Goal: Information Seeking & Learning: Learn about a topic

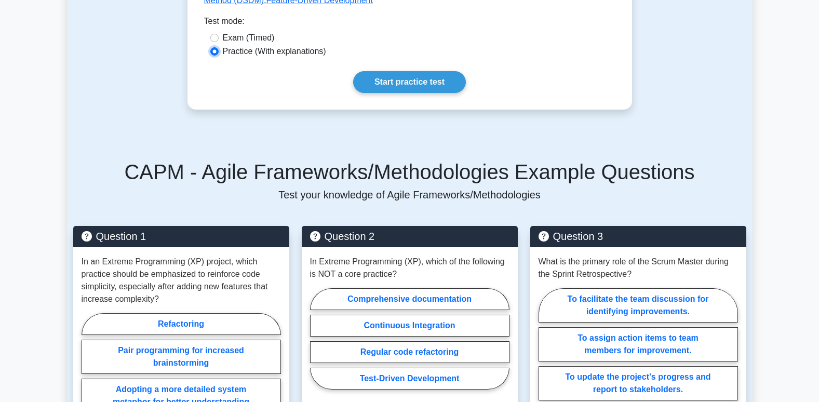
scroll to position [315, 0]
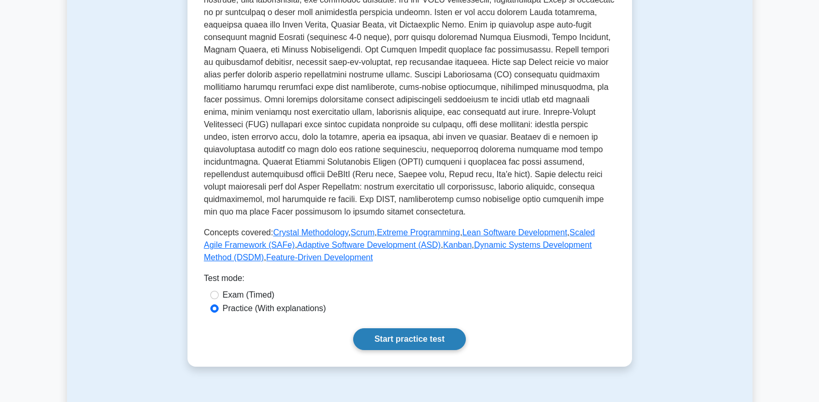
click at [444, 347] on link "Start practice test" at bounding box center [409, 339] width 113 height 22
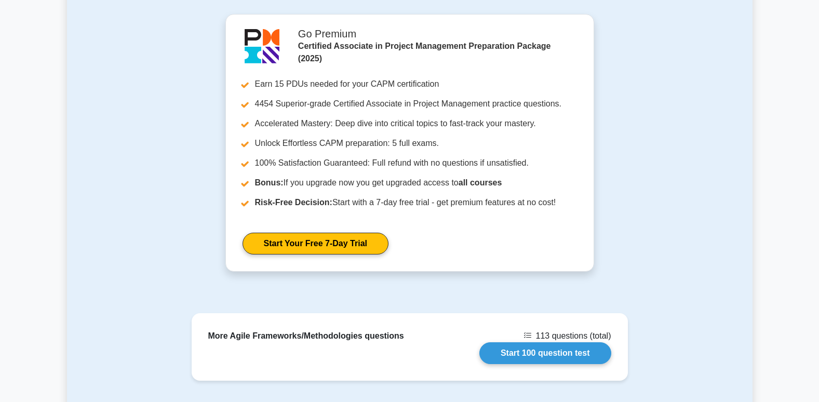
scroll to position [1250, 0]
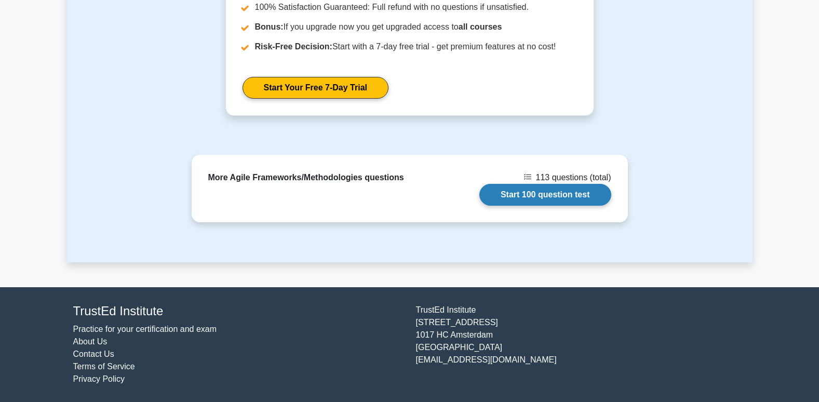
click at [552, 189] on link "Start 100 question test" at bounding box center [545, 195] width 132 height 22
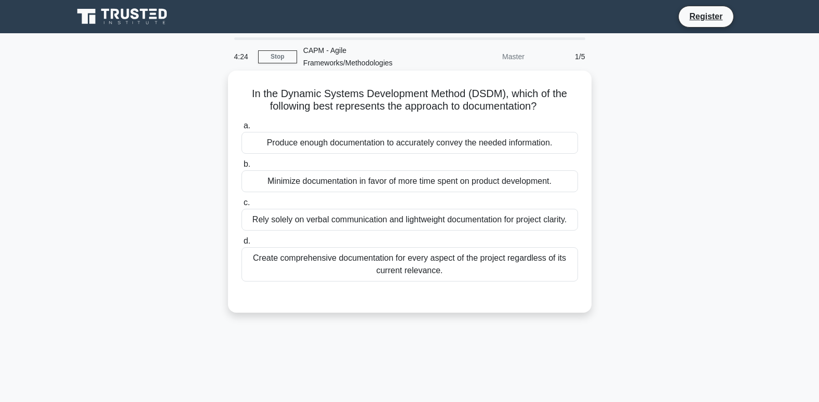
click at [387, 185] on div "Minimize documentation in favor of more time spent on product development." at bounding box center [410, 181] width 337 height 22
click at [242, 168] on input "b. Minimize documentation in favor of more time spent on product development." at bounding box center [242, 164] width 0 height 7
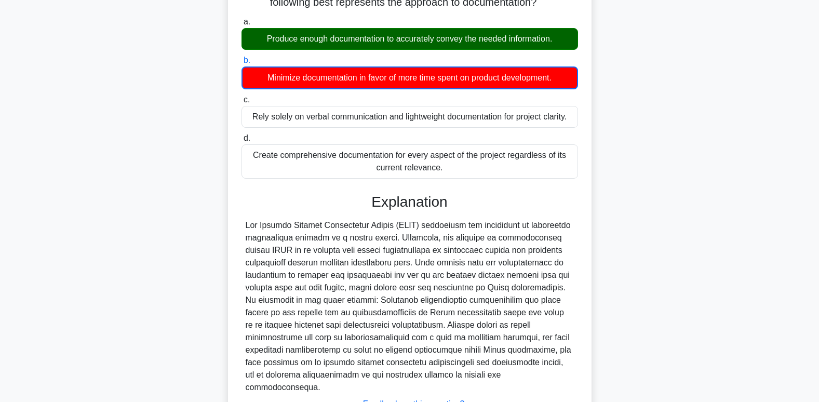
scroll to position [190, 0]
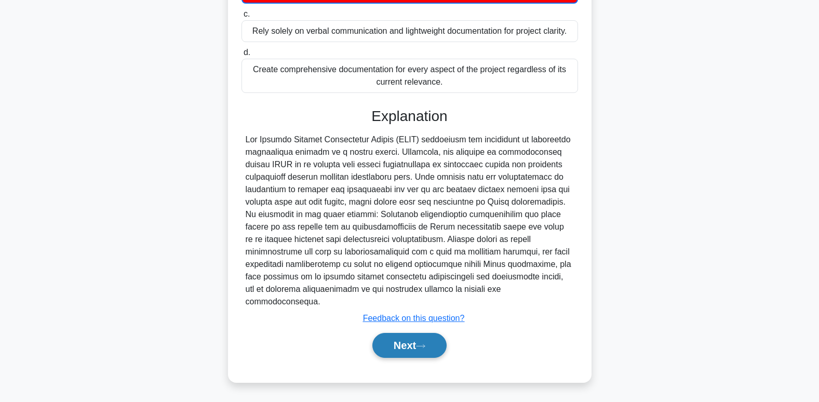
click at [442, 350] on button "Next" at bounding box center [409, 345] width 74 height 25
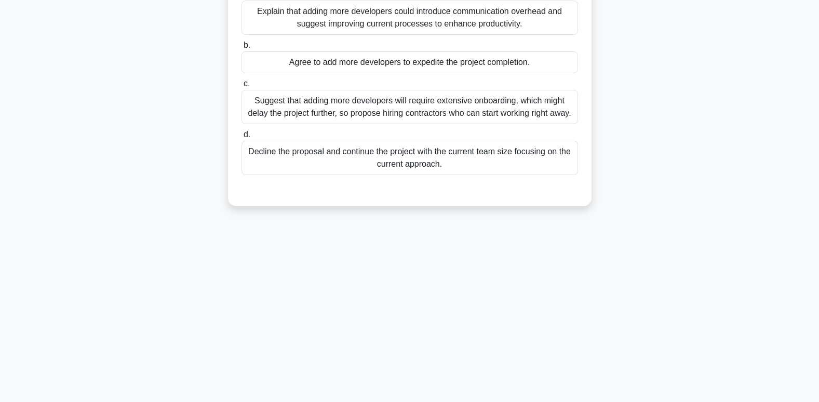
scroll to position [0, 0]
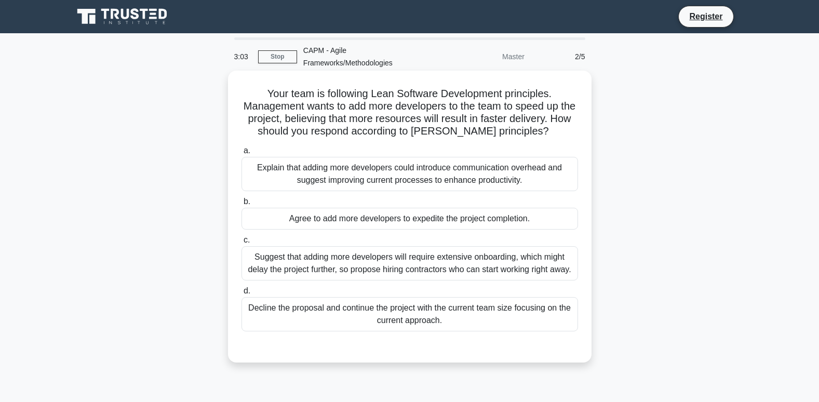
click at [338, 180] on div "Explain that adding more developers could introduce communication overhead and …" at bounding box center [410, 174] width 337 height 34
click at [242, 154] on input "a. Explain that adding more developers could introduce communication overhead a…" at bounding box center [242, 151] width 0 height 7
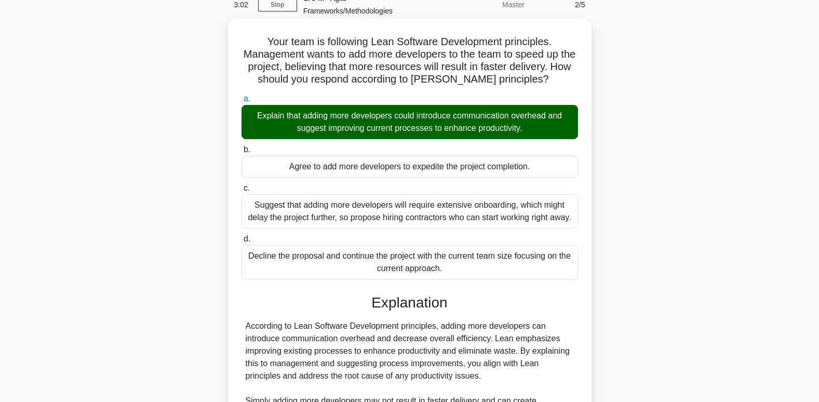
scroll to position [156, 0]
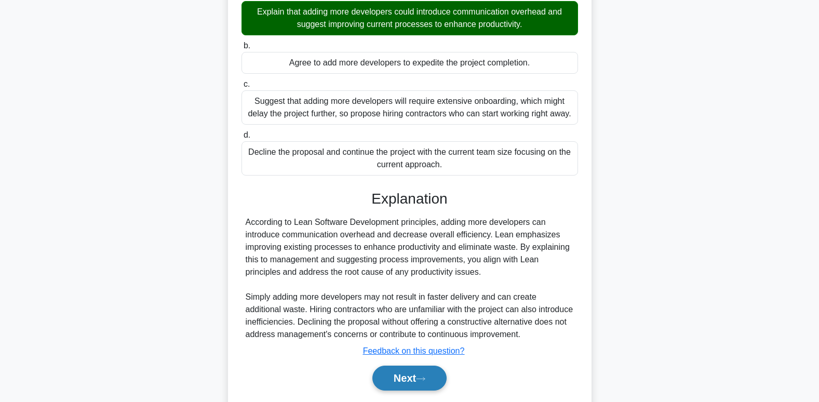
click at [419, 386] on button "Next" at bounding box center [409, 378] width 74 height 25
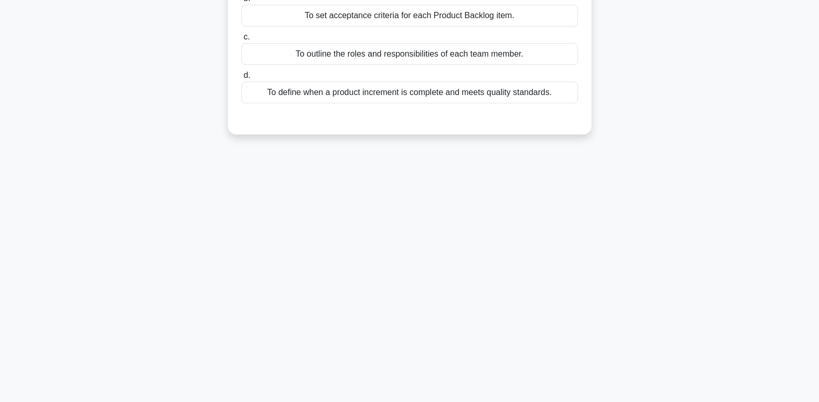
scroll to position [0, 0]
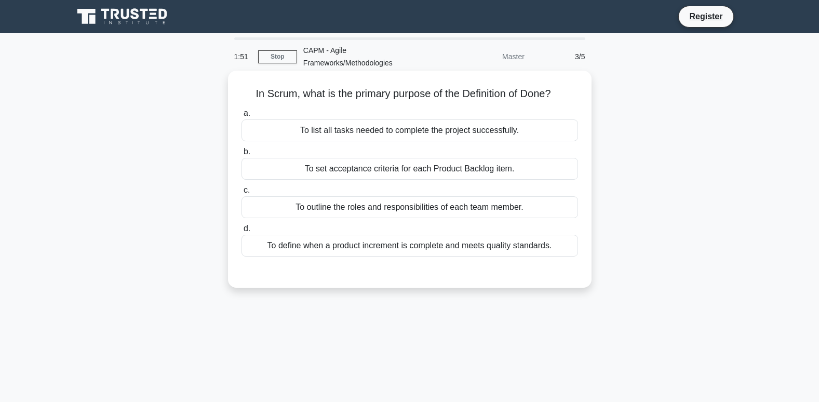
click at [354, 170] on div "To set acceptance criteria for each Product Backlog item." at bounding box center [410, 169] width 337 height 22
click at [242, 155] on input "b. To set acceptance criteria for each Product Backlog item." at bounding box center [242, 152] width 0 height 7
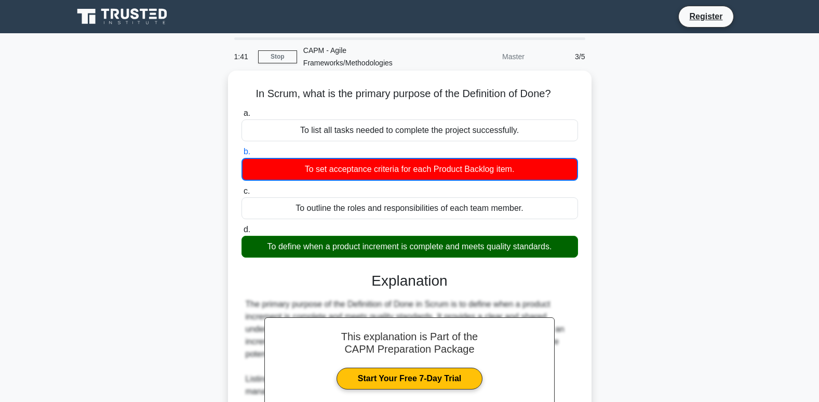
scroll to position [178, 0]
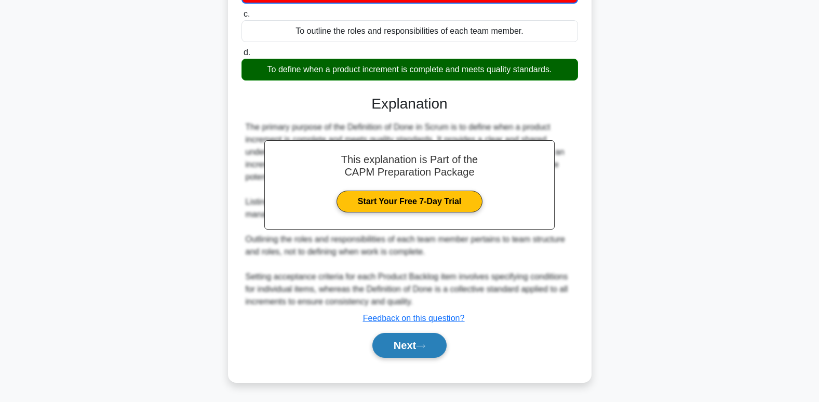
click at [416, 354] on button "Next" at bounding box center [409, 345] width 74 height 25
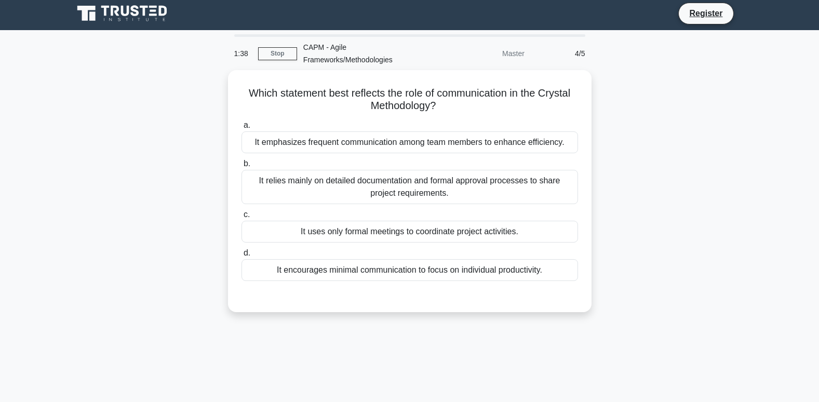
scroll to position [0, 0]
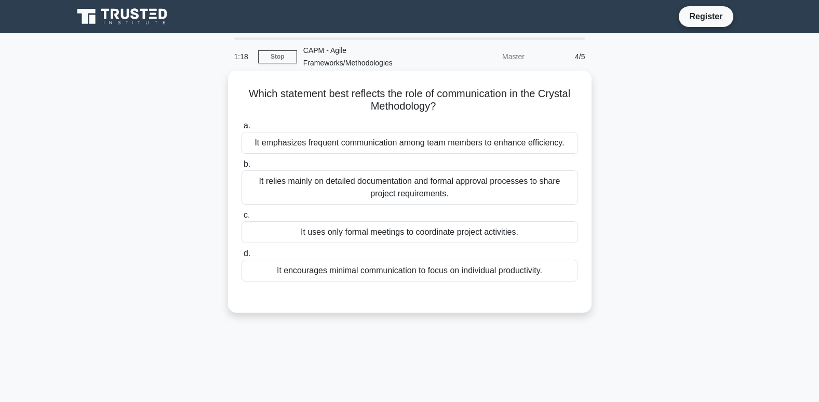
click at [335, 276] on div "It encourages minimal communication to focus on individual productivity." at bounding box center [410, 271] width 337 height 22
click at [242, 257] on input "d. It encourages minimal communication to focus on individual productivity." at bounding box center [242, 253] width 0 height 7
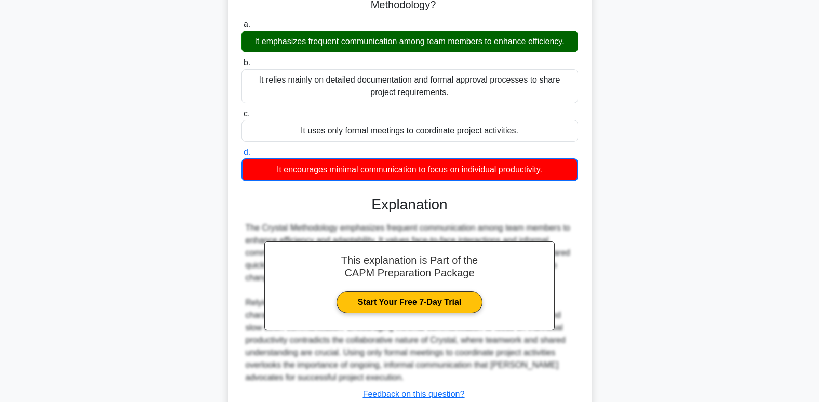
scroll to position [178, 0]
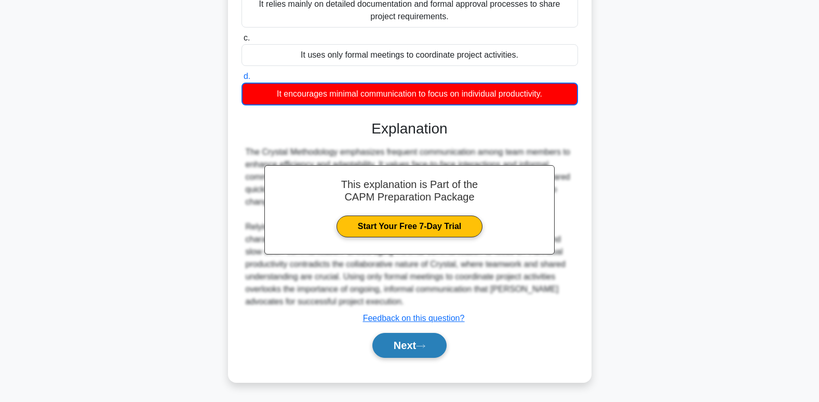
click at [445, 352] on button "Next" at bounding box center [409, 345] width 74 height 25
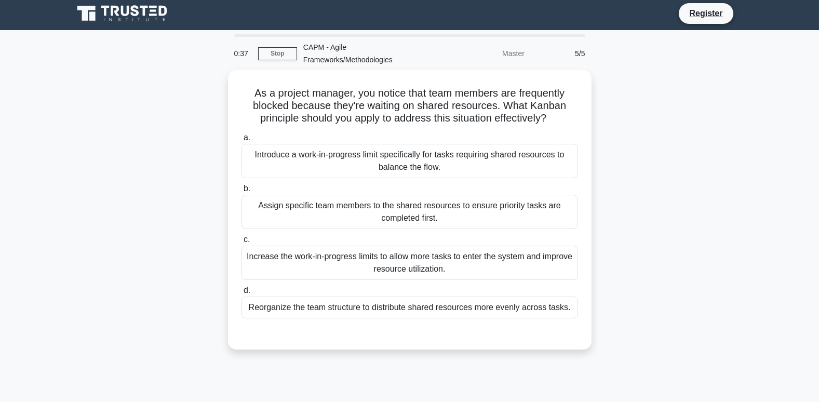
scroll to position [0, 0]
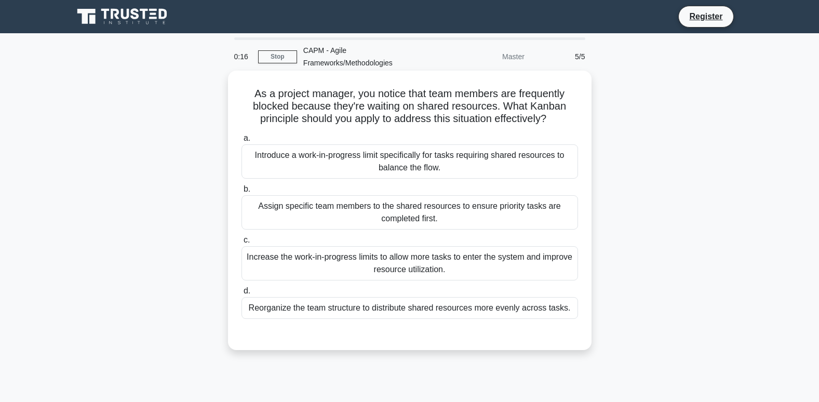
click at [395, 162] on div "Introduce a work-in-progress limit specifically for tasks requiring shared reso…" at bounding box center [410, 161] width 337 height 34
click at [242, 142] on input "a. Introduce a work-in-progress limit specifically for tasks requiring shared r…" at bounding box center [242, 138] width 0 height 7
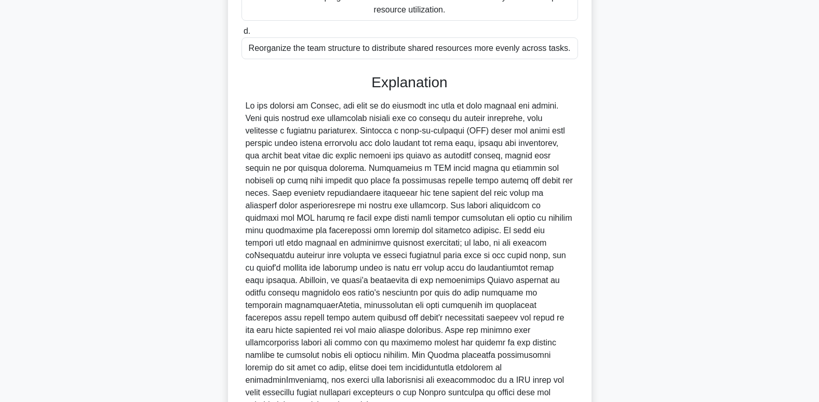
scroll to position [351, 0]
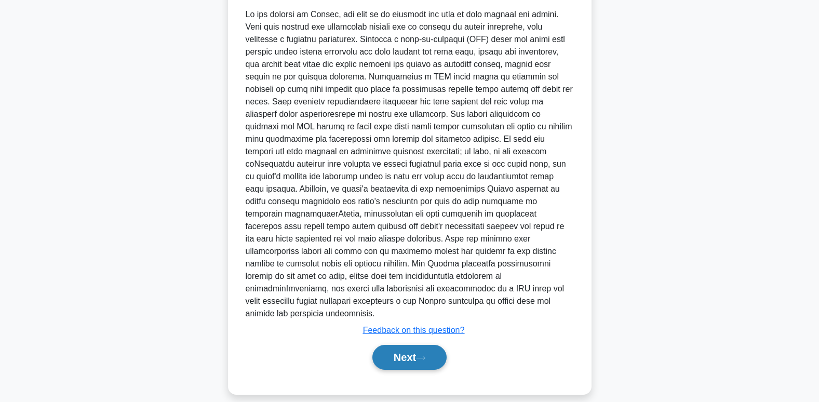
click at [421, 345] on button "Next" at bounding box center [409, 357] width 74 height 25
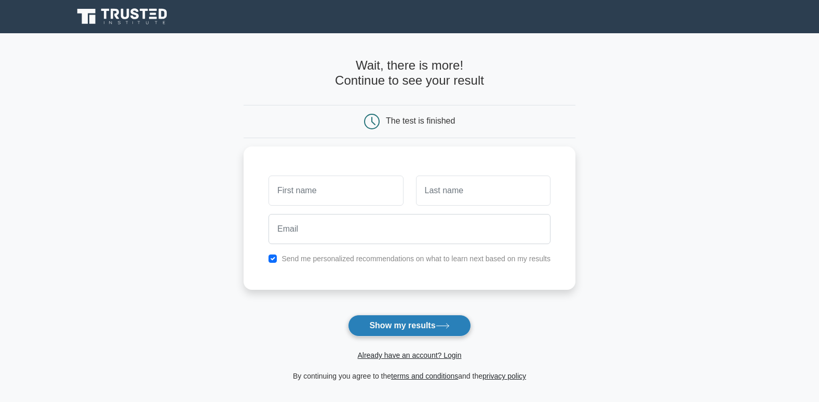
click at [362, 330] on button "Show my results" at bounding box center [409, 326] width 123 height 22
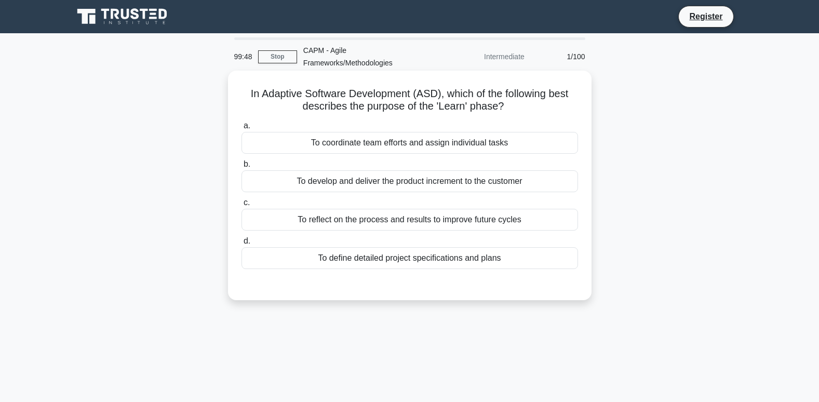
click at [366, 220] on div "To reflect on the process and results to improve future cycles" at bounding box center [410, 220] width 337 height 22
click at [242, 206] on input "c. To reflect on the process and results to improve future cycles" at bounding box center [242, 202] width 0 height 7
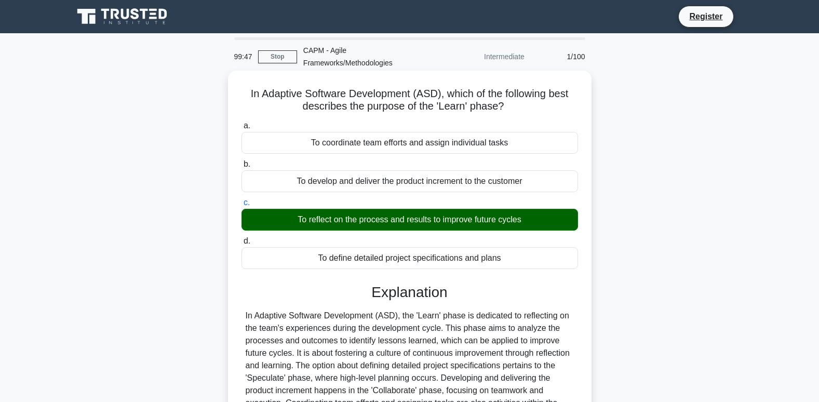
scroll to position [159, 0]
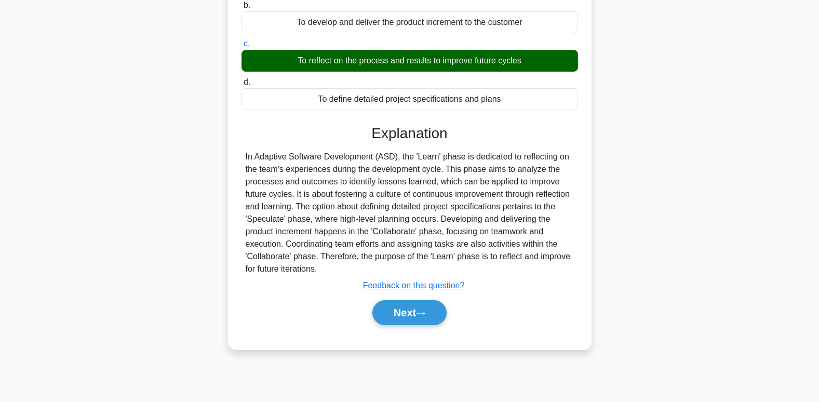
click at [404, 317] on button "Next" at bounding box center [409, 312] width 74 height 25
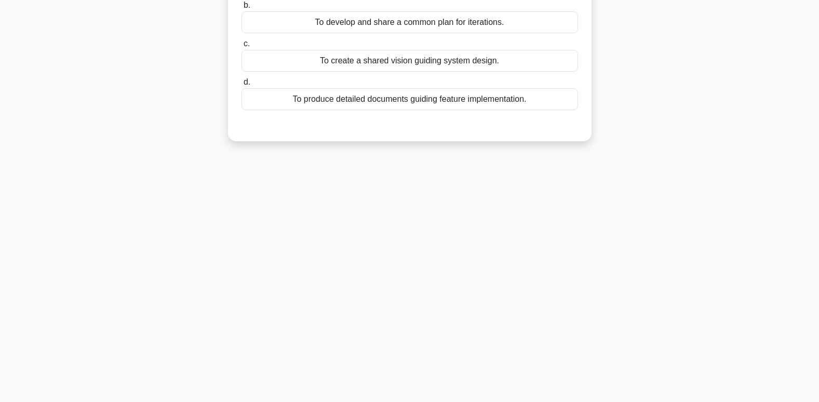
scroll to position [0, 0]
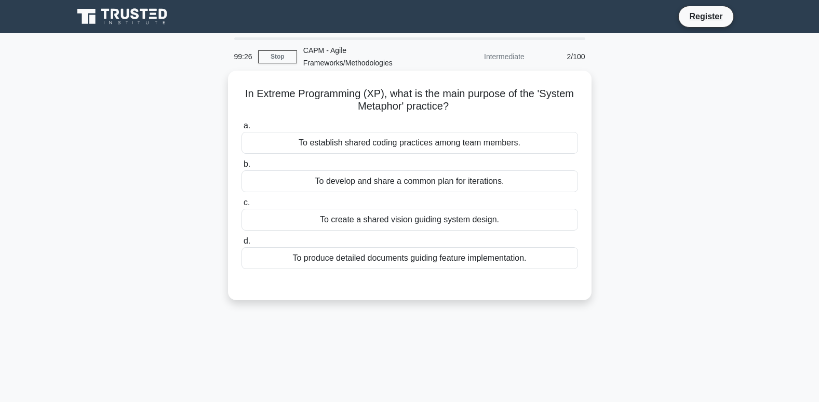
click at [348, 144] on div "To establish shared coding practices among team members." at bounding box center [410, 143] width 337 height 22
click at [242, 129] on input "a. To establish shared coding practices among team members." at bounding box center [242, 126] width 0 height 7
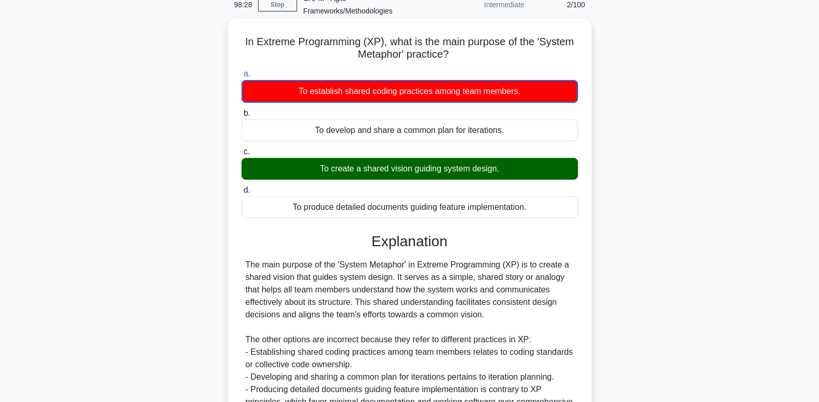
scroll to position [165, 0]
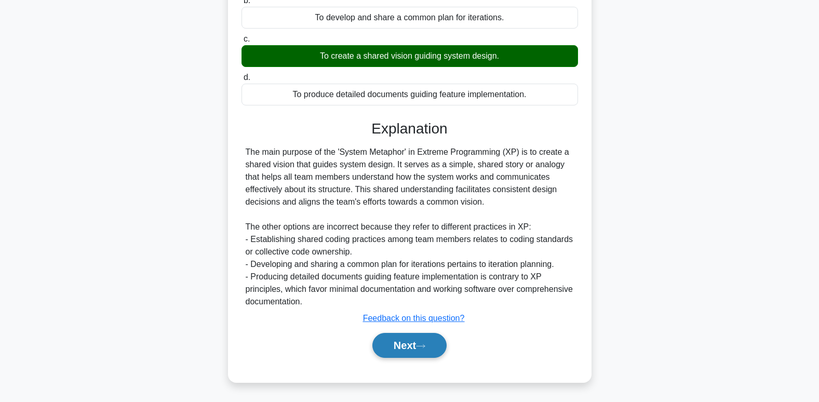
click at [414, 351] on button "Next" at bounding box center [409, 345] width 74 height 25
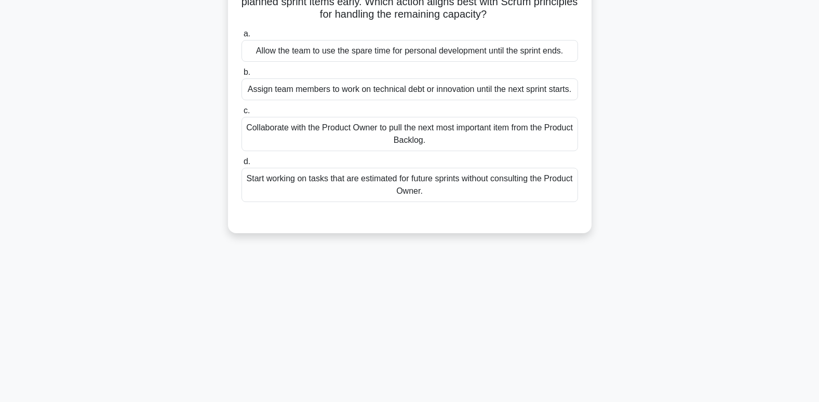
scroll to position [0, 0]
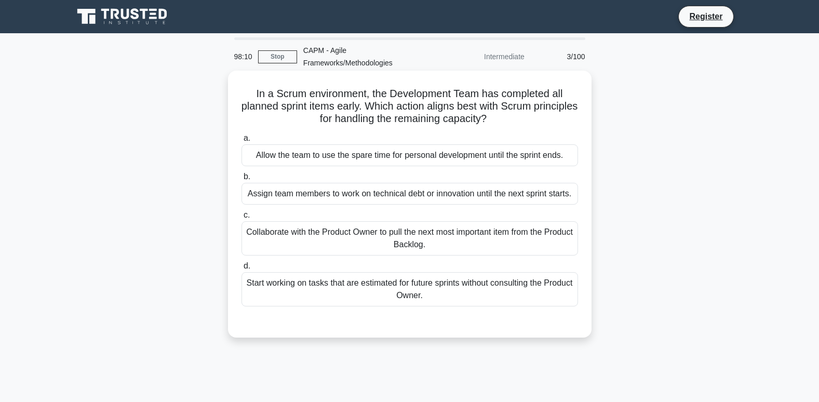
click at [467, 246] on div "Collaborate with the Product Owner to pull the next most important item from th…" at bounding box center [410, 238] width 337 height 34
click at [242, 219] on input "c. Collaborate with the Product Owner to pull the next most important item from…" at bounding box center [242, 215] width 0 height 7
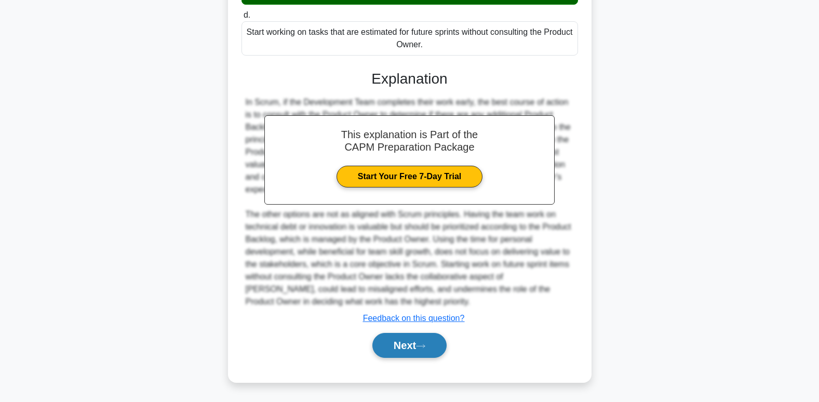
click at [392, 345] on button "Next" at bounding box center [409, 345] width 74 height 25
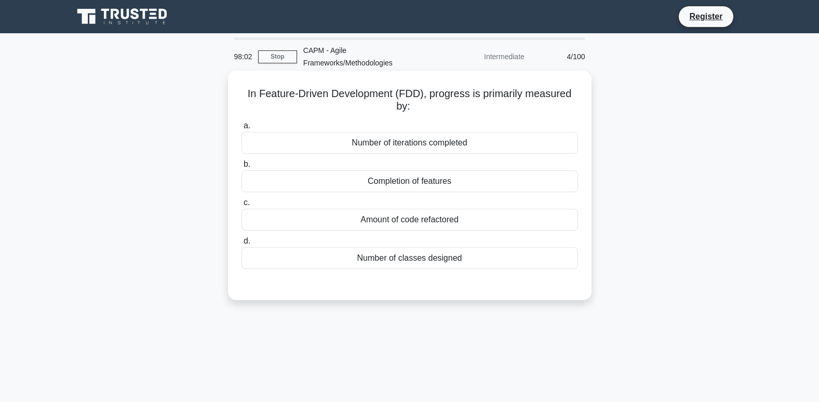
click at [420, 183] on div "Completion of features" at bounding box center [410, 181] width 337 height 22
click at [242, 168] on input "b. Completion of features" at bounding box center [242, 164] width 0 height 7
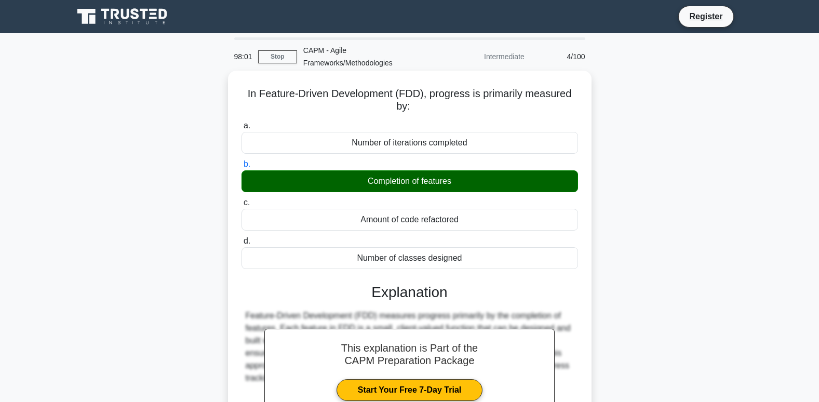
scroll to position [159, 0]
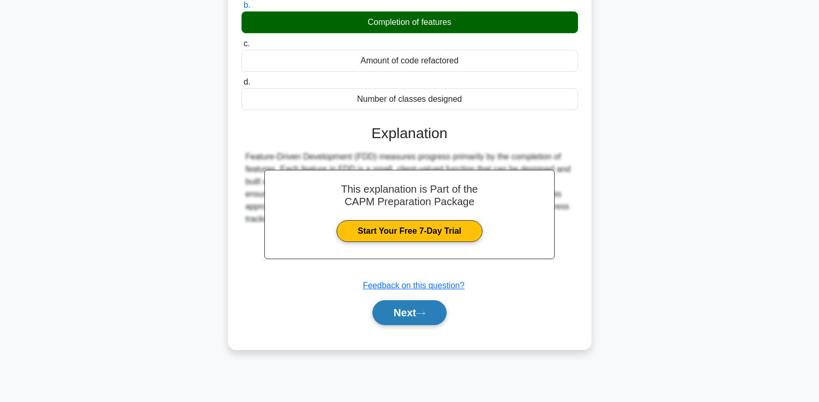
click at [422, 315] on icon at bounding box center [420, 314] width 9 height 6
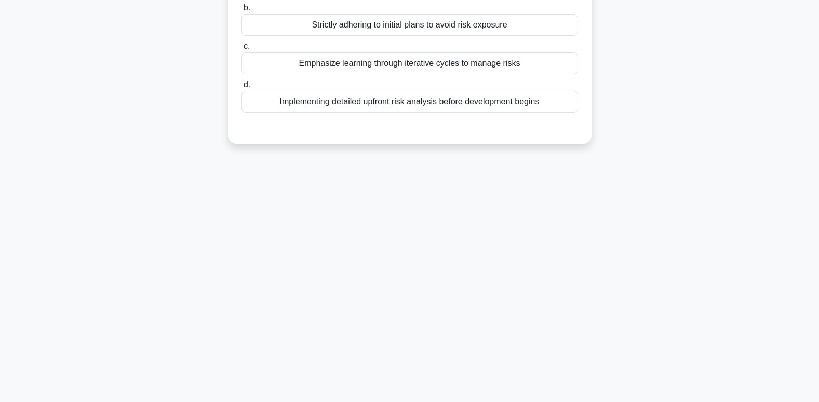
scroll to position [0, 0]
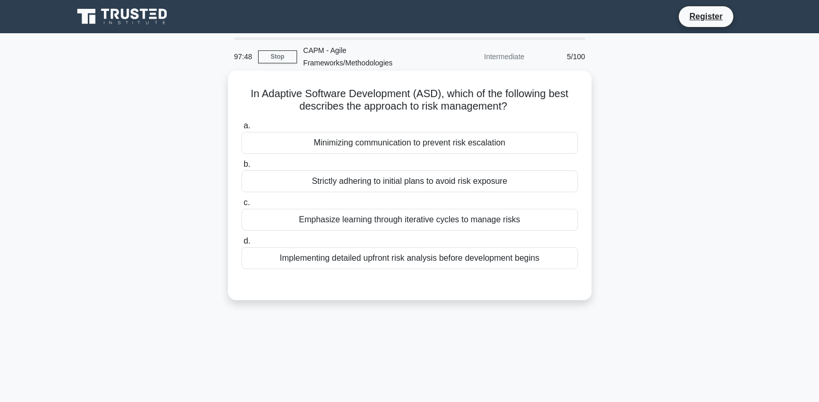
click at [430, 220] on div "Emphasize learning through iterative cycles to manage risks" at bounding box center [410, 220] width 337 height 22
click at [242, 206] on input "c. Emphasize learning through iterative cycles to manage risks" at bounding box center [242, 202] width 0 height 7
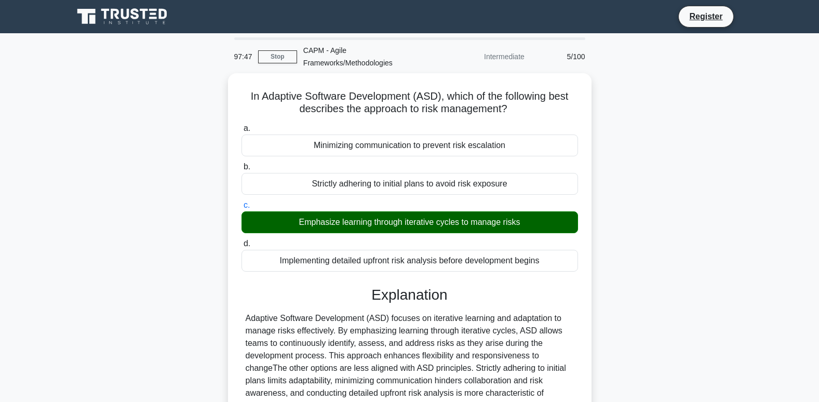
scroll to position [159, 0]
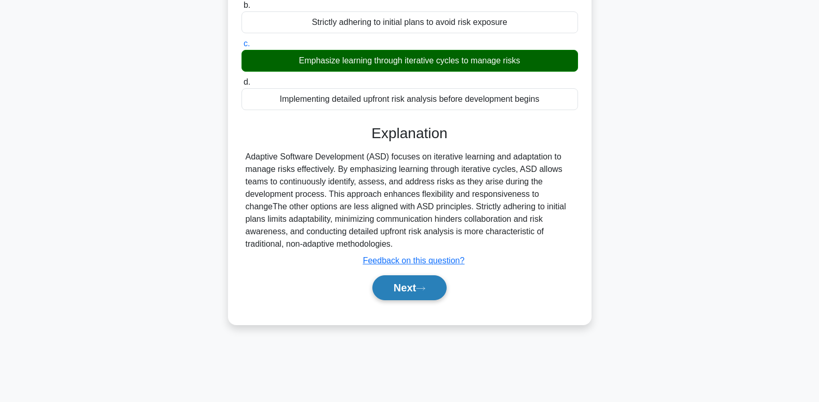
click at [408, 291] on button "Next" at bounding box center [409, 287] width 74 height 25
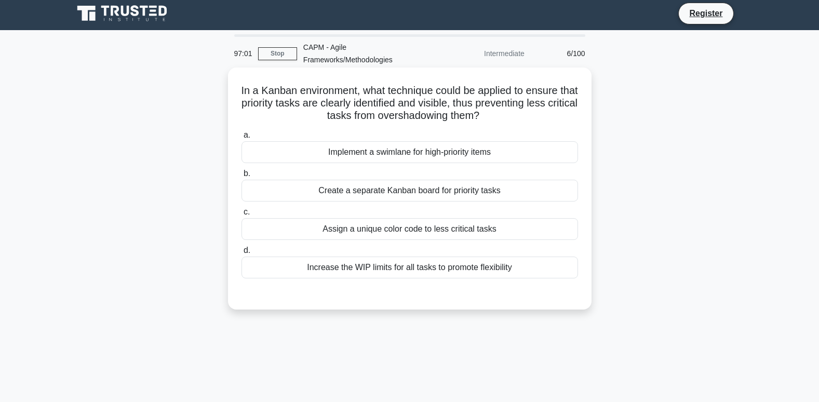
scroll to position [0, 0]
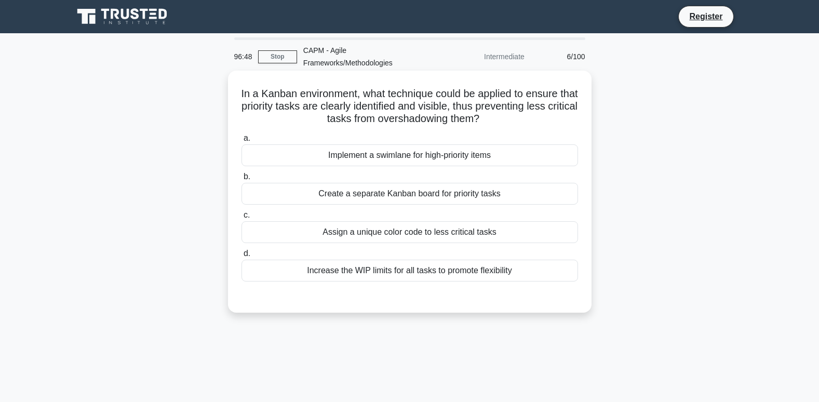
click at [398, 154] on div "Implement a swimlane for high-priority items" at bounding box center [410, 155] width 337 height 22
click at [242, 142] on input "a. Implement a swimlane for high-priority items" at bounding box center [242, 138] width 0 height 7
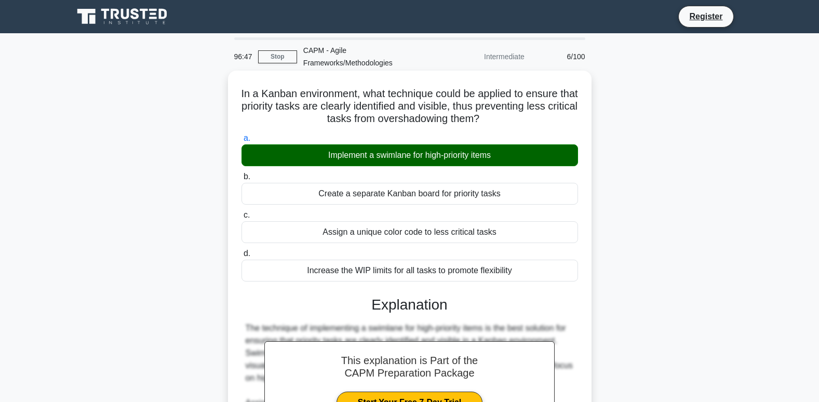
scroll to position [177, 0]
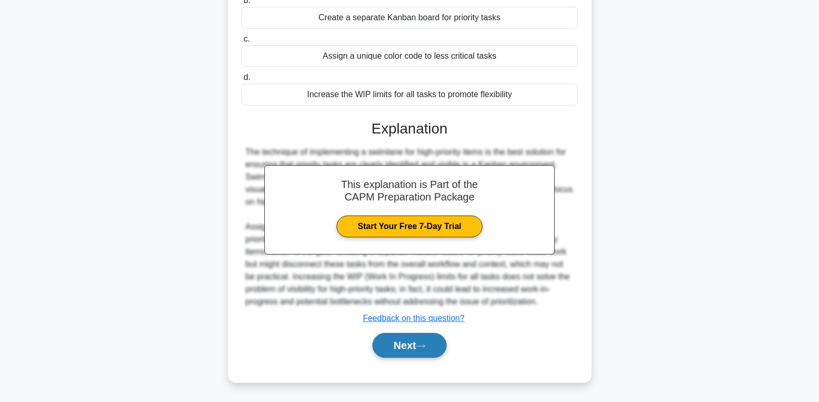
click at [409, 348] on button "Next" at bounding box center [409, 345] width 74 height 25
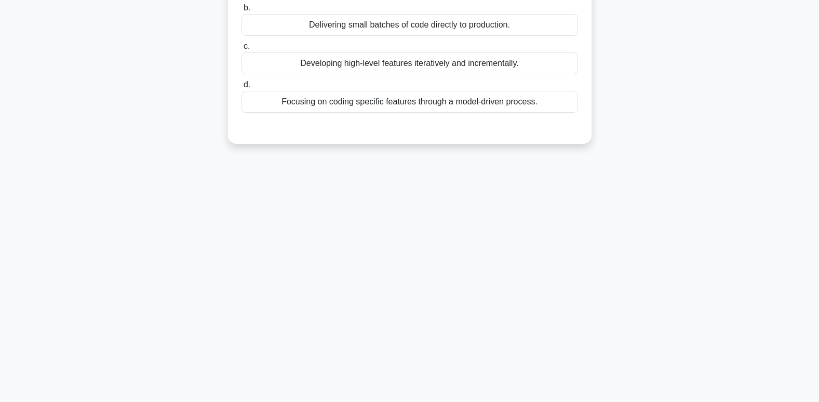
scroll to position [0, 0]
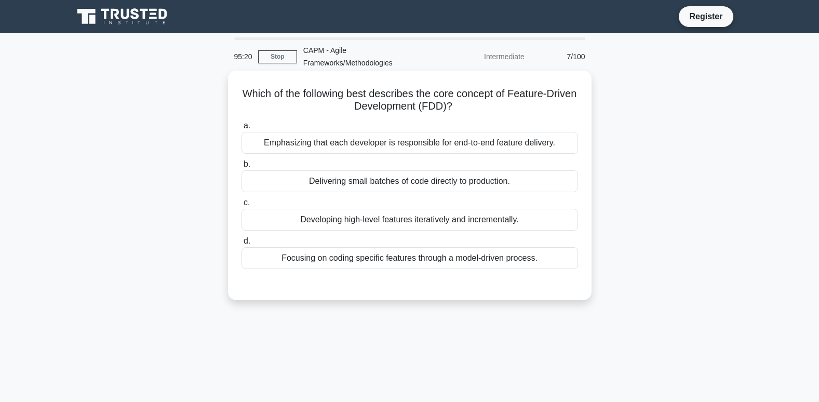
click at [362, 265] on div "Focusing on coding specific features through a model-driven process." at bounding box center [410, 258] width 337 height 22
click at [242, 245] on input "d. Focusing on coding specific features through a model-driven process." at bounding box center [242, 241] width 0 height 7
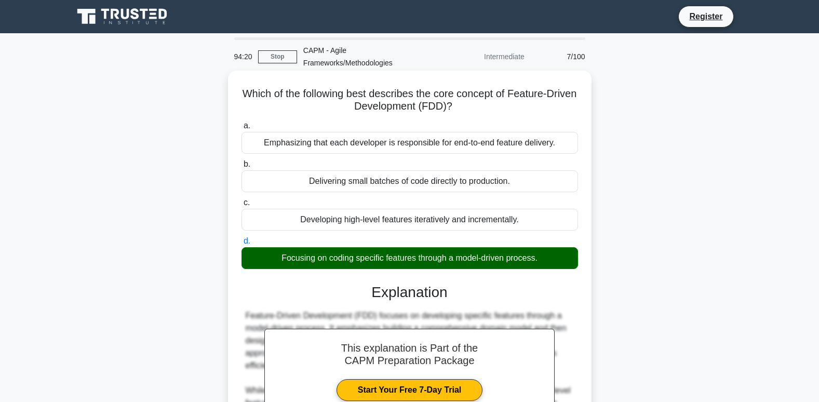
scroll to position [159, 0]
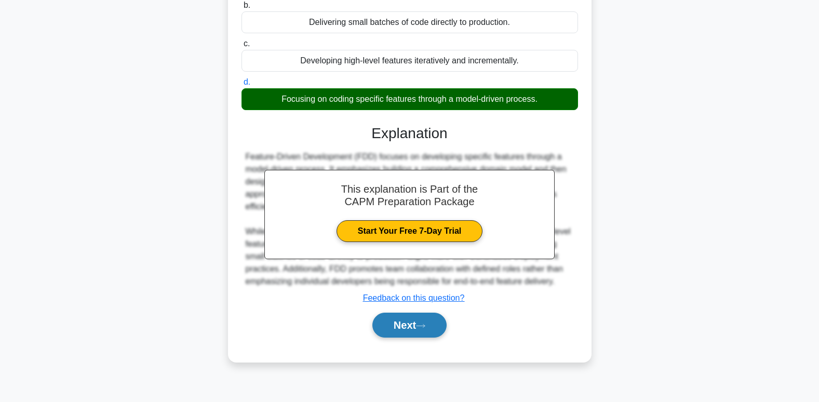
click at [417, 330] on button "Next" at bounding box center [409, 325] width 74 height 25
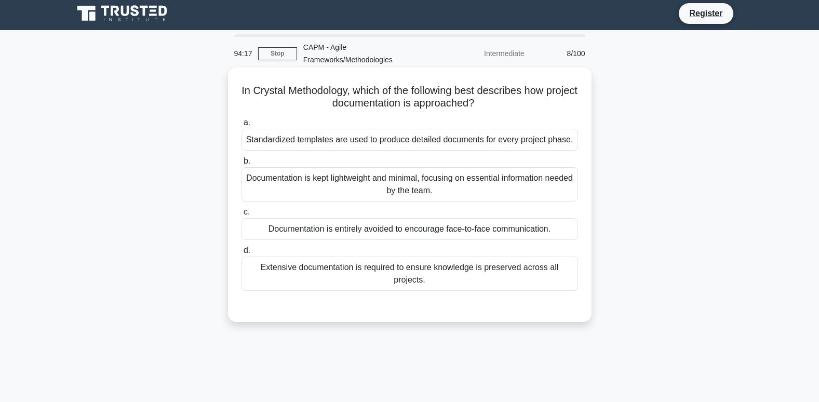
scroll to position [0, 0]
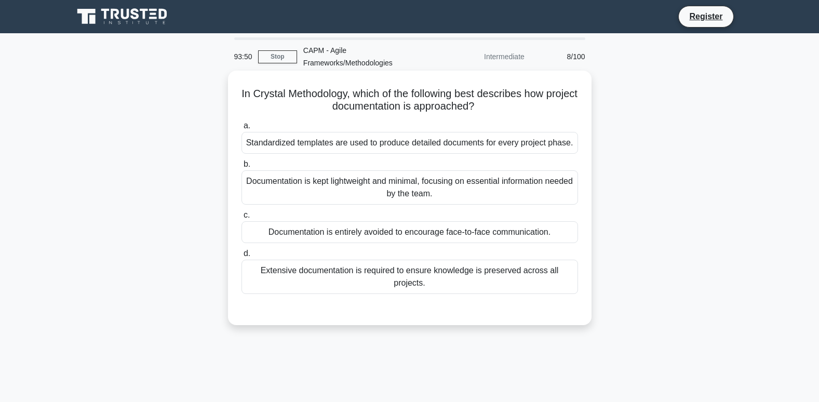
click at [484, 281] on div "Extensive documentation is required to ensure knowledge is preserved across all…" at bounding box center [410, 277] width 337 height 34
click at [242, 257] on input "d. Extensive documentation is required to ensure knowledge is preserved across …" at bounding box center [242, 253] width 0 height 7
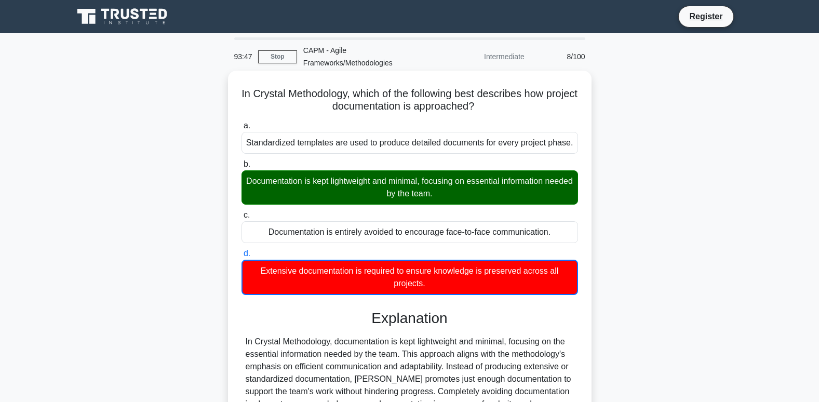
scroll to position [104, 0]
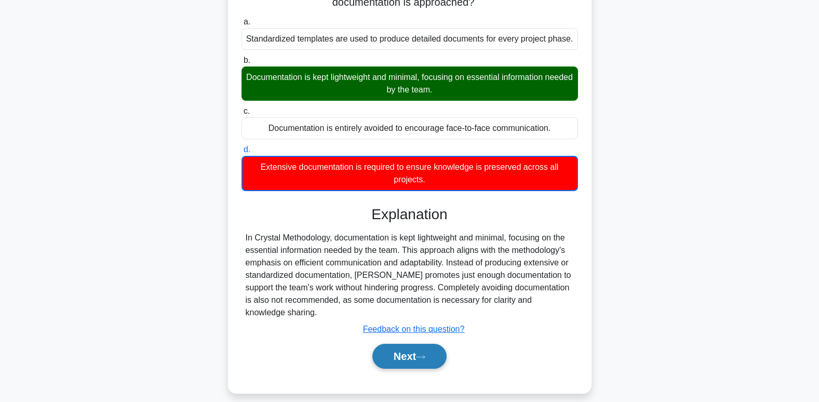
click at [403, 349] on button "Next" at bounding box center [409, 356] width 74 height 25
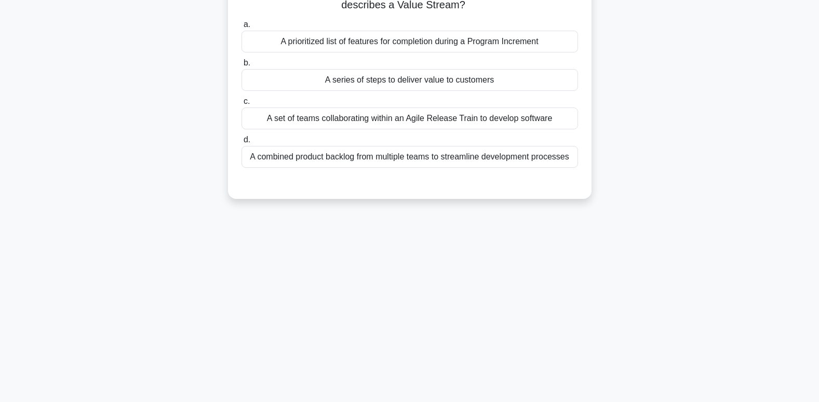
scroll to position [0, 0]
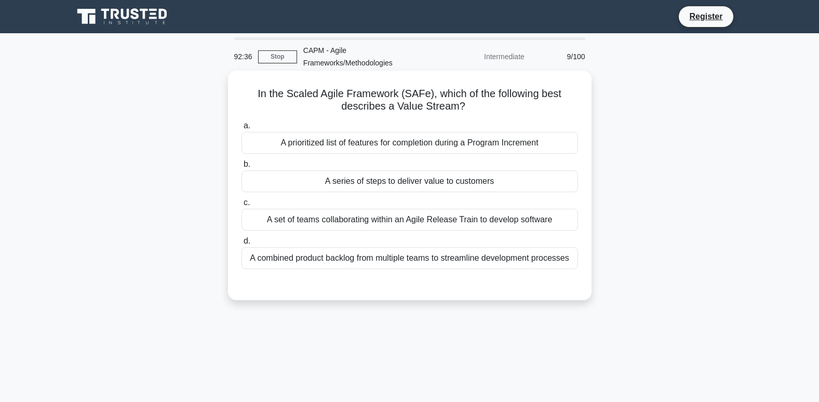
click at [392, 224] on div "A set of teams collaborating within an Agile Release Train to develop software" at bounding box center [410, 220] width 337 height 22
click at [242, 206] on input "c. A set of teams collaborating within an Agile Release Train to develop softwa…" at bounding box center [242, 202] width 0 height 7
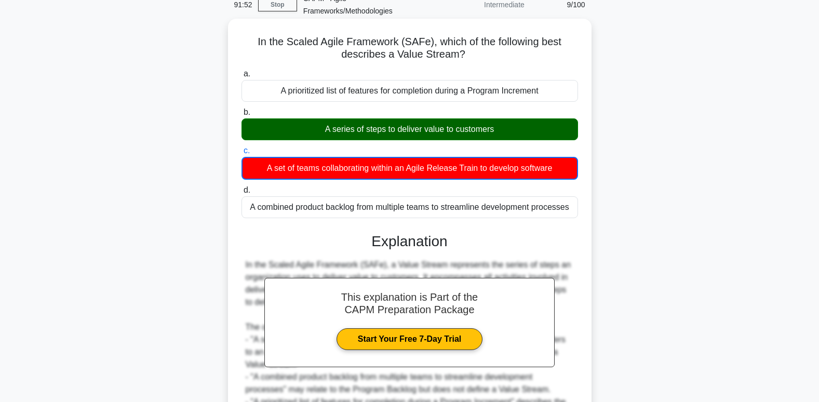
scroll to position [165, 0]
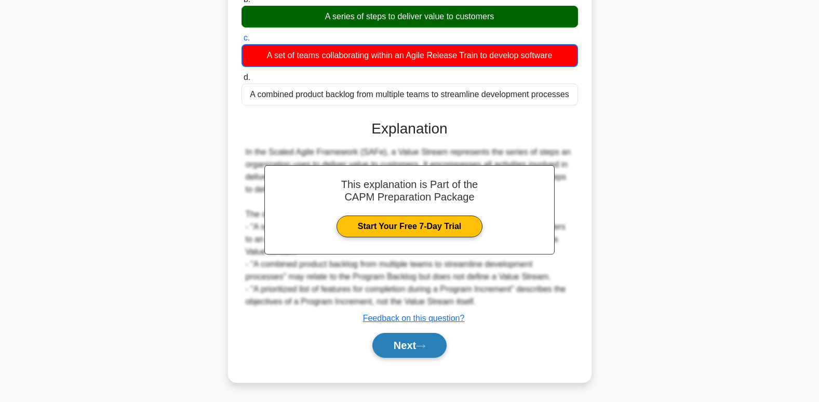
click at [434, 349] on button "Next" at bounding box center [409, 345] width 74 height 25
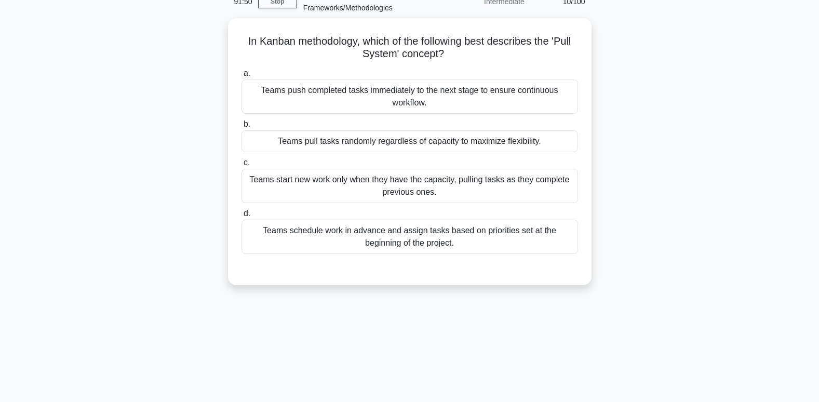
scroll to position [3, 0]
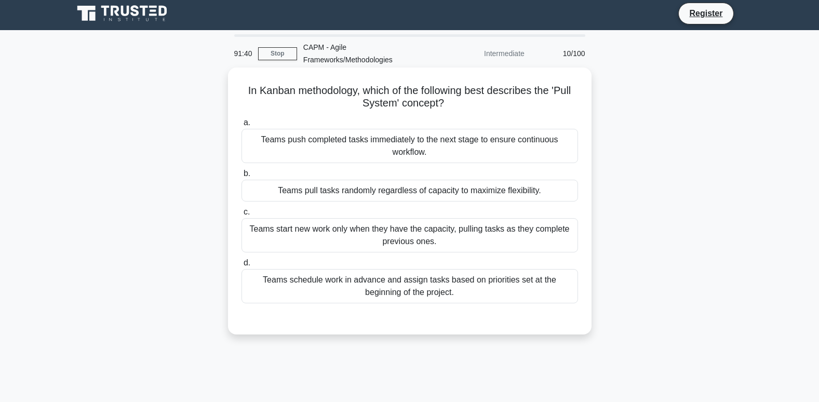
click at [380, 237] on div "Teams start new work only when they have the capacity, pulling tasks as they co…" at bounding box center [410, 235] width 337 height 34
click at [242, 216] on input "c. Teams start new work only when they have the capacity, pulling tasks as they…" at bounding box center [242, 212] width 0 height 7
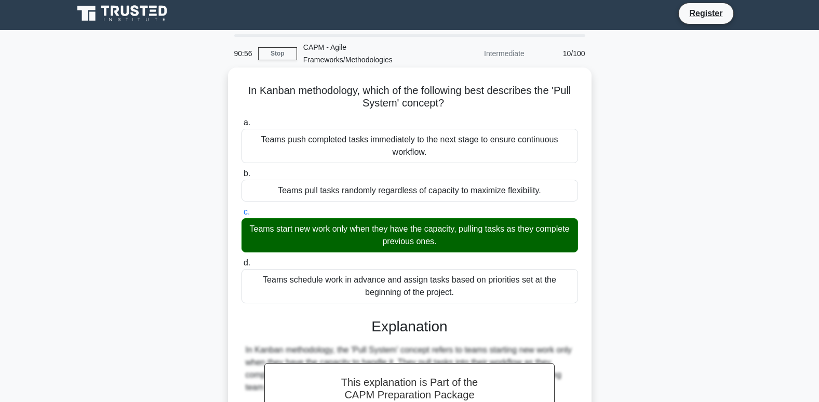
scroll to position [177, 0]
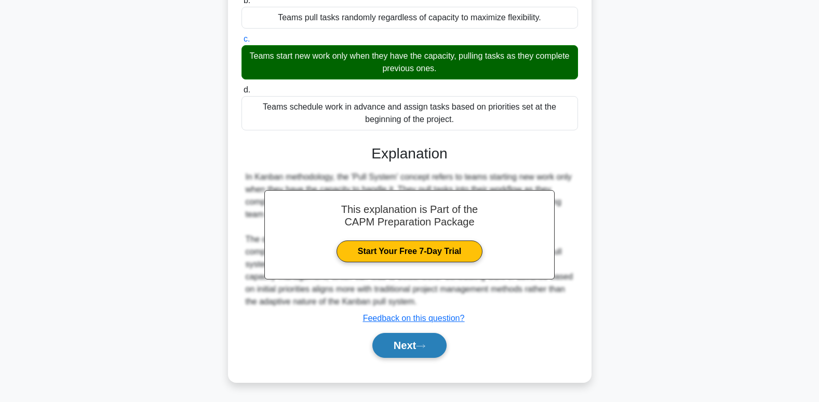
click at [409, 349] on button "Next" at bounding box center [409, 345] width 74 height 25
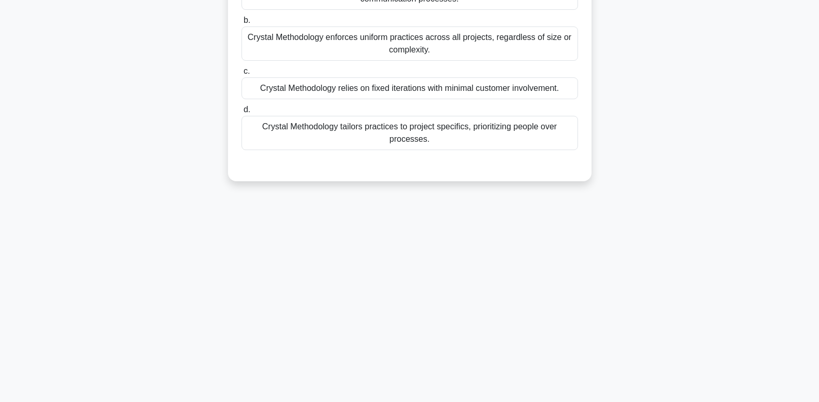
scroll to position [0, 0]
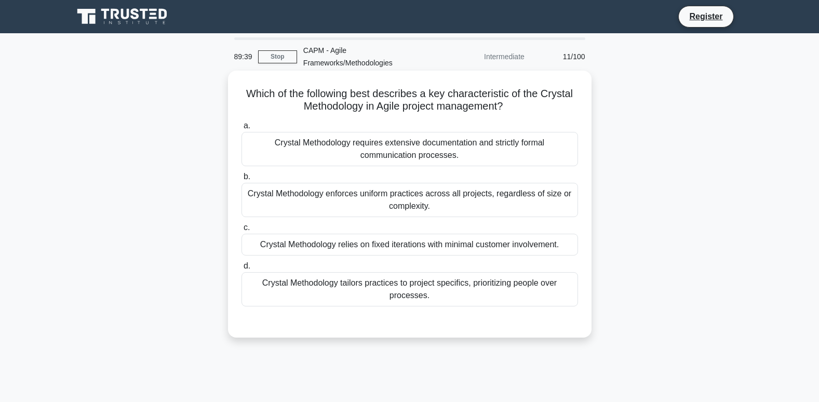
click at [495, 297] on div "Crystal Methodology tailors practices to project specifics, prioritizing people…" at bounding box center [410, 289] width 337 height 34
click at [242, 270] on input "d. Crystal Methodology tailors practices to project specifics, prioritizing peo…" at bounding box center [242, 266] width 0 height 7
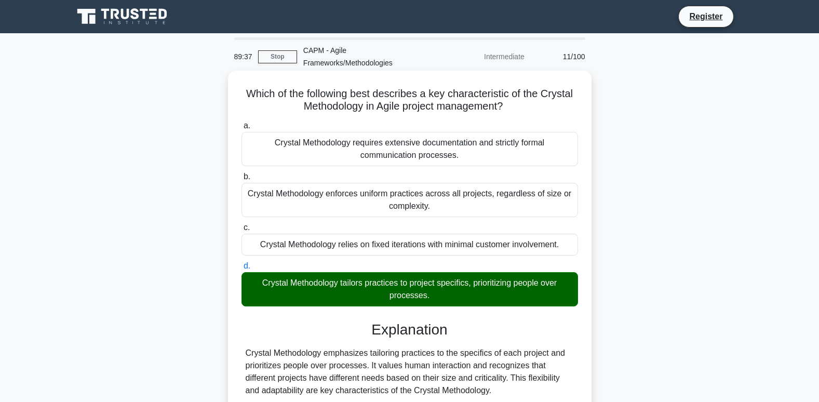
scroll to position [156, 0]
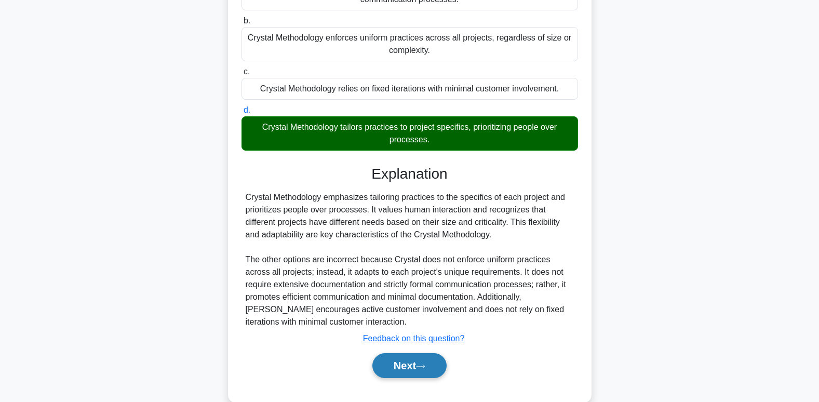
click at [411, 370] on button "Next" at bounding box center [409, 365] width 74 height 25
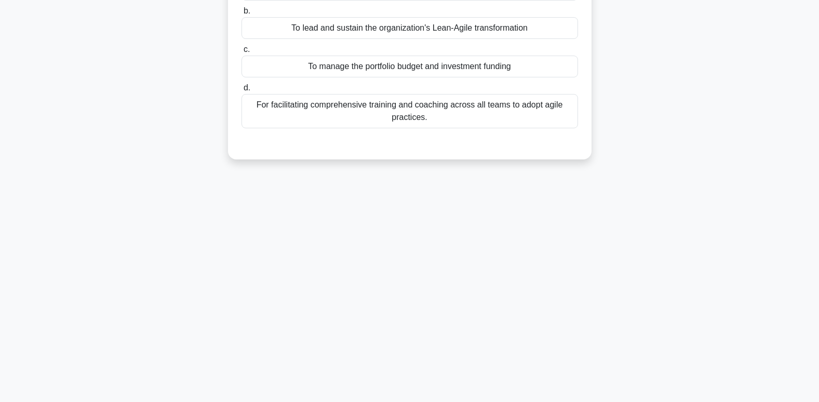
scroll to position [0, 0]
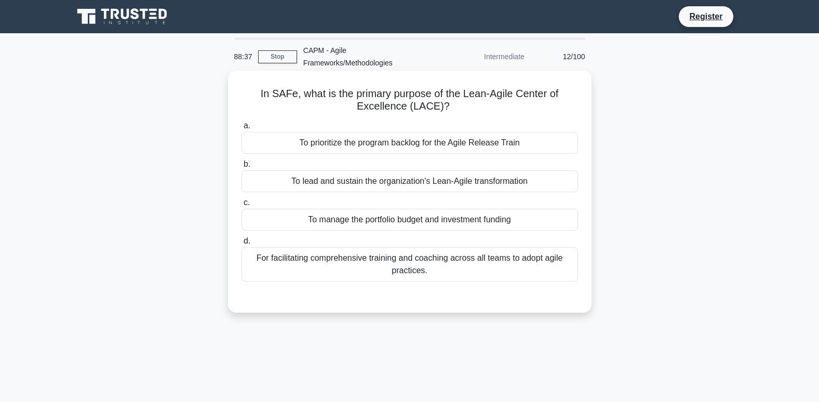
click at [403, 150] on div "To prioritize the program backlog for the Agile Release Train" at bounding box center [410, 143] width 337 height 22
click at [242, 129] on input "a. To prioritize the program backlog for the Agile Release Train" at bounding box center [242, 126] width 0 height 7
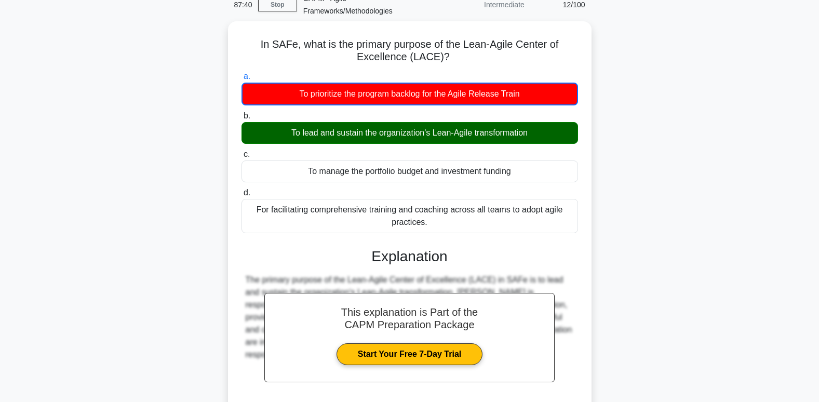
scroll to position [104, 0]
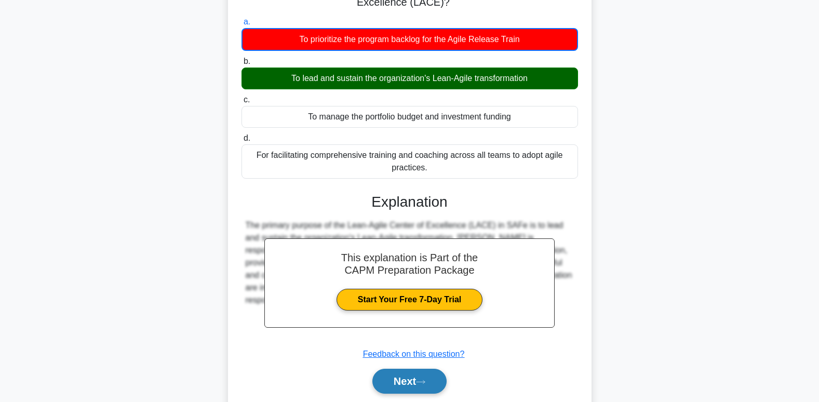
click at [405, 370] on button "Next" at bounding box center [409, 381] width 74 height 25
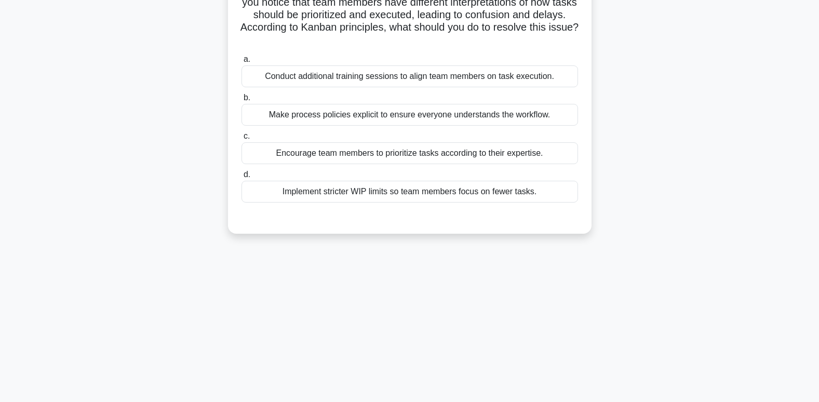
scroll to position [0, 0]
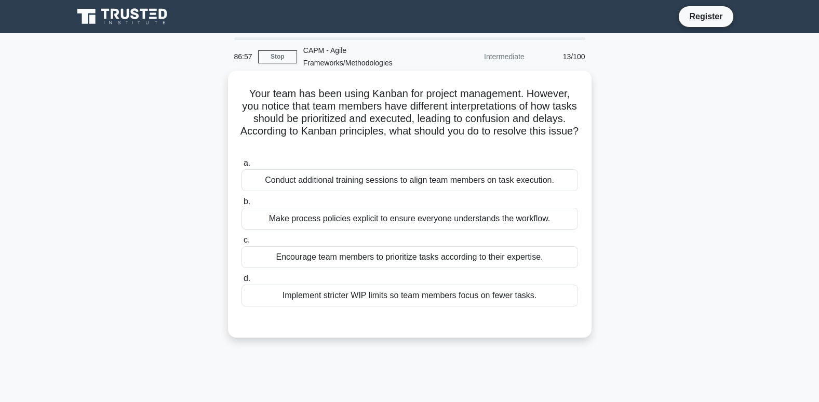
click at [298, 219] on div "Make process policies explicit to ensure everyone understands the workflow." at bounding box center [410, 219] width 337 height 22
click at [242, 205] on input "b. Make process policies explicit to ensure everyone understands the workflow." at bounding box center [242, 201] width 0 height 7
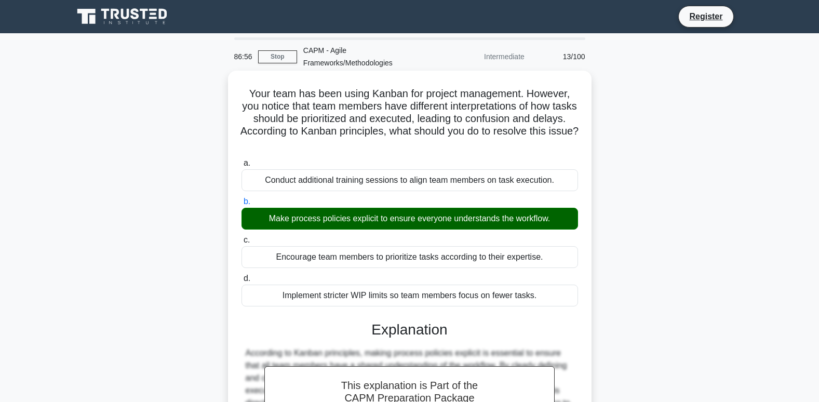
scroll to position [264, 0]
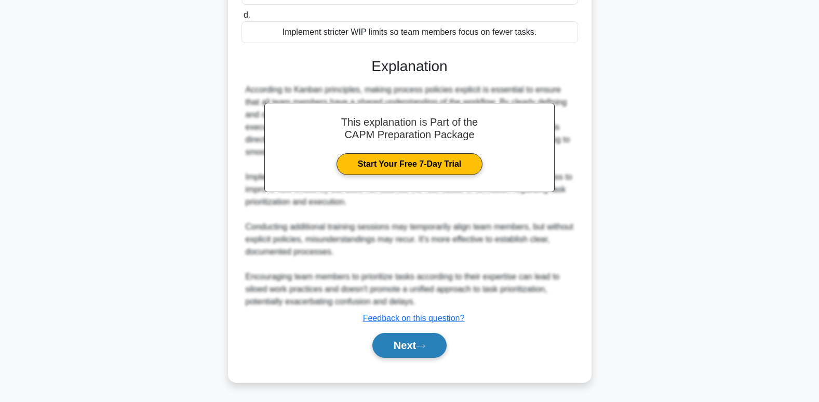
click at [401, 338] on button "Next" at bounding box center [409, 345] width 74 height 25
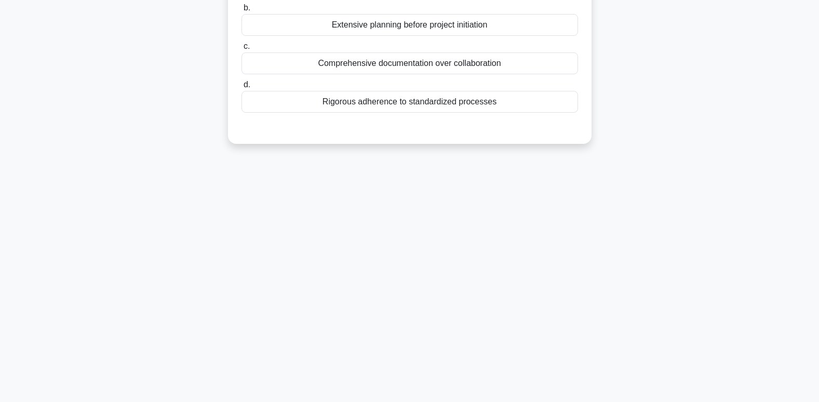
scroll to position [0, 0]
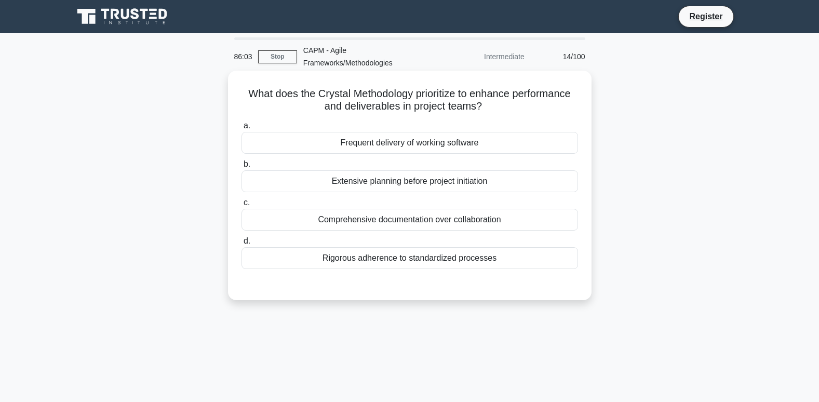
click at [391, 145] on div "Frequent delivery of working software" at bounding box center [410, 143] width 337 height 22
click at [242, 129] on input "a. Frequent delivery of working software" at bounding box center [242, 126] width 0 height 7
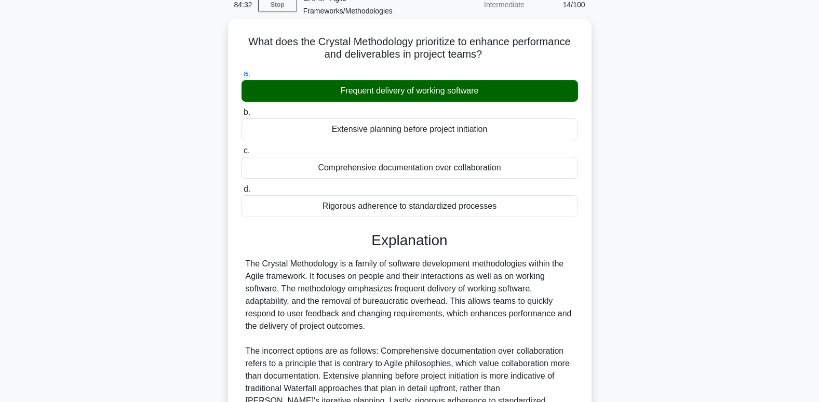
scroll to position [177, 0]
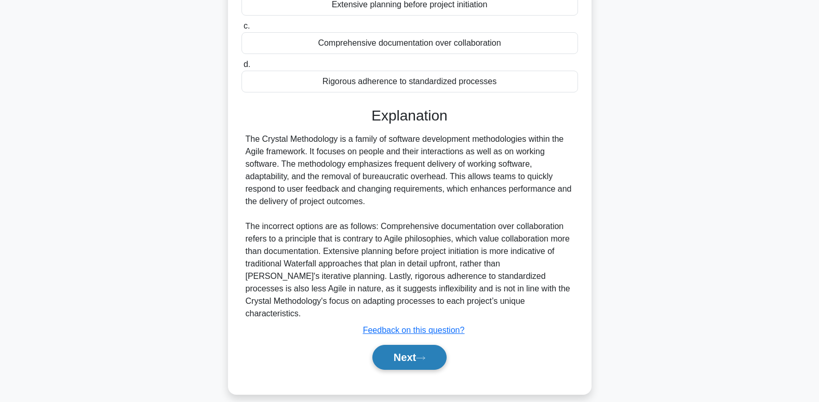
click at [405, 347] on button "Next" at bounding box center [409, 357] width 74 height 25
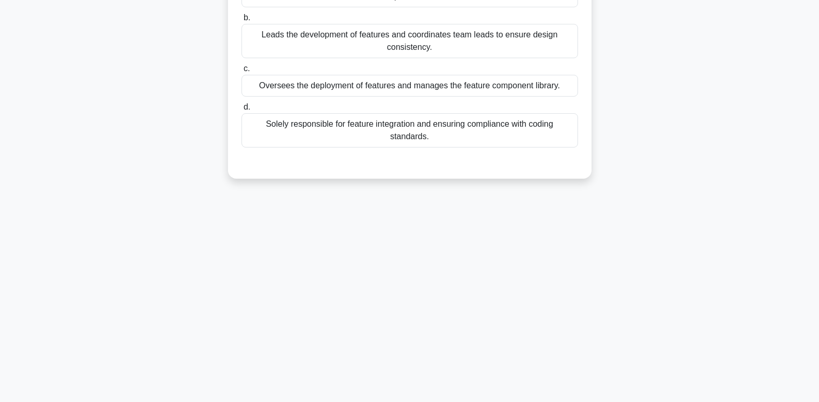
scroll to position [0, 0]
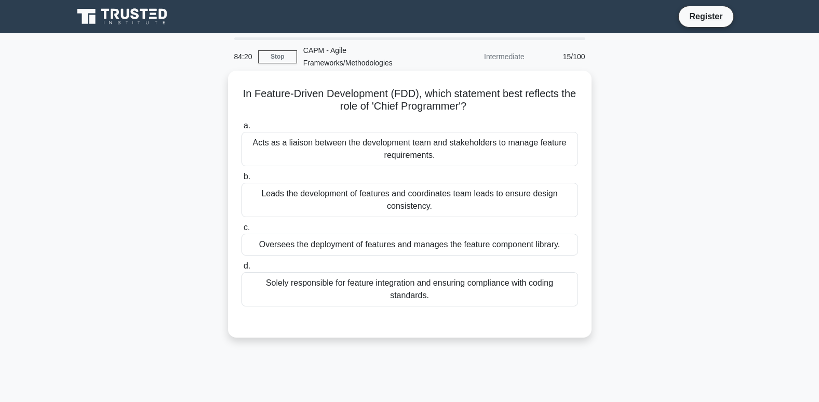
click at [330, 209] on div "Leads the development of features and coordinates team leads to ensure design c…" at bounding box center [410, 200] width 337 height 34
click at [242, 180] on input "b. Leads the development of features and coordinates team leads to ensure desig…" at bounding box center [242, 177] width 0 height 7
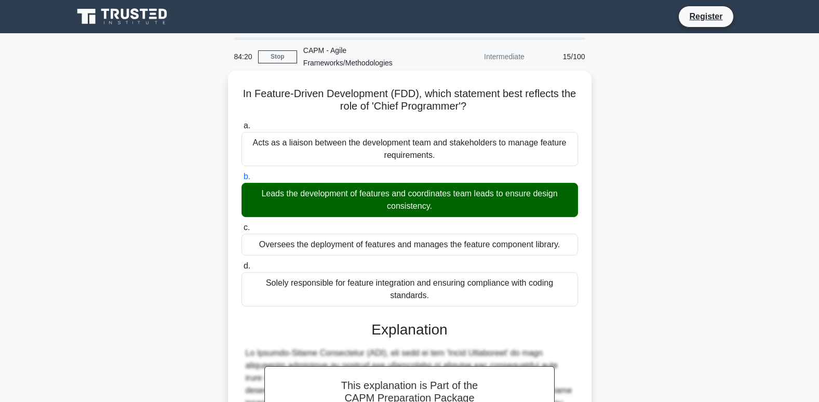
scroll to position [251, 0]
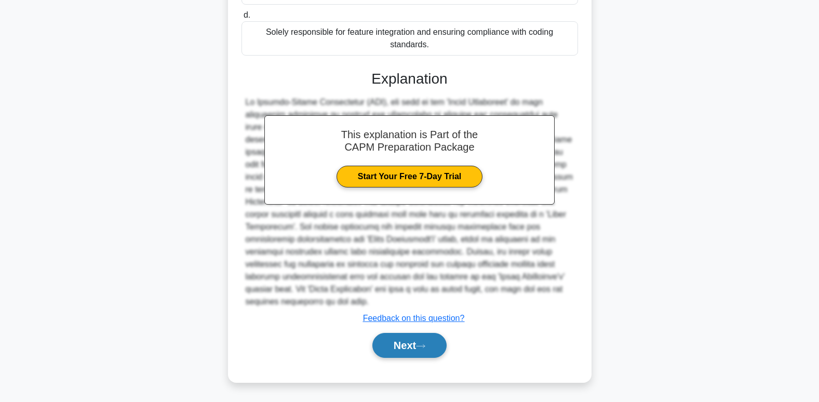
click at [403, 348] on button "Next" at bounding box center [409, 345] width 74 height 25
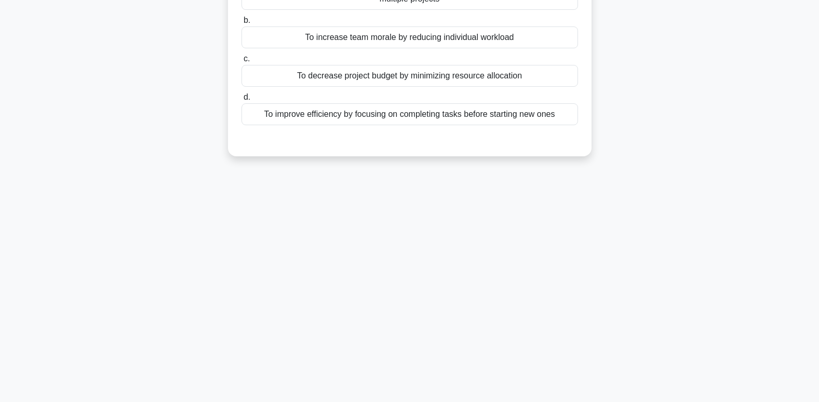
scroll to position [55, 0]
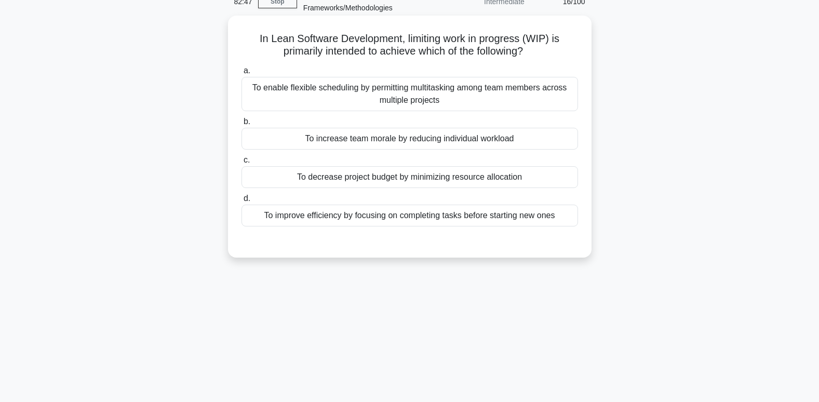
click at [353, 219] on div "To improve efficiency by focusing on completing tasks before starting new ones" at bounding box center [410, 216] width 337 height 22
click at [242, 202] on input "d. To improve efficiency by focusing on completing tasks before starting new on…" at bounding box center [242, 198] width 0 height 7
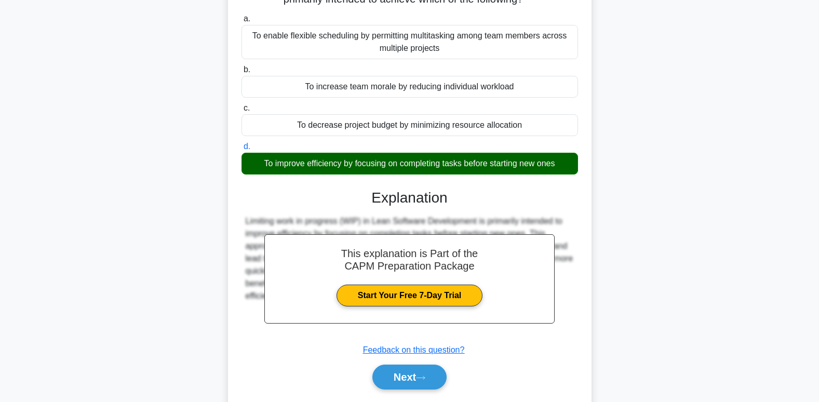
scroll to position [159, 0]
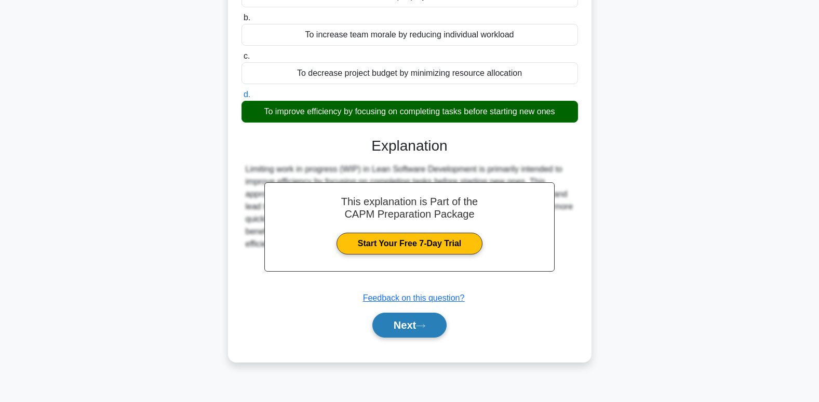
click at [401, 331] on button "Next" at bounding box center [409, 325] width 74 height 25
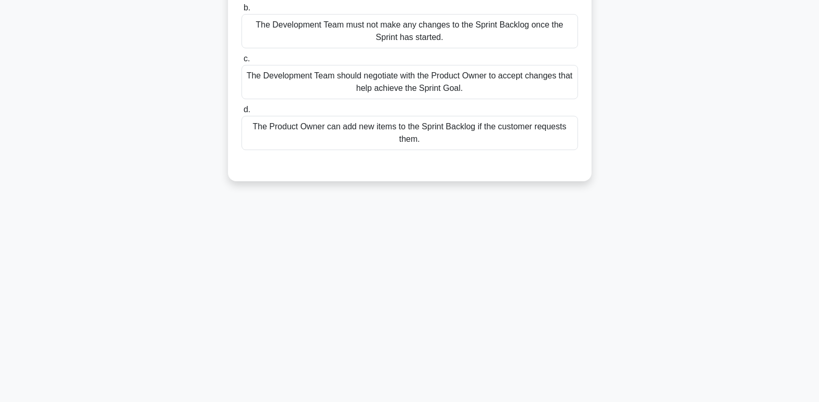
scroll to position [0, 0]
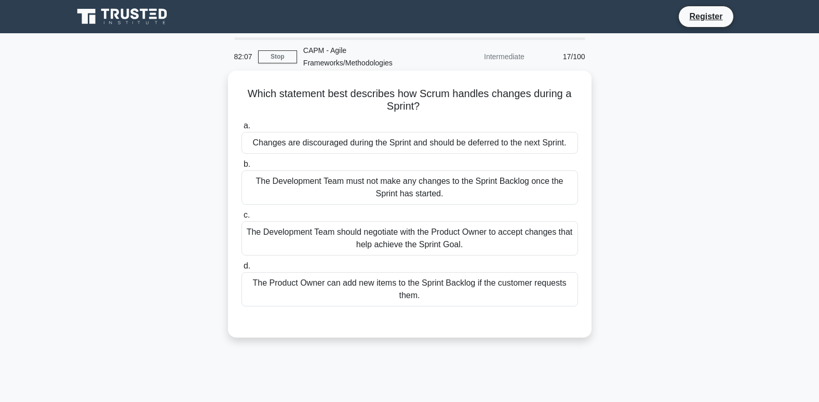
click at [394, 190] on div "The Development Team must not make any changes to the Sprint Backlog once the S…" at bounding box center [410, 187] width 337 height 34
click at [242, 168] on input "b. The Development Team must not make any changes to the Sprint Backlog once th…" at bounding box center [242, 164] width 0 height 7
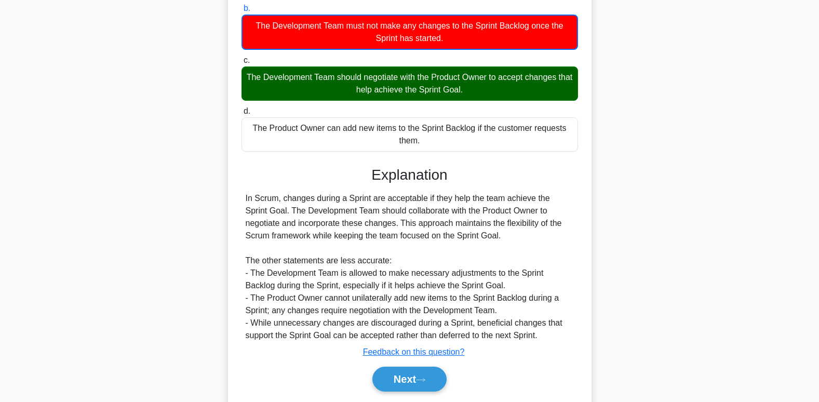
scroll to position [190, 0]
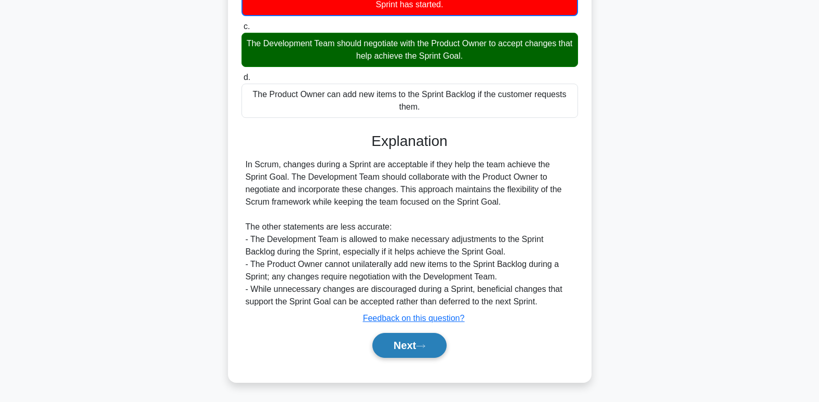
click at [421, 354] on button "Next" at bounding box center [409, 345] width 74 height 25
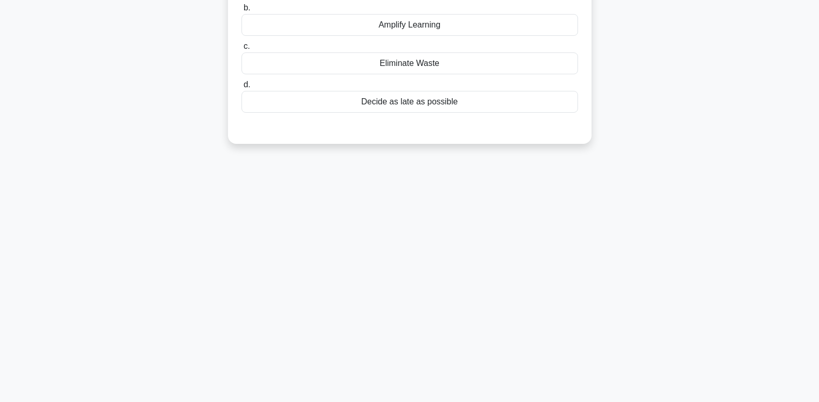
scroll to position [3, 0]
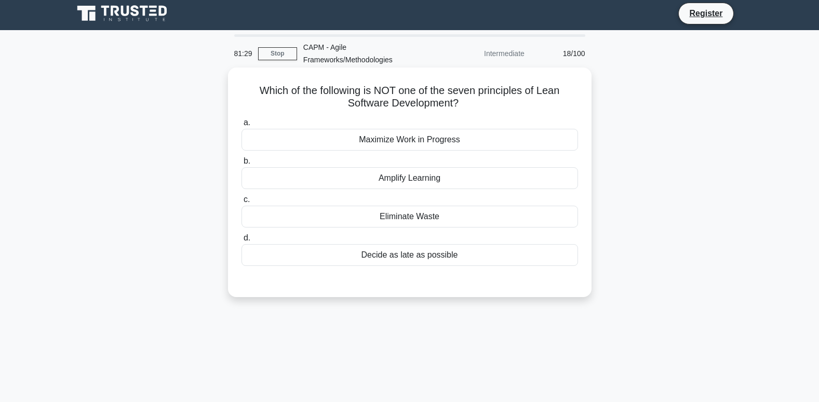
click at [478, 140] on div "Maximize Work in Progress" at bounding box center [410, 140] width 337 height 22
click at [242, 126] on input "a. Maximize Work in Progress" at bounding box center [242, 122] width 0 height 7
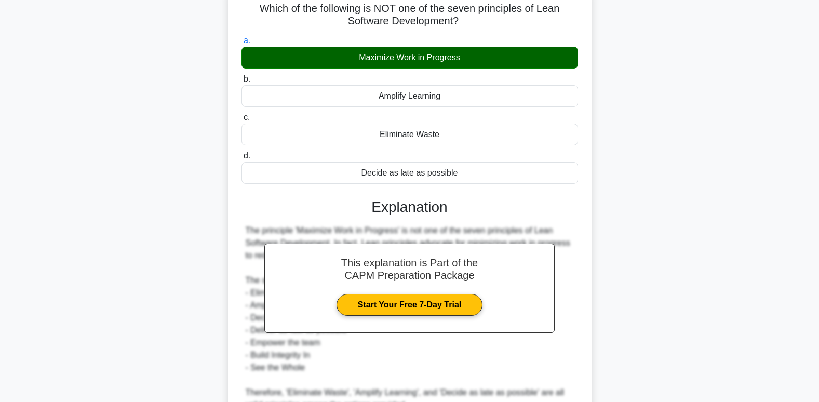
scroll to position [33, 0]
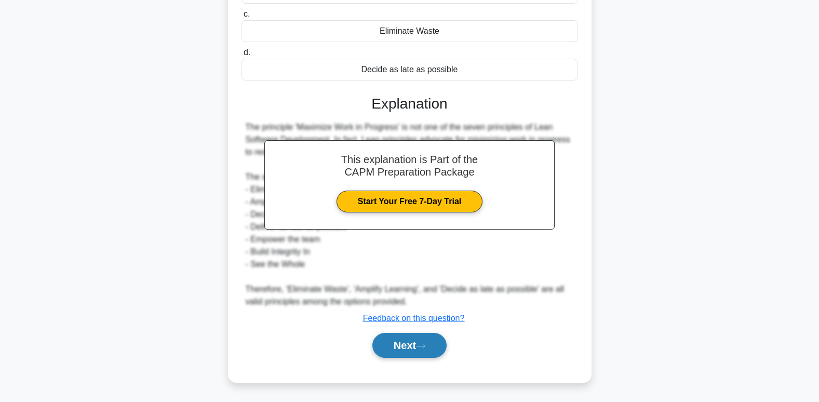
click at [414, 358] on button "Next" at bounding box center [409, 345] width 74 height 25
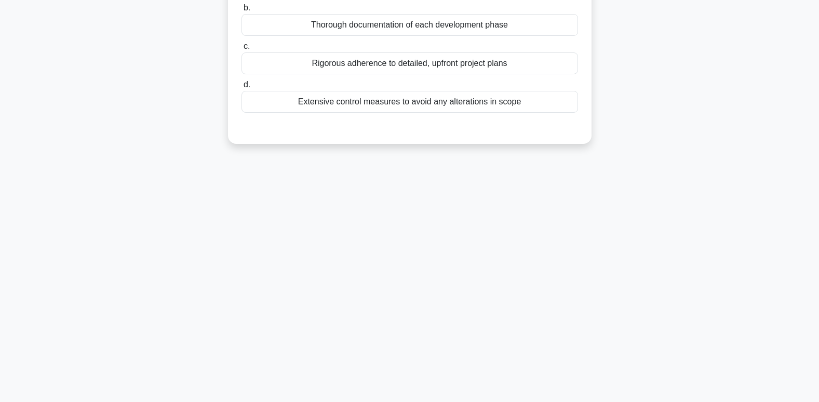
scroll to position [0, 0]
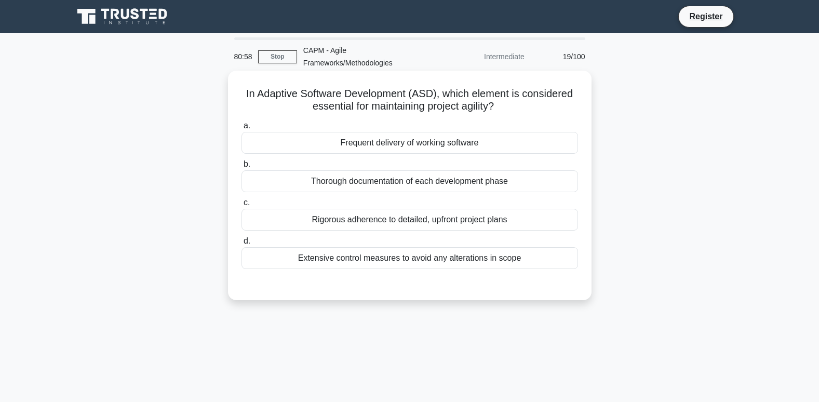
click at [427, 142] on div "Frequent delivery of working software" at bounding box center [410, 143] width 337 height 22
click at [242, 129] on input "a. Frequent delivery of working software" at bounding box center [242, 126] width 0 height 7
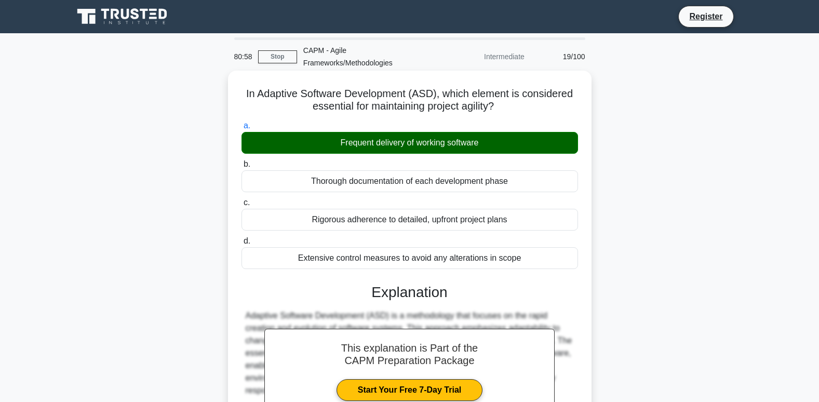
scroll to position [264, 0]
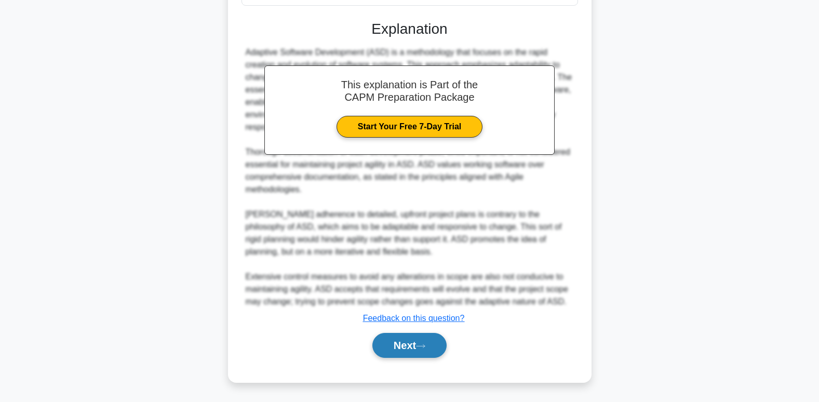
click at [403, 352] on button "Next" at bounding box center [409, 345] width 74 height 25
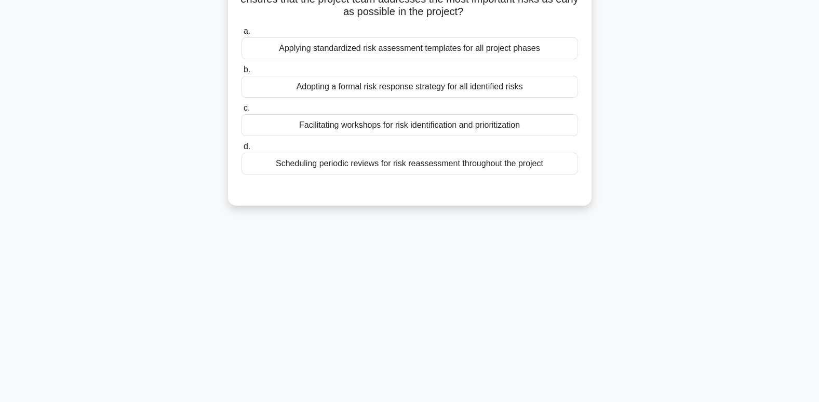
scroll to position [0, 0]
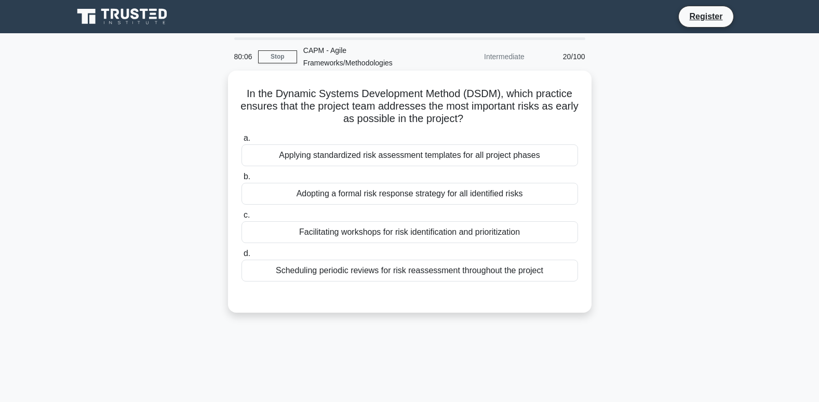
click at [431, 276] on div "Scheduling periodic reviews for risk reassessment throughout the project" at bounding box center [410, 271] width 337 height 22
click at [242, 257] on input "d. Scheduling periodic reviews for risk reassessment throughout the project" at bounding box center [242, 253] width 0 height 7
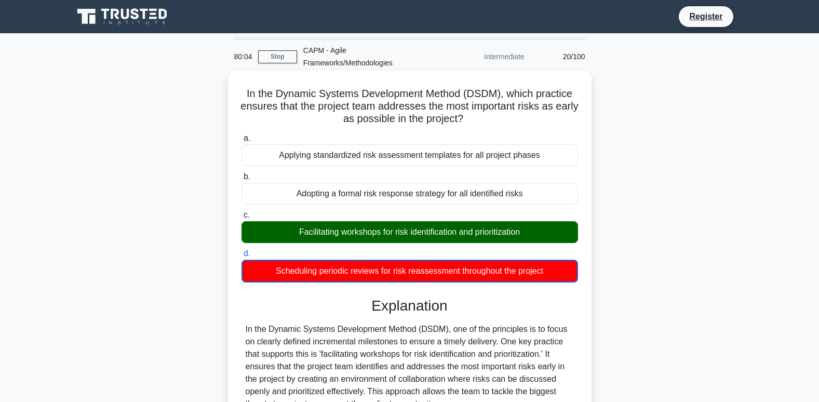
scroll to position [228, 0]
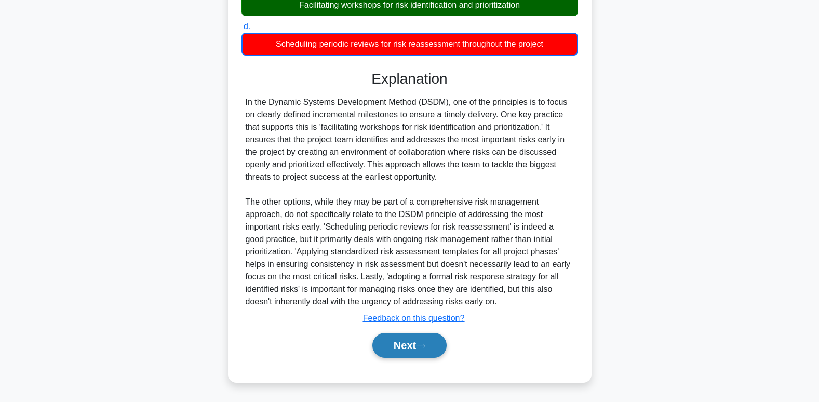
click at [399, 353] on button "Next" at bounding box center [409, 345] width 74 height 25
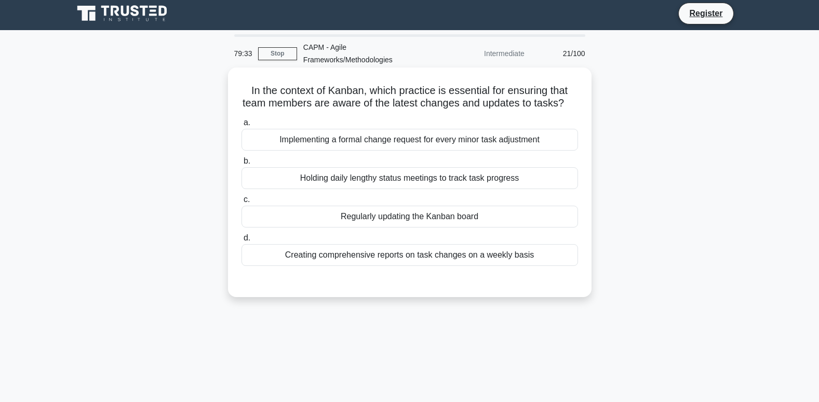
scroll to position [0, 0]
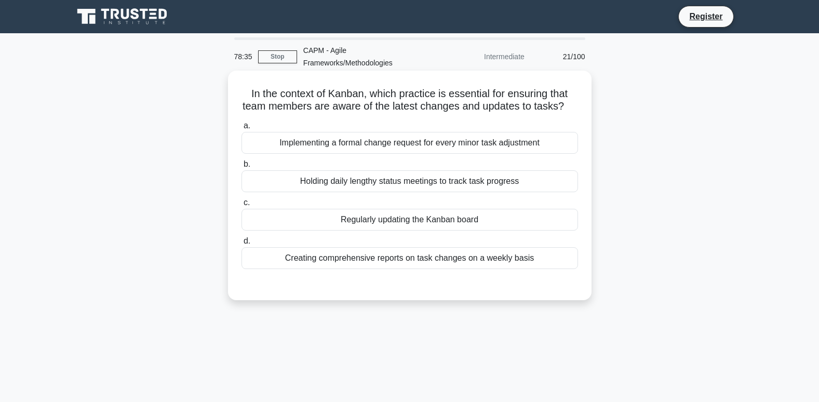
click at [401, 231] on div "Regularly updating the Kanban board" at bounding box center [410, 220] width 337 height 22
click at [242, 206] on input "c. Regularly updating the Kanban board" at bounding box center [242, 202] width 0 height 7
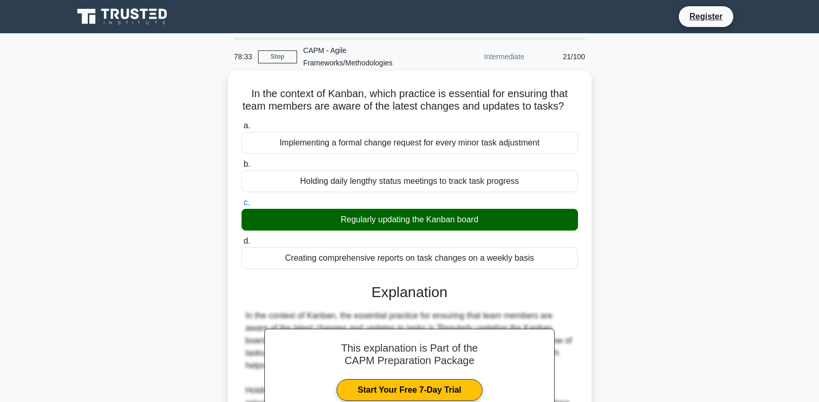
scroll to position [177, 0]
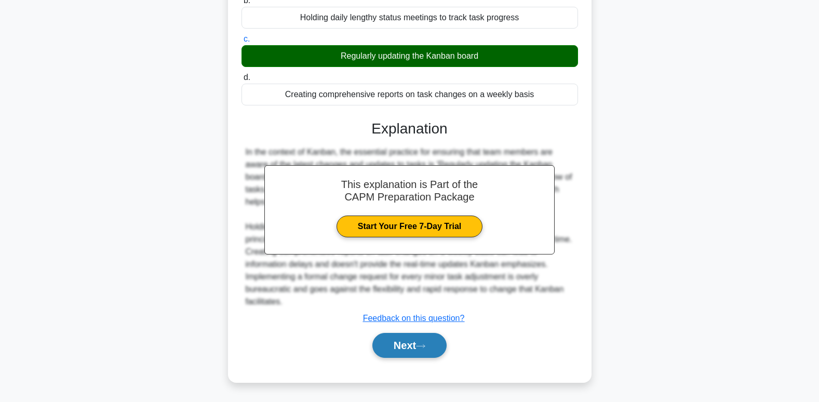
click at [434, 350] on button "Next" at bounding box center [409, 345] width 74 height 25
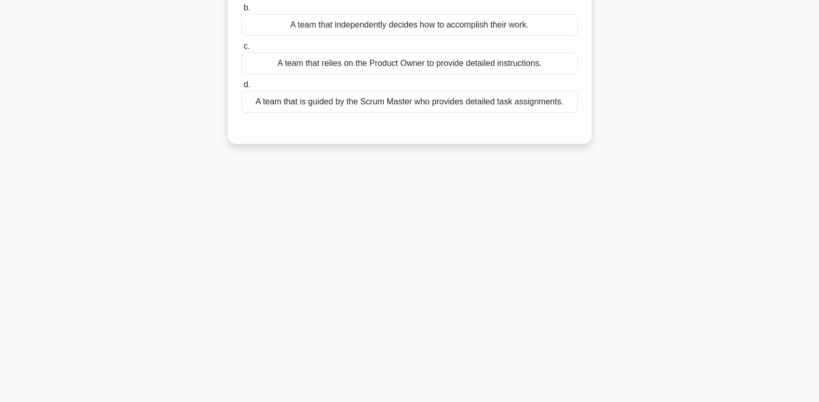
scroll to position [0, 0]
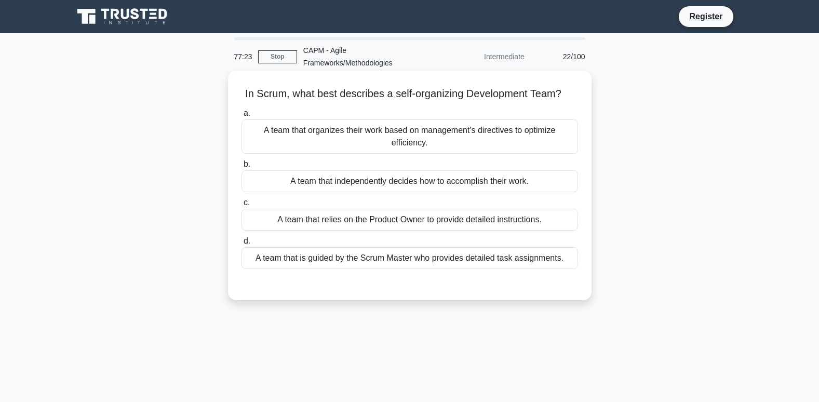
click at [499, 184] on div "A team that independently decides how to accomplish their work." at bounding box center [410, 181] width 337 height 22
click at [242, 168] on input "b. A team that independently decides how to accomplish their work." at bounding box center [242, 164] width 0 height 7
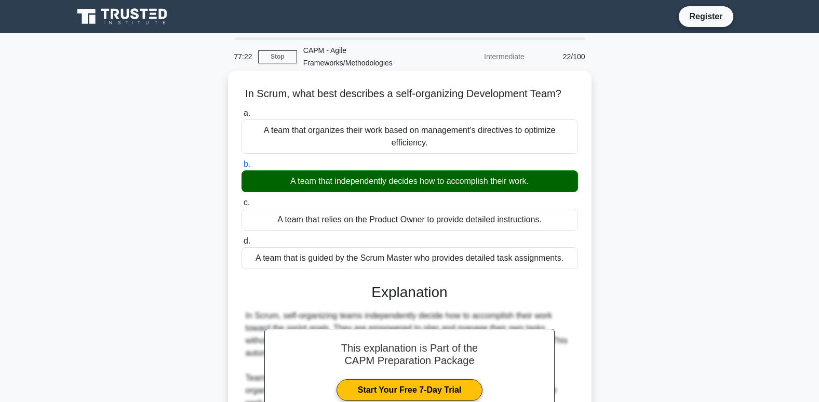
scroll to position [159, 0]
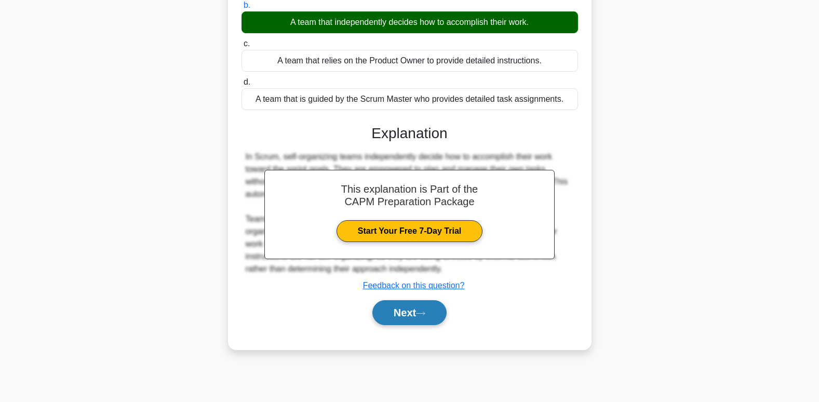
click at [422, 321] on button "Next" at bounding box center [409, 312] width 74 height 25
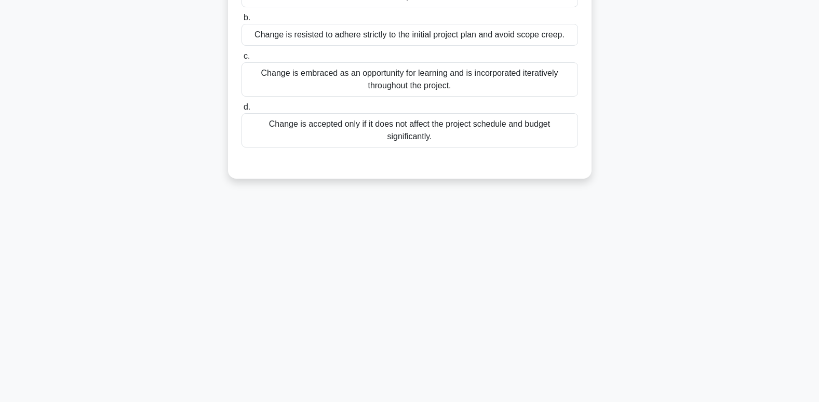
scroll to position [0, 0]
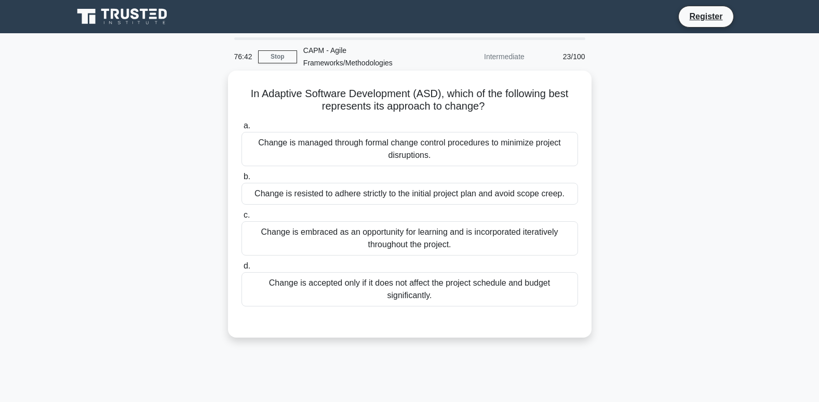
click at [321, 247] on div "Change is embraced as an opportunity for learning and is incorporated iterative…" at bounding box center [410, 238] width 337 height 34
click at [242, 219] on input "c. Change is embraced as an opportunity for learning and is incorporated iterat…" at bounding box center [242, 215] width 0 height 7
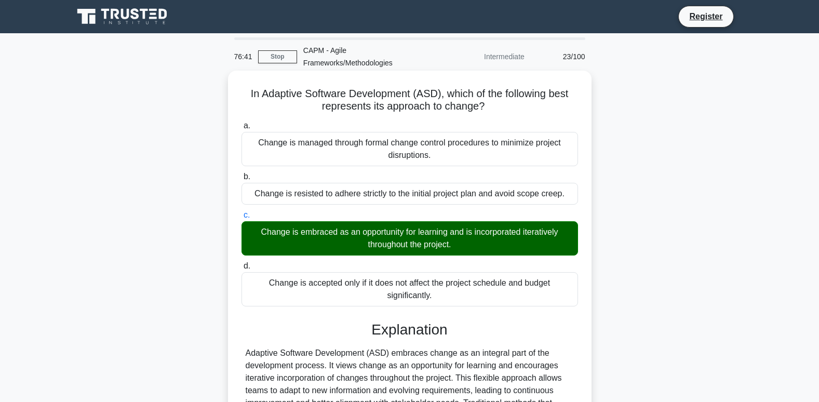
scroll to position [159, 0]
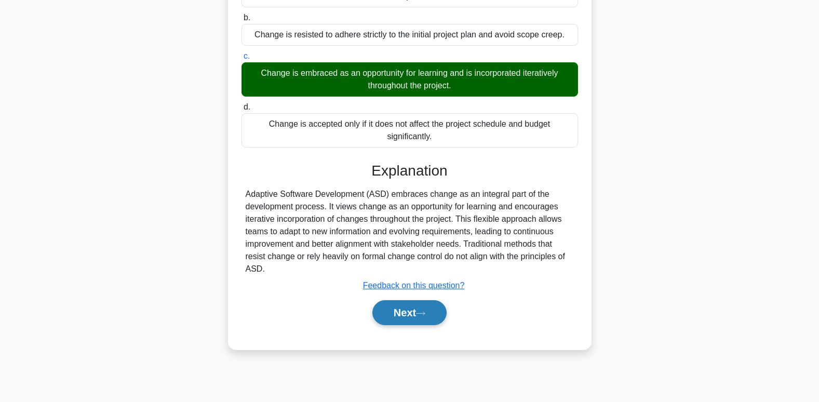
click at [381, 314] on button "Next" at bounding box center [409, 312] width 74 height 25
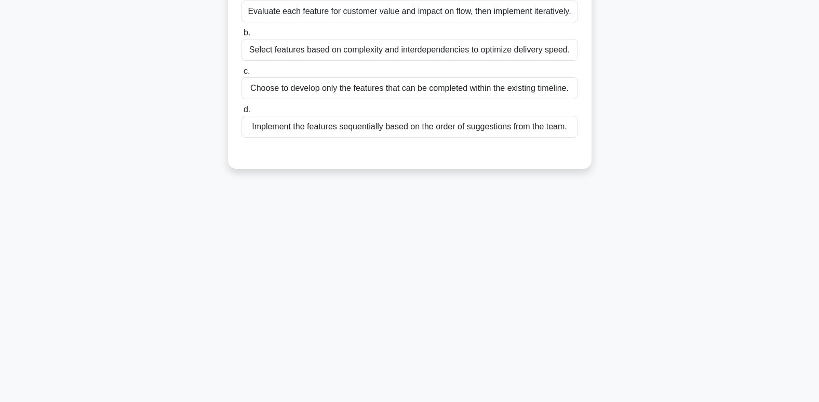
scroll to position [0, 0]
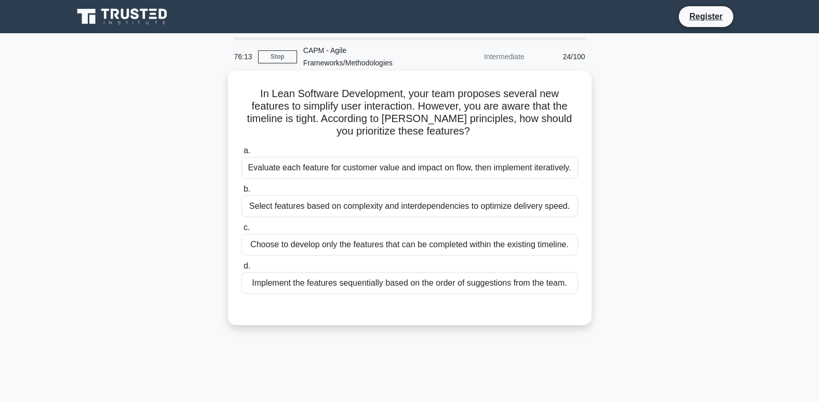
click at [369, 166] on div "Evaluate each feature for customer value and impact on flow, then implement ite…" at bounding box center [410, 168] width 337 height 22
click at [242, 154] on input "a. Evaluate each feature for customer value and impact on flow, then implement …" at bounding box center [242, 151] width 0 height 7
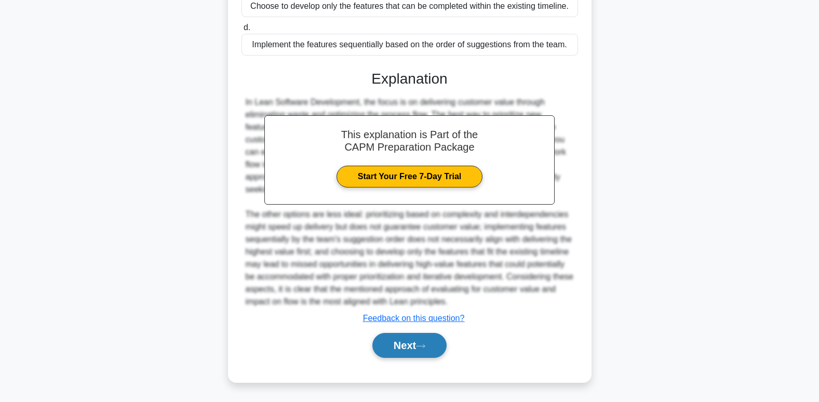
click at [433, 345] on button "Next" at bounding box center [409, 345] width 74 height 25
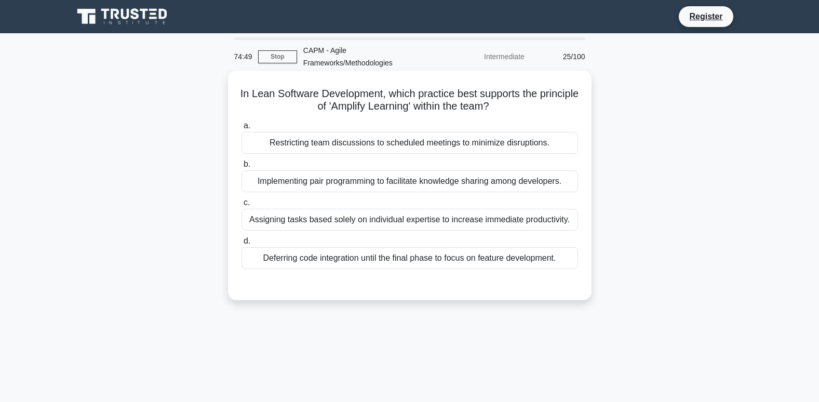
click at [313, 180] on div "Implementing pair programming to facilitate knowledge sharing among developers." at bounding box center [410, 181] width 337 height 22
click at [242, 168] on input "b. Implementing pair programming to facilitate knowledge sharing among develope…" at bounding box center [242, 164] width 0 height 7
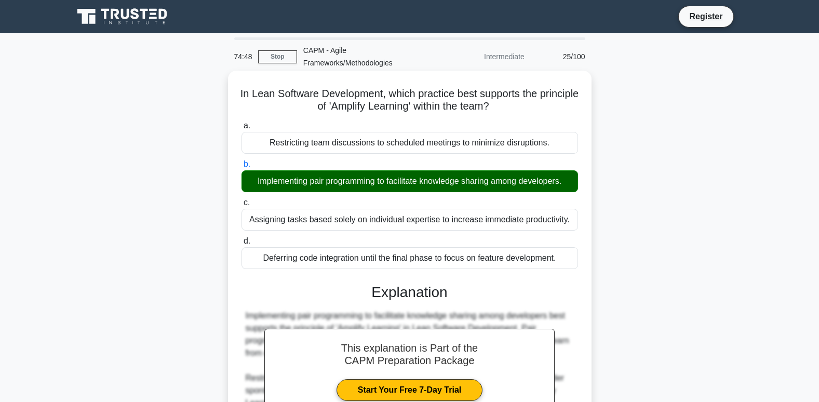
scroll to position [214, 0]
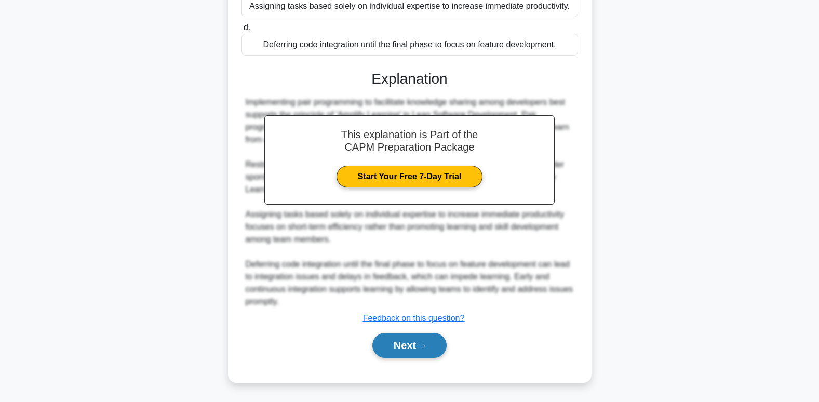
click at [407, 343] on button "Next" at bounding box center [409, 345] width 74 height 25
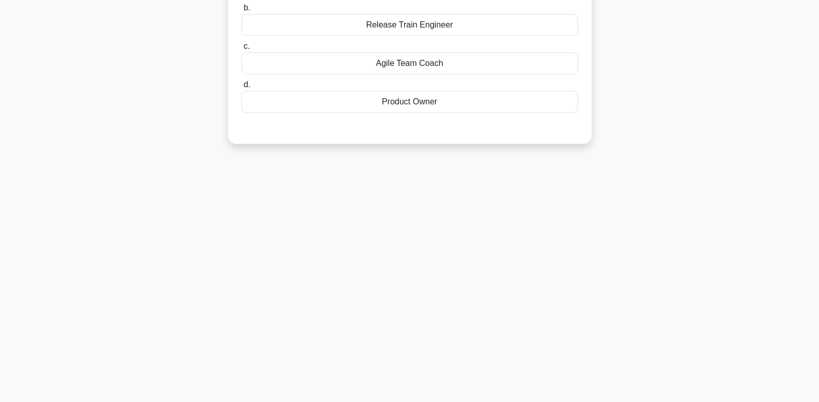
scroll to position [0, 0]
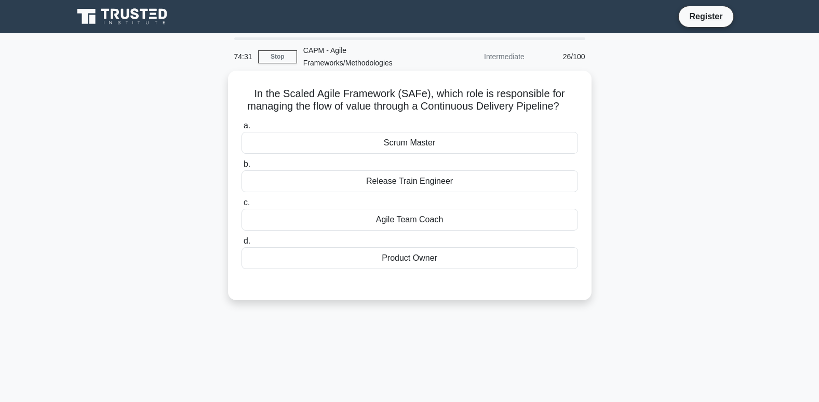
click at [436, 185] on div "Release Train Engineer" at bounding box center [410, 181] width 337 height 22
click at [242, 168] on input "b. Release Train Engineer" at bounding box center [242, 164] width 0 height 7
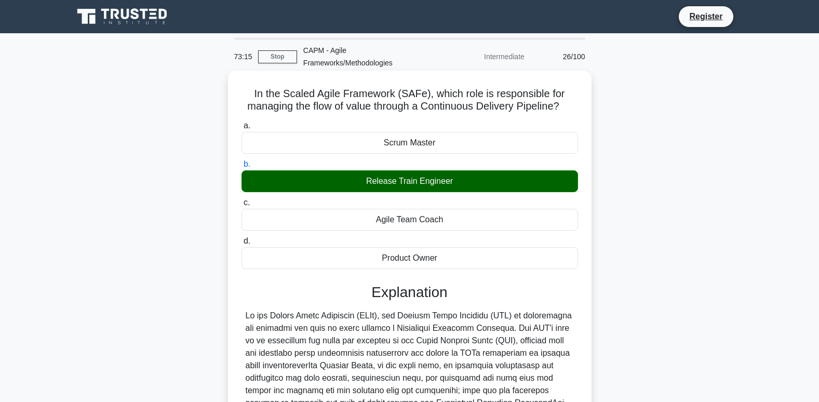
scroll to position [189, 0]
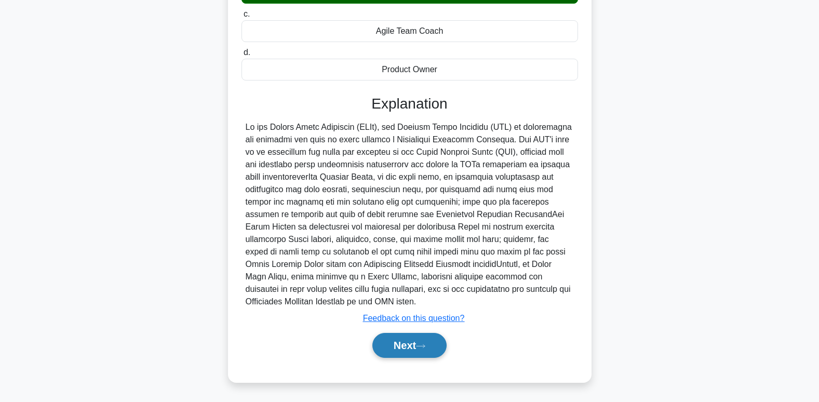
click at [406, 340] on button "Next" at bounding box center [409, 345] width 74 height 25
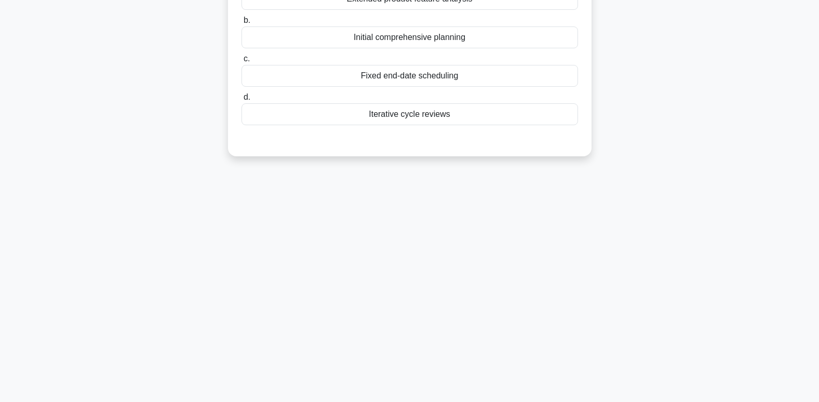
scroll to position [0, 0]
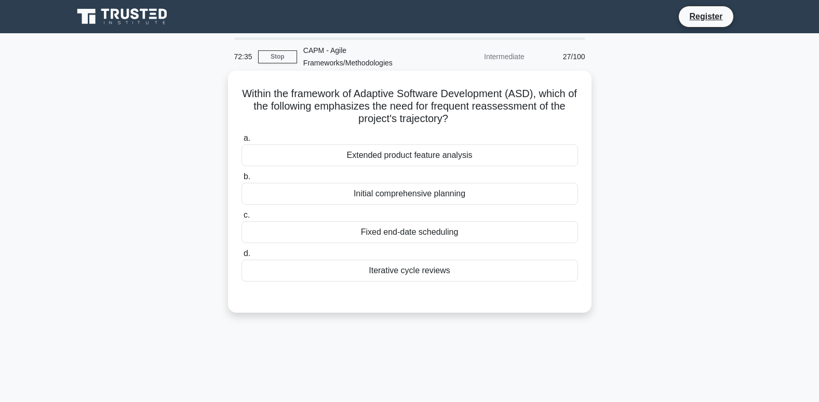
click at [461, 275] on div "Iterative cycle reviews" at bounding box center [410, 271] width 337 height 22
click at [242, 257] on input "d. Iterative cycle reviews" at bounding box center [242, 253] width 0 height 7
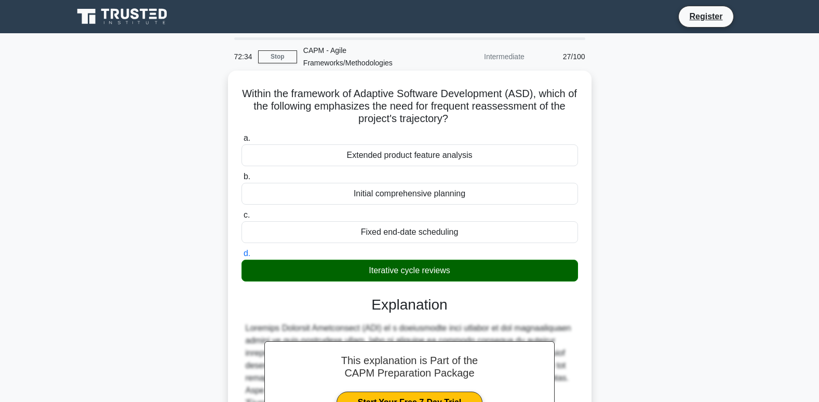
scroll to position [177, 0]
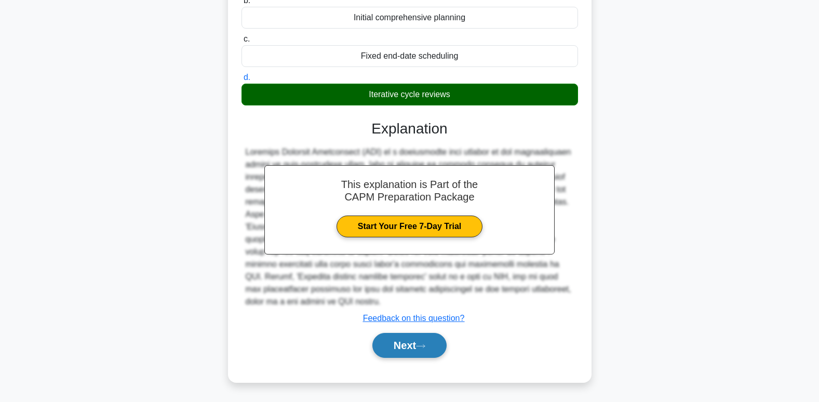
click at [437, 348] on button "Next" at bounding box center [409, 345] width 74 height 25
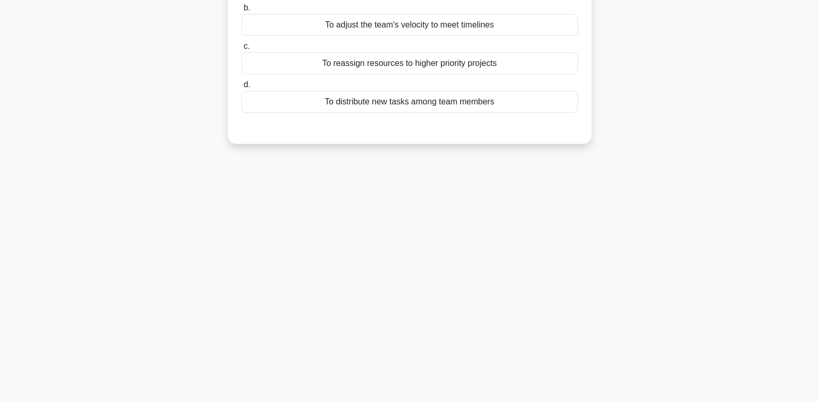
scroll to position [0, 0]
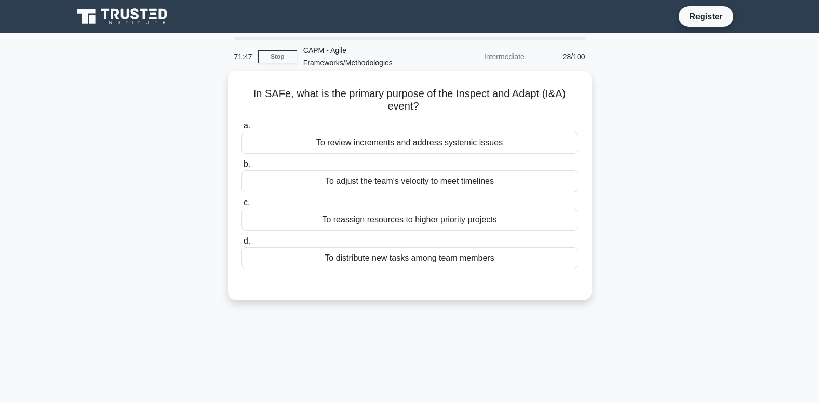
click at [401, 139] on div "To review increments and address systemic issues" at bounding box center [410, 143] width 337 height 22
click at [242, 129] on input "a. To review increments and address systemic issues" at bounding box center [242, 126] width 0 height 7
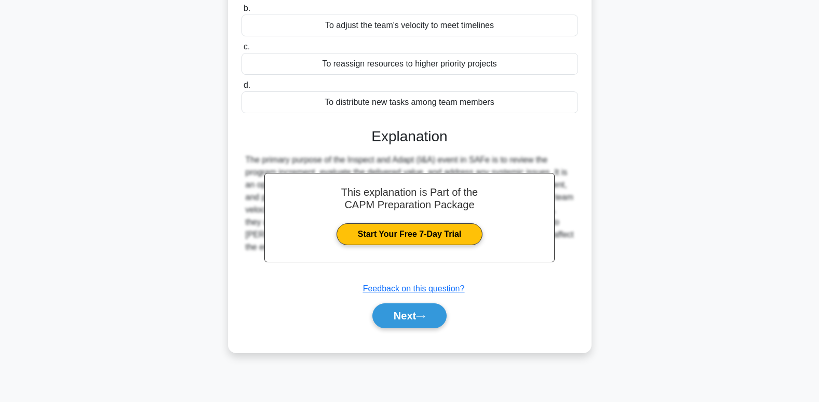
scroll to position [159, 0]
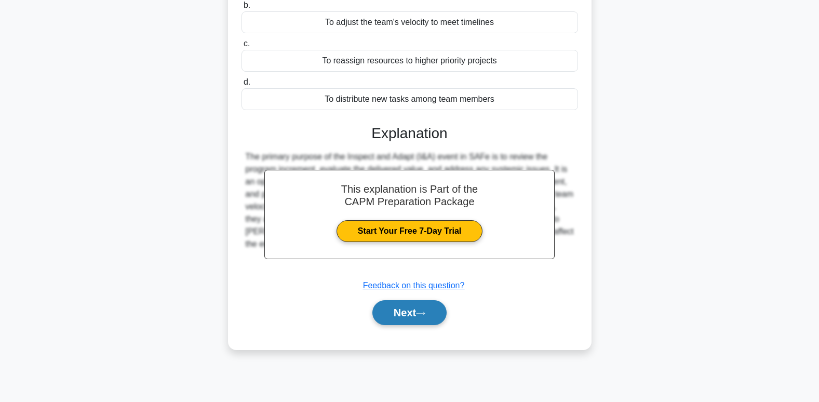
click at [404, 314] on button "Next" at bounding box center [409, 312] width 74 height 25
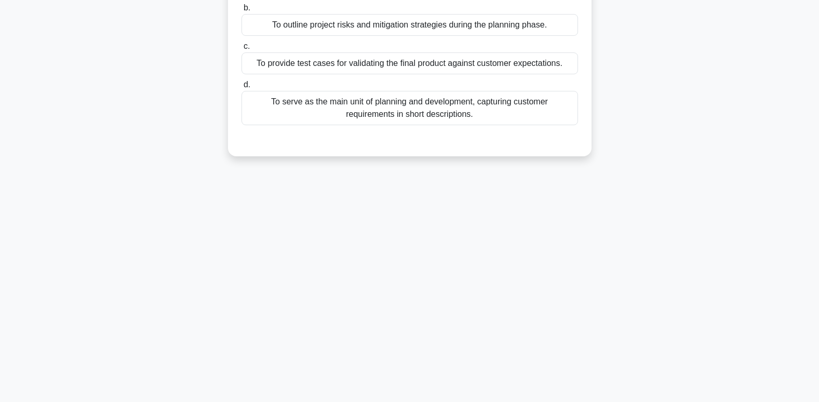
scroll to position [55, 0]
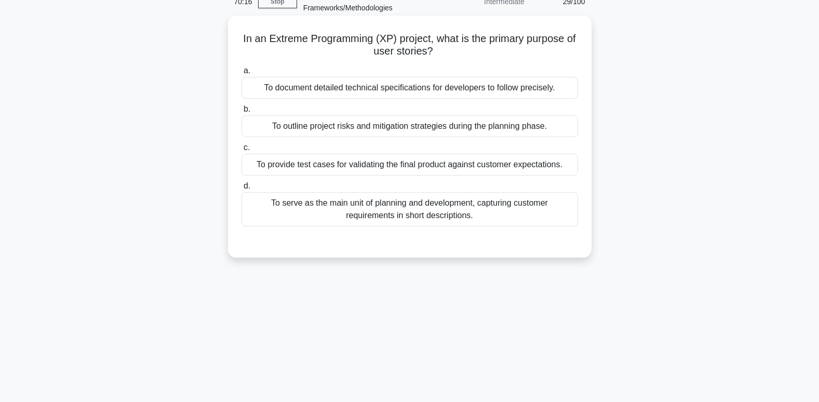
click at [303, 220] on div "To serve as the main unit of planning and development, capturing customer requi…" at bounding box center [410, 209] width 337 height 34
click at [242, 190] on input "d. To serve as the main unit of planning and development, capturing customer re…" at bounding box center [242, 186] width 0 height 7
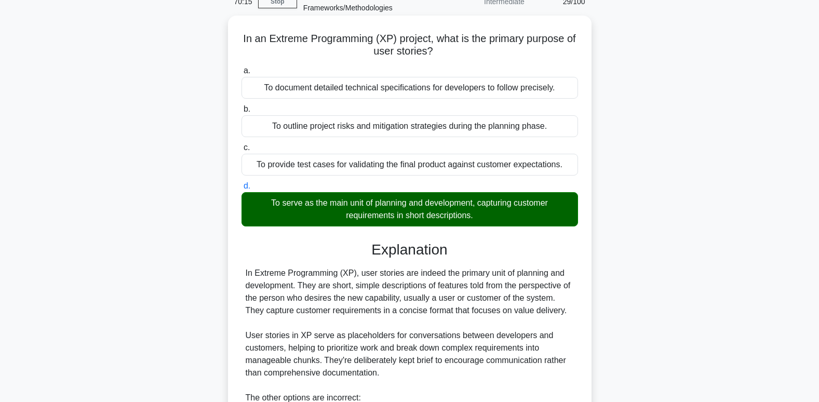
scroll to position [301, 0]
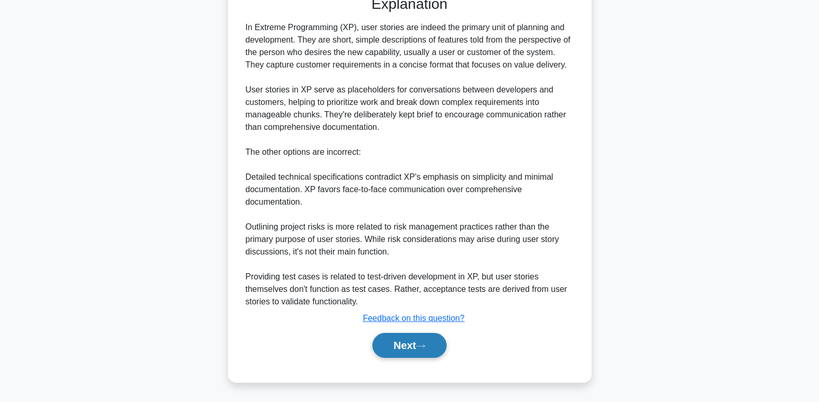
click at [410, 344] on button "Next" at bounding box center [409, 345] width 74 height 25
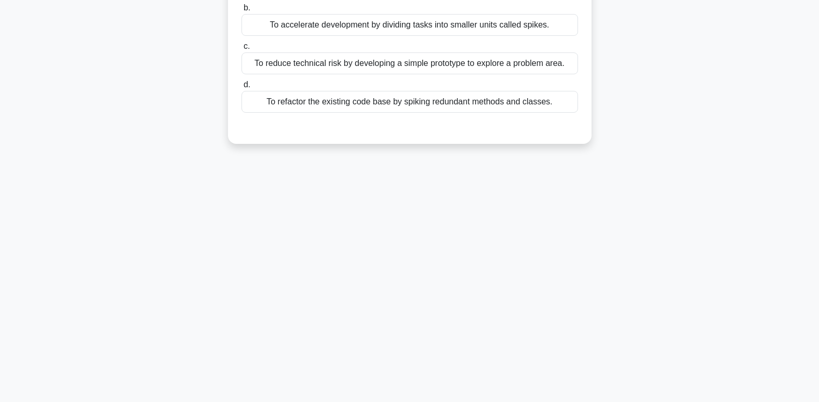
scroll to position [0, 0]
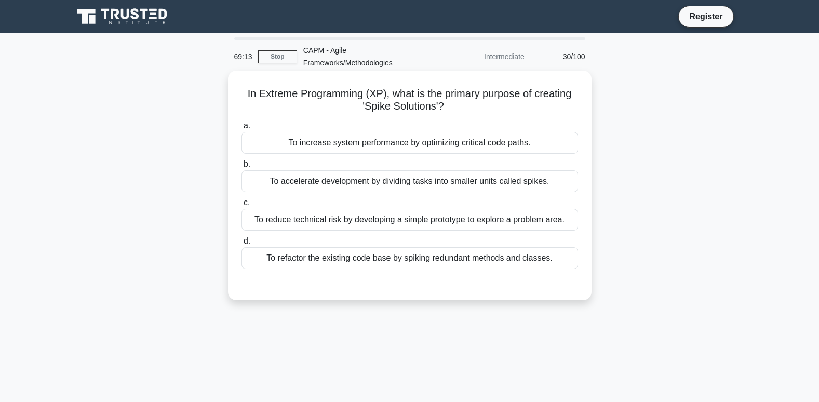
click at [411, 186] on div "To accelerate development by dividing tasks into smaller units called spikes." at bounding box center [410, 181] width 337 height 22
click at [242, 168] on input "b. To accelerate development by dividing tasks into smaller units called spikes." at bounding box center [242, 164] width 0 height 7
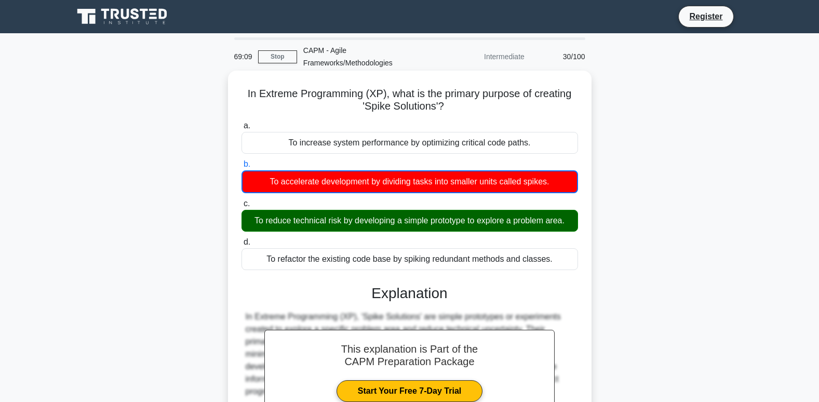
scroll to position [159, 0]
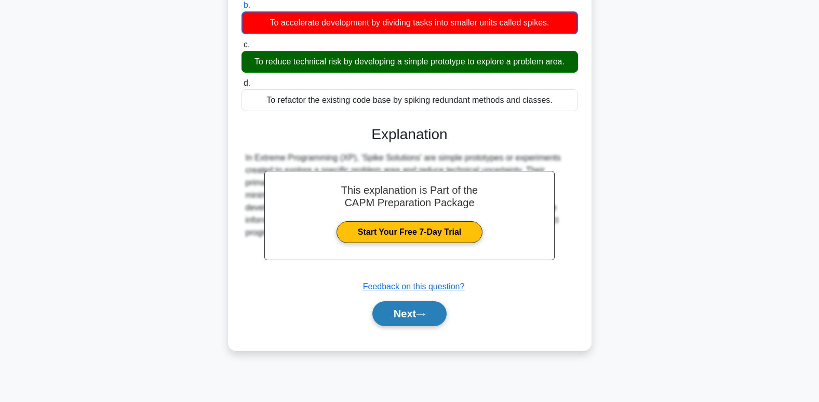
click at [410, 313] on button "Next" at bounding box center [409, 313] width 74 height 25
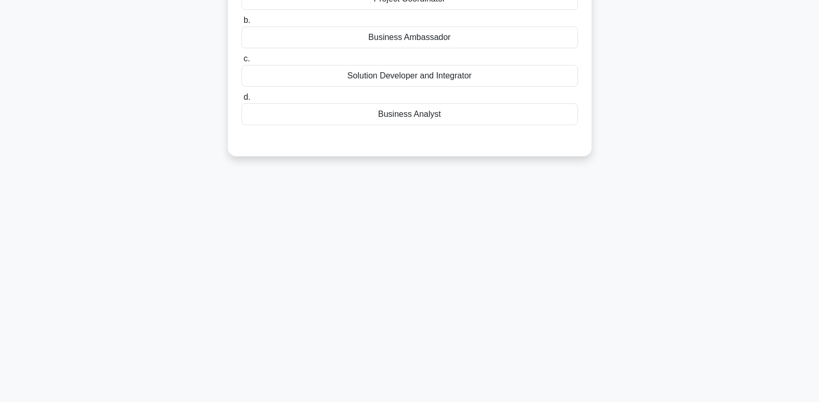
scroll to position [0, 0]
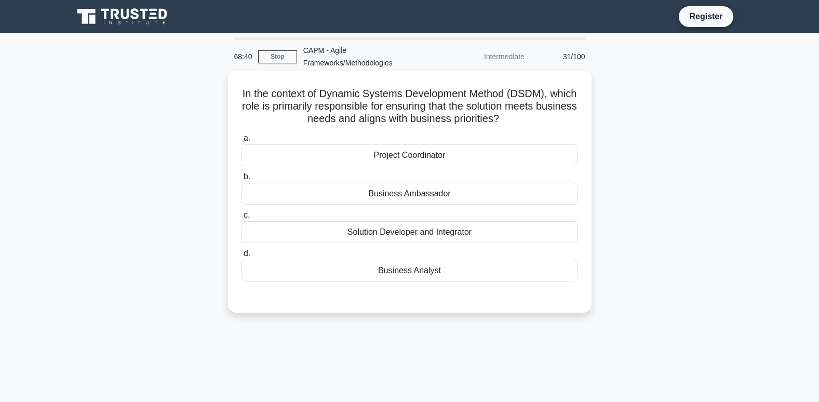
click at [421, 279] on div "Business Analyst" at bounding box center [410, 271] width 337 height 22
click at [242, 257] on input "d. Business Analyst" at bounding box center [242, 253] width 0 height 7
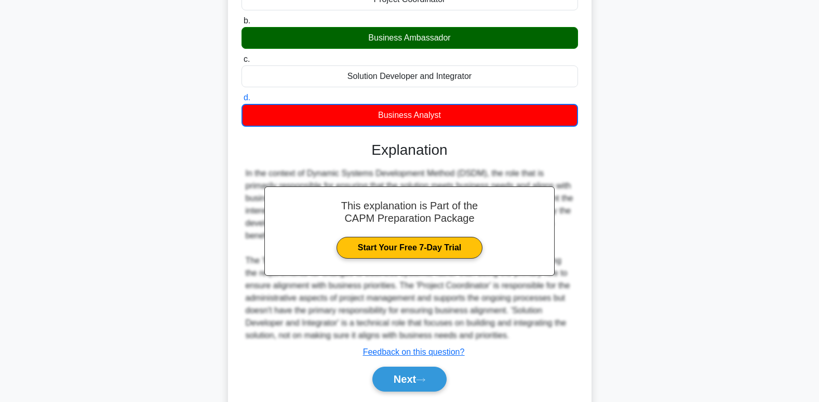
scroll to position [190, 0]
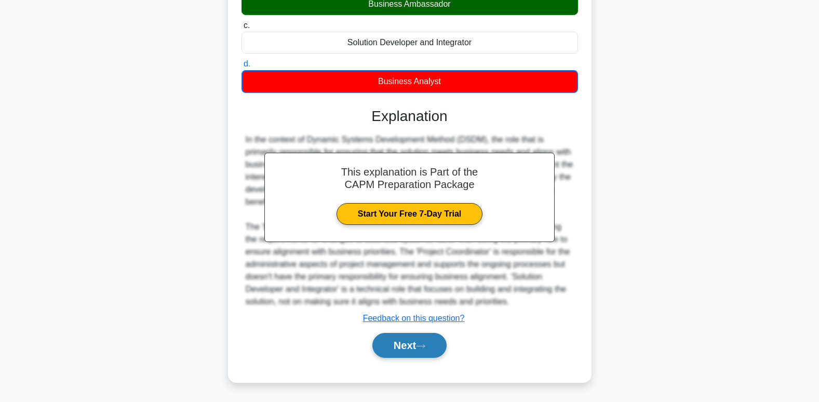
click at [408, 346] on button "Next" at bounding box center [409, 345] width 74 height 25
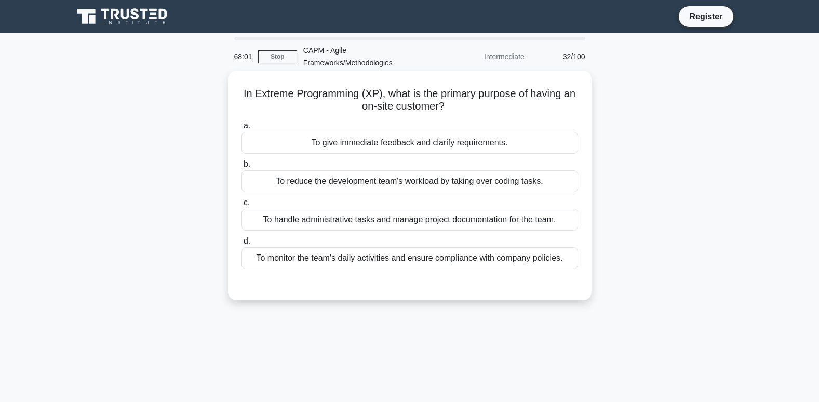
scroll to position [52, 0]
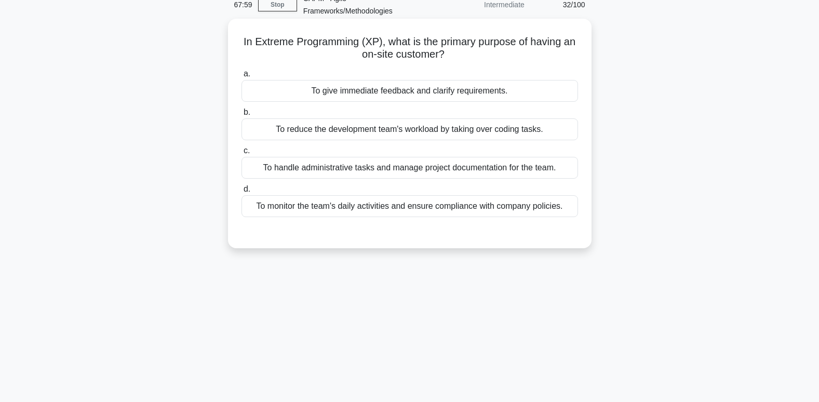
click at [352, 93] on div "To give immediate feedback and clarify requirements." at bounding box center [410, 91] width 337 height 22
click at [242, 77] on input "a. To give immediate feedback and clarify requirements." at bounding box center [242, 74] width 0 height 7
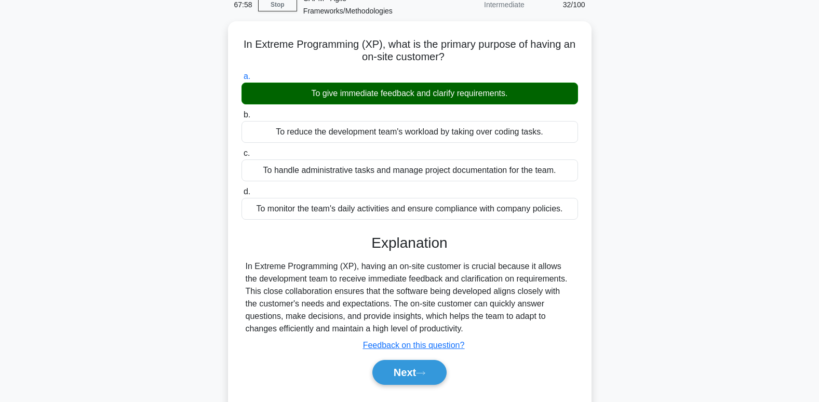
scroll to position [159, 0]
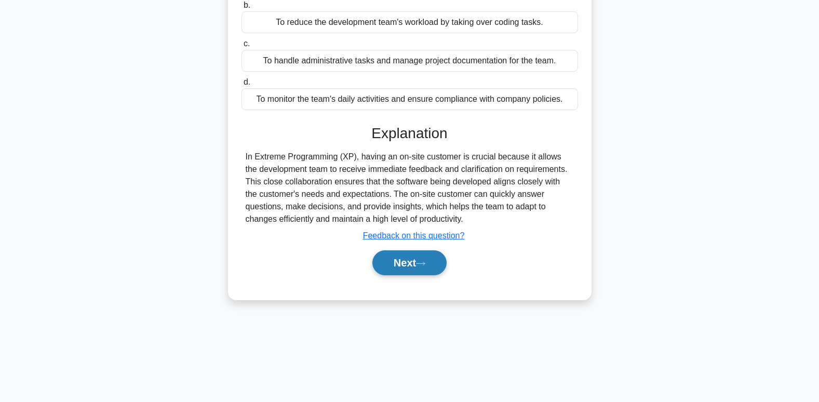
click at [398, 256] on button "Next" at bounding box center [409, 262] width 74 height 25
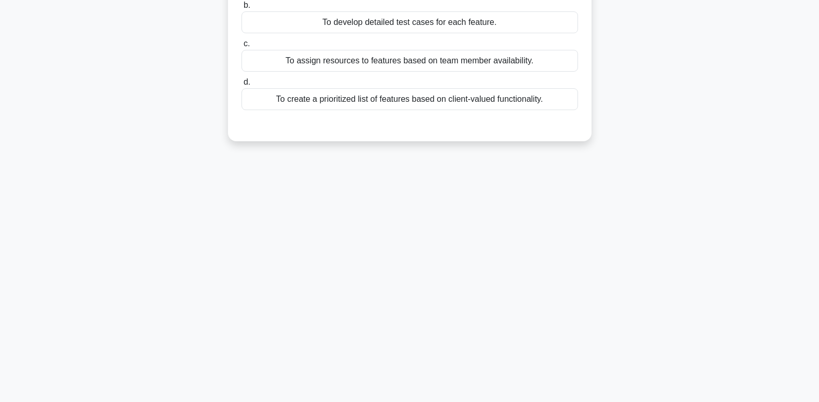
scroll to position [0, 0]
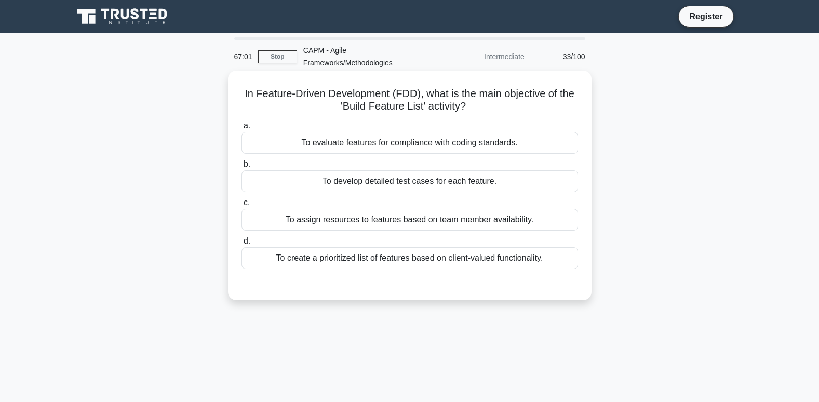
click at [378, 260] on div "To create a prioritized list of features based on client-valued functionality." at bounding box center [410, 258] width 337 height 22
click at [242, 245] on input "d. To create a prioritized list of features based on client-valued functionalit…" at bounding box center [242, 241] width 0 height 7
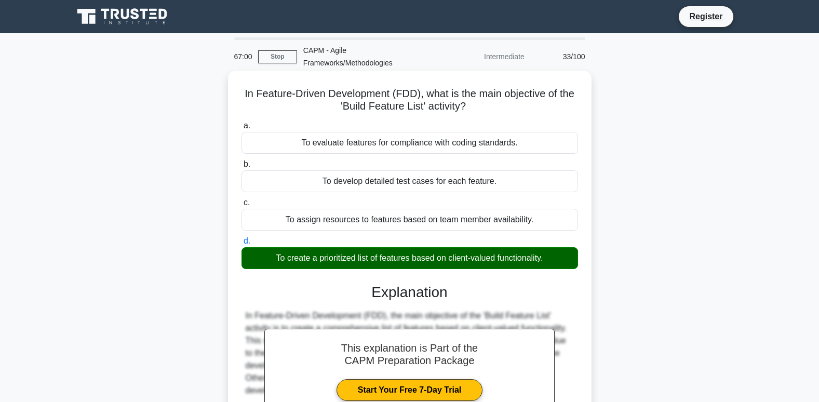
scroll to position [159, 0]
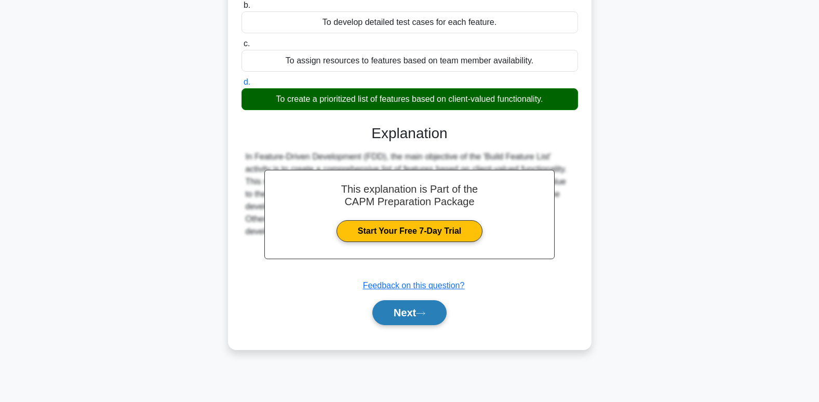
click at [425, 315] on icon at bounding box center [420, 314] width 9 height 6
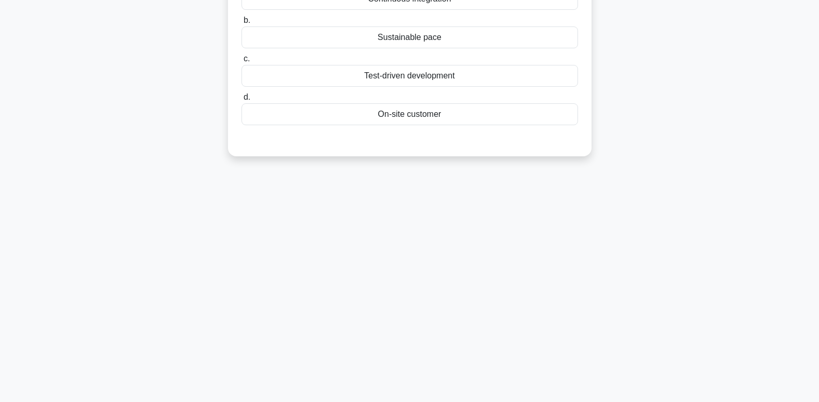
scroll to position [0, 0]
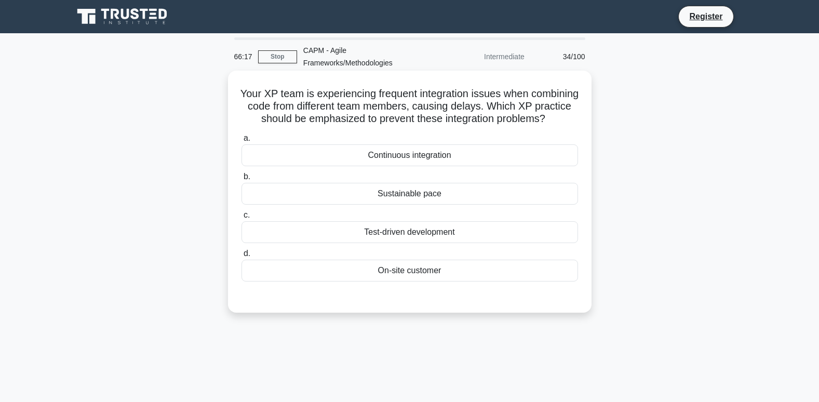
click at [434, 164] on div "Continuous integration" at bounding box center [410, 155] width 337 height 22
click at [242, 142] on input "a. Continuous integration" at bounding box center [242, 138] width 0 height 7
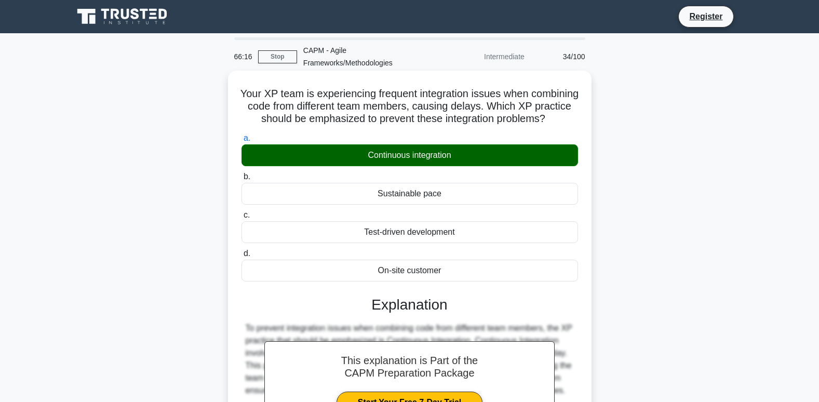
scroll to position [239, 0]
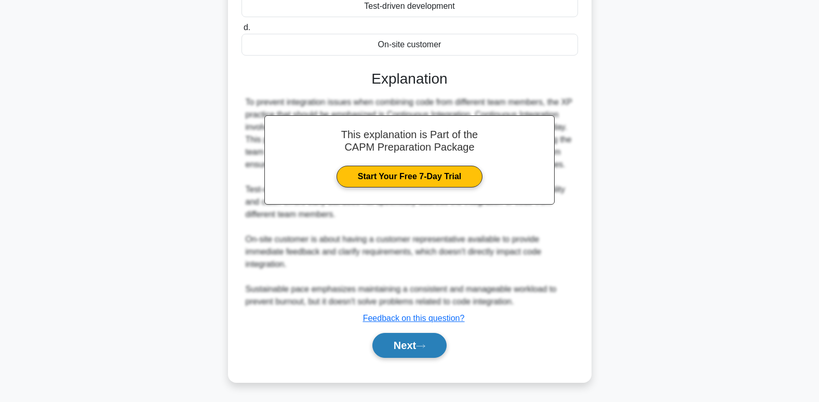
click at [422, 339] on button "Next" at bounding box center [409, 345] width 74 height 25
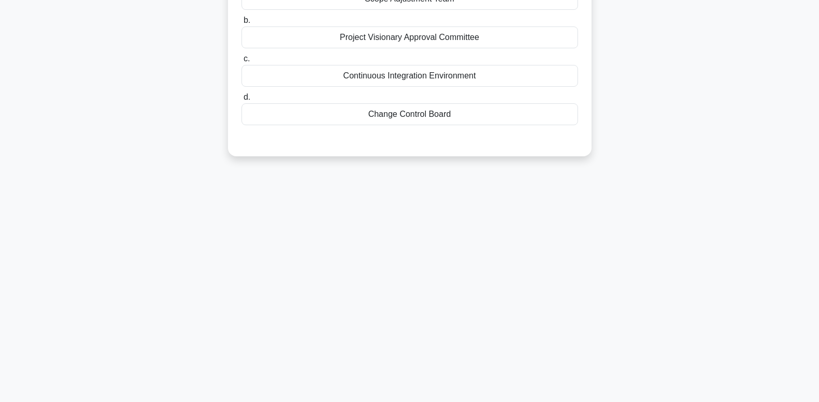
scroll to position [0, 0]
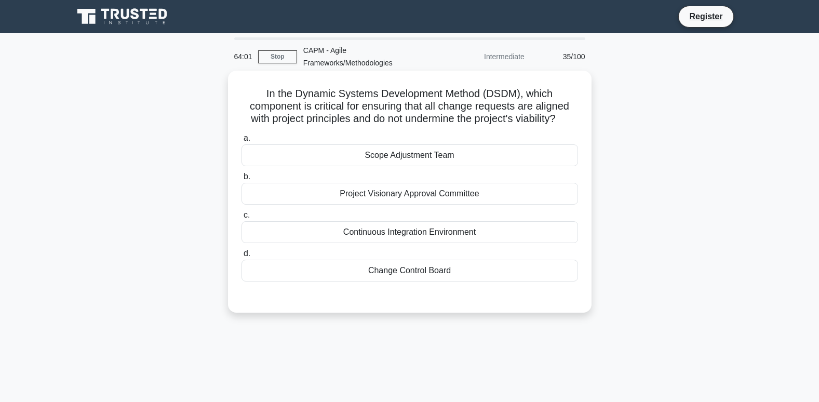
click at [420, 278] on div "Change Control Board" at bounding box center [410, 271] width 337 height 22
click at [242, 257] on input "d. Change Control Board" at bounding box center [242, 253] width 0 height 7
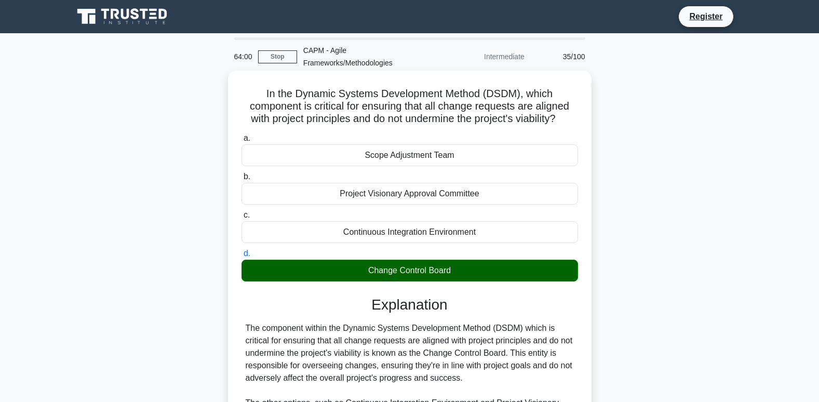
scroll to position [202, 0]
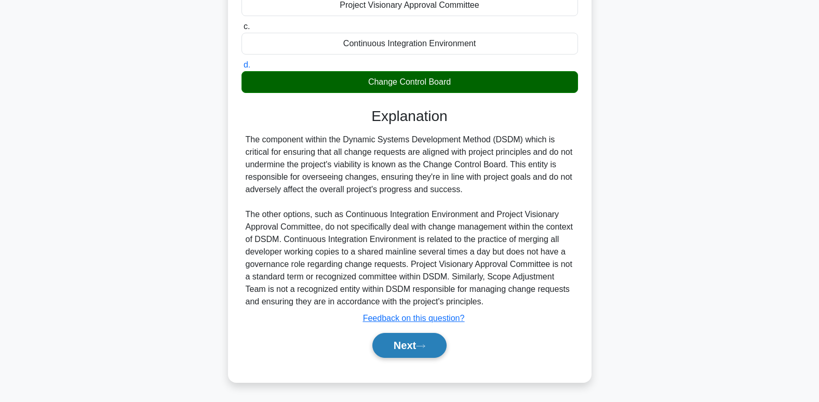
click at [427, 351] on button "Next" at bounding box center [409, 345] width 74 height 25
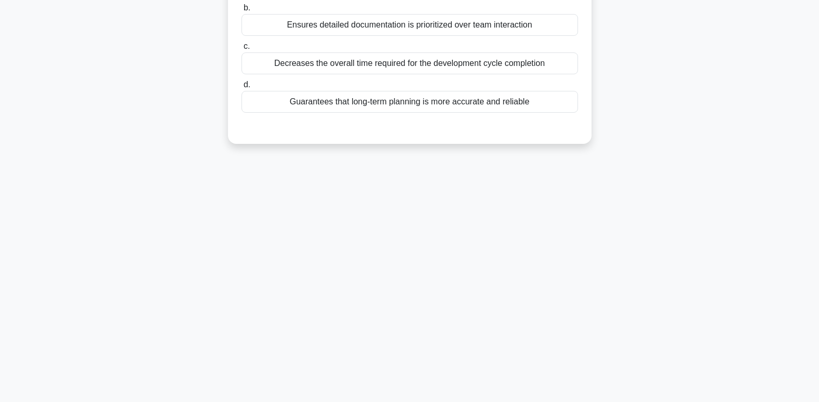
scroll to position [0, 0]
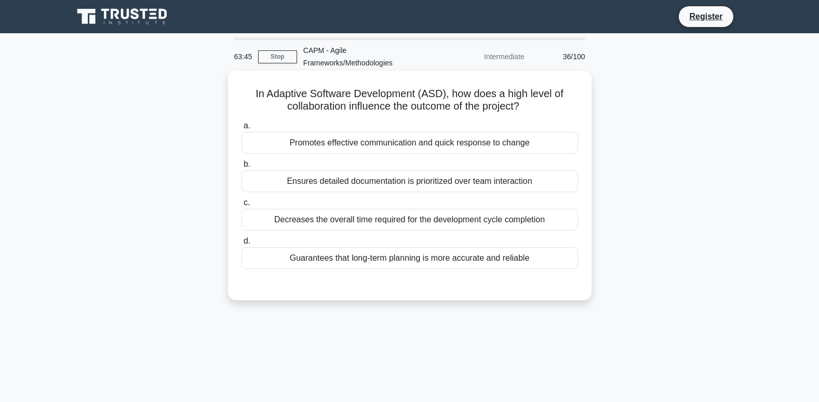
click at [342, 136] on div "Promotes effective communication and quick response to change" at bounding box center [410, 143] width 337 height 22
click at [242, 129] on input "a. Promotes effective communication and quick response to change" at bounding box center [242, 126] width 0 height 7
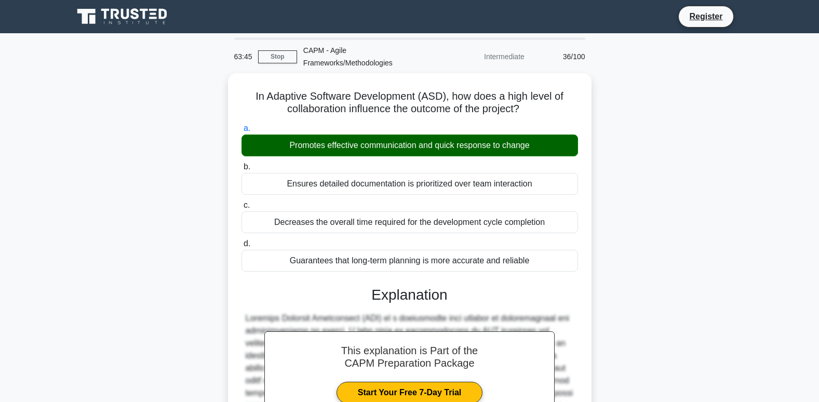
scroll to position [251, 0]
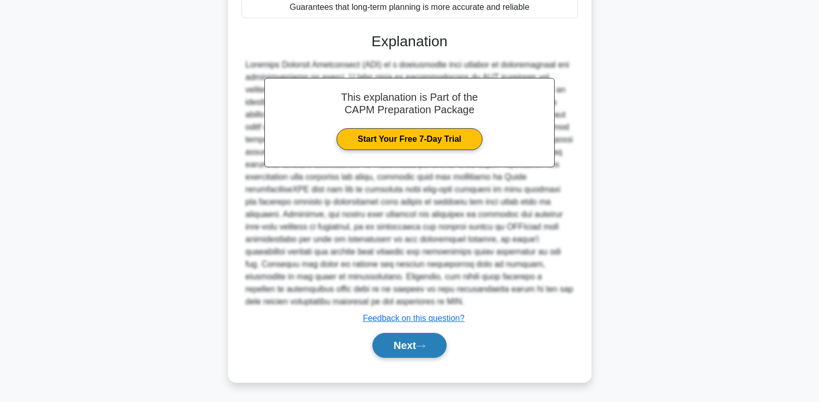
click at [408, 347] on button "Next" at bounding box center [409, 345] width 74 height 25
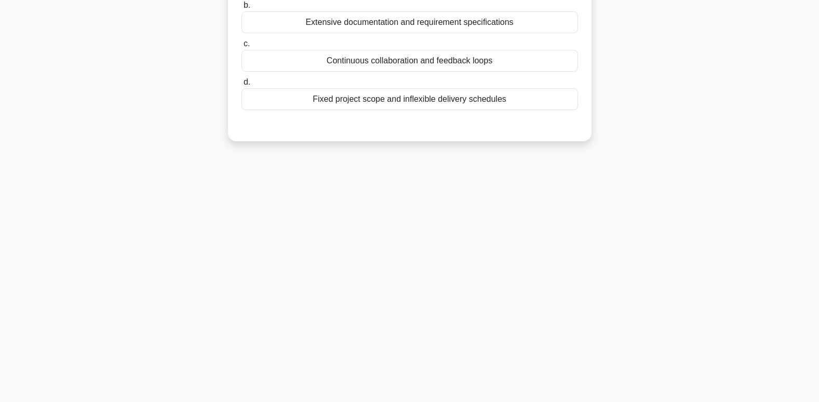
scroll to position [0, 0]
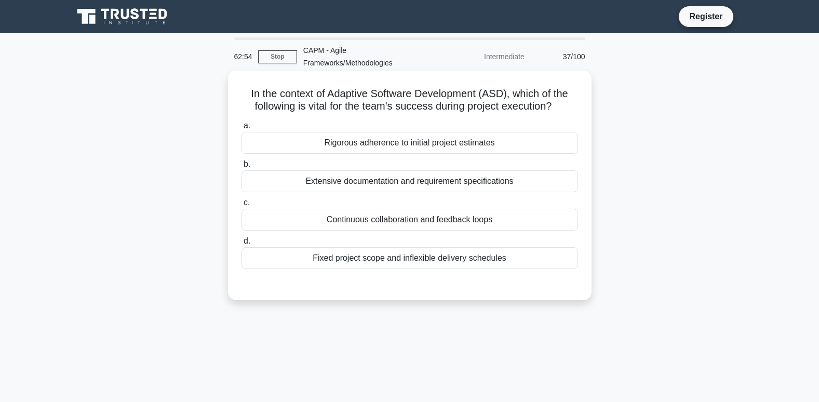
click at [375, 213] on div "Continuous collaboration and feedback loops" at bounding box center [410, 220] width 337 height 22
click at [242, 206] on input "c. Continuous collaboration and feedback loops" at bounding box center [242, 202] width 0 height 7
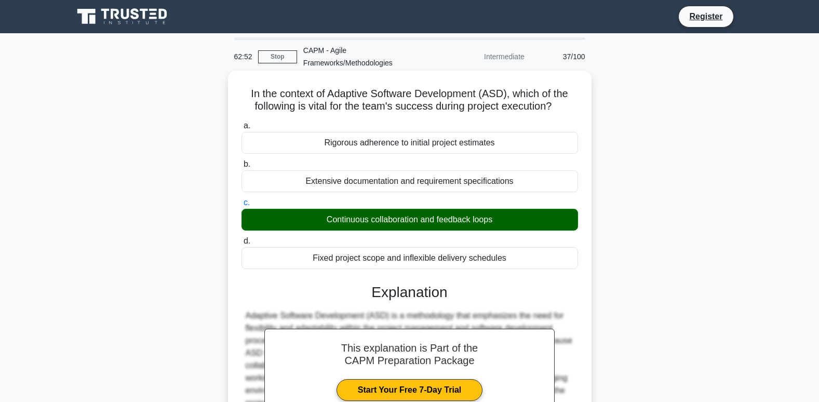
scroll to position [189, 0]
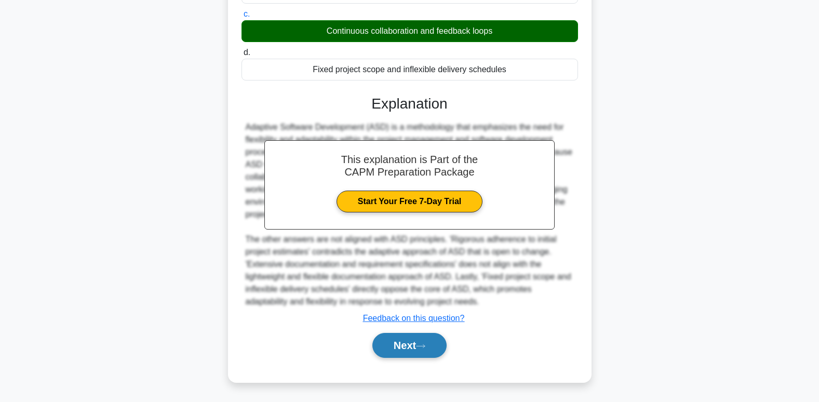
click at [437, 347] on button "Next" at bounding box center [409, 345] width 74 height 25
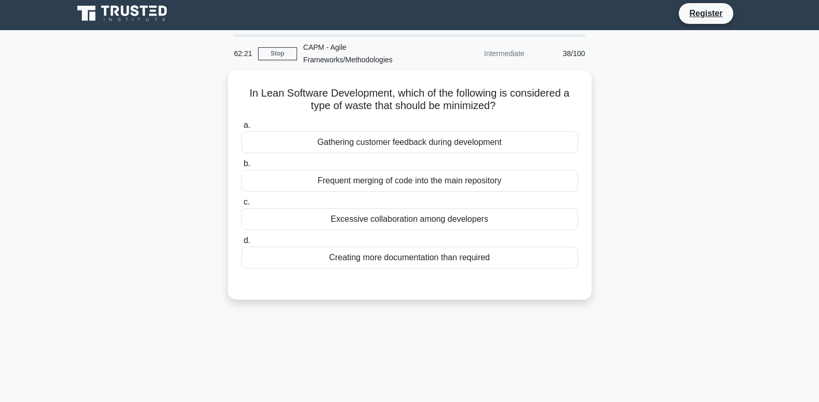
scroll to position [0, 0]
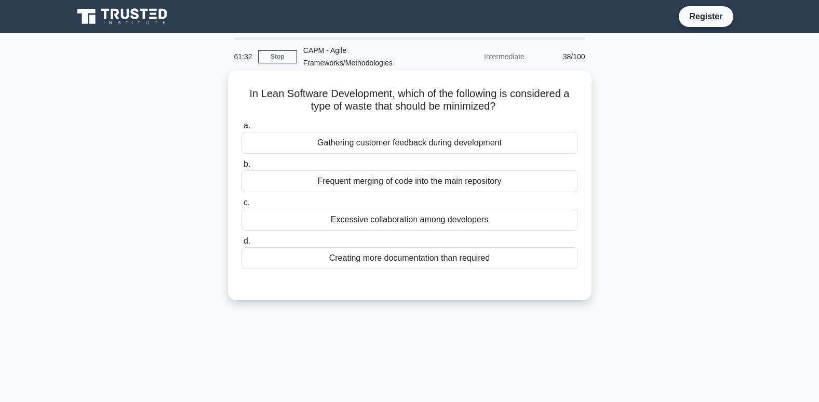
click at [412, 258] on div "Creating more documentation than required" at bounding box center [410, 258] width 337 height 22
click at [242, 245] on input "d. Creating more documentation than required" at bounding box center [242, 241] width 0 height 7
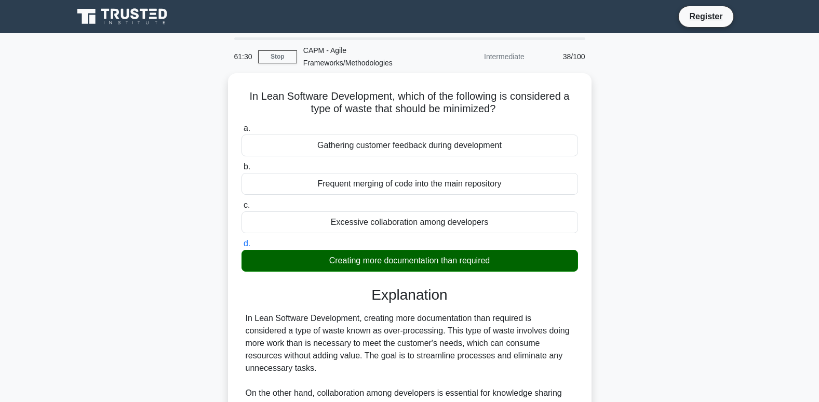
scroll to position [159, 0]
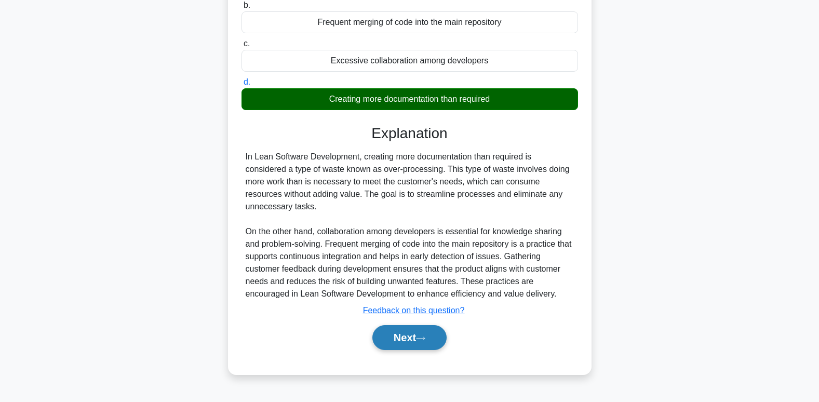
click at [395, 349] on button "Next" at bounding box center [409, 337] width 74 height 25
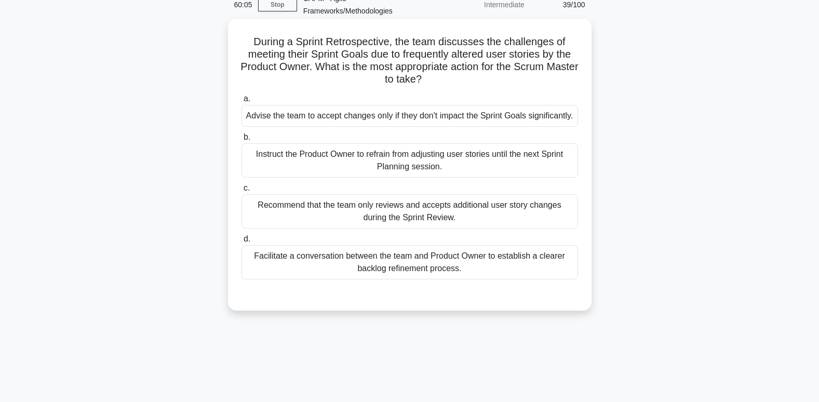
scroll to position [0, 0]
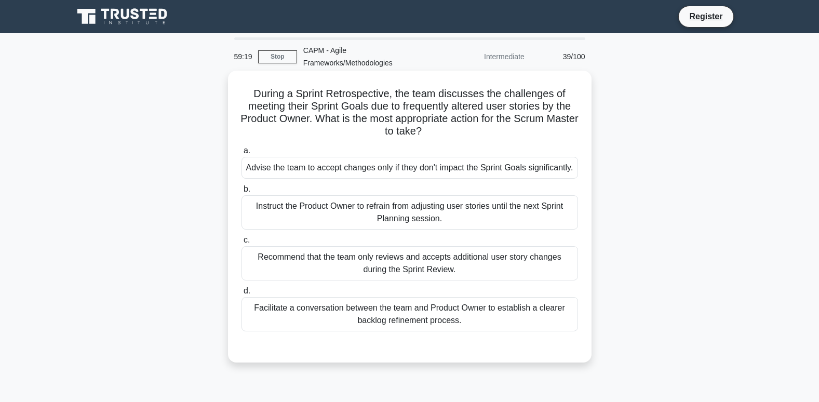
click at [317, 331] on div "Facilitate a conversation between the team and Product Owner to establish a cle…" at bounding box center [410, 314] width 337 height 34
click at [242, 295] on input "d. Facilitate a conversation between the team and Product Owner to establish a …" at bounding box center [242, 291] width 0 height 7
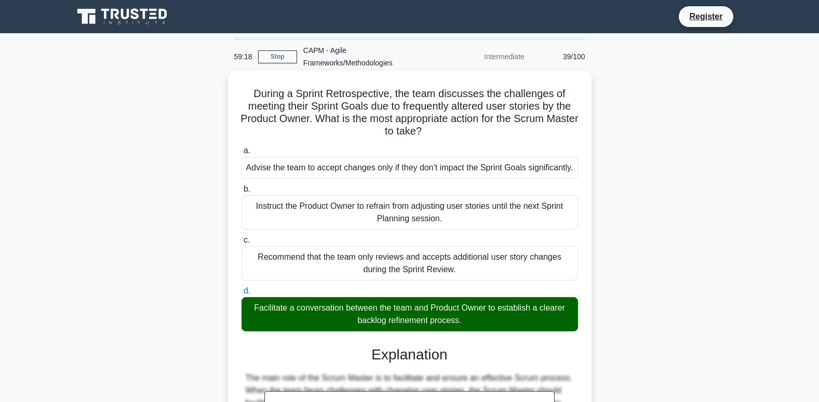
scroll to position [251, 0]
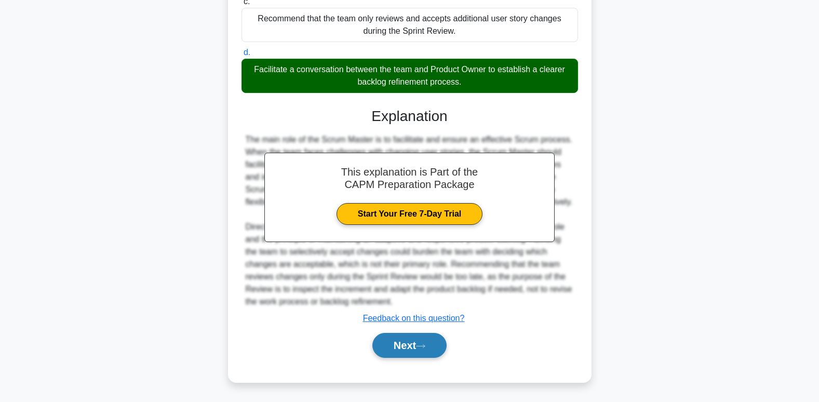
click at [420, 355] on button "Next" at bounding box center [409, 345] width 74 height 25
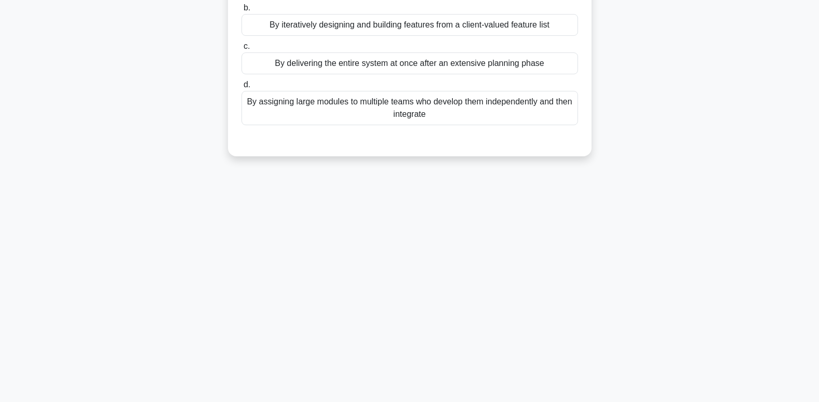
scroll to position [0, 0]
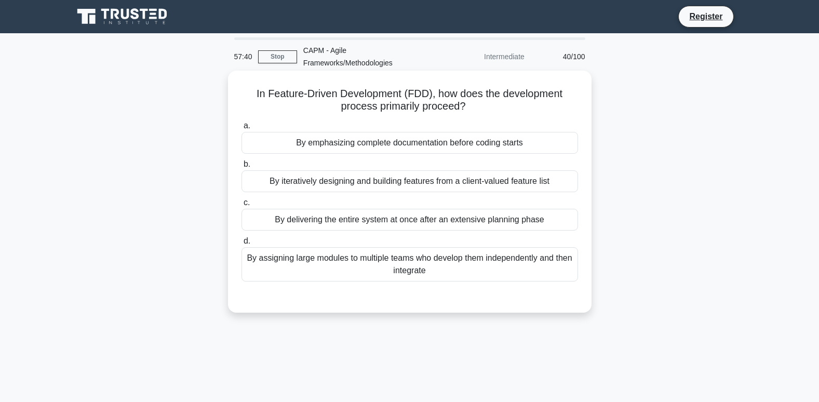
click at [354, 180] on div "By iteratively designing and building features from a client-valued feature list" at bounding box center [410, 181] width 337 height 22
click at [242, 168] on input "b. By iteratively designing and building features from a client-valued feature …" at bounding box center [242, 164] width 0 height 7
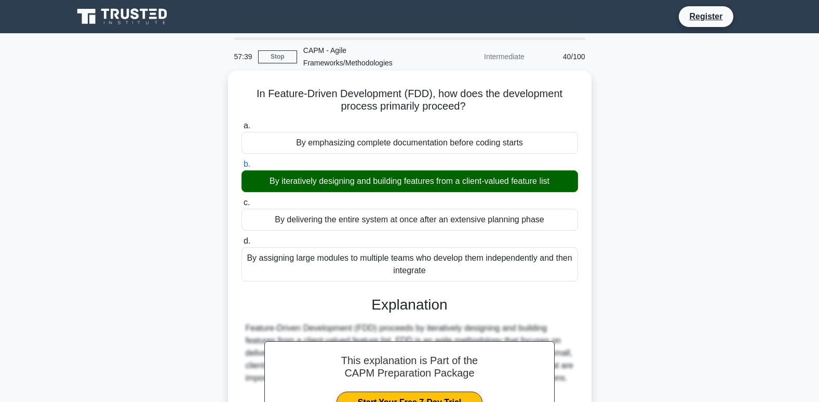
scroll to position [159, 0]
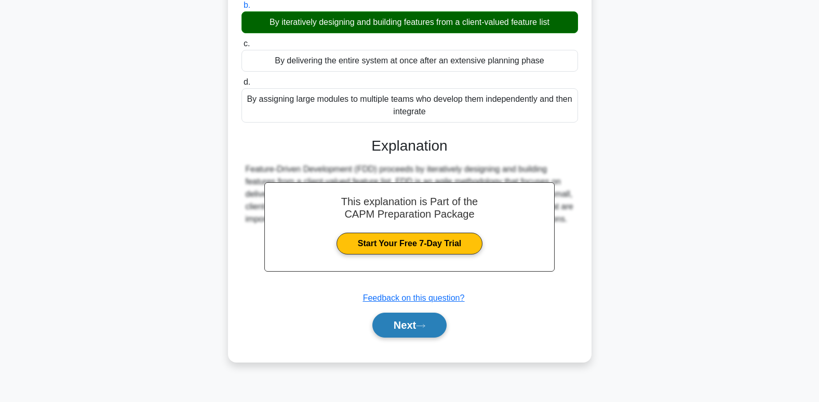
click at [424, 329] on icon at bounding box center [420, 326] width 9 height 6
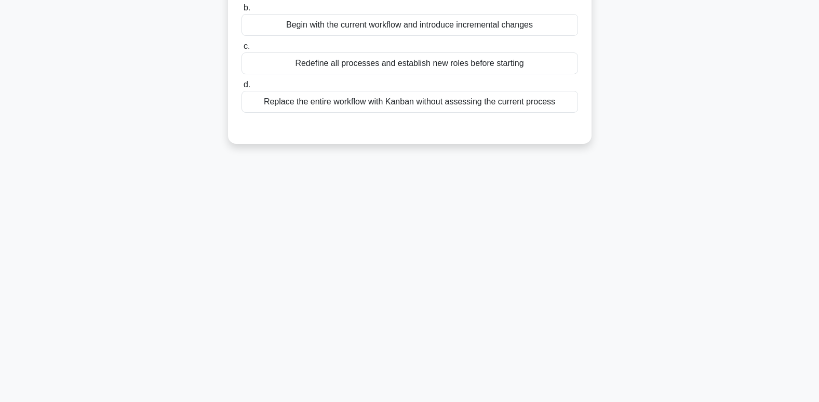
scroll to position [0, 0]
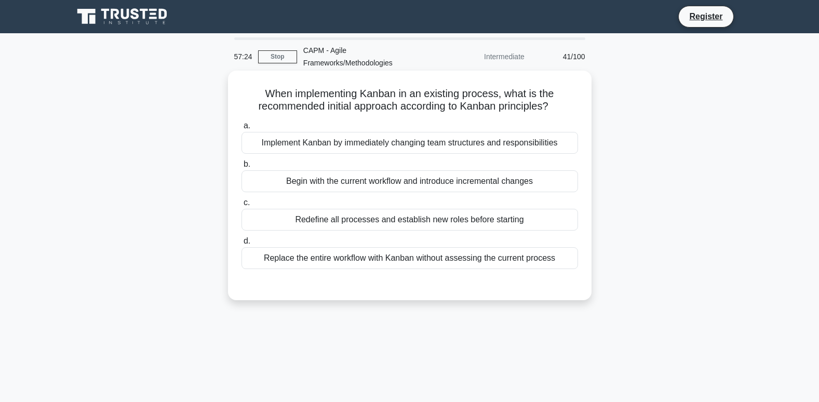
click at [317, 184] on div "Begin with the current workflow and introduce incremental changes" at bounding box center [410, 181] width 337 height 22
click at [242, 168] on input "b. Begin with the current workflow and introduce incremental changes" at bounding box center [242, 164] width 0 height 7
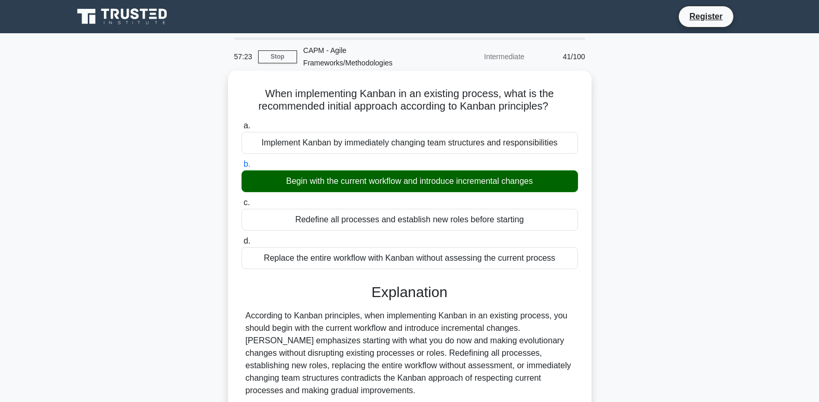
scroll to position [159, 0]
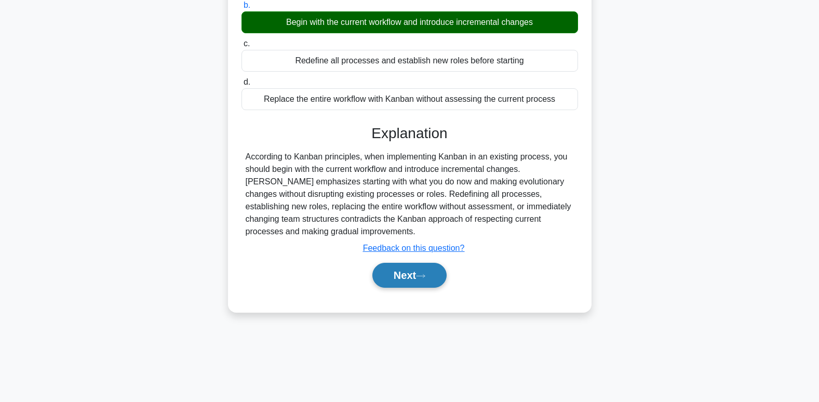
click at [433, 277] on button "Next" at bounding box center [409, 275] width 74 height 25
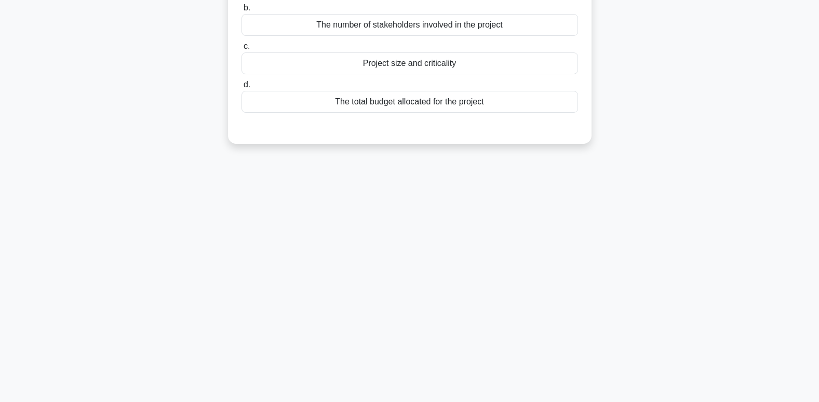
scroll to position [0, 0]
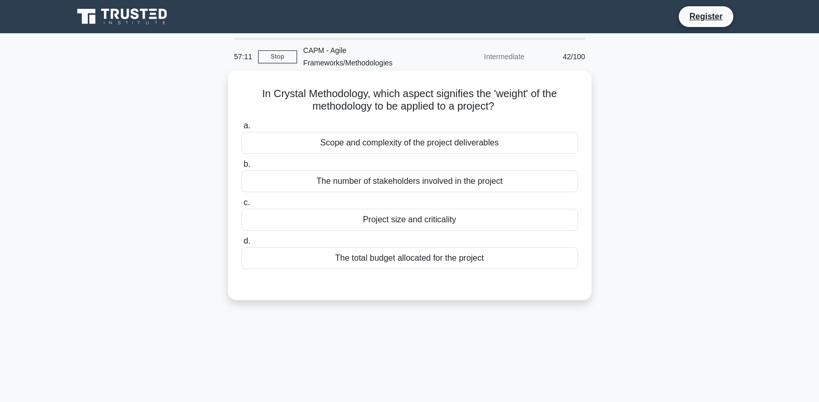
click at [396, 221] on div "Project size and criticality" at bounding box center [410, 220] width 337 height 22
click at [242, 206] on input "c. Project size and criticality" at bounding box center [242, 202] width 0 height 7
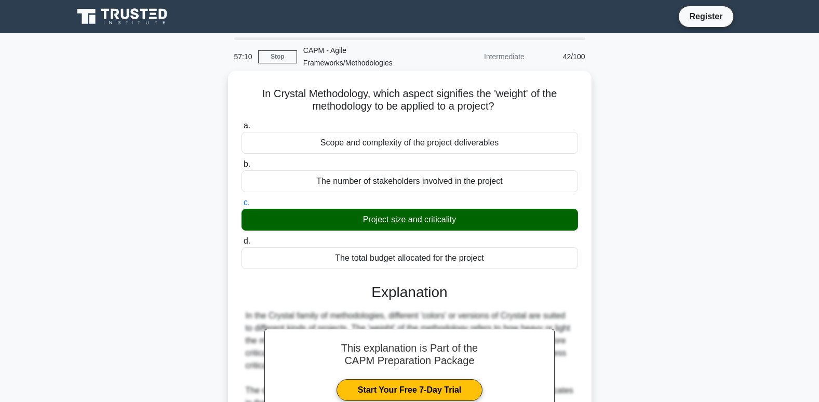
scroll to position [164, 0]
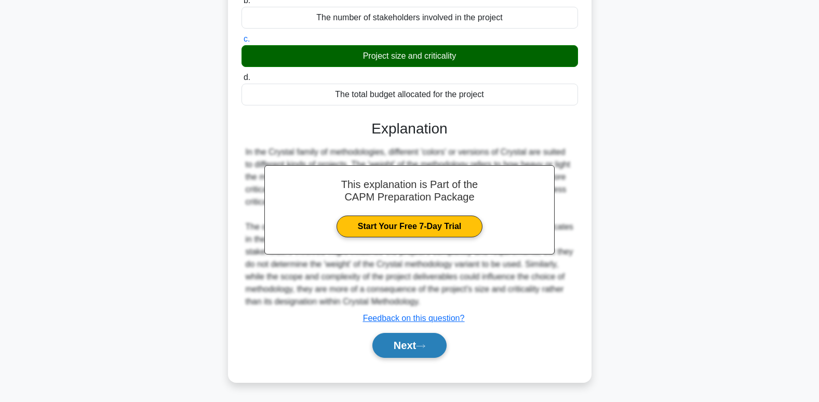
click at [394, 344] on button "Next" at bounding box center [409, 345] width 74 height 25
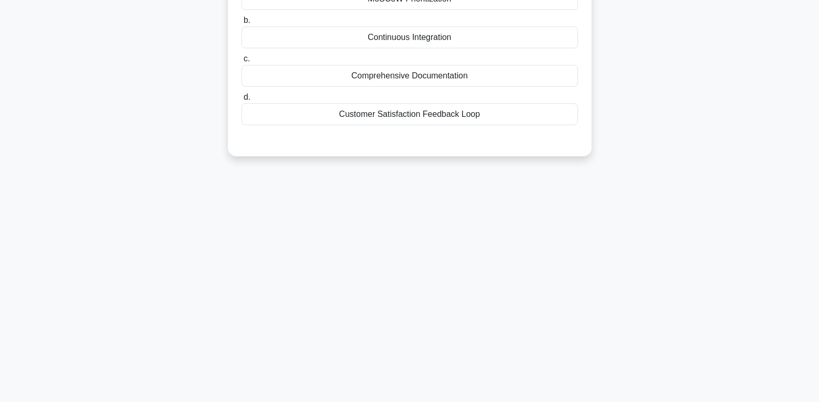
scroll to position [3, 0]
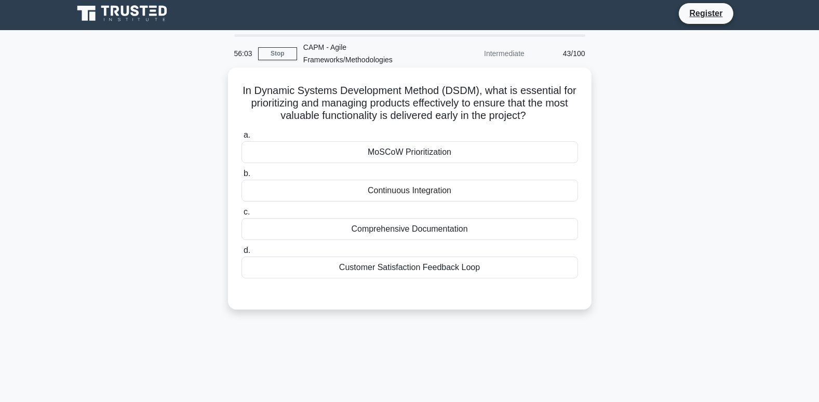
click at [381, 152] on div "MoSCoW Prioritization" at bounding box center [410, 152] width 337 height 22
click at [242, 139] on input "a. MoSCoW Prioritization" at bounding box center [242, 135] width 0 height 7
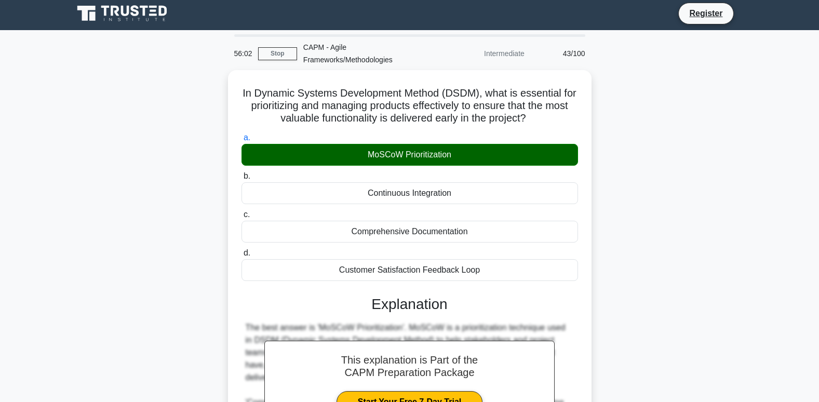
scroll to position [226, 0]
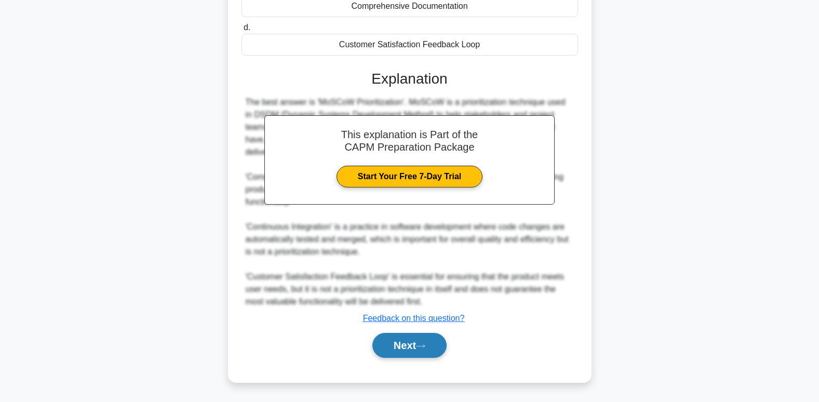
click at [379, 348] on button "Next" at bounding box center [409, 345] width 74 height 25
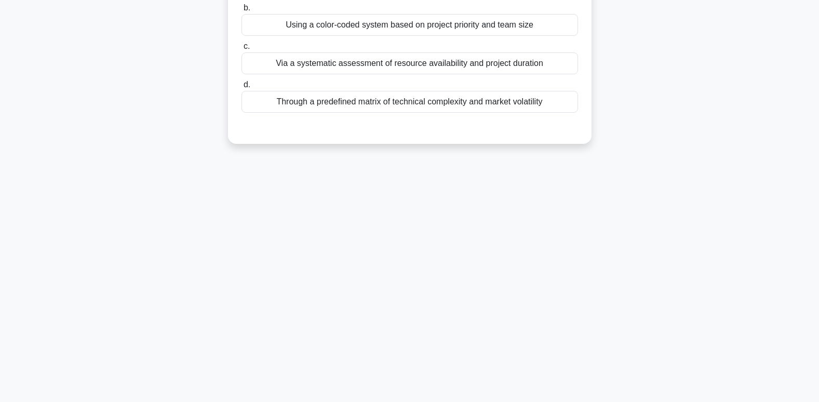
scroll to position [0, 0]
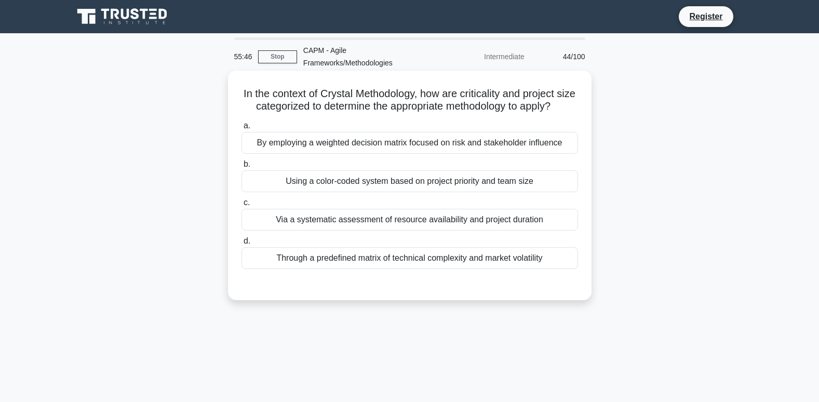
click at [455, 231] on div "Via a systematic assessment of resource availability and project duration" at bounding box center [410, 220] width 337 height 22
click at [242, 206] on input "c. Via a systematic assessment of resource availability and project duration" at bounding box center [242, 202] width 0 height 7
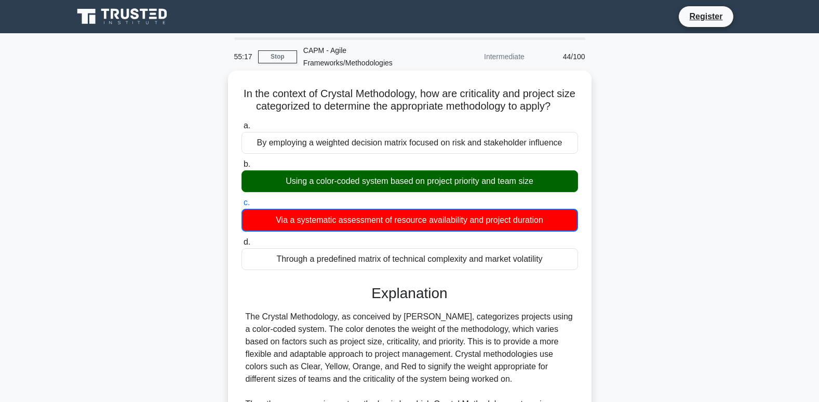
scroll to position [165, 0]
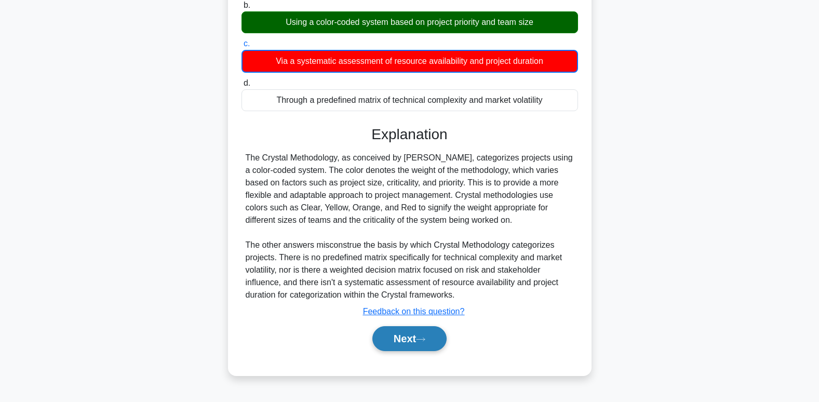
click at [425, 341] on icon at bounding box center [421, 339] width 8 height 3
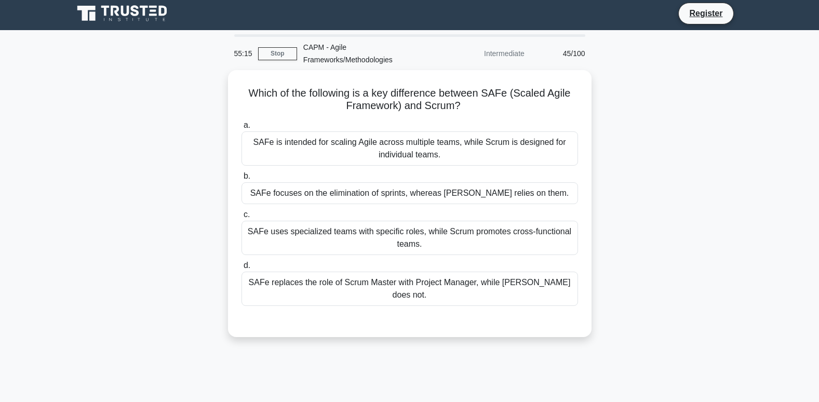
scroll to position [0, 0]
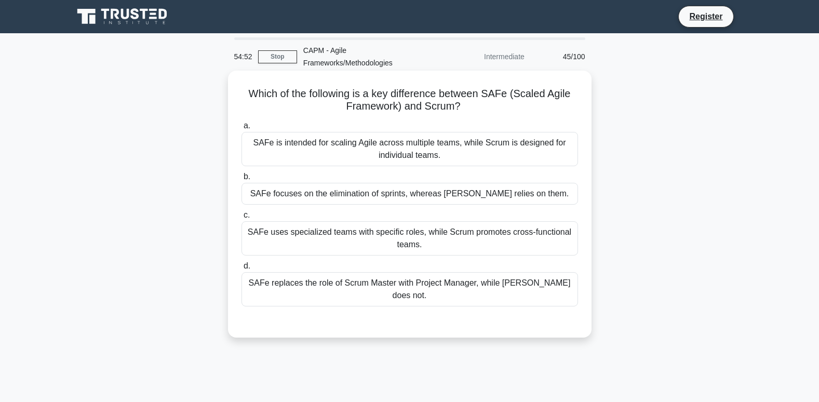
click at [414, 154] on div "SAFe is intended for scaling Agile across multiple teams, while Scrum is design…" at bounding box center [410, 149] width 337 height 34
click at [242, 129] on input "a. SAFe is intended for scaling Agile across multiple teams, while Scrum is des…" at bounding box center [242, 126] width 0 height 7
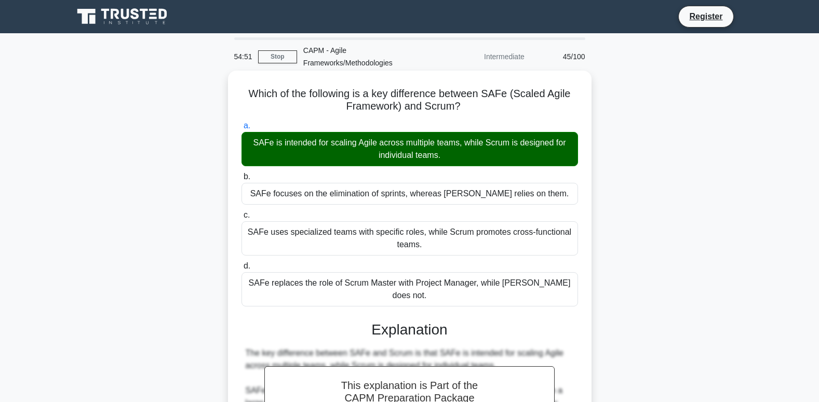
scroll to position [177, 0]
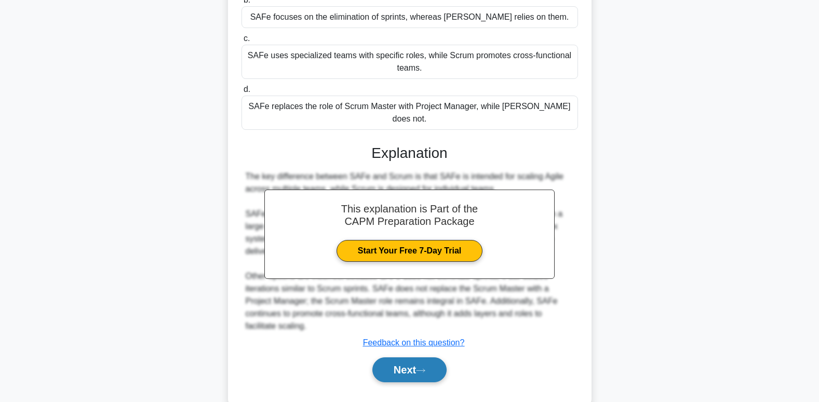
click at [409, 357] on button "Next" at bounding box center [409, 369] width 74 height 25
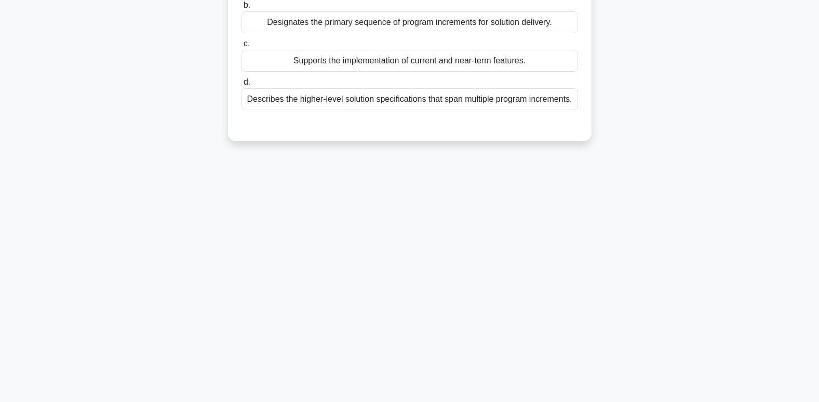
scroll to position [0, 0]
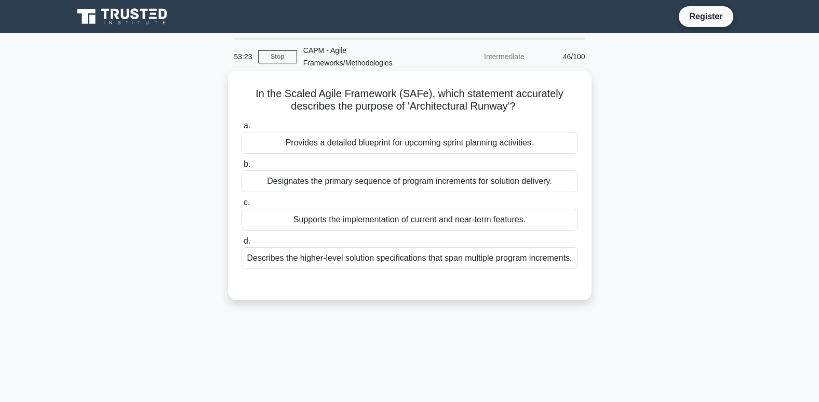
click at [392, 260] on div "Describes the higher-level solution specifications that span multiple program i…" at bounding box center [410, 258] width 337 height 22
click at [242, 245] on input "d. Describes the higher-level solution specifications that span multiple progra…" at bounding box center [242, 241] width 0 height 7
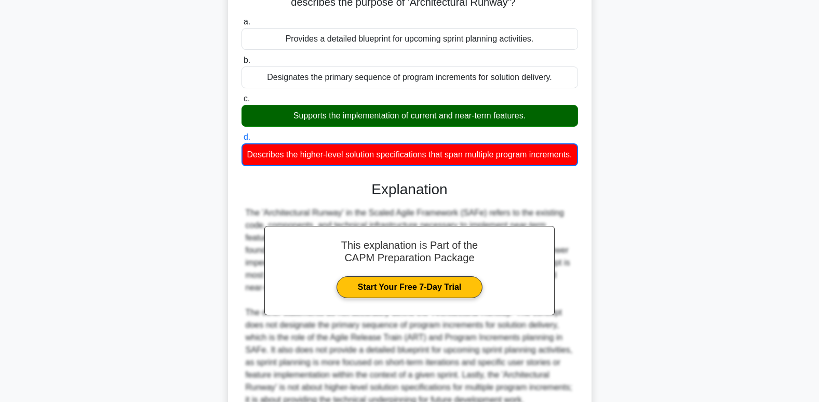
scroll to position [208, 0]
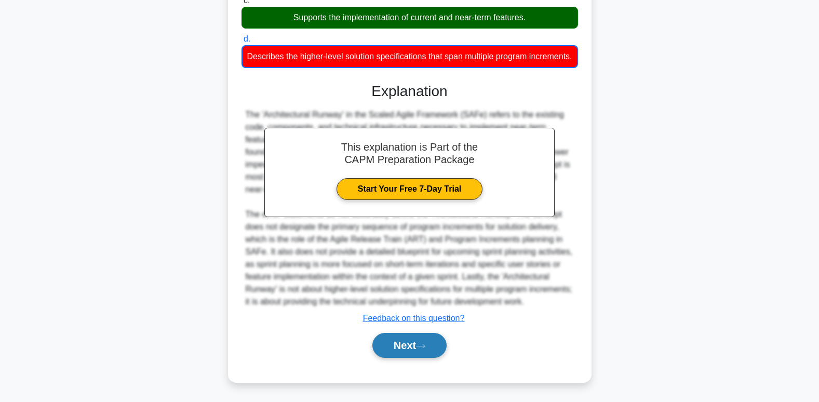
click at [396, 358] on button "Next" at bounding box center [409, 345] width 74 height 25
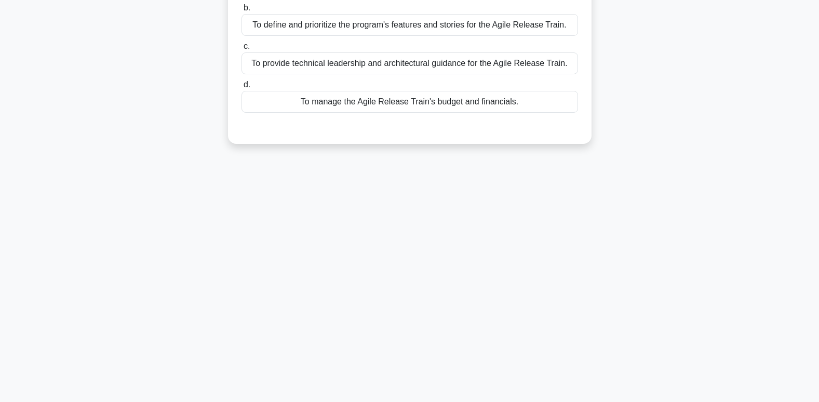
scroll to position [0, 0]
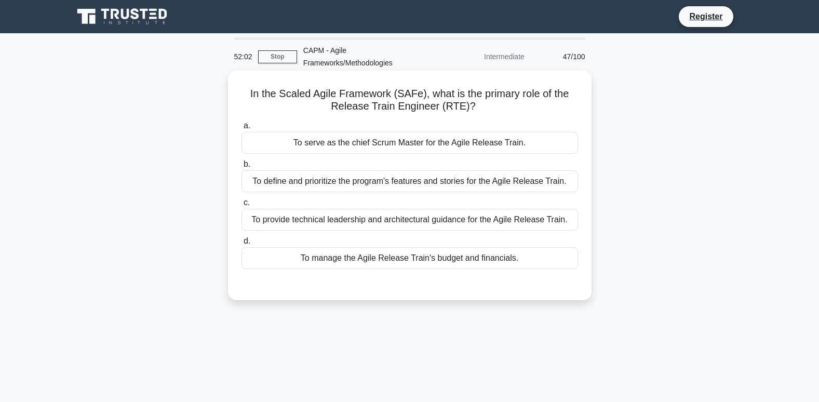
click at [381, 225] on div "To provide technical leadership and architectural guidance for the Agile Releas…" at bounding box center [410, 220] width 337 height 22
click at [242, 206] on input "c. To provide technical leadership and architectural guidance for the Agile Rel…" at bounding box center [242, 202] width 0 height 7
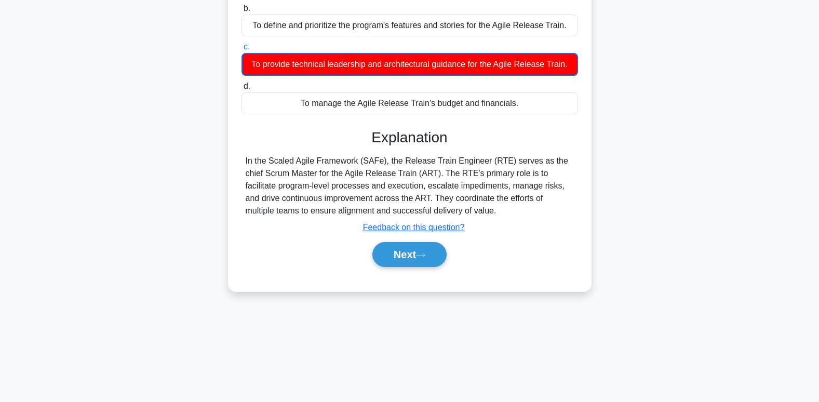
scroll to position [159, 0]
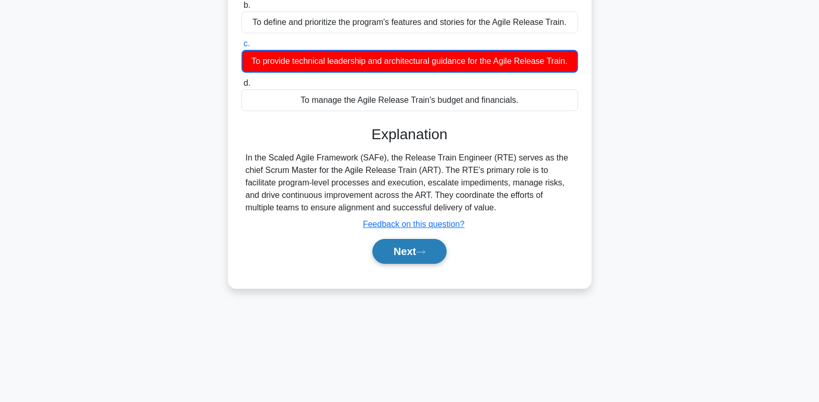
click at [407, 247] on button "Next" at bounding box center [409, 251] width 74 height 25
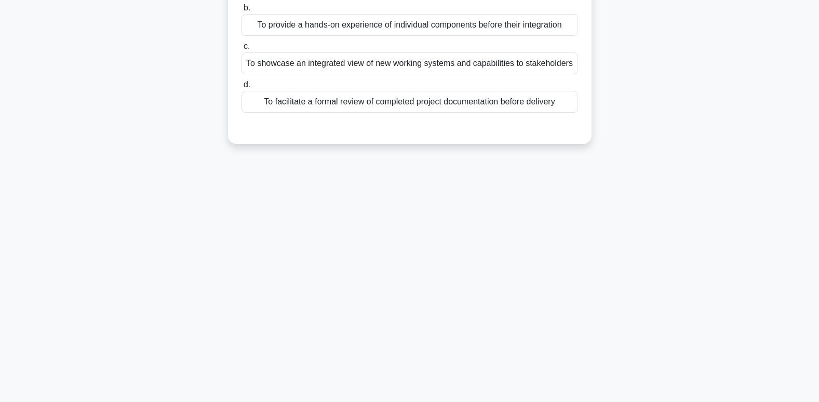
scroll to position [0, 0]
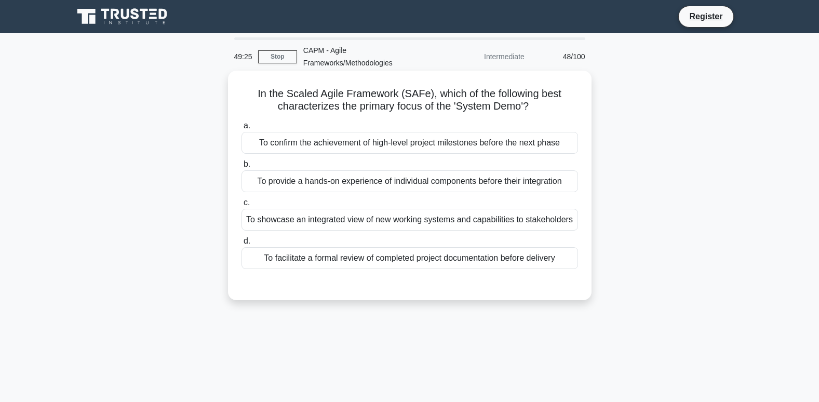
click at [360, 224] on div "To showcase an integrated view of new working systems and capabilities to stake…" at bounding box center [410, 220] width 337 height 22
click at [242, 206] on input "c. To showcase an integrated view of new working systems and capabilities to st…" at bounding box center [242, 202] width 0 height 7
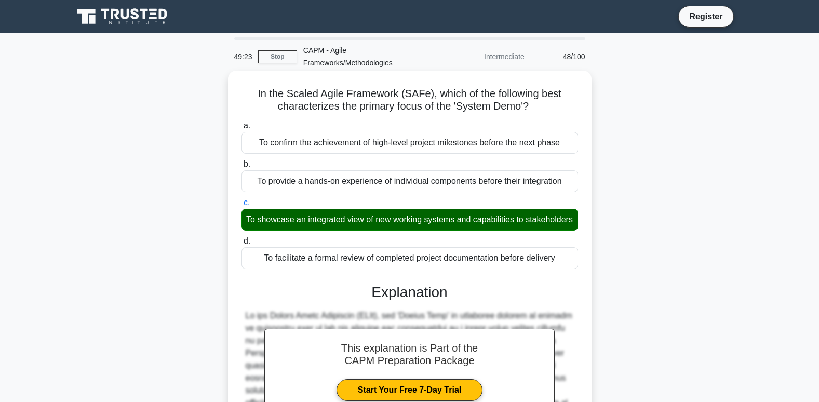
scroll to position [177, 0]
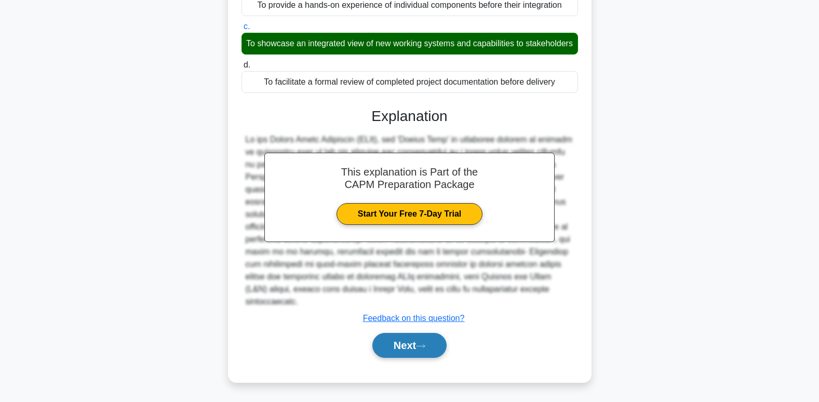
click at [443, 348] on button "Next" at bounding box center [409, 345] width 74 height 25
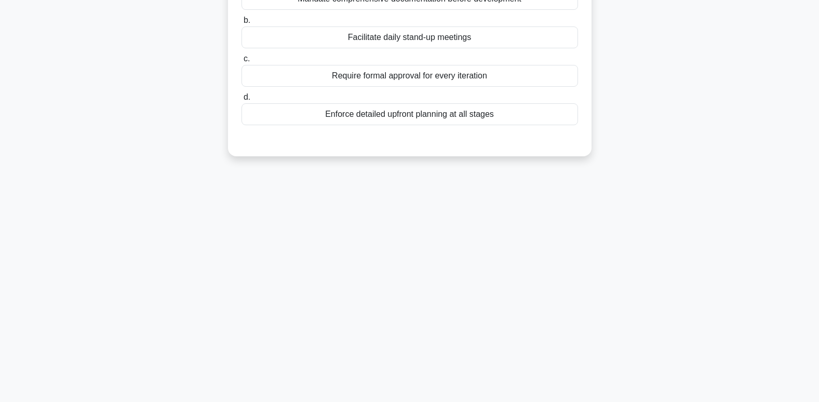
scroll to position [0, 0]
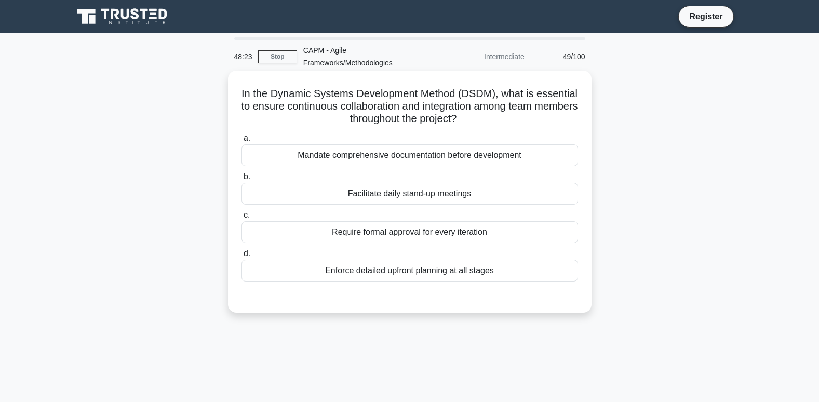
click at [409, 192] on div "Facilitate daily stand-up meetings" at bounding box center [410, 194] width 337 height 22
click at [242, 180] on input "b. Facilitate daily stand-up meetings" at bounding box center [242, 177] width 0 height 7
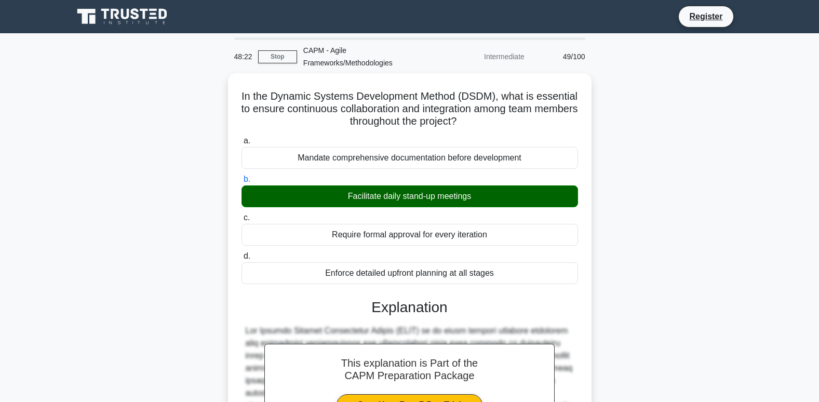
scroll to position [226, 0]
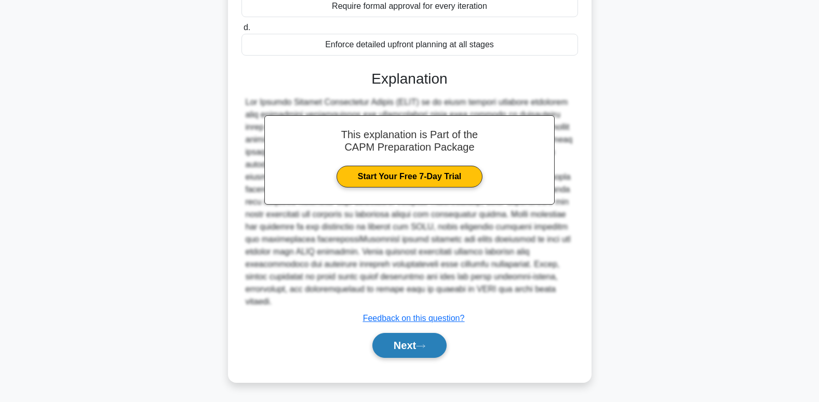
click at [416, 342] on button "Next" at bounding box center [409, 345] width 74 height 25
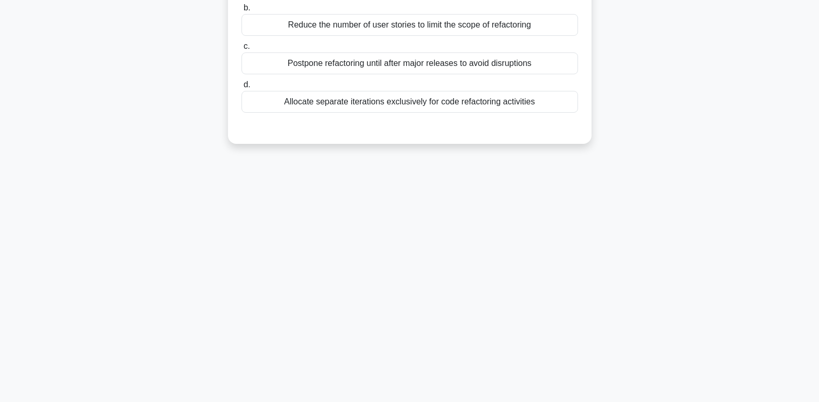
scroll to position [0, 0]
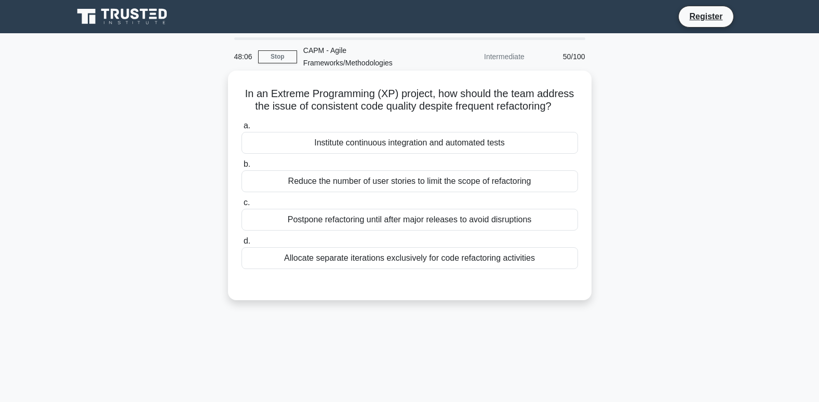
click at [413, 140] on div "Institute continuous integration and automated tests" at bounding box center [410, 143] width 337 height 22
click at [242, 129] on input "a. Institute continuous integration and automated tests" at bounding box center [242, 126] width 0 height 7
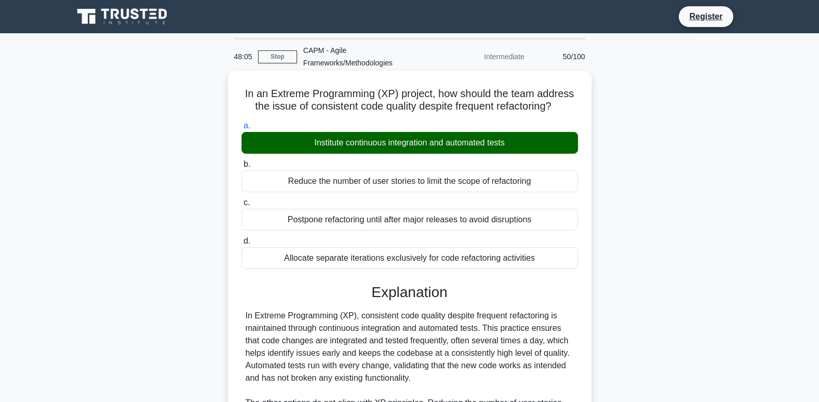
scroll to position [164, 0]
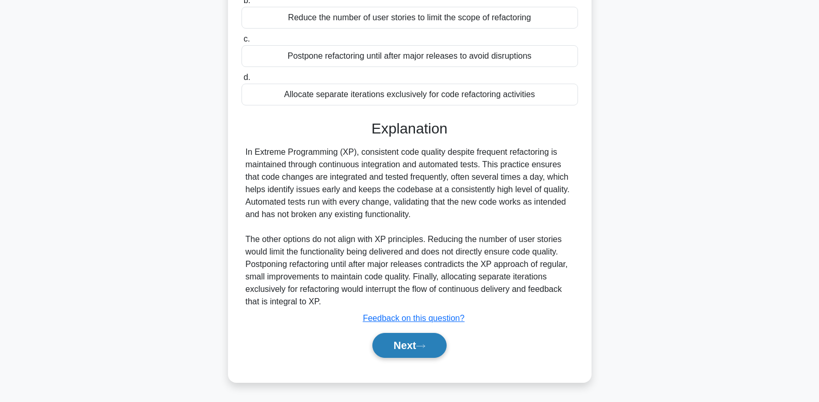
click at [412, 348] on button "Next" at bounding box center [409, 345] width 74 height 25
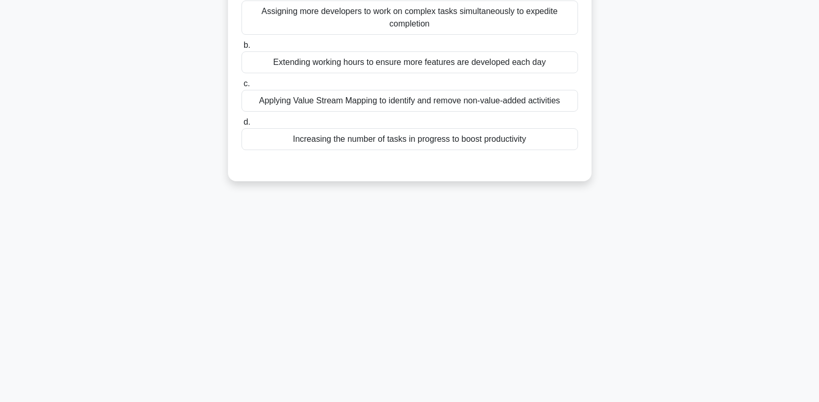
scroll to position [0, 0]
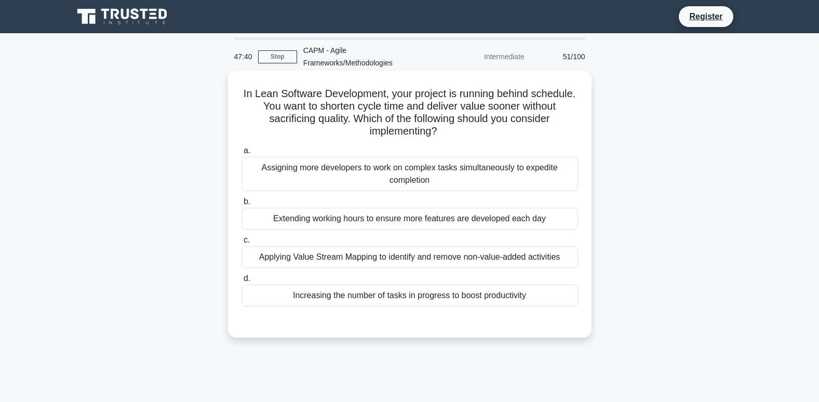
click at [463, 259] on div "Applying Value Stream Mapping to identify and remove non-value-added activities" at bounding box center [410, 257] width 337 height 22
click at [242, 244] on input "c. Applying Value Stream Mapping to identify and remove non-value-added activit…" at bounding box center [242, 240] width 0 height 7
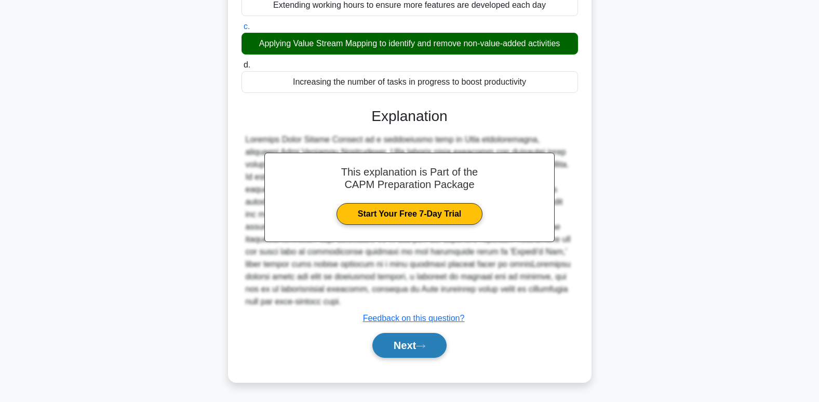
click at [407, 351] on button "Next" at bounding box center [409, 345] width 74 height 25
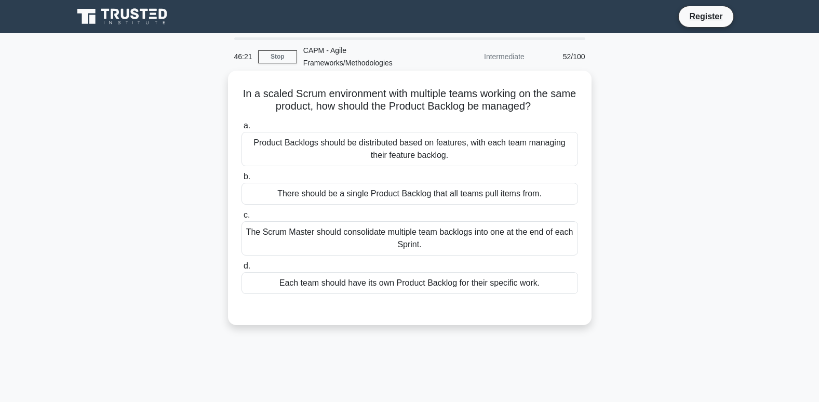
click at [392, 193] on div "There should be a single Product Backlog that all teams pull items from." at bounding box center [410, 194] width 337 height 22
click at [242, 180] on input "b. There should be a single Product Backlog that all teams pull items from." at bounding box center [242, 177] width 0 height 7
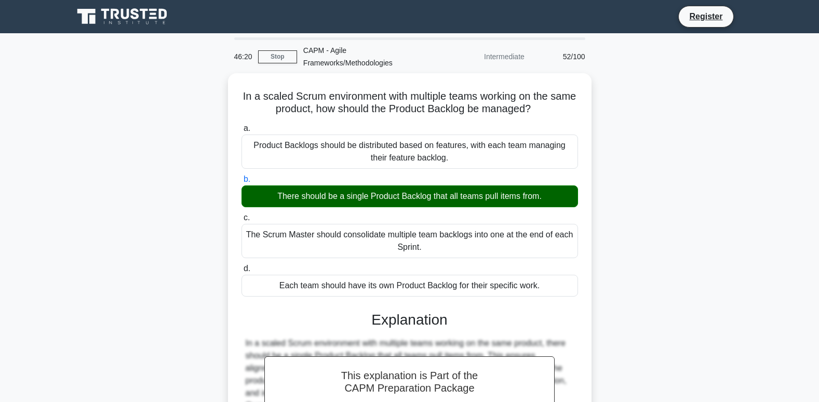
scroll to position [159, 0]
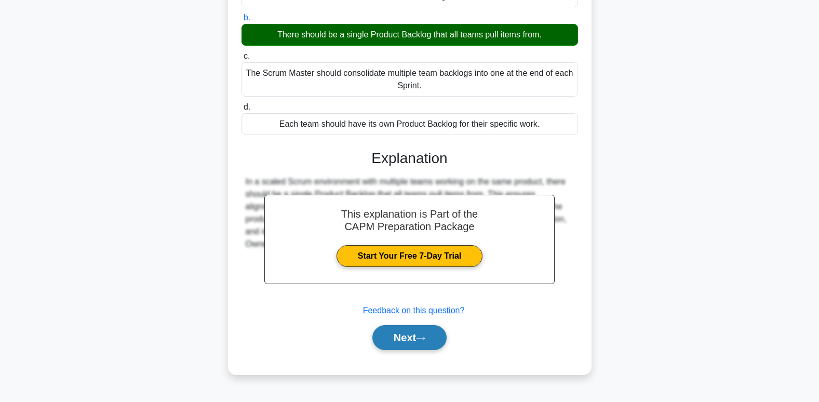
click at [431, 339] on button "Next" at bounding box center [409, 337] width 74 height 25
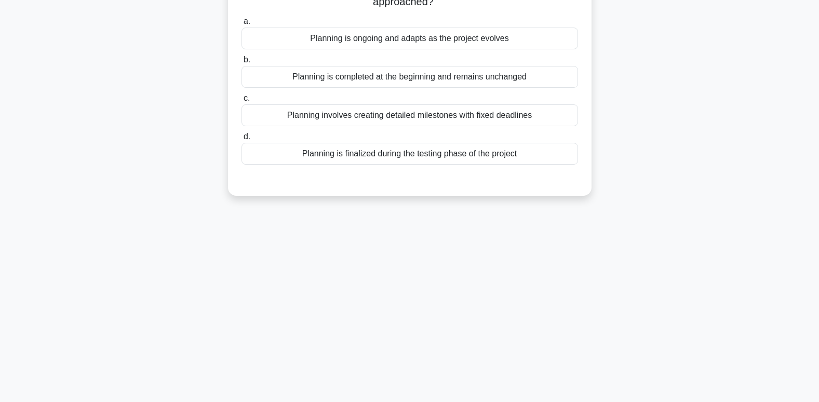
scroll to position [0, 0]
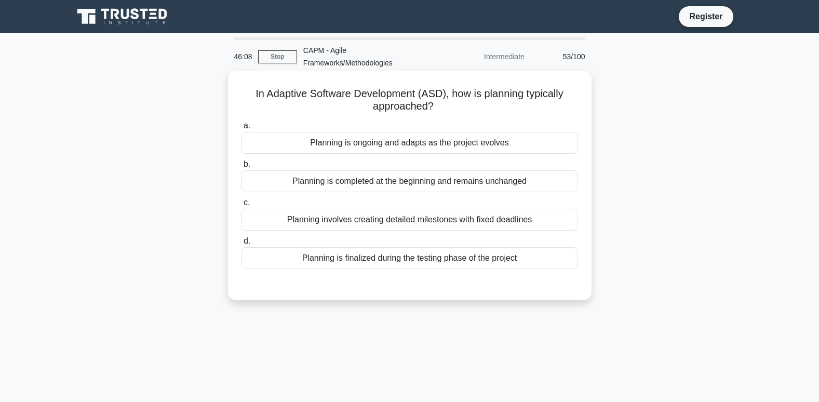
click at [405, 148] on div "Planning is ongoing and adapts as the project evolves" at bounding box center [410, 143] width 337 height 22
click at [242, 129] on input "a. Planning is ongoing and adapts as the project evolves" at bounding box center [242, 126] width 0 height 7
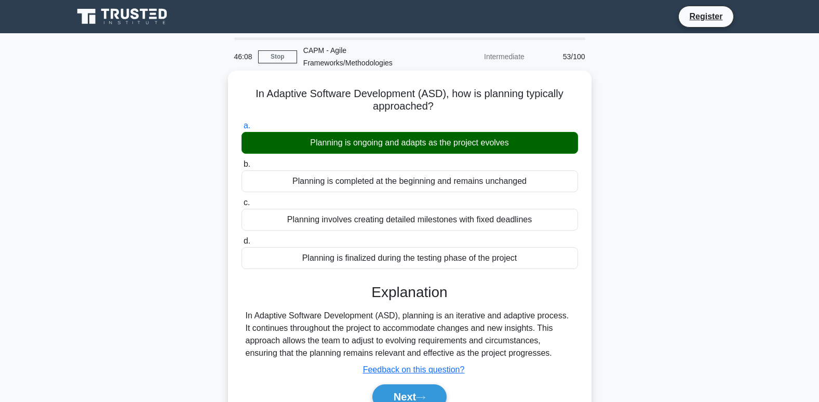
scroll to position [159, 0]
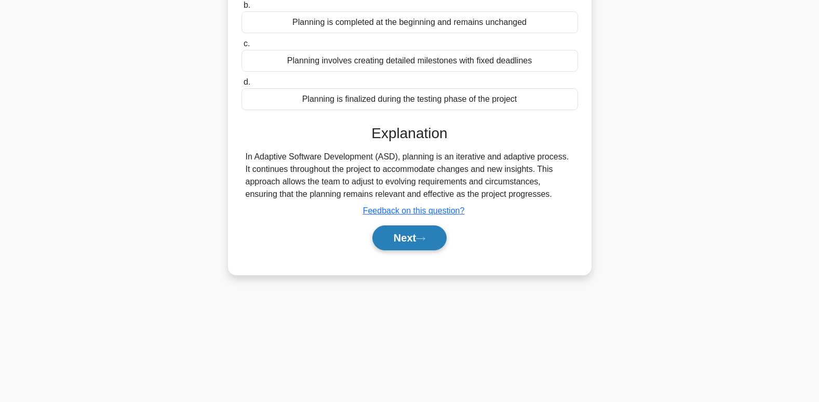
click at [439, 244] on button "Next" at bounding box center [409, 237] width 74 height 25
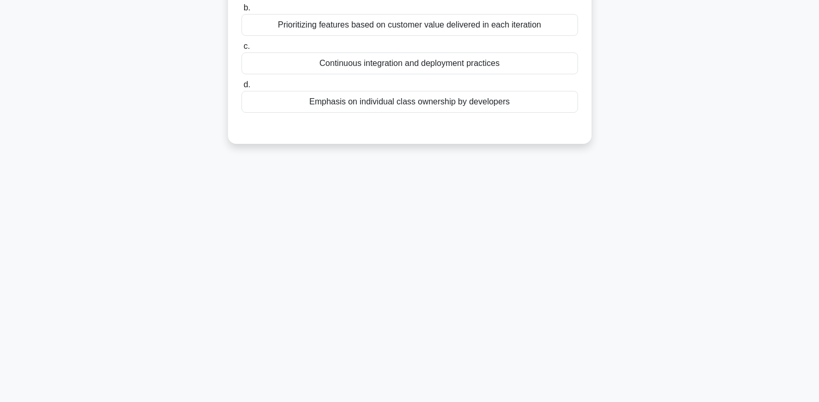
scroll to position [55, 0]
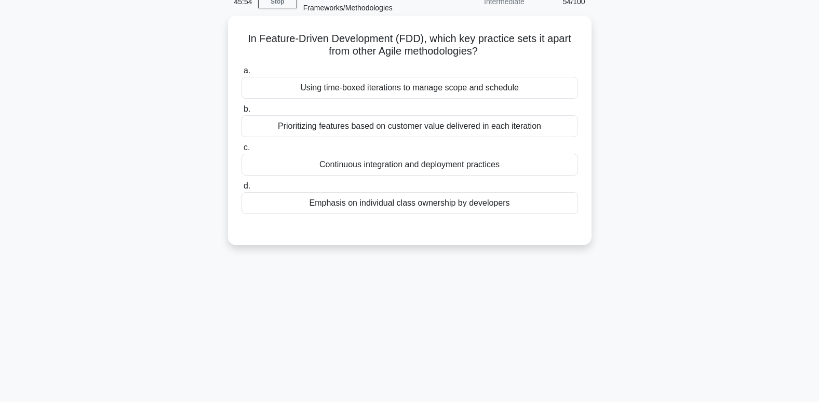
click at [413, 134] on div "Prioritizing features based on customer value delivered in each iteration" at bounding box center [410, 126] width 337 height 22
click at [242, 113] on input "b. Prioritizing features based on customer value delivered in each iteration" at bounding box center [242, 109] width 0 height 7
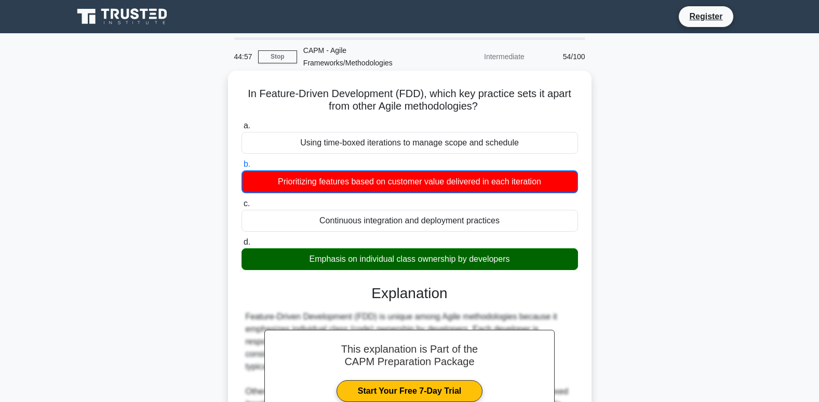
scroll to position [159, 0]
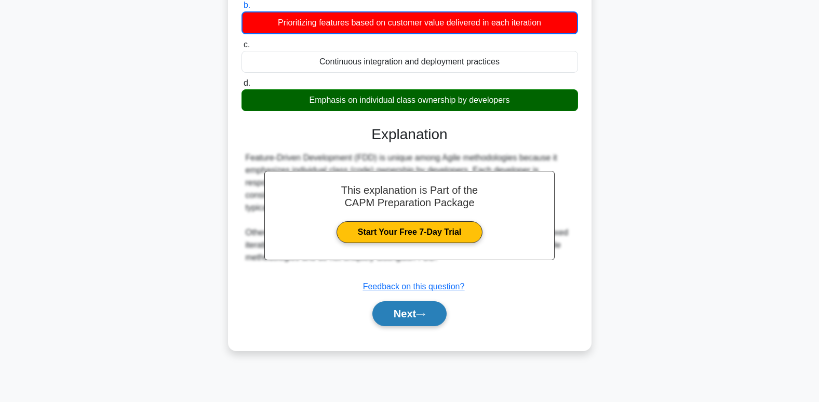
click at [441, 317] on button "Next" at bounding box center [409, 313] width 74 height 25
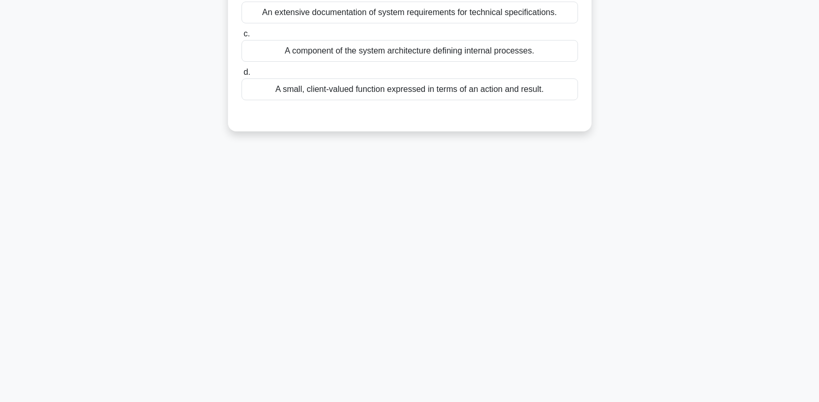
scroll to position [0, 0]
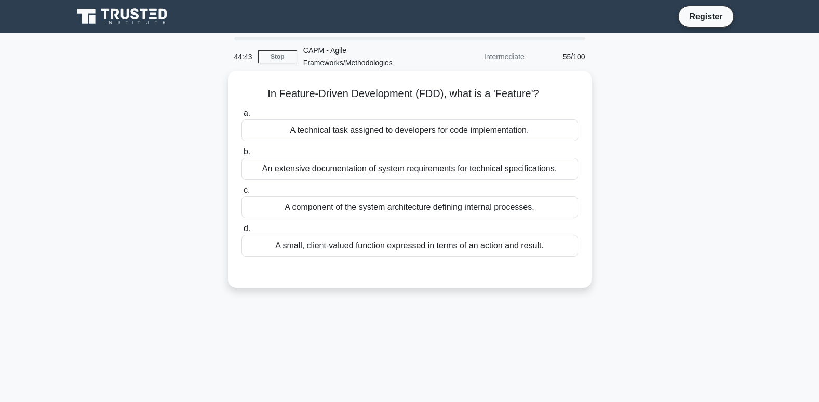
click at [418, 257] on div "A small, client-valued function expressed in terms of an action and result." at bounding box center [410, 246] width 337 height 22
click at [286, 246] on div "A small, client-valued function expressed in terms of an action and result." at bounding box center [410, 246] width 337 height 22
click at [242, 232] on input "d. A small, client-valued function expressed in terms of an action and result." at bounding box center [242, 228] width 0 height 7
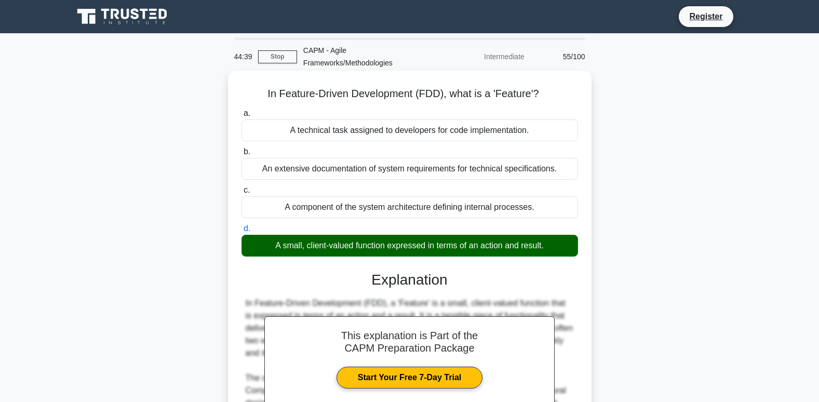
scroll to position [159, 0]
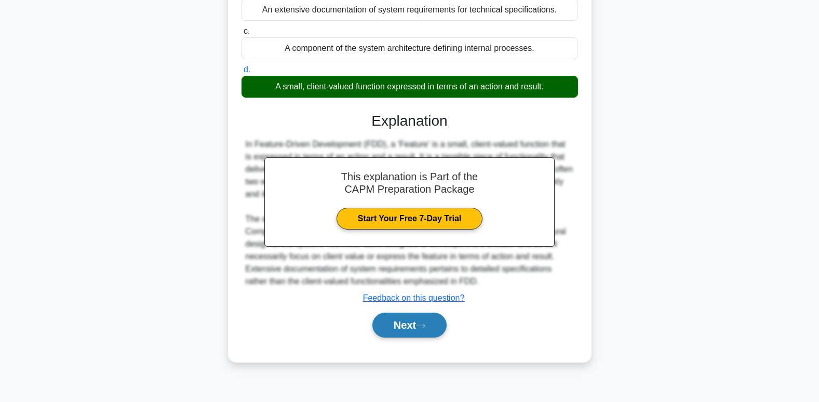
click at [422, 332] on button "Next" at bounding box center [409, 325] width 74 height 25
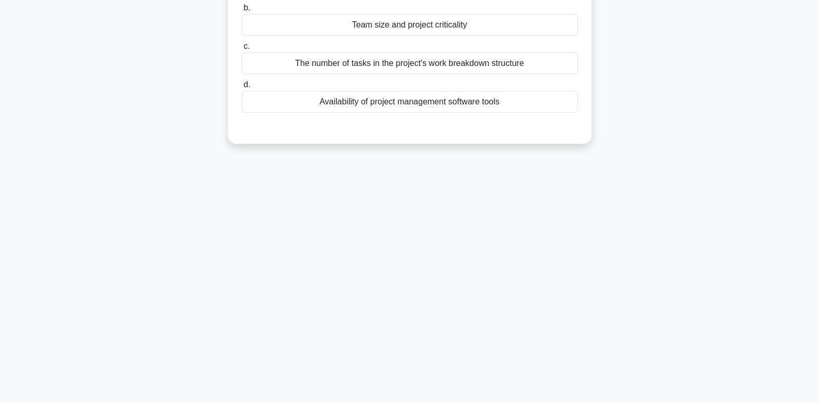
scroll to position [0, 0]
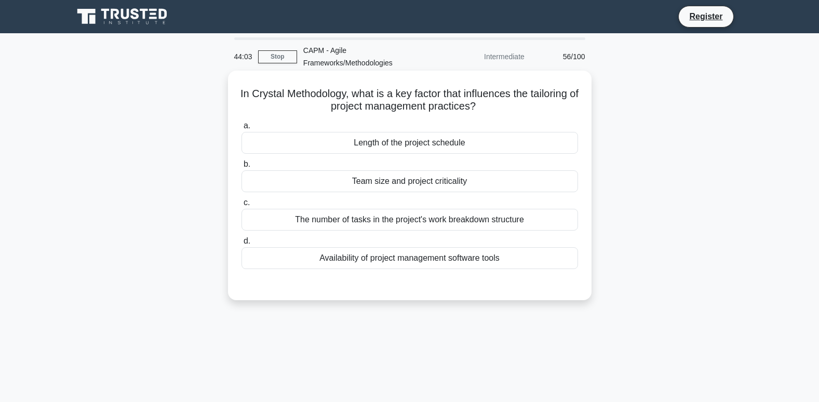
click at [409, 186] on div "Team size and project criticality" at bounding box center [410, 181] width 337 height 22
click at [242, 168] on input "b. Team size and project criticality" at bounding box center [242, 164] width 0 height 7
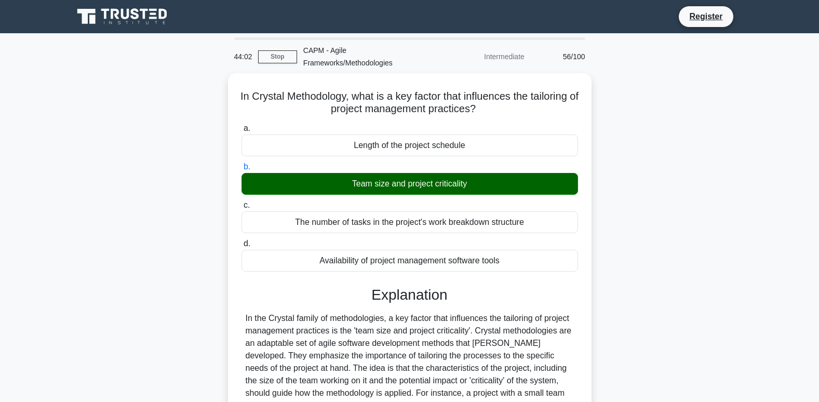
scroll to position [239, 0]
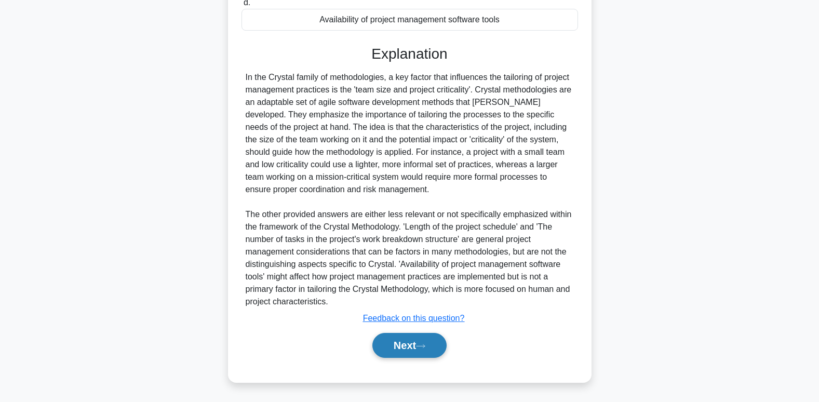
click at [439, 350] on button "Next" at bounding box center [409, 345] width 74 height 25
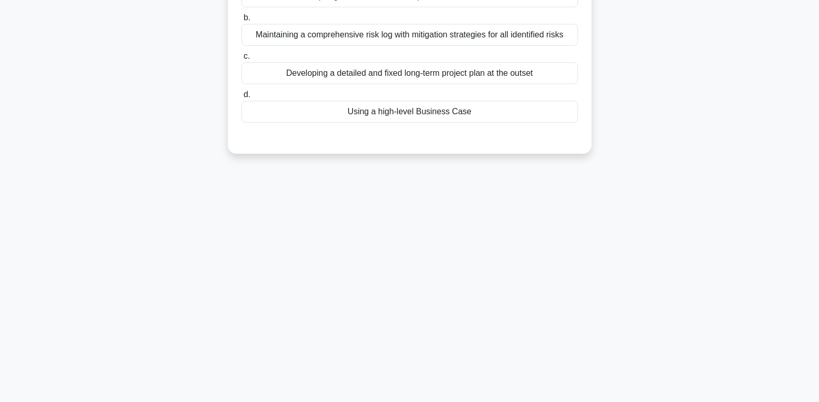
scroll to position [0, 0]
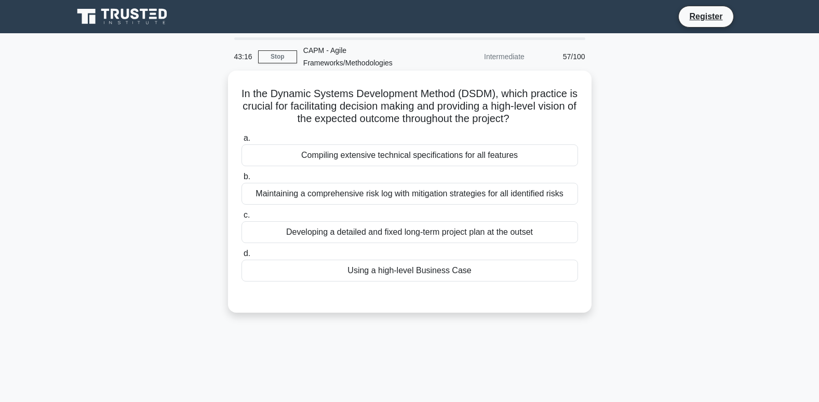
click at [485, 274] on div "Using a high-level Business Case" at bounding box center [410, 271] width 337 height 22
click at [242, 257] on input "d. Using a high-level Business Case" at bounding box center [242, 253] width 0 height 7
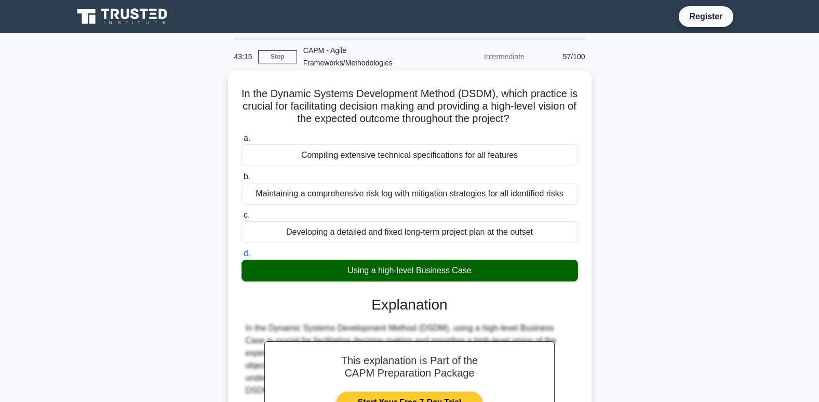
scroll to position [189, 0]
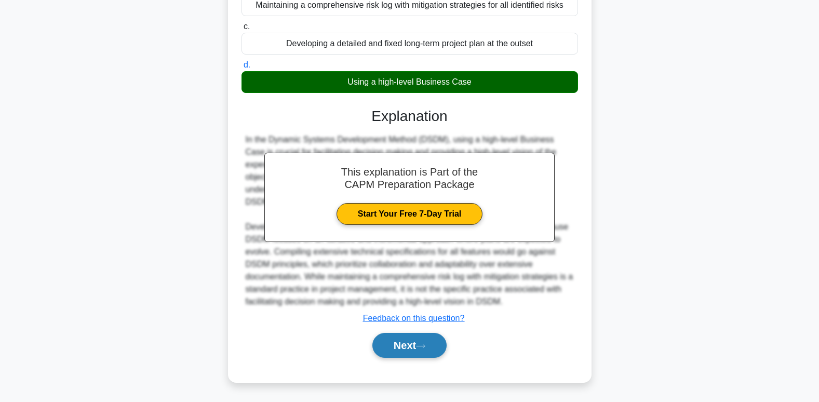
click at [418, 354] on button "Next" at bounding box center [409, 345] width 74 height 25
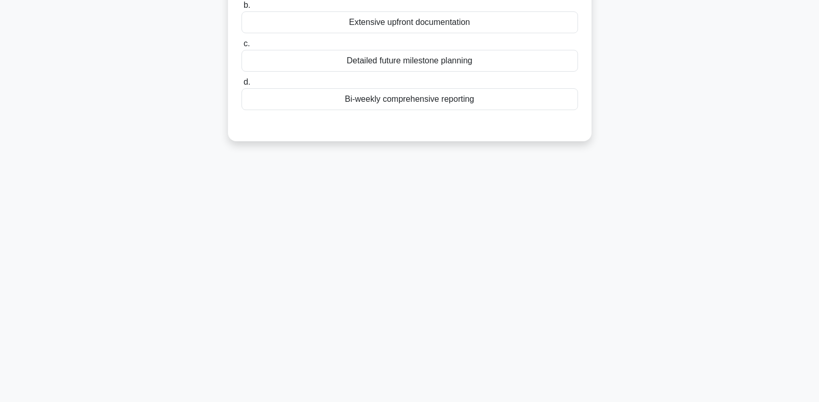
scroll to position [55, 0]
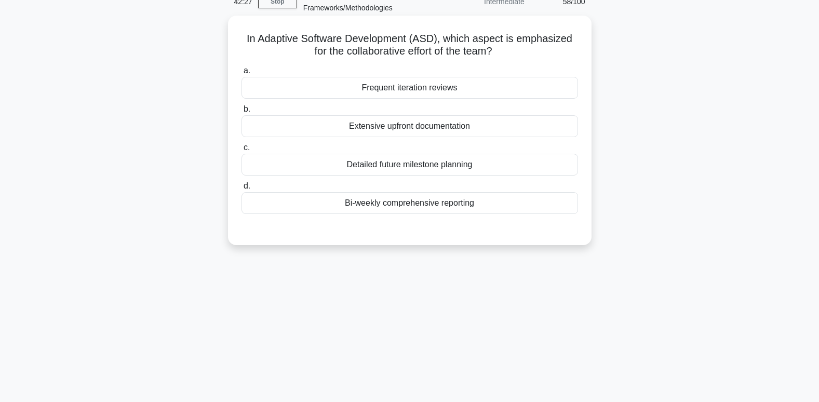
click at [473, 100] on div "a. Frequent iteration reviews b. Extensive upfront documentation c. d." at bounding box center [409, 139] width 349 height 154
click at [485, 86] on div "Frequent iteration reviews" at bounding box center [410, 88] width 337 height 22
click at [242, 74] on input "a. Frequent iteration reviews" at bounding box center [242, 71] width 0 height 7
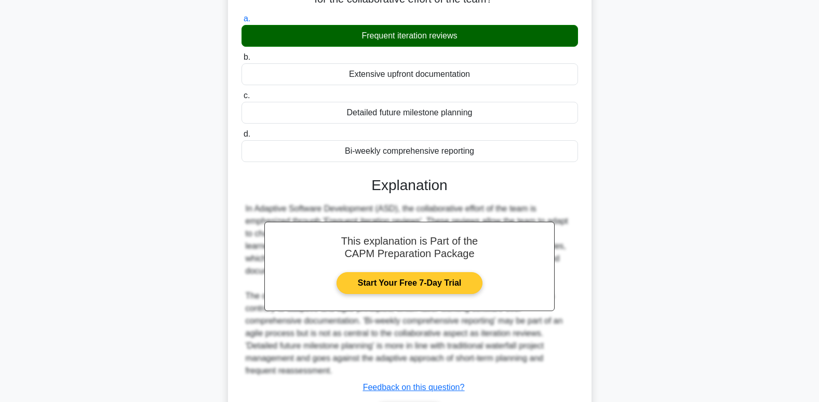
scroll to position [177, 0]
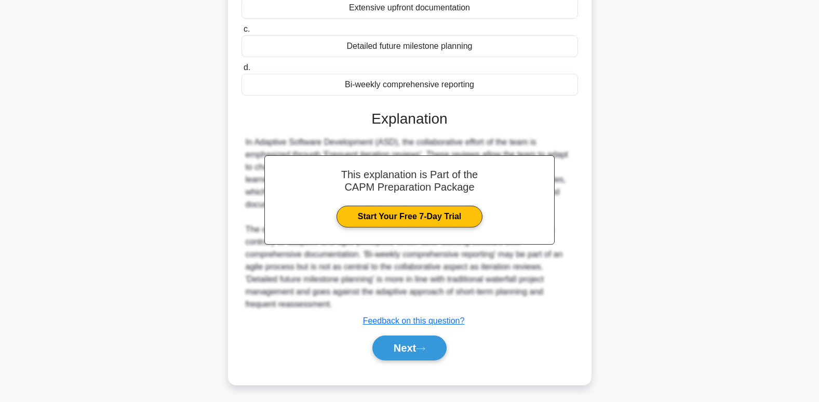
drag, startPoint x: 446, startPoint y: 254, endPoint x: 593, endPoint y: 344, distance: 172.6
click at [594, 344] on div "In Adaptive Software Development (ASD), which aspect is emphasized for the coll…" at bounding box center [410, 147] width 686 height 500
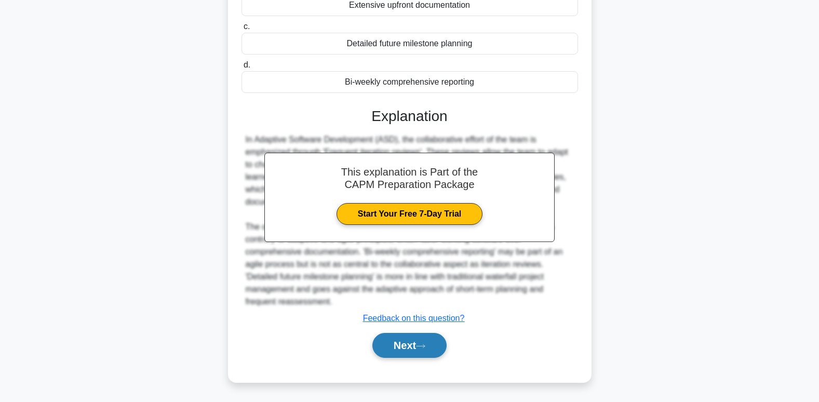
click at [400, 355] on button "Next" at bounding box center [409, 345] width 74 height 25
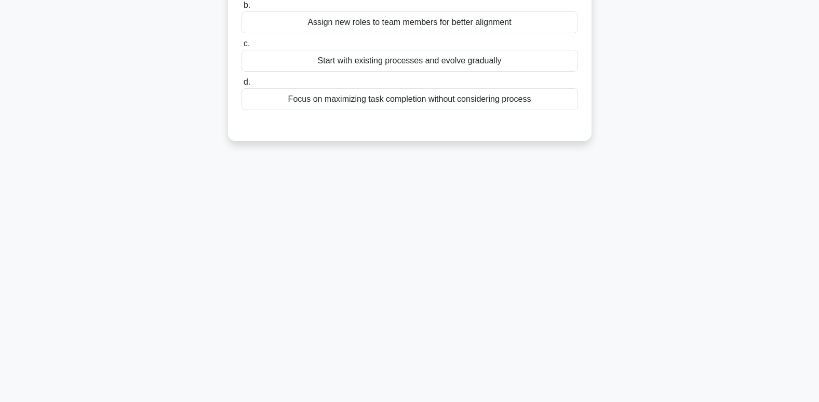
scroll to position [0, 0]
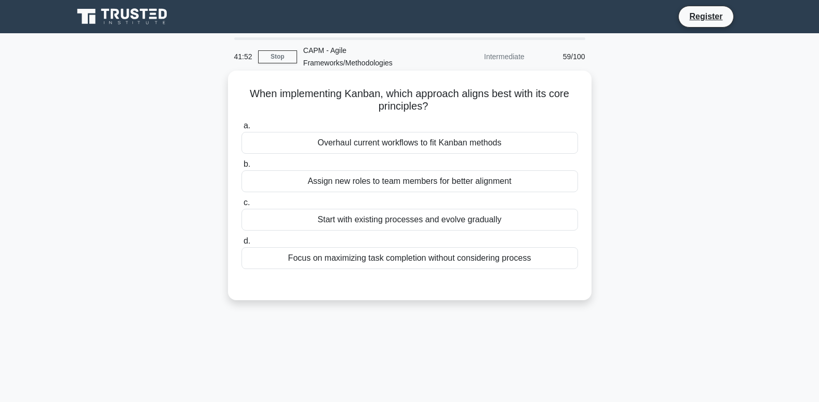
click at [498, 223] on div "Start with existing processes and evolve gradually" at bounding box center [410, 220] width 337 height 22
click at [242, 206] on input "c. Start with existing processes and evolve gradually" at bounding box center [242, 202] width 0 height 7
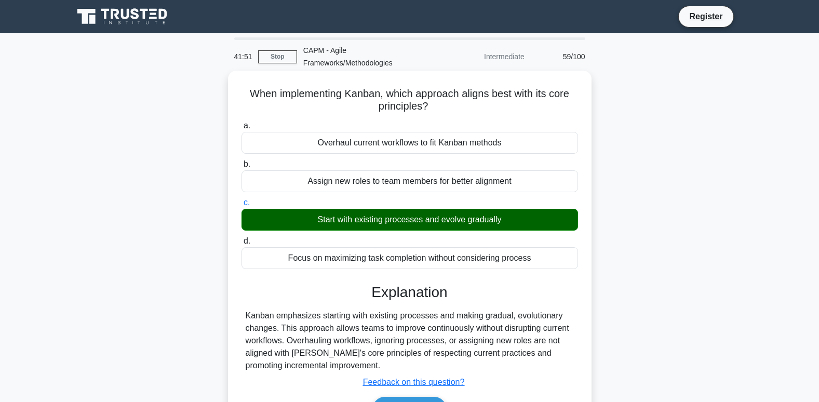
scroll to position [159, 0]
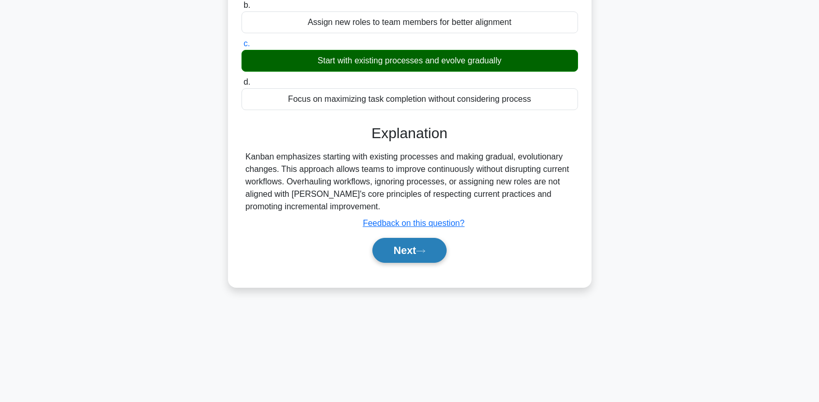
click at [434, 255] on button "Next" at bounding box center [409, 250] width 74 height 25
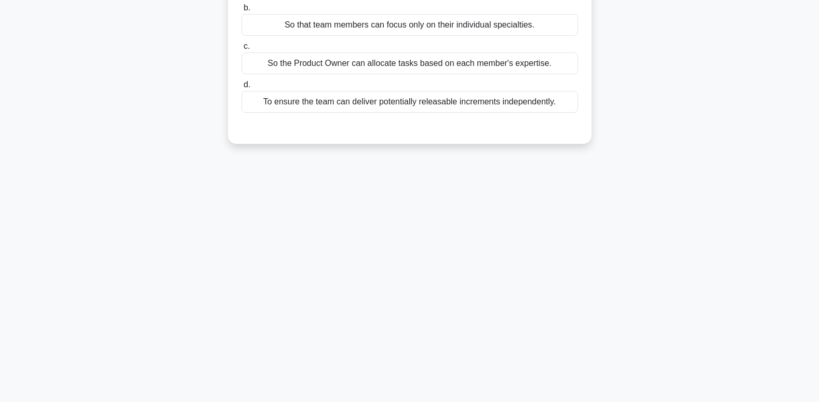
scroll to position [0, 0]
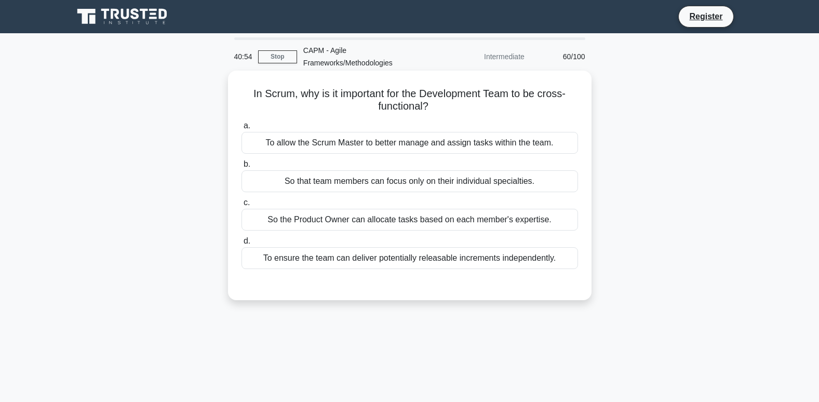
click at [335, 260] on div "To ensure the team can deliver potentially releasable increments independently." at bounding box center [410, 258] width 337 height 22
click at [242, 245] on input "d. To ensure the team can deliver potentially releasable increments independent…" at bounding box center [242, 241] width 0 height 7
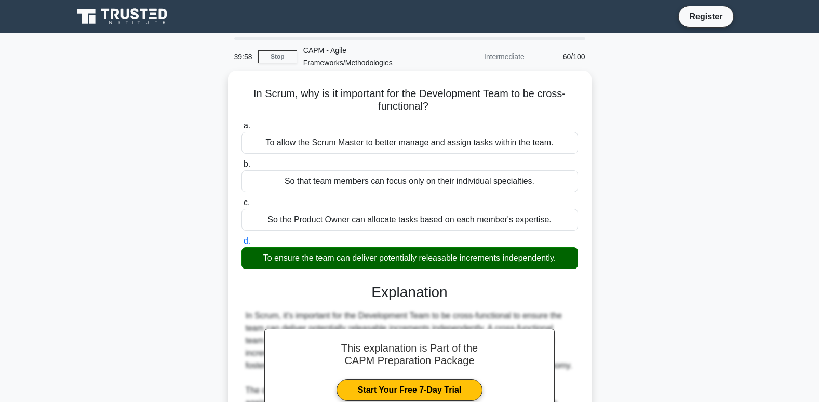
scroll to position [159, 0]
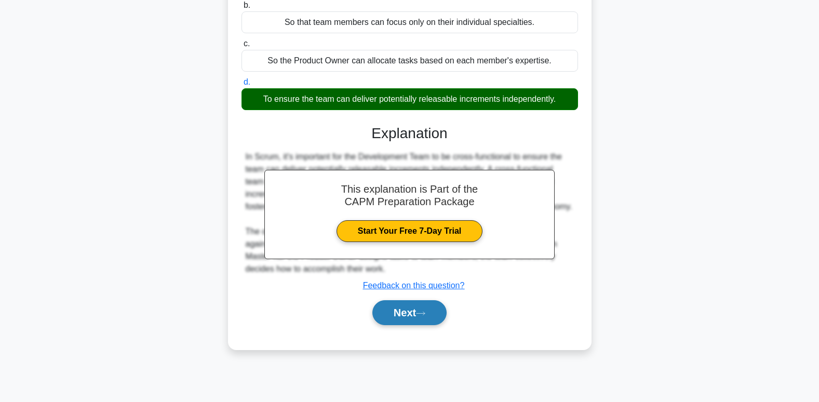
click at [415, 322] on button "Next" at bounding box center [409, 312] width 74 height 25
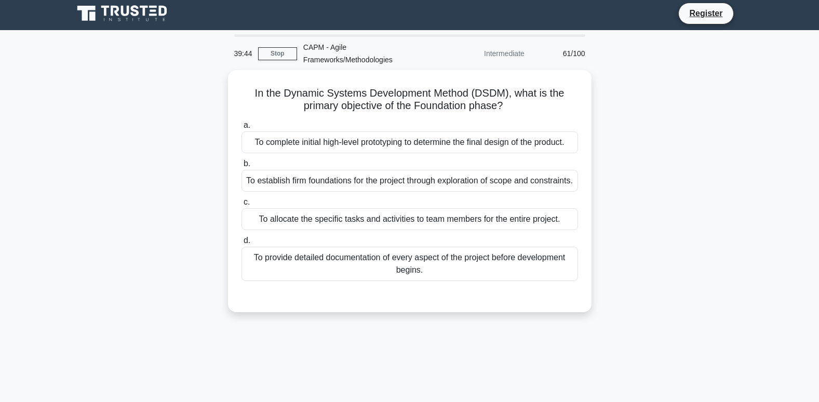
scroll to position [0, 0]
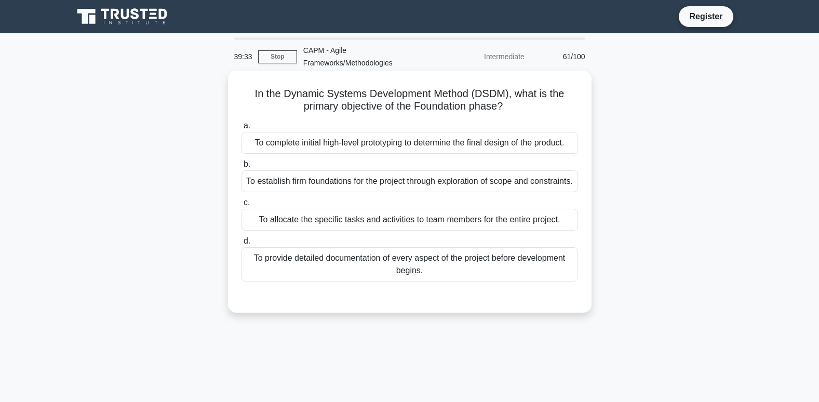
click at [397, 181] on div "To establish firm foundations for the project through exploration of scope and …" at bounding box center [410, 181] width 337 height 22
click at [242, 168] on input "b. To establish firm foundations for the project through exploration of scope a…" at bounding box center [242, 164] width 0 height 7
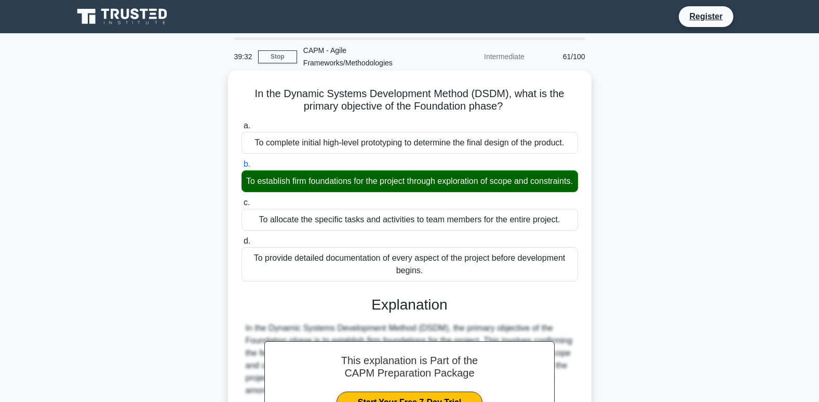
scroll to position [202, 0]
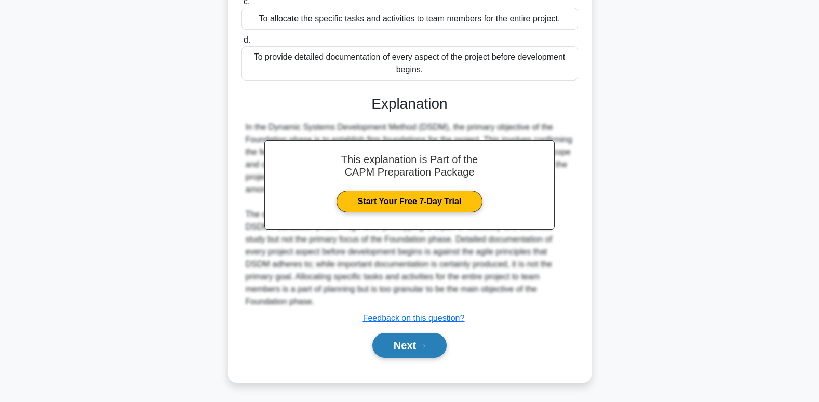
click at [411, 343] on button "Next" at bounding box center [409, 345] width 74 height 25
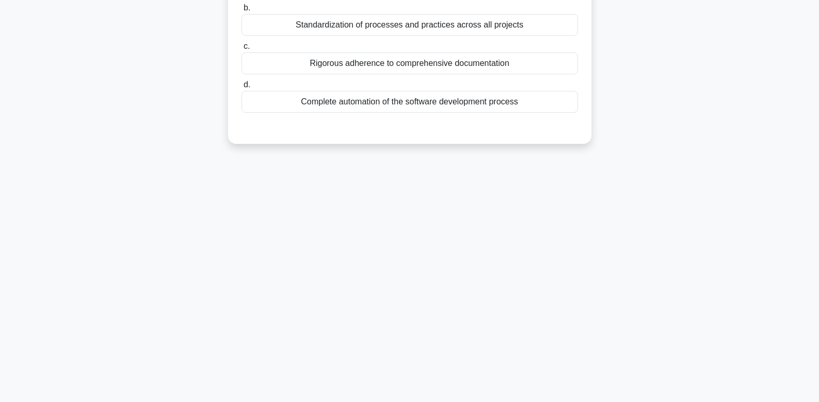
scroll to position [55, 0]
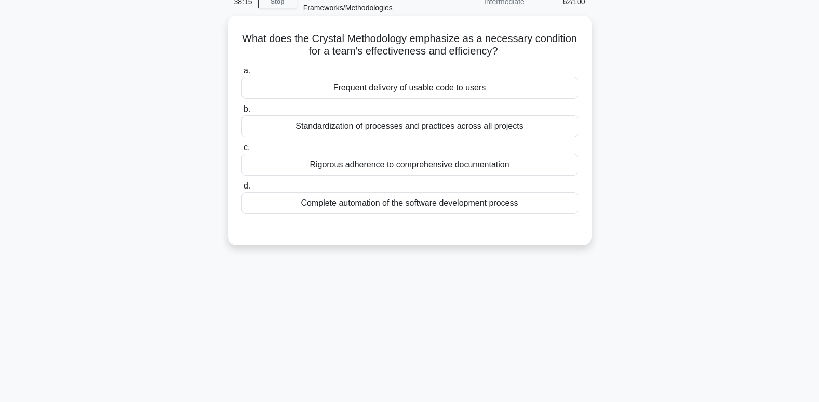
click at [417, 88] on div "Frequent delivery of usable code to users" at bounding box center [410, 88] width 337 height 22
click at [242, 74] on input "a. Frequent delivery of usable code to users" at bounding box center [242, 71] width 0 height 7
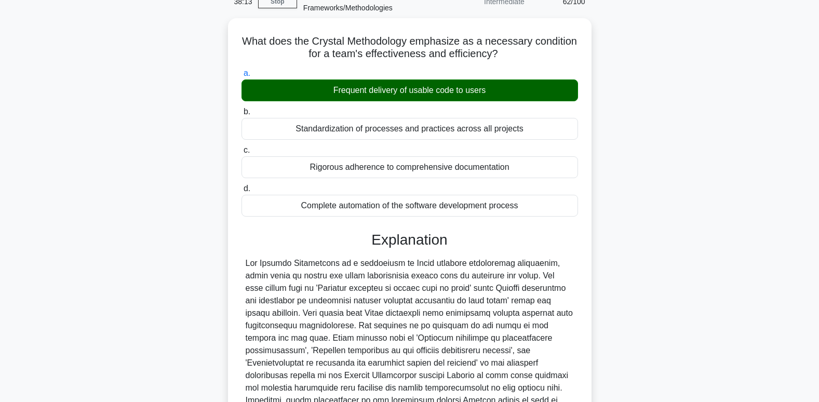
scroll to position [164, 0]
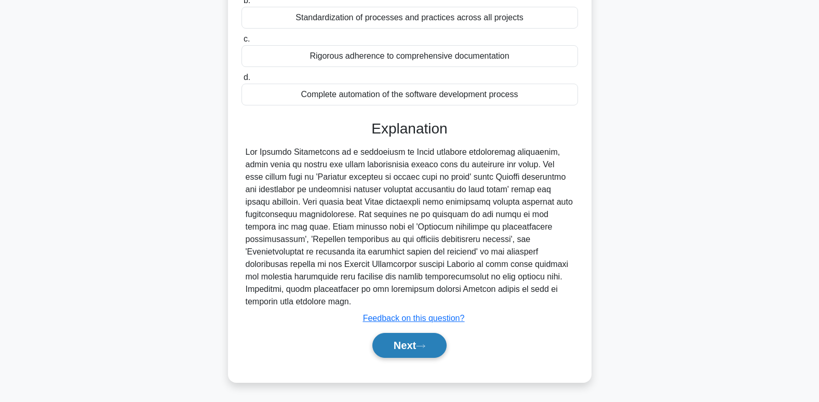
click at [406, 354] on button "Next" at bounding box center [409, 345] width 74 height 25
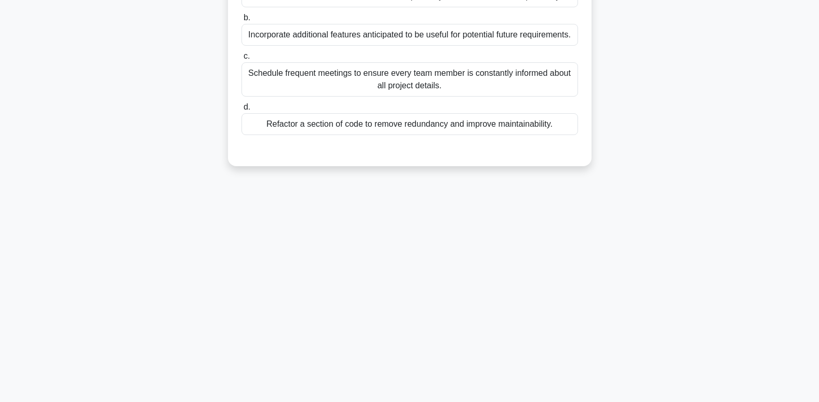
scroll to position [3, 0]
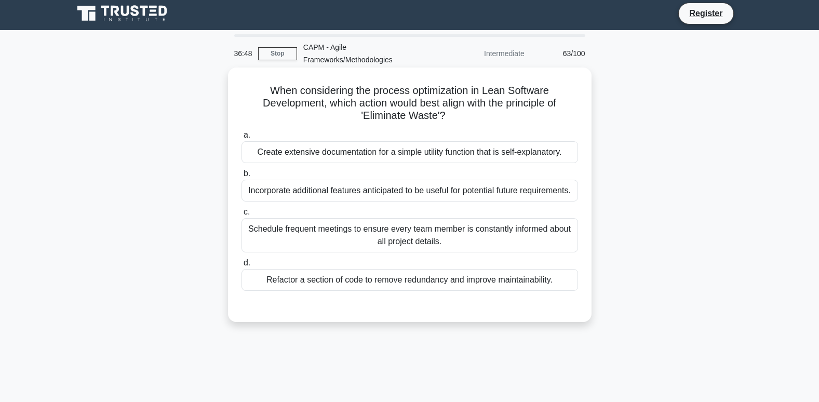
click at [290, 284] on div "Refactor a section of code to remove redundancy and improve maintainability." at bounding box center [410, 280] width 337 height 22
click at [242, 267] on input "d. Refactor a section of code to remove redundancy and improve maintainability." at bounding box center [242, 263] width 0 height 7
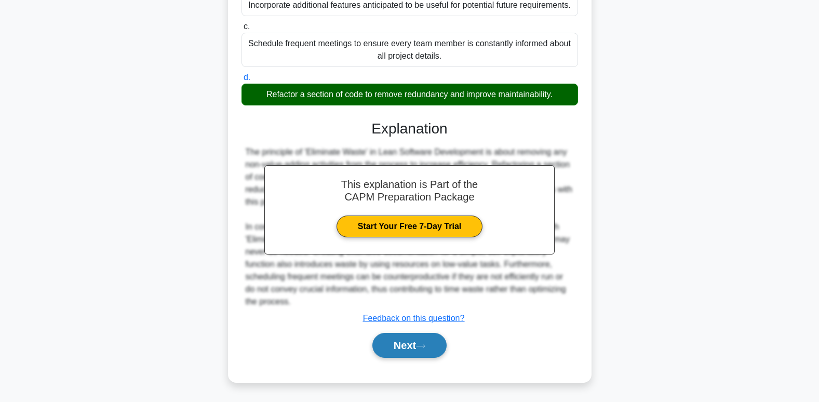
click at [419, 339] on button "Next" at bounding box center [409, 345] width 74 height 25
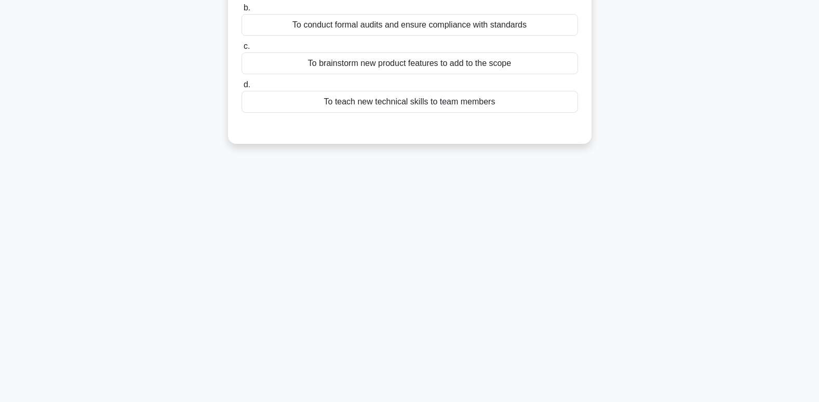
scroll to position [0, 0]
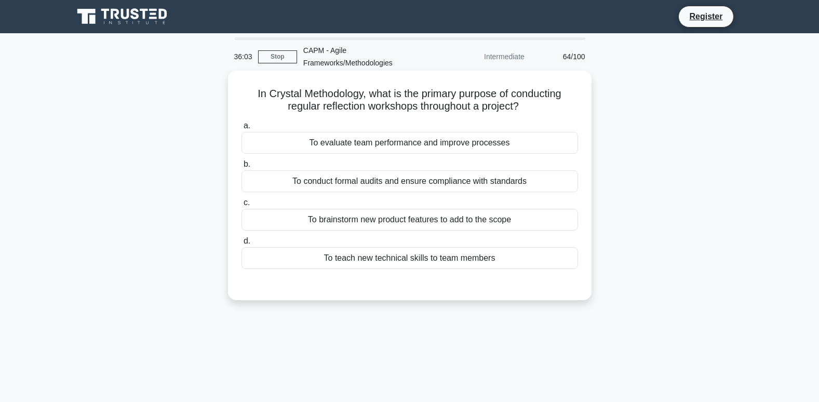
click at [445, 146] on div "To evaluate team performance and improve processes" at bounding box center [410, 143] width 337 height 22
click at [242, 129] on input "a. To evaluate team performance and improve processes" at bounding box center [242, 126] width 0 height 7
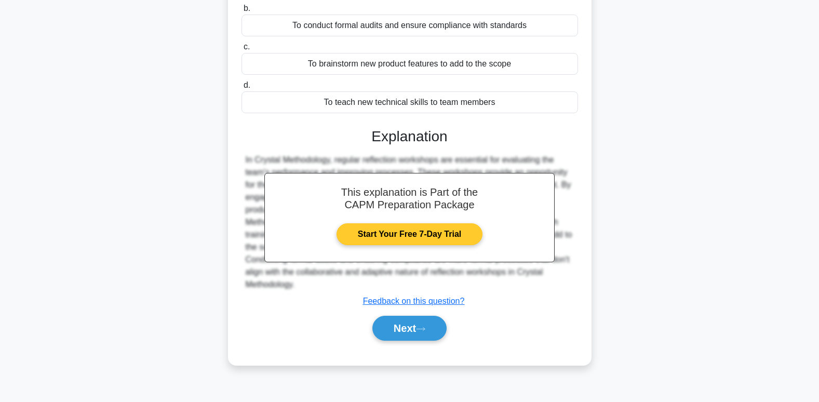
scroll to position [159, 0]
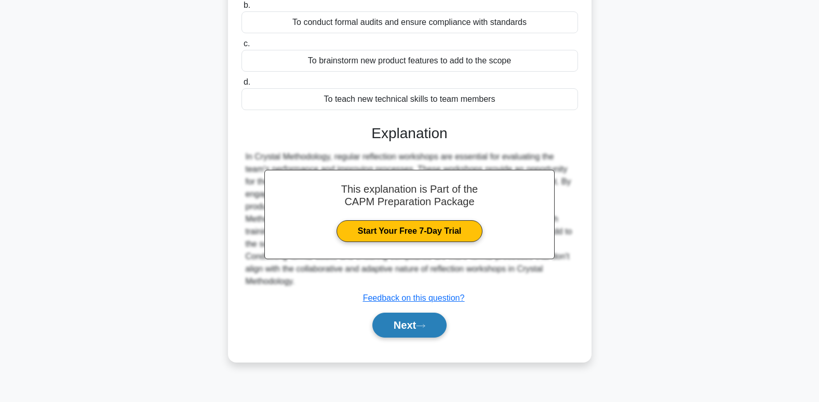
click at [436, 329] on button "Next" at bounding box center [409, 325] width 74 height 25
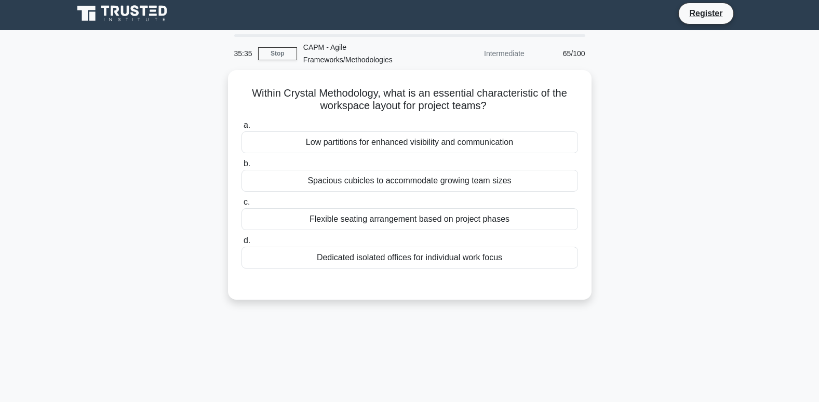
scroll to position [0, 0]
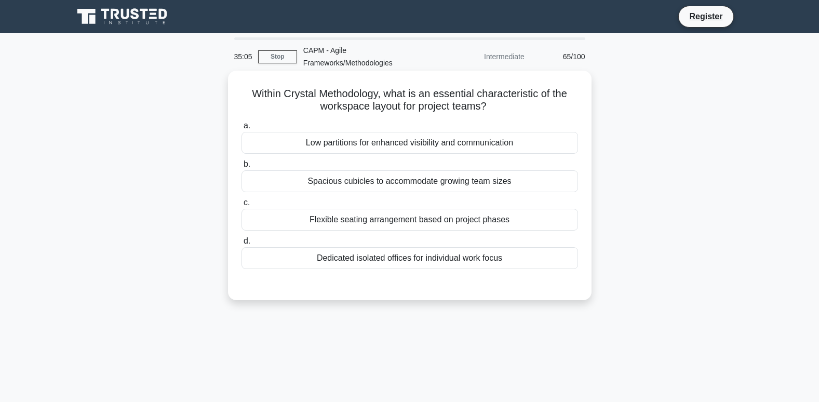
click at [385, 144] on div "Low partitions for enhanced visibility and communication" at bounding box center [410, 143] width 337 height 22
click at [242, 129] on input "a. Low partitions for enhanced visibility and communication" at bounding box center [242, 126] width 0 height 7
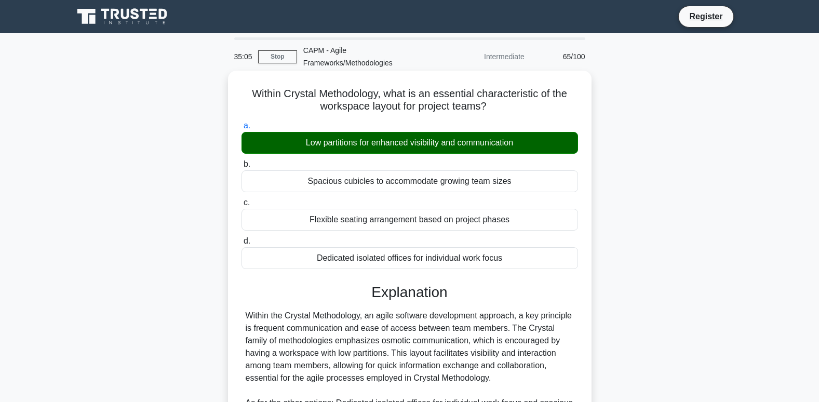
scroll to position [189, 0]
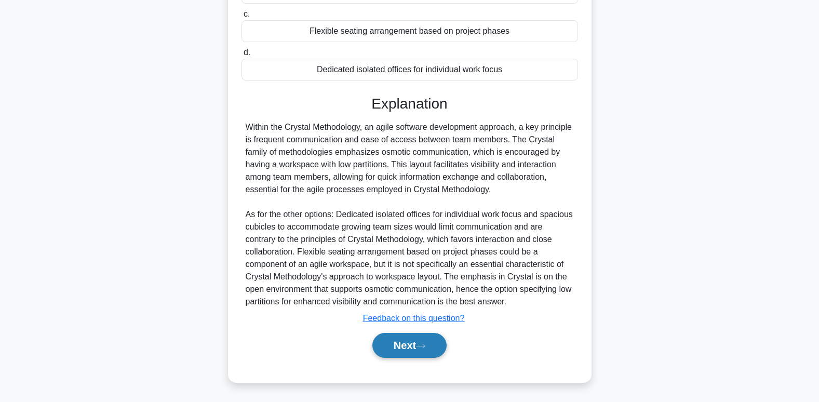
click at [413, 344] on button "Next" at bounding box center [409, 345] width 74 height 25
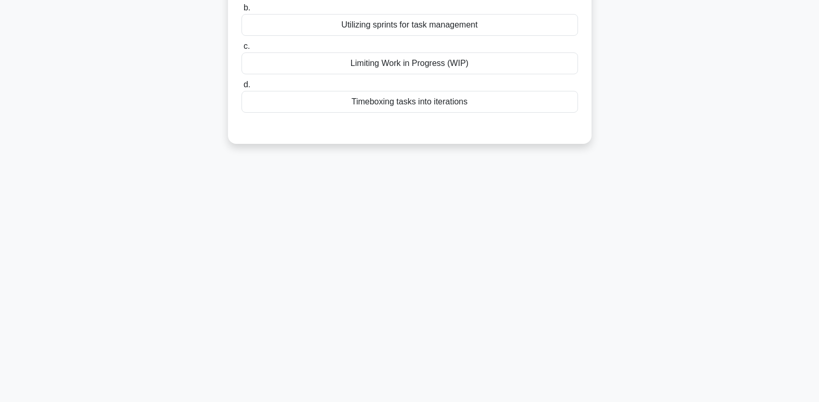
scroll to position [0, 0]
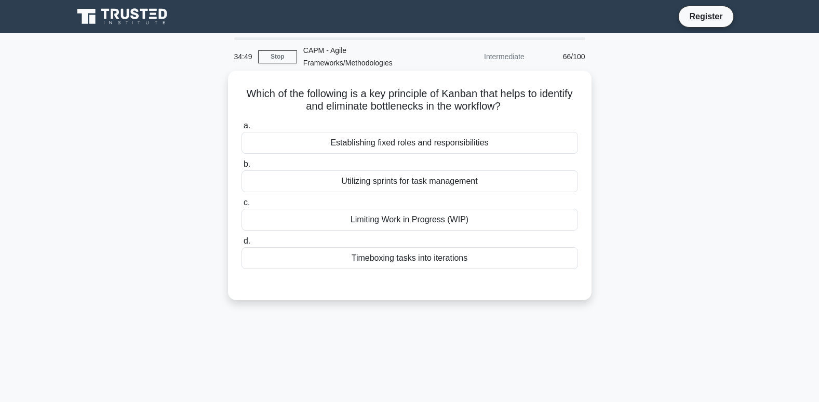
click at [415, 229] on div "Limiting Work in Progress (WIP)" at bounding box center [410, 220] width 337 height 22
click at [242, 206] on input "c. Limiting Work in Progress (WIP)" at bounding box center [242, 202] width 0 height 7
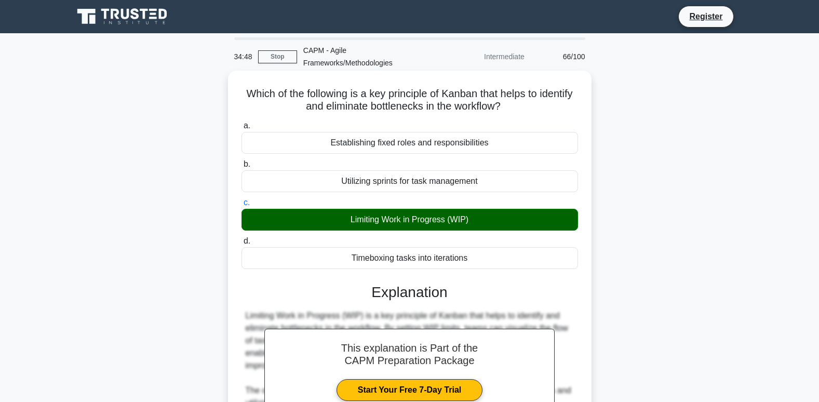
scroll to position [159, 0]
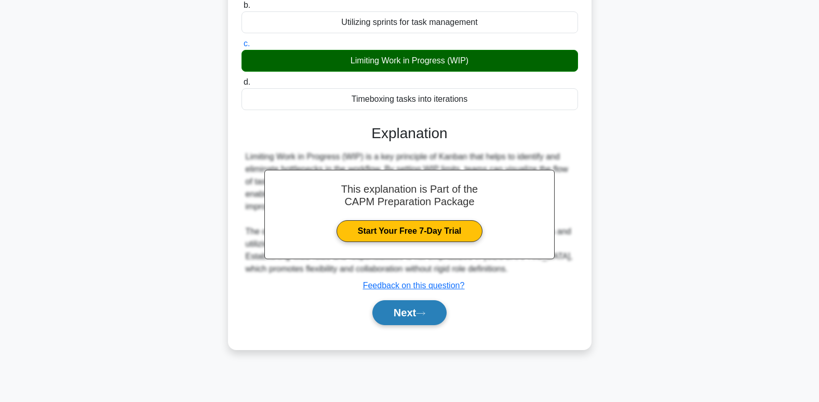
click at [394, 325] on button "Next" at bounding box center [409, 312] width 74 height 25
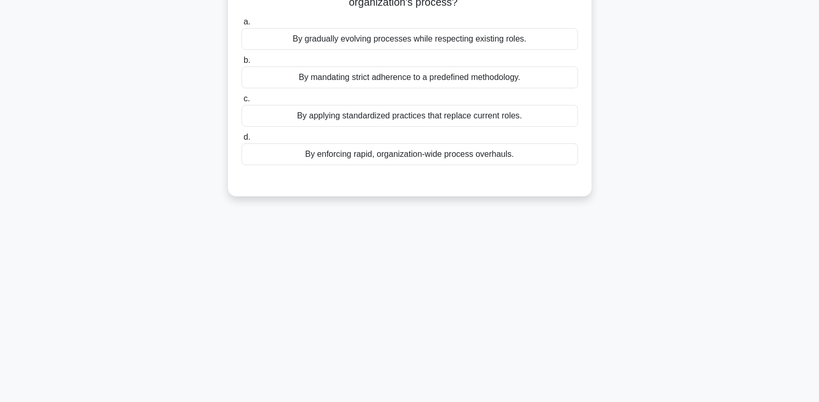
scroll to position [0, 0]
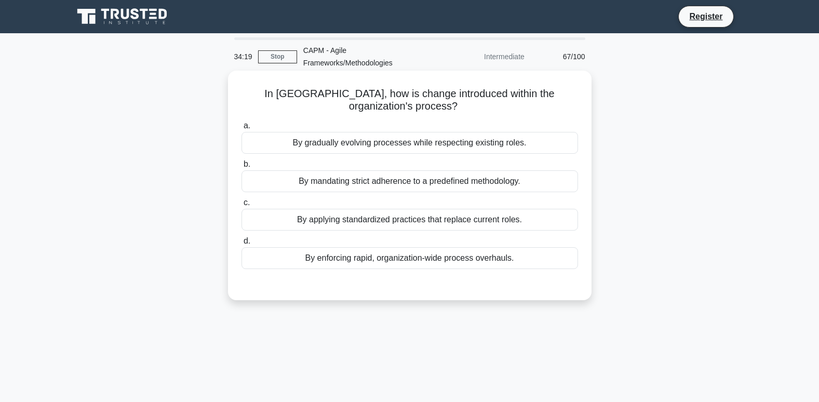
click at [411, 140] on div "By gradually evolving processes while respecting existing roles." at bounding box center [410, 143] width 337 height 22
click at [242, 129] on input "a. By gradually evolving processes while respecting existing roles." at bounding box center [242, 126] width 0 height 7
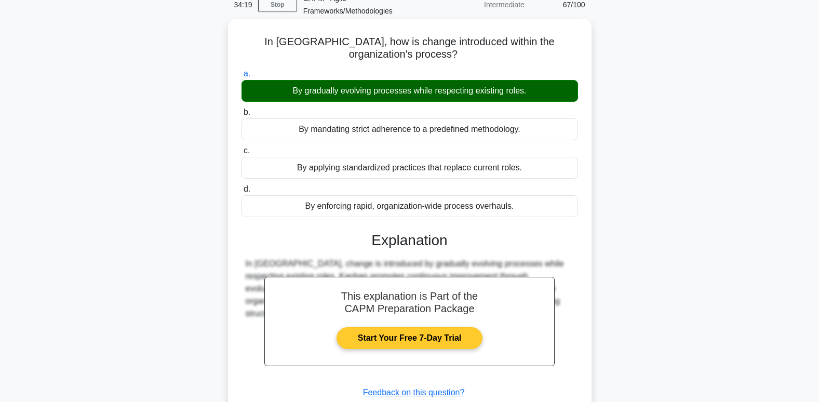
scroll to position [159, 0]
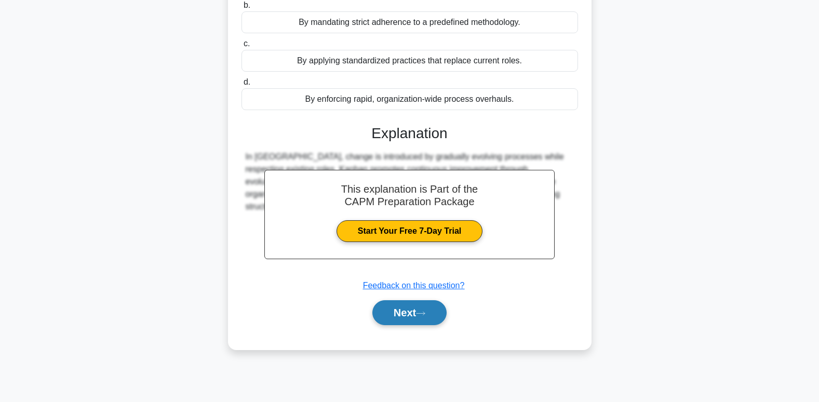
click at [409, 314] on button "Next" at bounding box center [409, 312] width 74 height 25
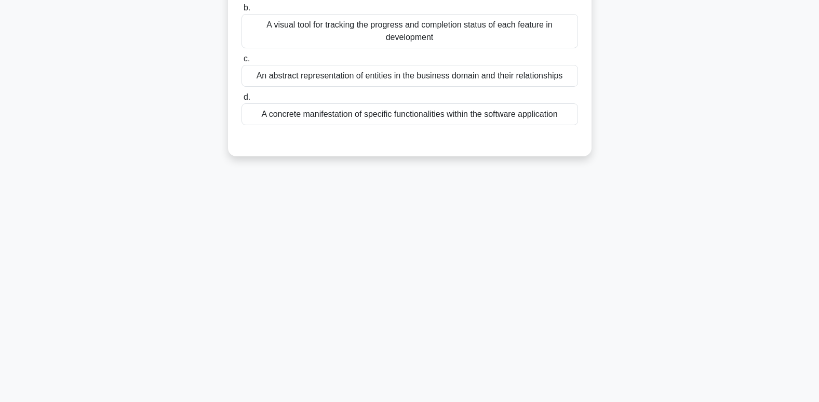
scroll to position [0, 0]
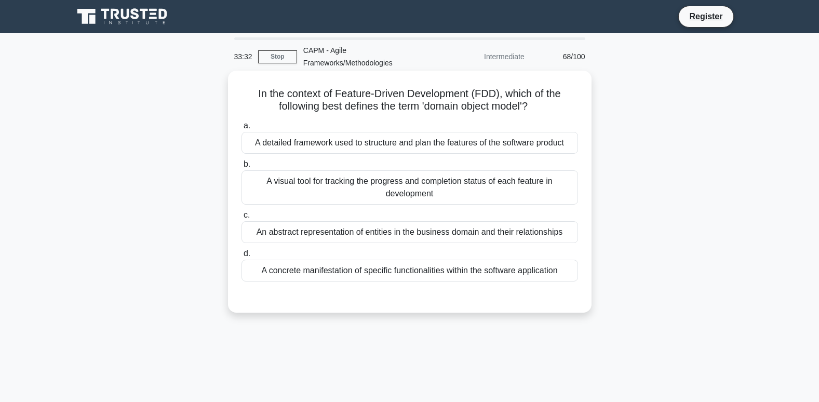
click at [412, 226] on div "An abstract representation of entities in the business domain and their relatio…" at bounding box center [410, 232] width 337 height 22
click at [242, 219] on input "c. An abstract representation of entities in the business domain and their rela…" at bounding box center [242, 215] width 0 height 7
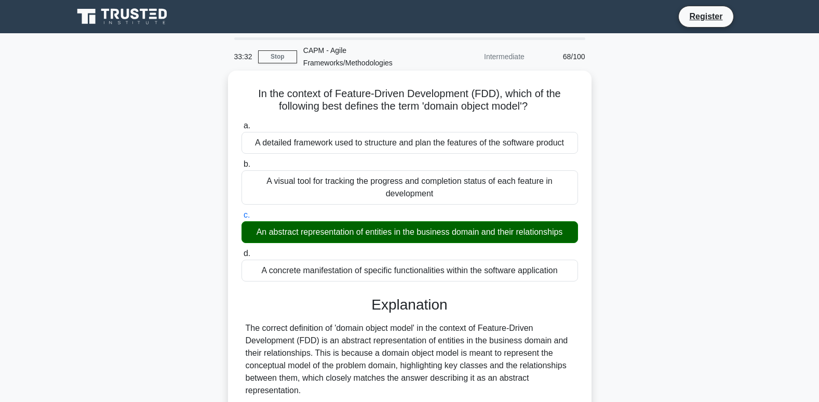
scroll to position [202, 0]
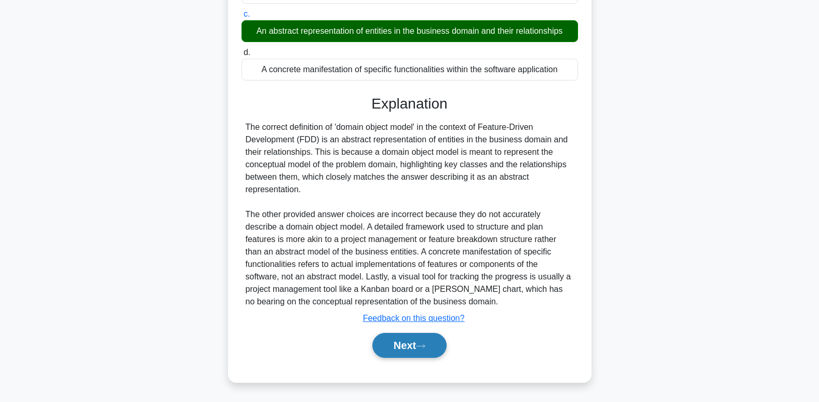
click at [425, 349] on icon at bounding box center [420, 346] width 9 height 6
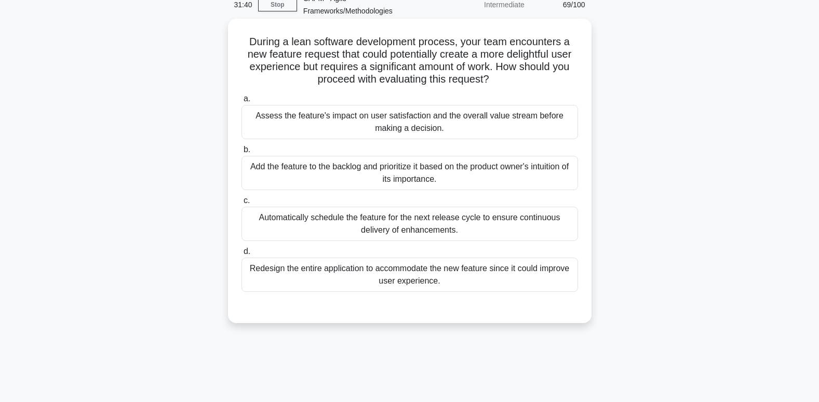
scroll to position [0, 0]
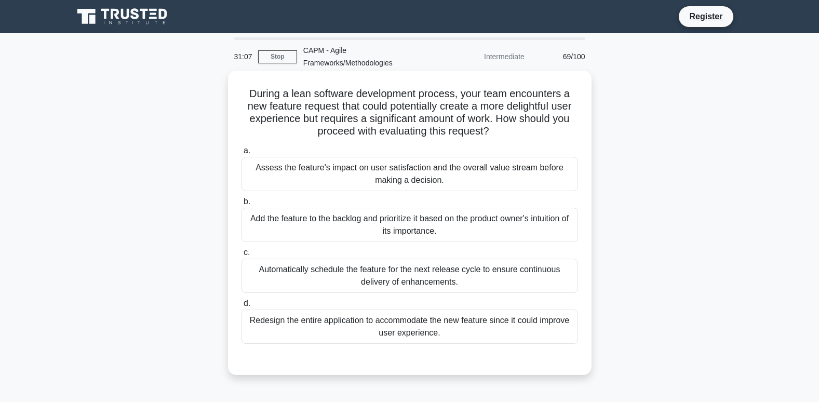
click at [326, 170] on div "Assess the feature's impact on user satisfaction and the overall value stream b…" at bounding box center [410, 174] width 337 height 34
click at [242, 154] on input "a. Assess the feature's impact on user satisfaction and the overall value strea…" at bounding box center [242, 151] width 0 height 7
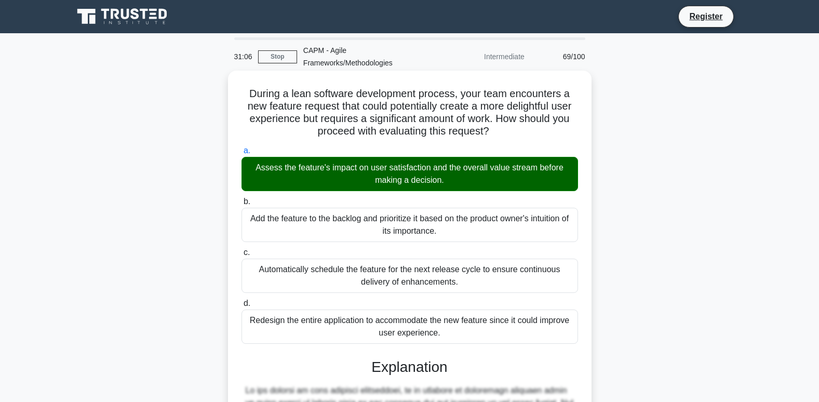
scroll to position [276, 0]
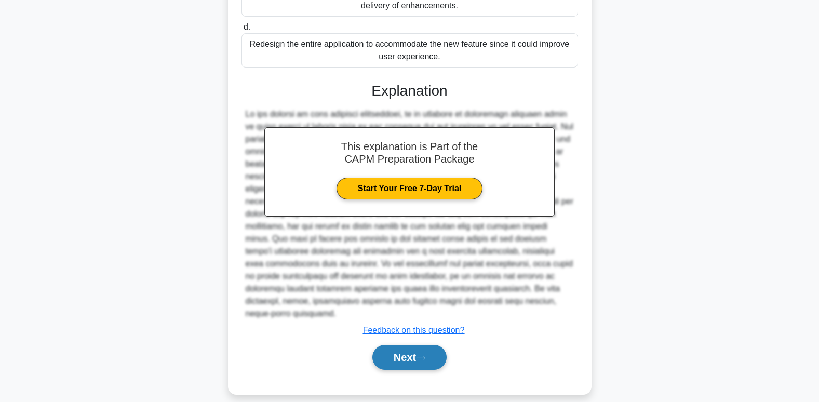
click at [418, 345] on button "Next" at bounding box center [409, 357] width 74 height 25
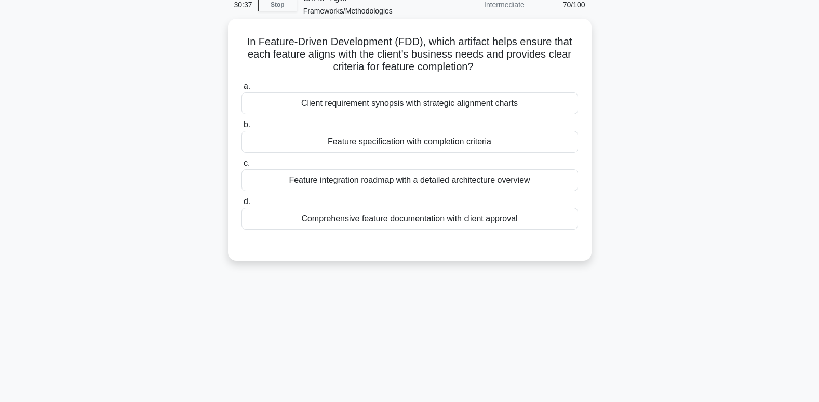
scroll to position [0, 0]
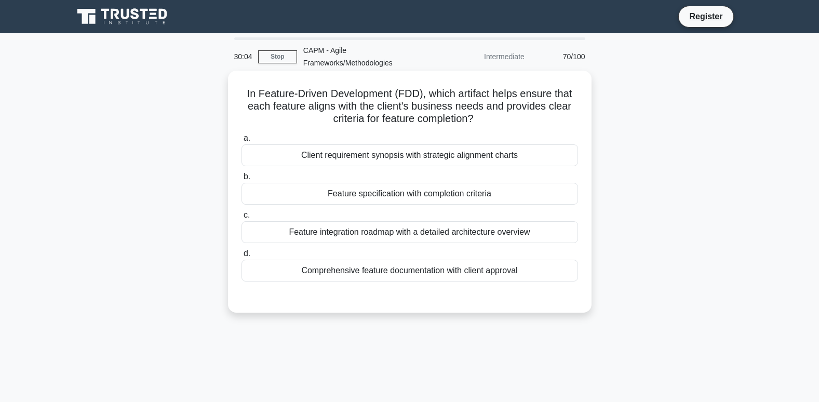
click at [411, 196] on div "Feature specification with completion criteria" at bounding box center [410, 194] width 337 height 22
click at [242, 180] on input "b. Feature specification with completion criteria" at bounding box center [242, 177] width 0 height 7
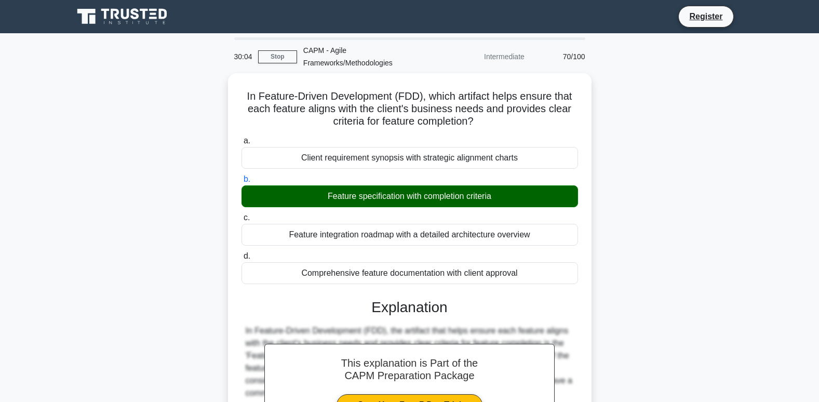
scroll to position [202, 0]
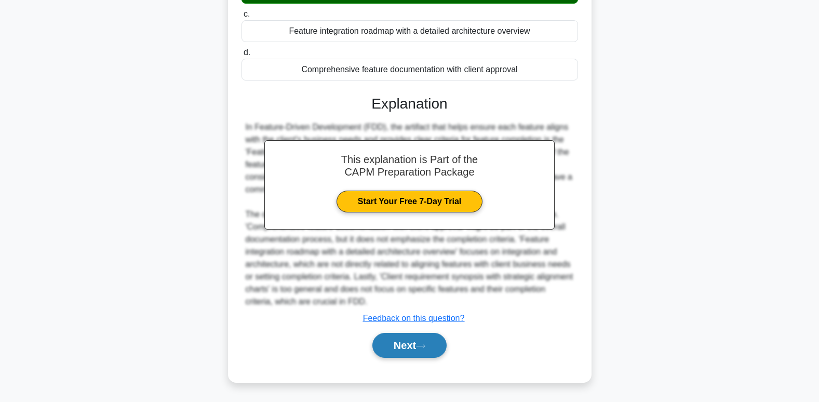
click at [444, 348] on button "Next" at bounding box center [409, 345] width 74 height 25
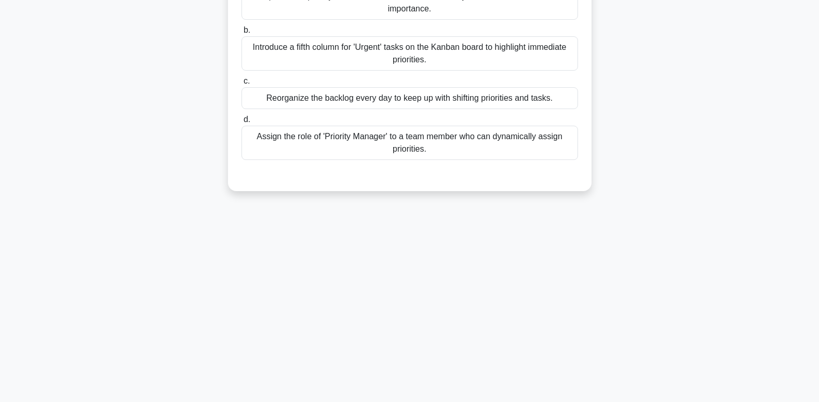
scroll to position [0, 0]
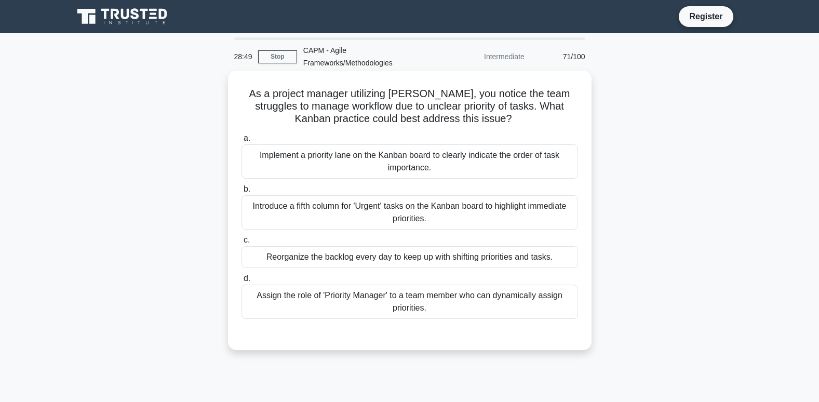
click at [317, 175] on div "Implement a priority lane on the Kanban board to clearly indicate the order of …" at bounding box center [410, 161] width 337 height 34
click at [242, 142] on input "a. Implement a priority lane on the Kanban board to clearly indicate the order …" at bounding box center [242, 138] width 0 height 7
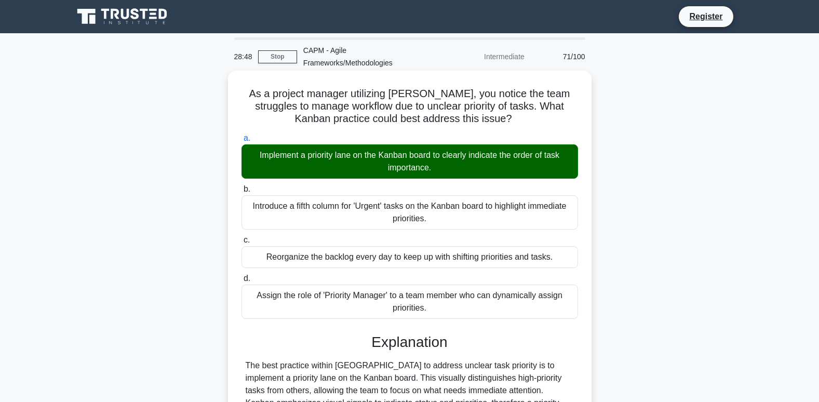
scroll to position [226, 0]
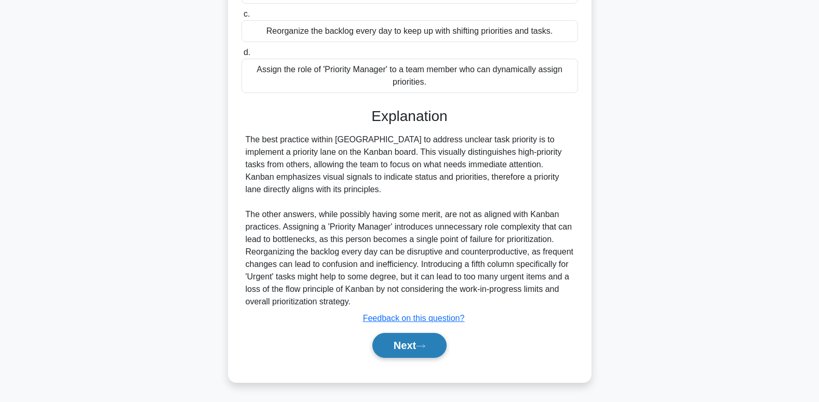
click at [417, 349] on button "Next" at bounding box center [409, 345] width 74 height 25
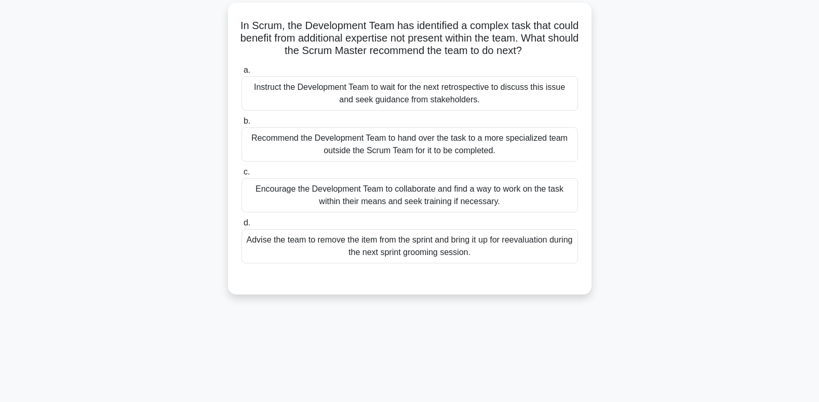
scroll to position [19, 0]
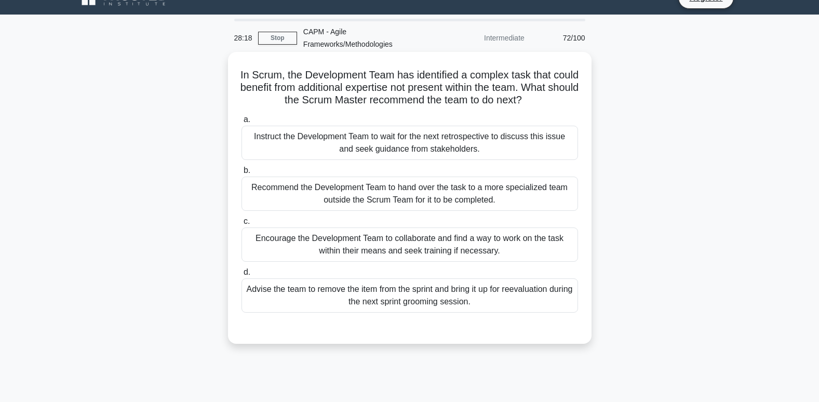
click at [312, 239] on div "Encourage the Development Team to collaborate and find a way to work on the tas…" at bounding box center [410, 245] width 337 height 34
click at [242, 225] on input "c. Encourage the Development Team to collaborate and find a way to work on the …" at bounding box center [242, 221] width 0 height 7
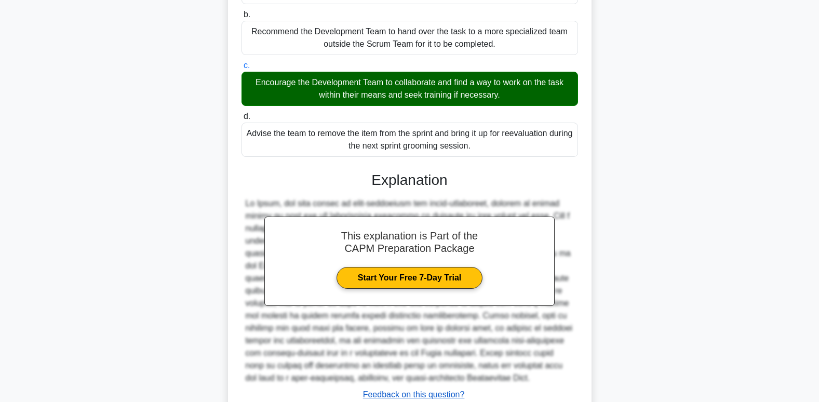
scroll to position [264, 0]
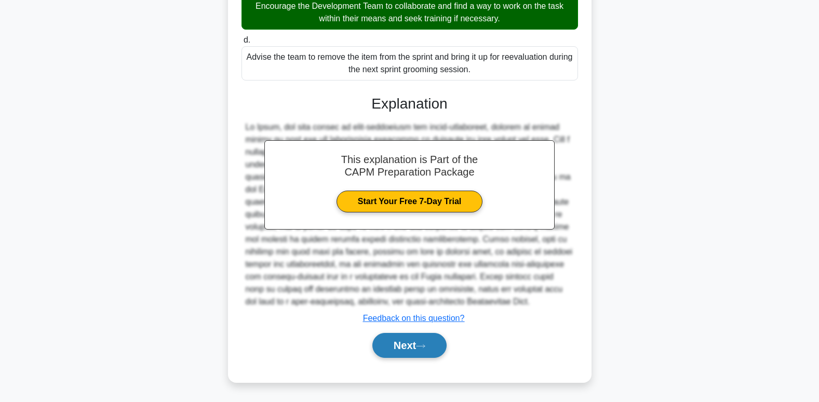
click at [426, 351] on button "Next" at bounding box center [409, 345] width 74 height 25
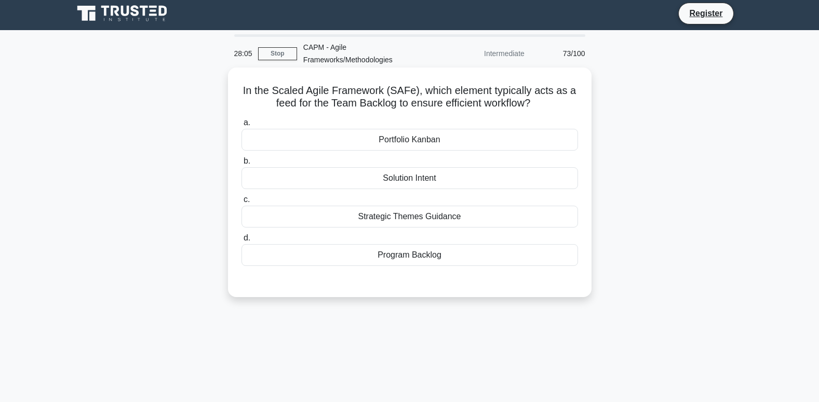
scroll to position [0, 0]
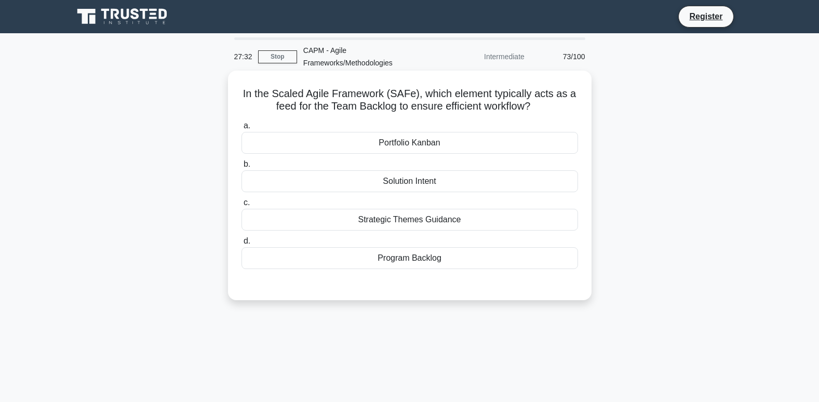
click at [442, 262] on div "Program Backlog" at bounding box center [410, 258] width 337 height 22
click at [242, 245] on input "d. Program Backlog" at bounding box center [242, 241] width 0 height 7
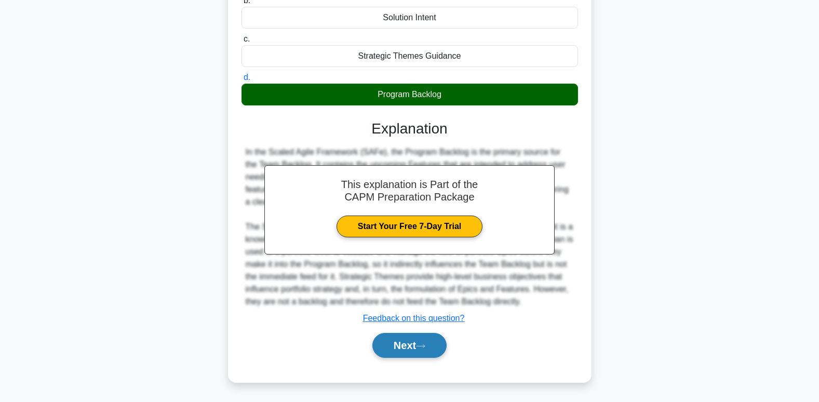
click at [414, 335] on button "Next" at bounding box center [409, 345] width 74 height 25
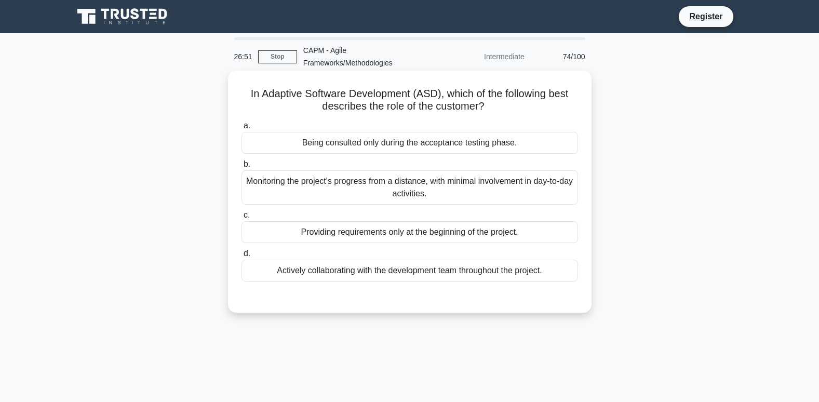
click at [331, 236] on div "Providing requirements only at the beginning of the project." at bounding box center [410, 232] width 337 height 22
click at [242, 219] on input "c. Providing requirements only at the beginning of the project." at bounding box center [242, 215] width 0 height 7
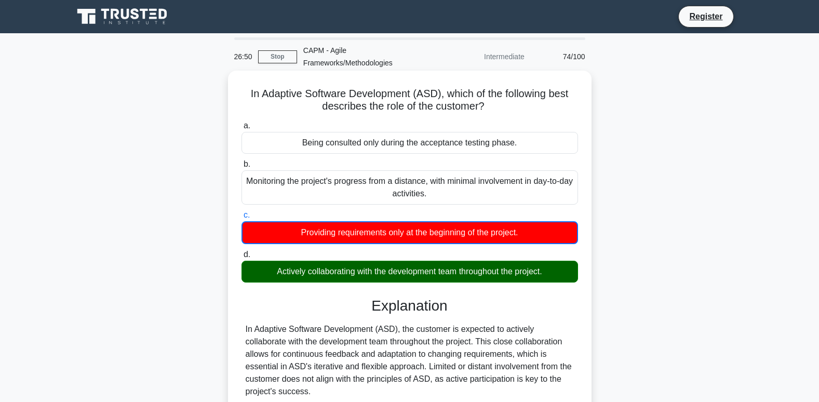
scroll to position [52, 0]
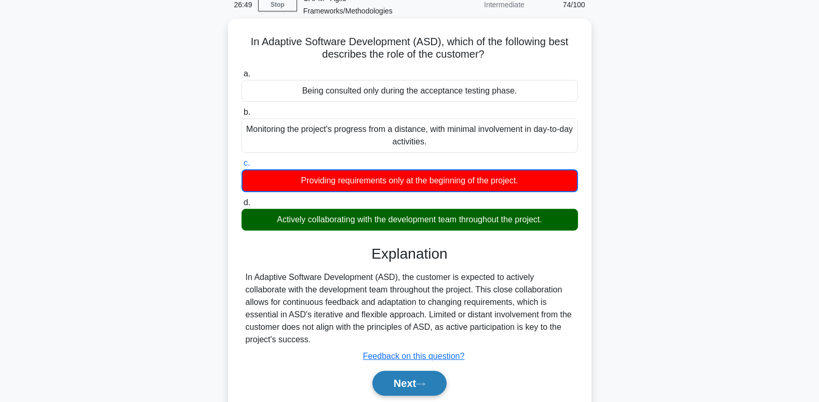
click at [417, 386] on button "Next" at bounding box center [409, 383] width 74 height 25
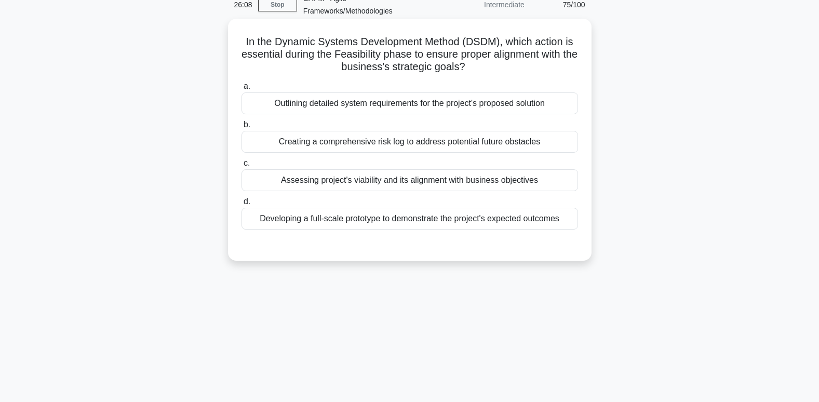
click at [382, 183] on div "Assessing project's viability and its alignment with business objectives" at bounding box center [410, 180] width 337 height 22
click at [242, 167] on input "c. Assessing project's viability and its alignment with business objectives" at bounding box center [242, 163] width 0 height 7
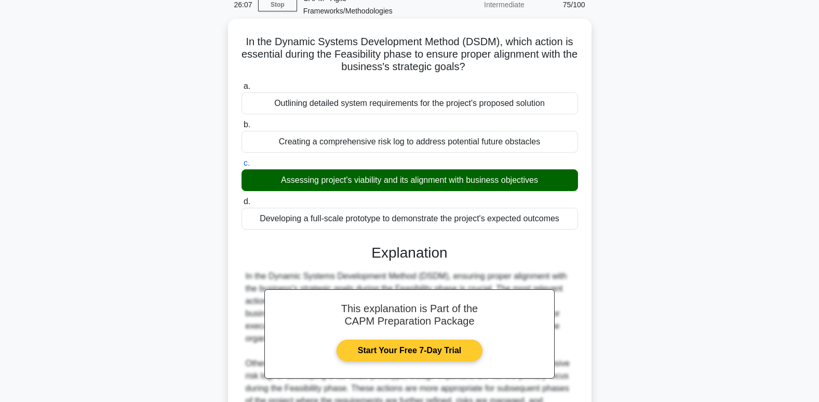
scroll to position [189, 0]
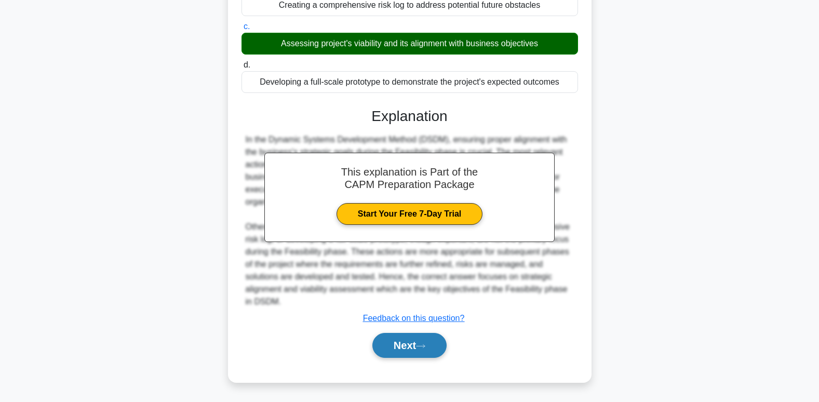
click at [421, 357] on button "Next" at bounding box center [409, 345] width 74 height 25
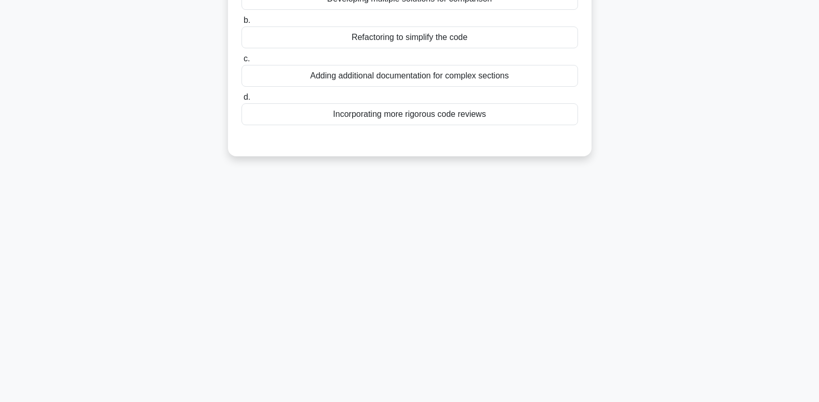
scroll to position [0, 0]
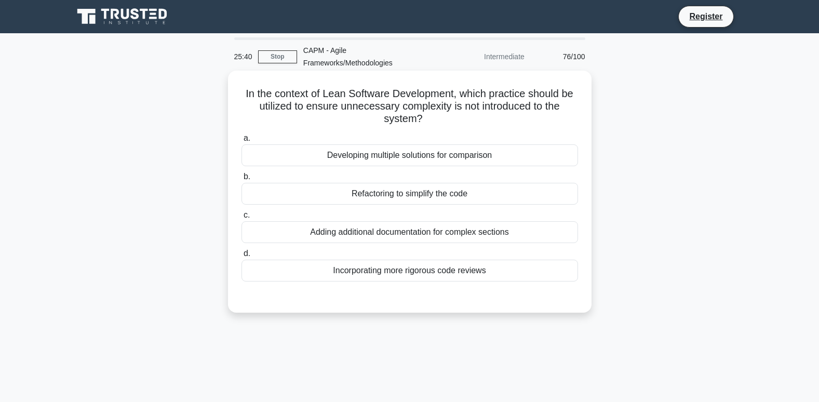
click at [408, 197] on div "Refactoring to simplify the code" at bounding box center [410, 194] width 337 height 22
click at [242, 180] on input "b. Refactoring to simplify the code" at bounding box center [242, 177] width 0 height 7
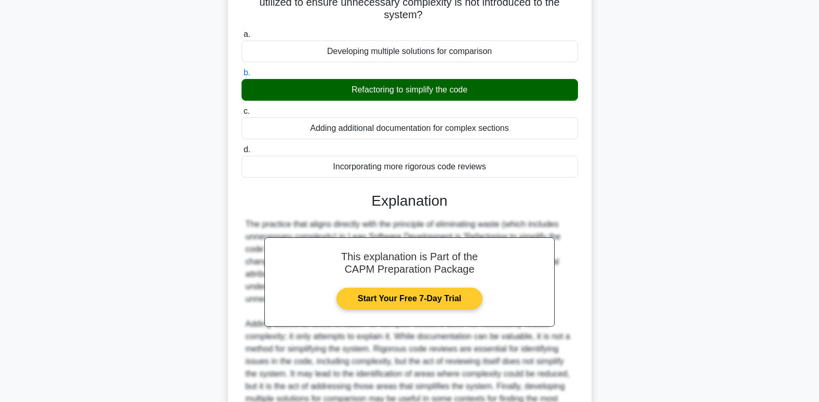
scroll to position [226, 0]
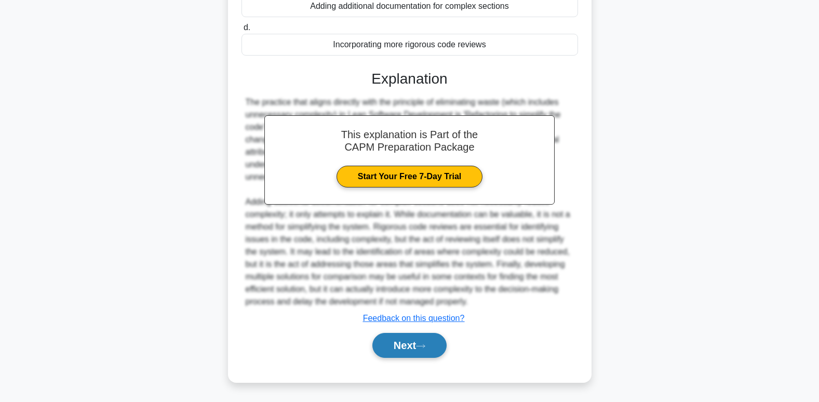
drag, startPoint x: 410, startPoint y: 344, endPoint x: 417, endPoint y: 343, distance: 6.8
click at [417, 343] on button "Next" at bounding box center [409, 345] width 74 height 25
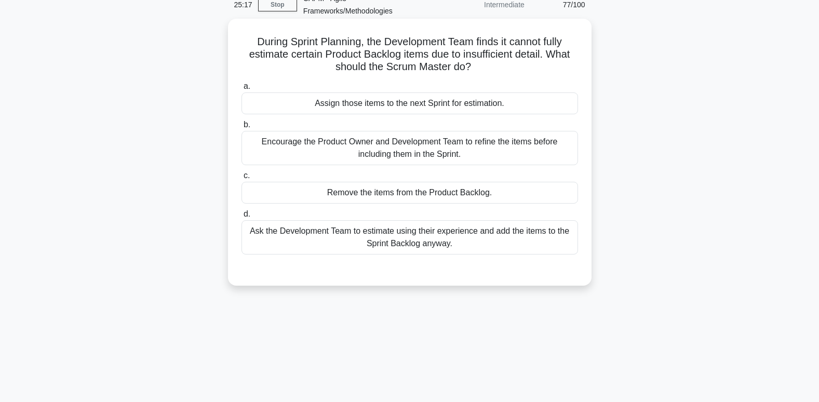
scroll to position [0, 0]
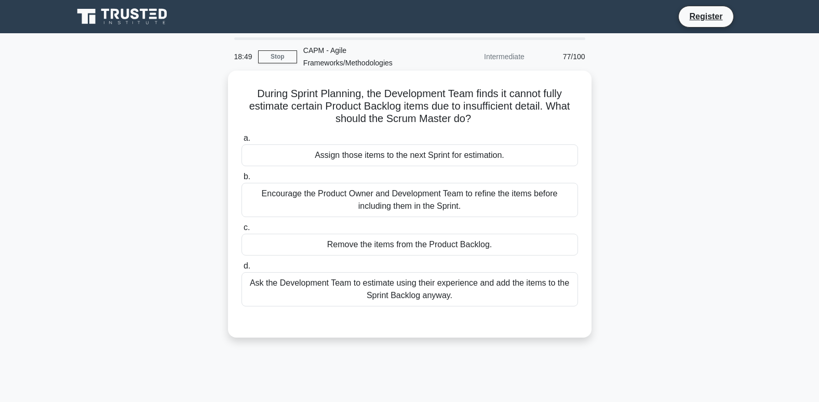
click at [434, 207] on div "Encourage the Product Owner and Development Team to refine the items before inc…" at bounding box center [410, 200] width 337 height 34
click at [242, 180] on input "b. Encourage the Product Owner and Development Team to refine the items before …" at bounding box center [242, 177] width 0 height 7
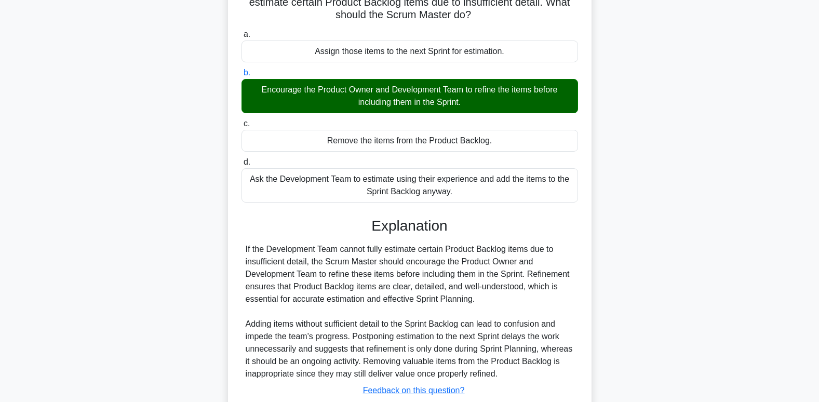
scroll to position [177, 0]
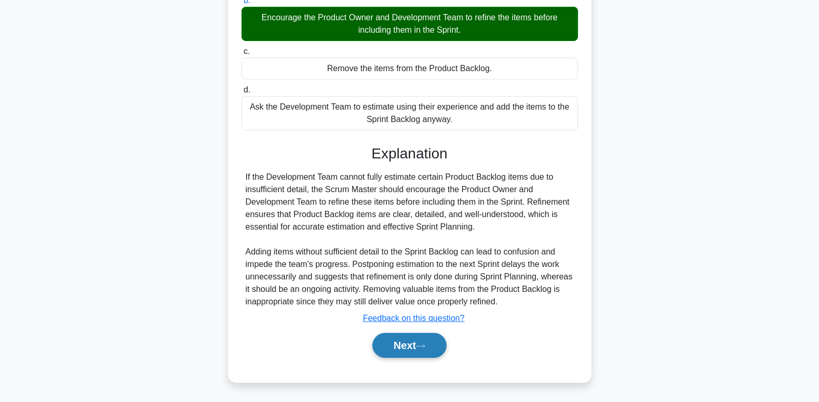
click at [420, 346] on button "Next" at bounding box center [409, 345] width 74 height 25
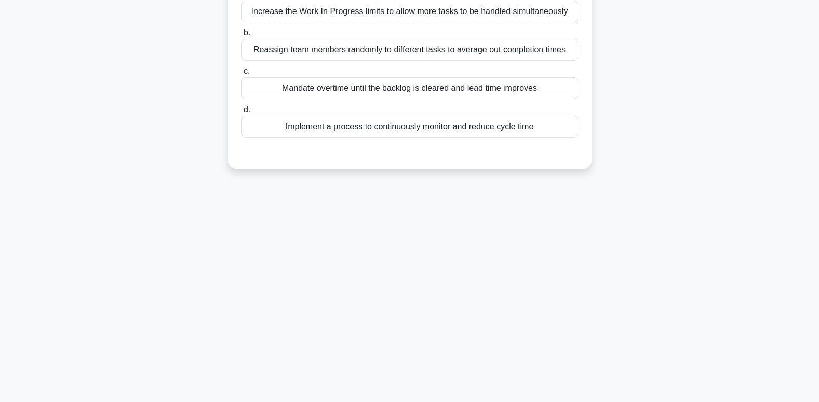
scroll to position [0, 0]
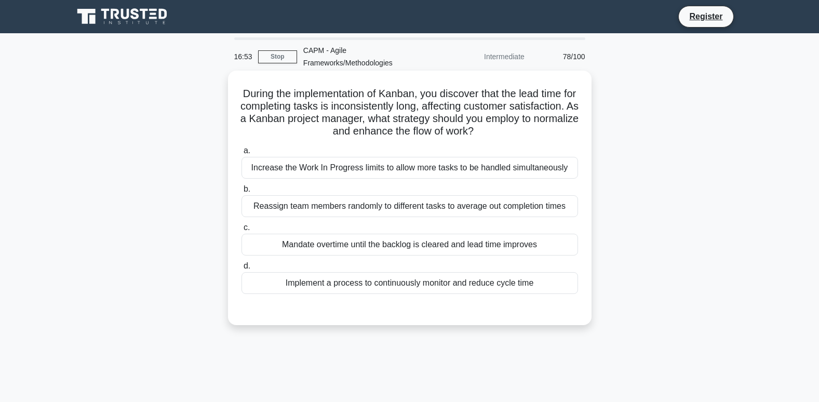
click at [395, 172] on div "Increase the Work In Progress limits to allow more tasks to be handled simultan…" at bounding box center [410, 168] width 337 height 22
click at [242, 154] on input "a. Increase the Work In Progress limits to allow more tasks to be handled simul…" at bounding box center [242, 151] width 0 height 7
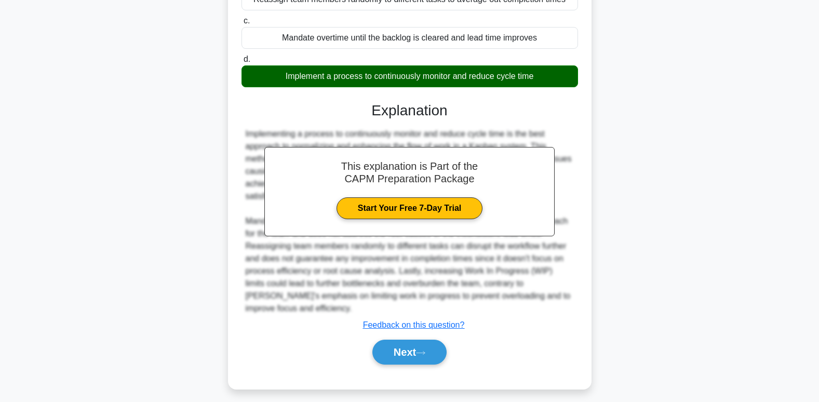
scroll to position [215, 0]
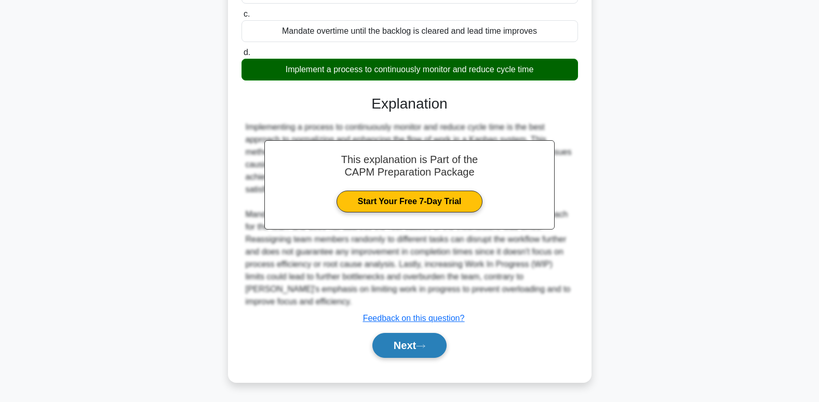
click at [412, 358] on button "Next" at bounding box center [409, 345] width 74 height 25
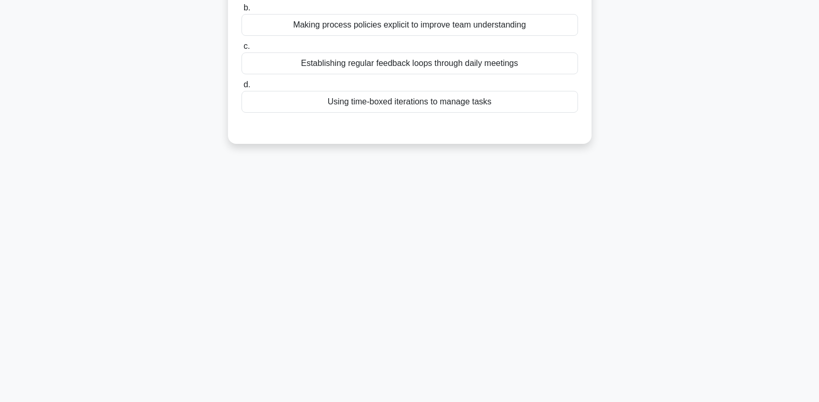
scroll to position [3, 0]
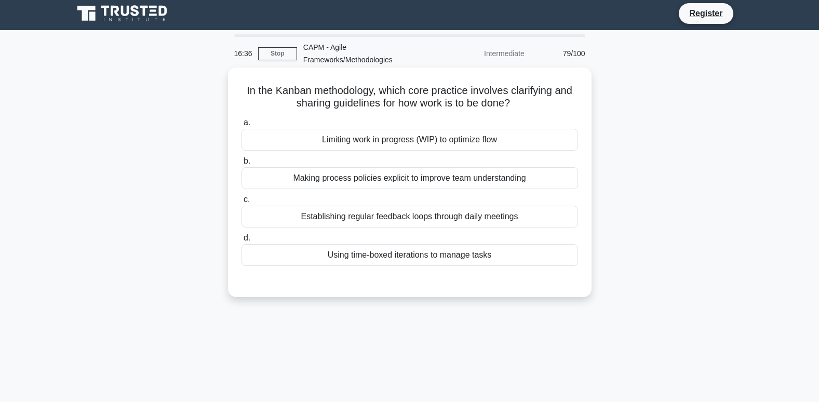
click at [314, 181] on div "Making process policies explicit to improve team understanding" at bounding box center [410, 178] width 337 height 22
click at [242, 165] on input "b. Making process policies explicit to improve team understanding" at bounding box center [242, 161] width 0 height 7
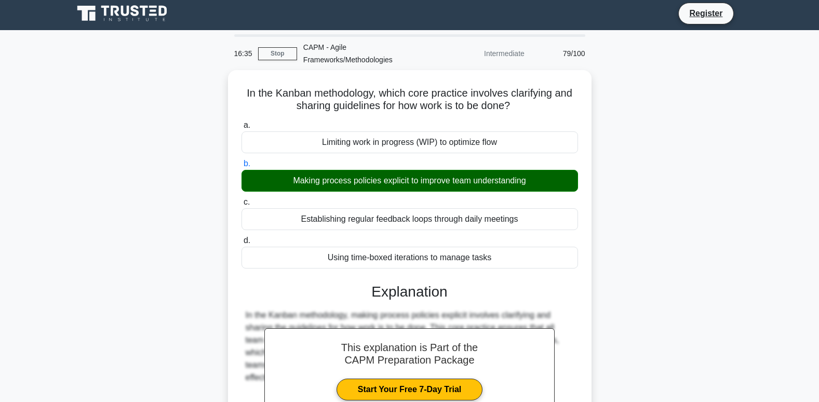
scroll to position [159, 0]
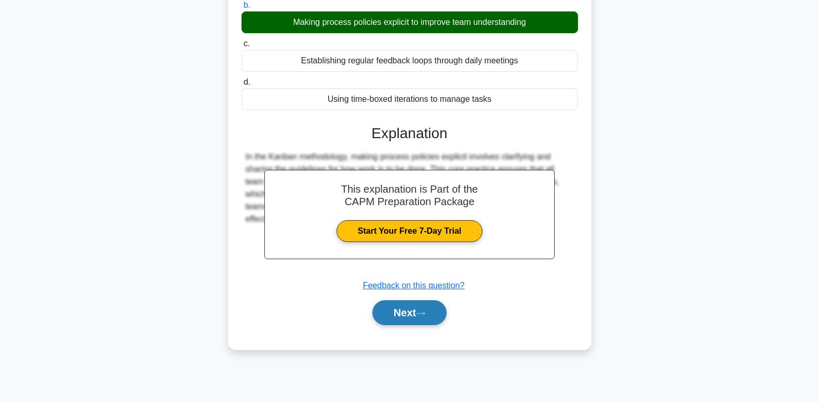
click at [415, 315] on button "Next" at bounding box center [409, 312] width 74 height 25
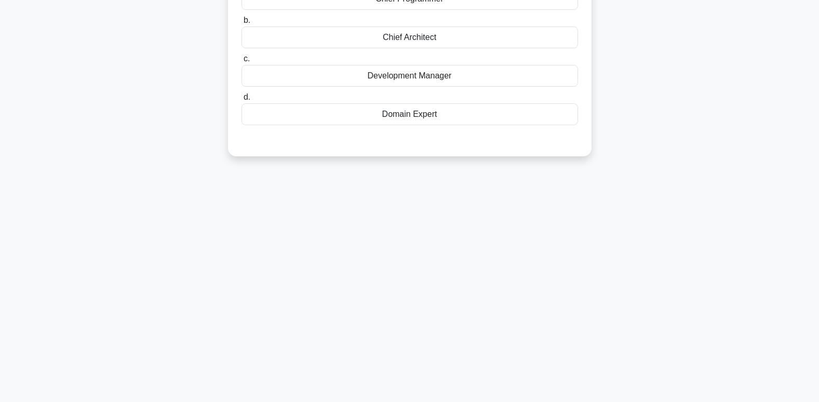
scroll to position [0, 0]
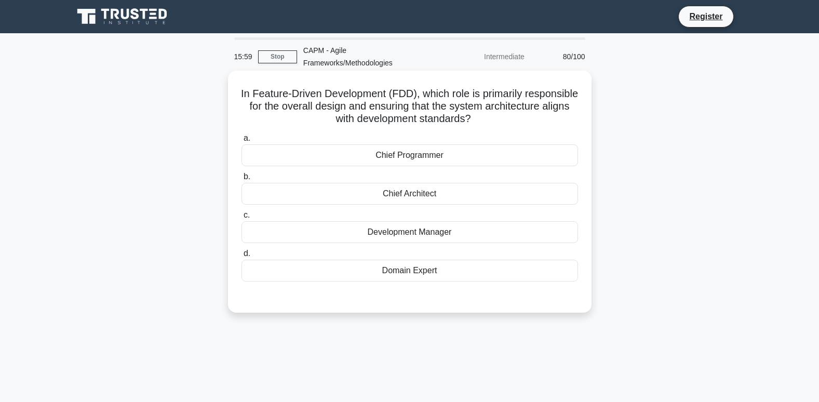
click at [354, 166] on div "Chief Programmer" at bounding box center [410, 155] width 337 height 22
click at [242, 142] on input "a. Chief Programmer" at bounding box center [242, 138] width 0 height 7
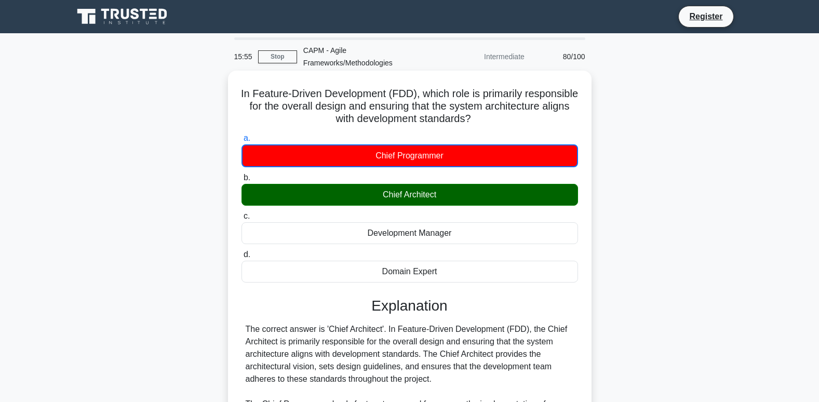
scroll to position [159, 0]
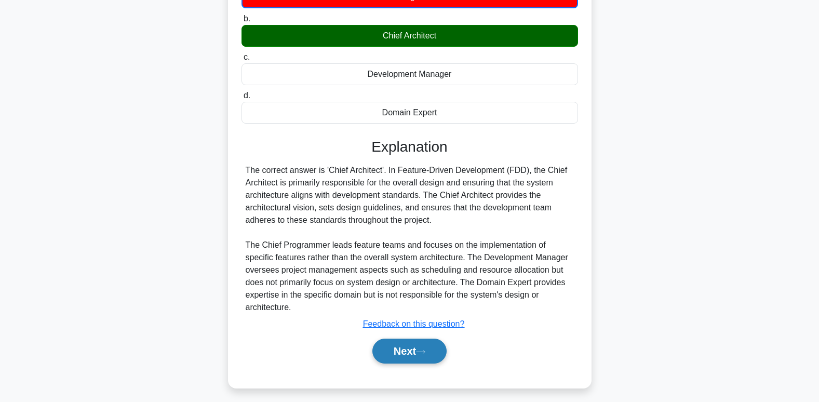
click at [445, 344] on button "Next" at bounding box center [409, 351] width 74 height 25
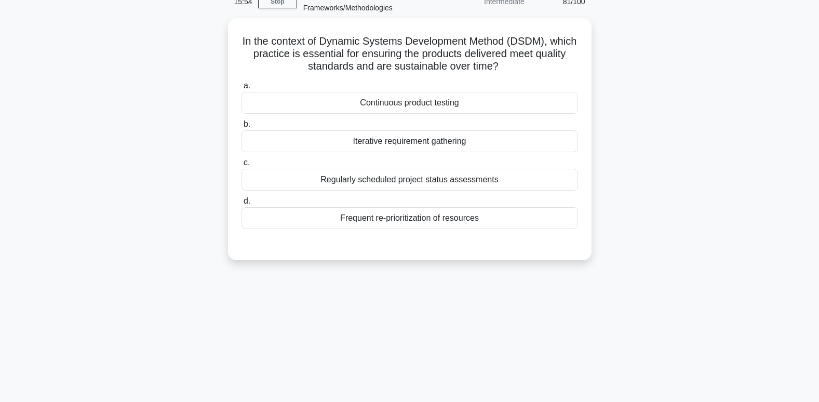
scroll to position [0, 0]
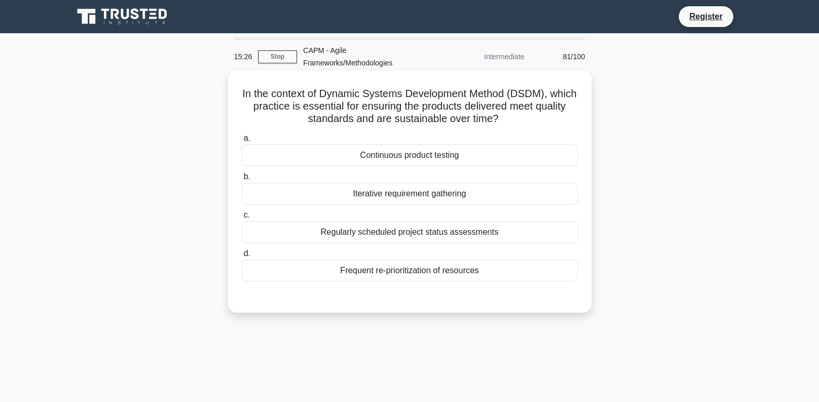
click at [406, 155] on div "Continuous product testing" at bounding box center [410, 155] width 337 height 22
click at [242, 142] on input "a. Continuous product testing" at bounding box center [242, 138] width 0 height 7
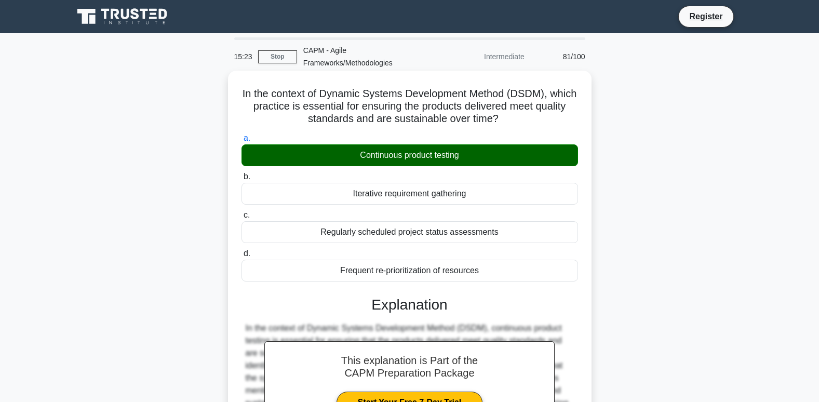
scroll to position [159, 0]
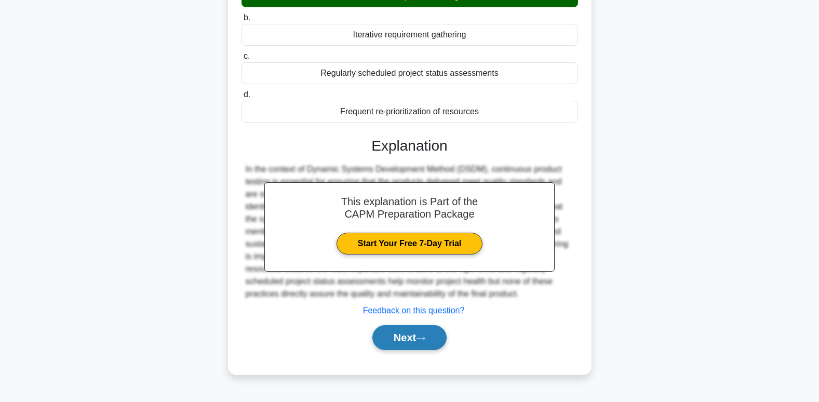
click at [424, 343] on button "Next" at bounding box center [409, 337] width 74 height 25
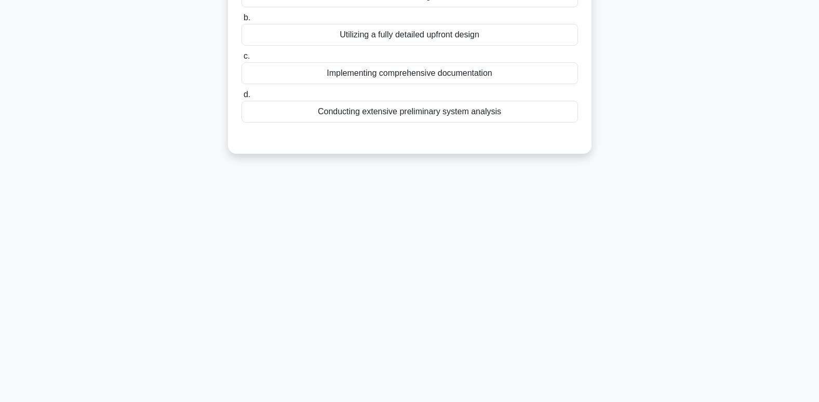
scroll to position [0, 0]
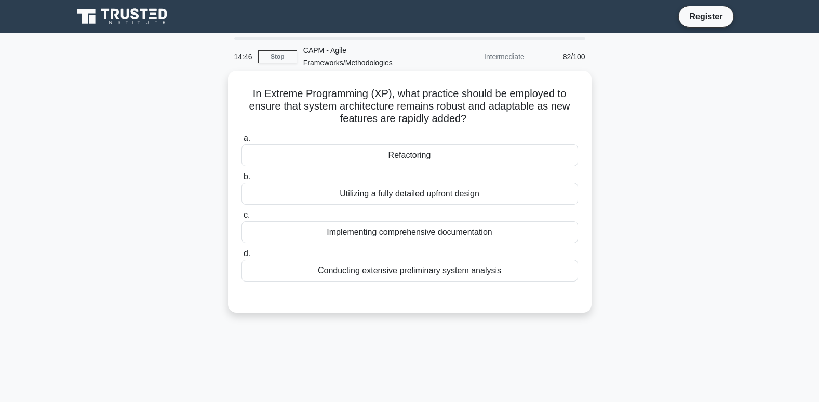
click at [401, 150] on div "Refactoring" at bounding box center [410, 155] width 337 height 22
click at [242, 142] on input "a. Refactoring" at bounding box center [242, 138] width 0 height 7
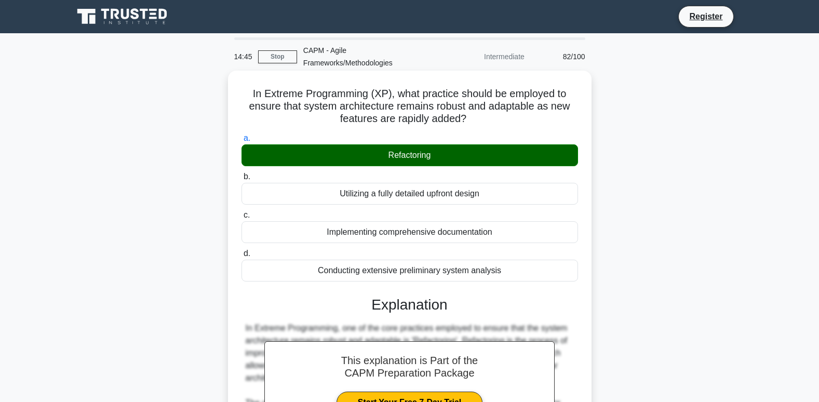
scroll to position [189, 0]
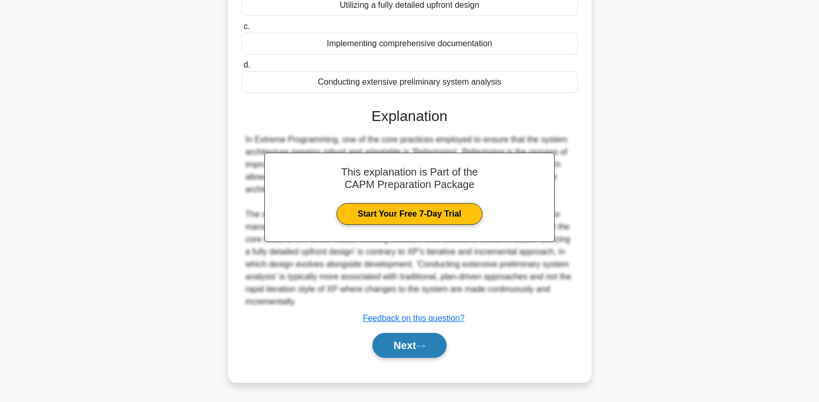
click at [429, 336] on button "Next" at bounding box center [409, 345] width 74 height 25
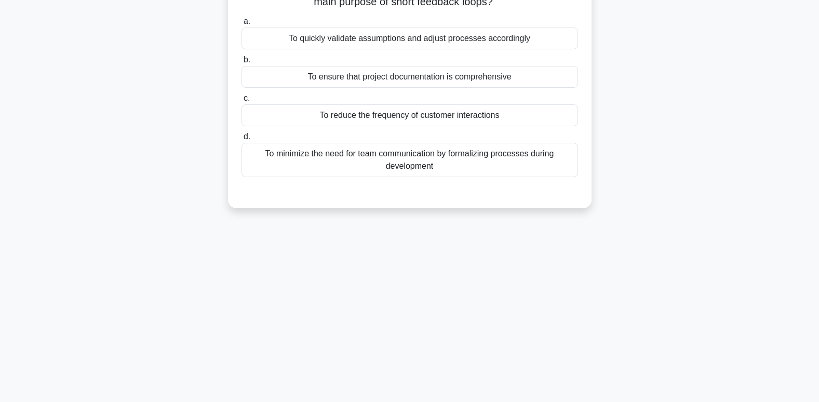
scroll to position [0, 0]
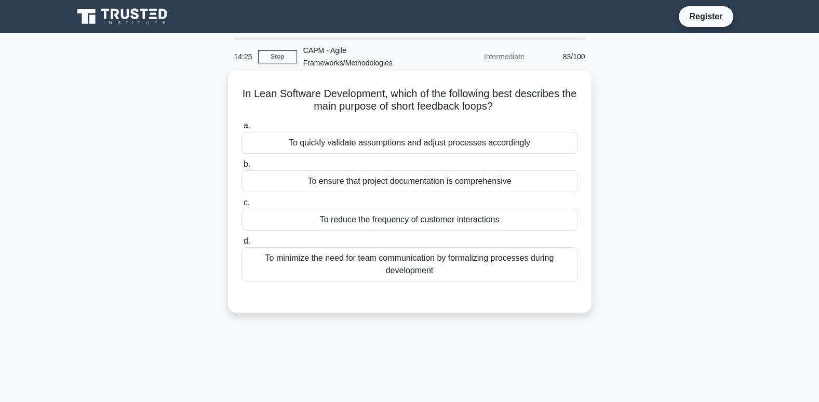
click at [347, 147] on div "To quickly validate assumptions and adjust processes accordingly" at bounding box center [410, 143] width 337 height 22
click at [242, 129] on input "a. To quickly validate assumptions and adjust processes accordingly" at bounding box center [242, 126] width 0 height 7
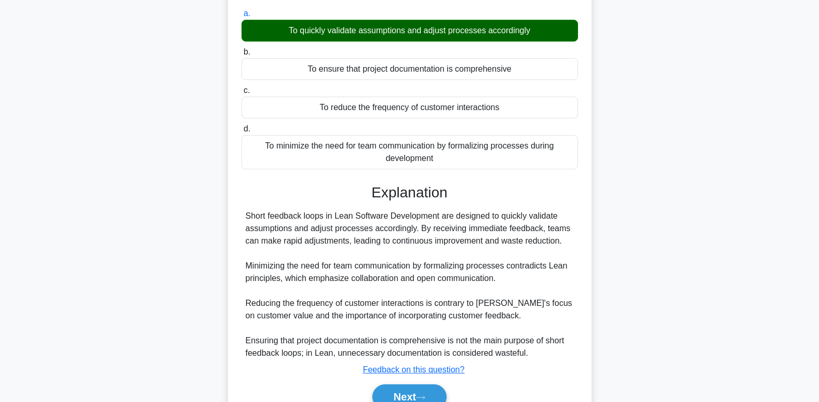
scroll to position [164, 0]
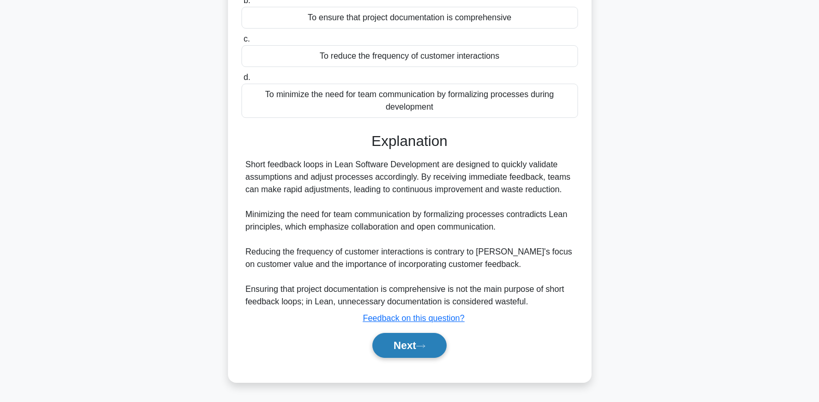
click at [420, 354] on button "Next" at bounding box center [409, 345] width 74 height 25
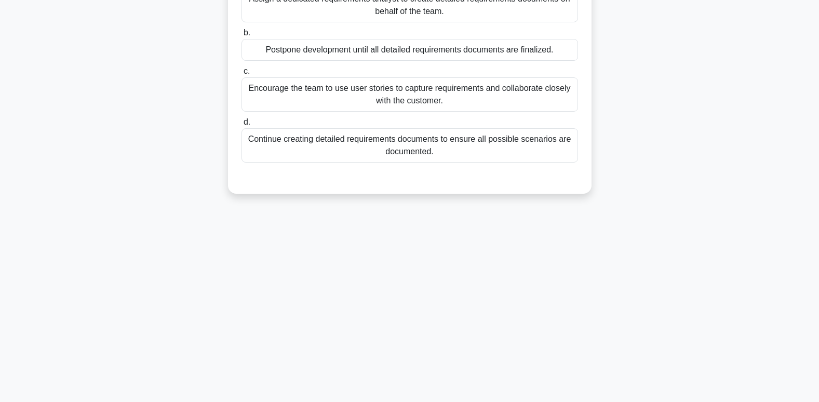
scroll to position [0, 0]
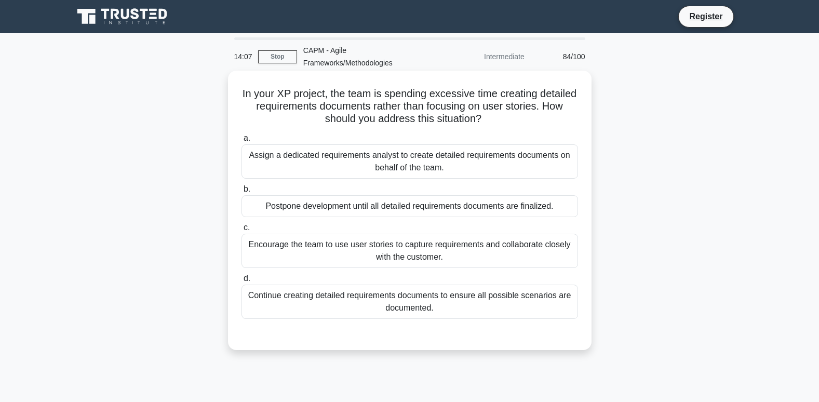
click at [374, 256] on div "Encourage the team to use user stories to capture requirements and collaborate …" at bounding box center [410, 251] width 337 height 34
click at [242, 231] on input "c. Encourage the team to use user stories to capture requirements and collabora…" at bounding box center [242, 227] width 0 height 7
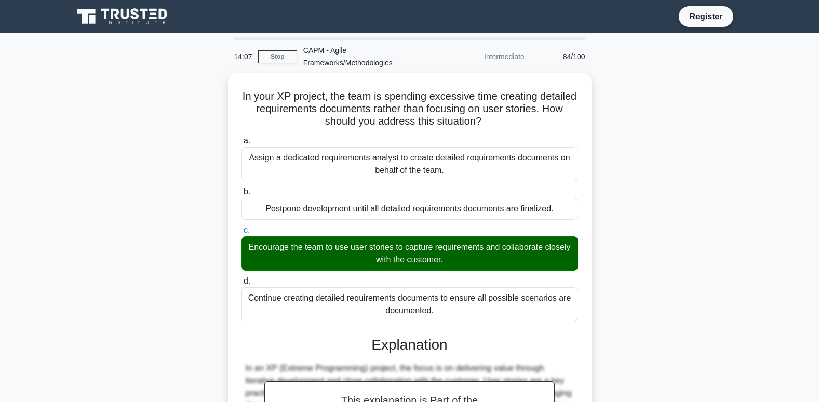
scroll to position [177, 0]
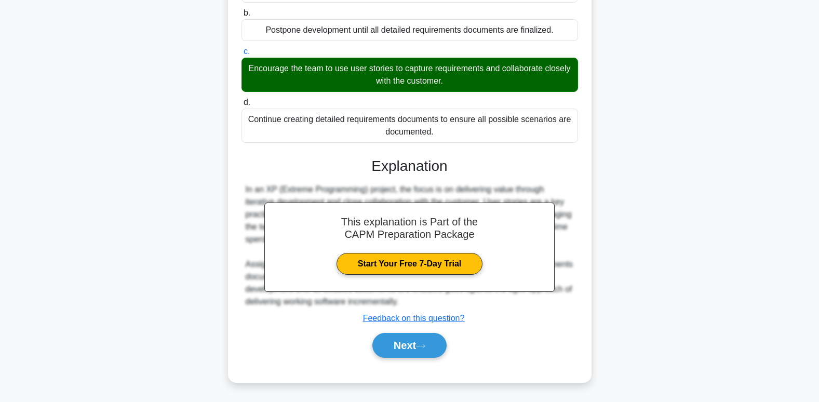
click at [416, 359] on div "Next" at bounding box center [410, 345] width 337 height 33
click at [412, 352] on button "Next" at bounding box center [409, 345] width 74 height 25
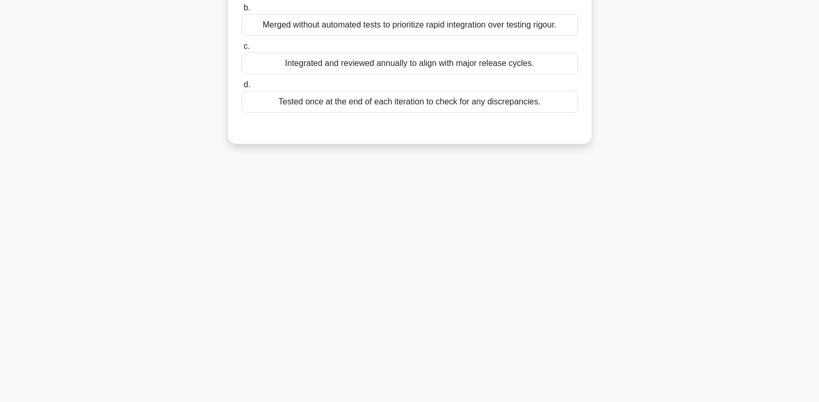
scroll to position [0, 0]
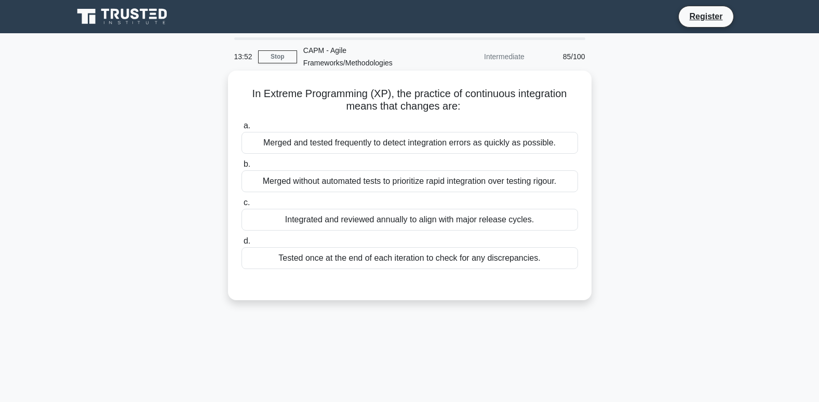
click at [436, 143] on div "Merged and tested frequently to detect integration errors as quickly as possibl…" at bounding box center [410, 143] width 337 height 22
click at [242, 129] on input "a. Merged and tested frequently to detect integration errors as quickly as poss…" at bounding box center [242, 126] width 0 height 7
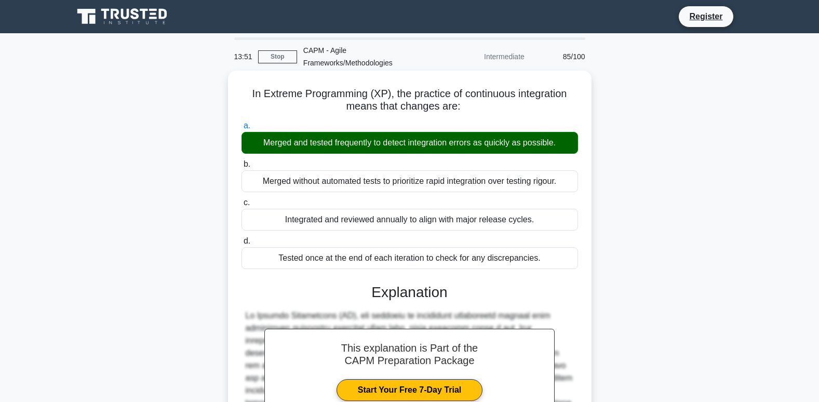
scroll to position [164, 0]
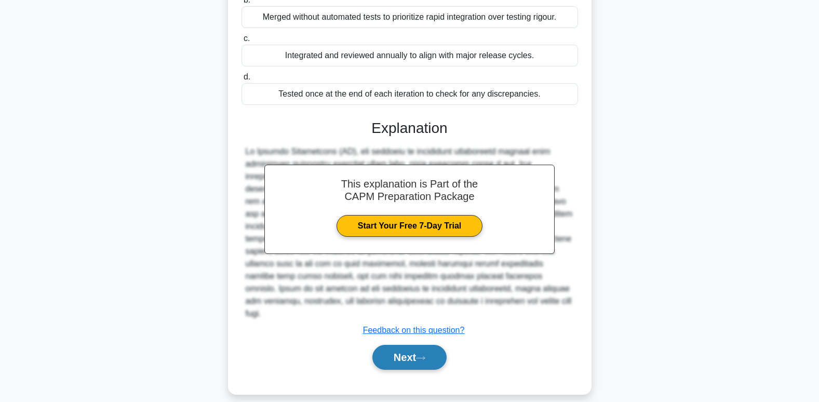
click at [404, 345] on button "Next" at bounding box center [409, 357] width 74 height 25
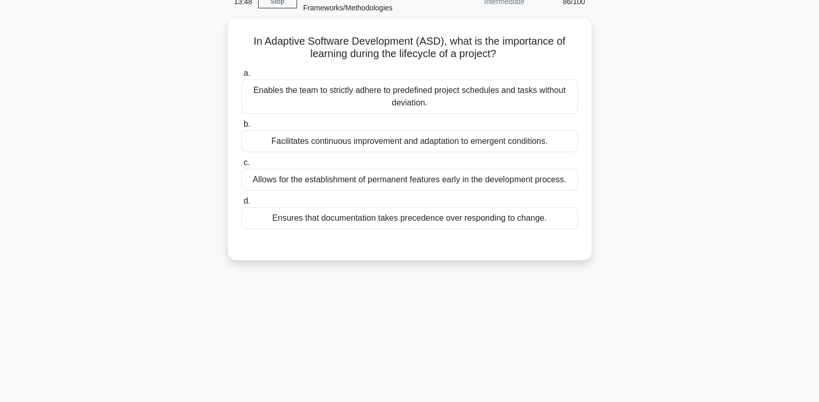
scroll to position [0, 0]
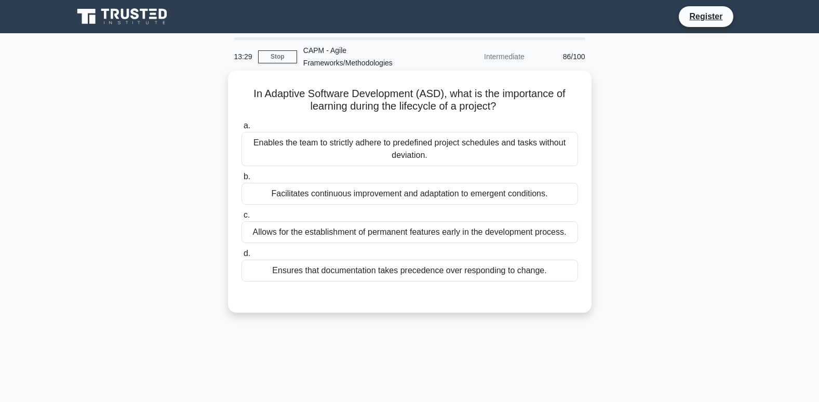
click at [330, 193] on div "Facilitates continuous improvement and adaptation to emergent conditions." at bounding box center [410, 194] width 337 height 22
click at [242, 180] on input "b. Facilitates continuous improvement and adaptation to emergent conditions." at bounding box center [242, 177] width 0 height 7
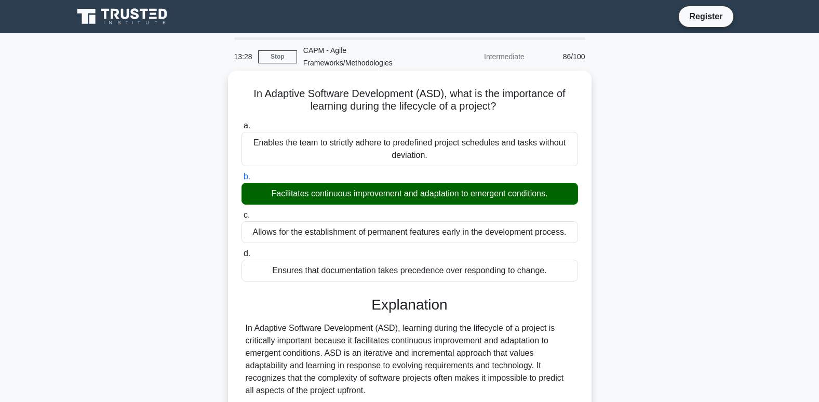
scroll to position [239, 0]
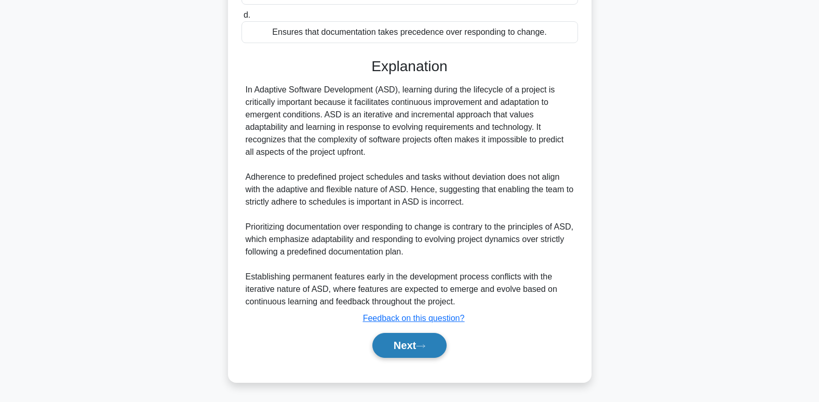
click at [408, 349] on button "Next" at bounding box center [409, 345] width 74 height 25
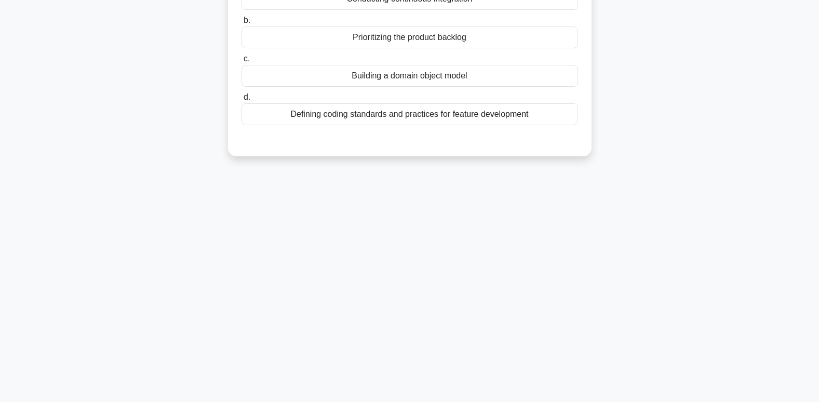
scroll to position [0, 0]
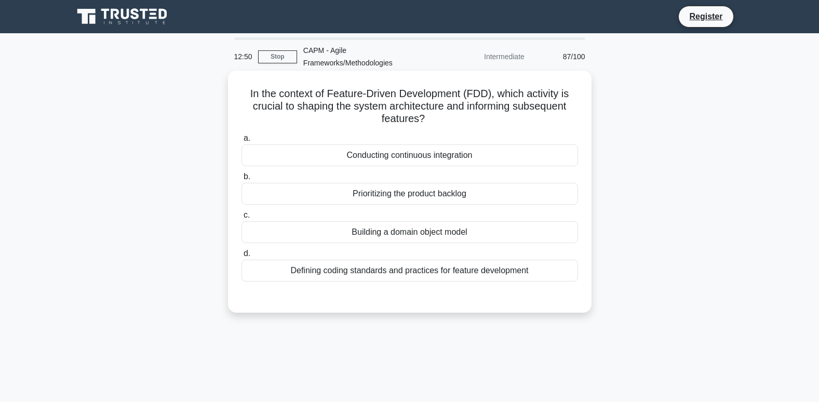
click at [370, 235] on div "Building a domain object model" at bounding box center [410, 232] width 337 height 22
click at [242, 219] on input "c. Building a domain object model" at bounding box center [242, 215] width 0 height 7
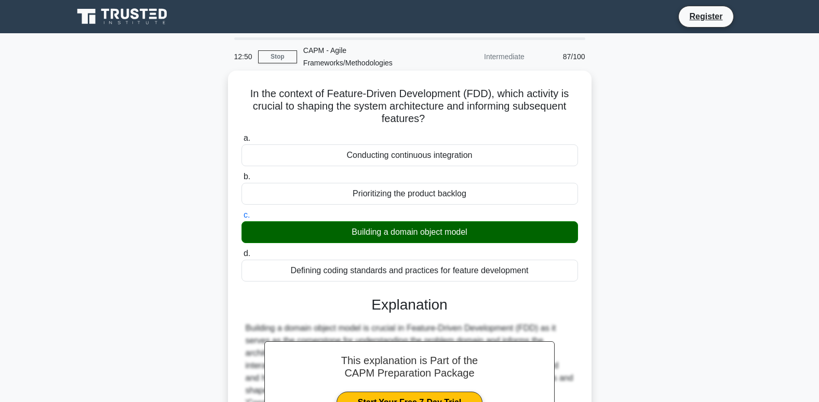
scroll to position [159, 0]
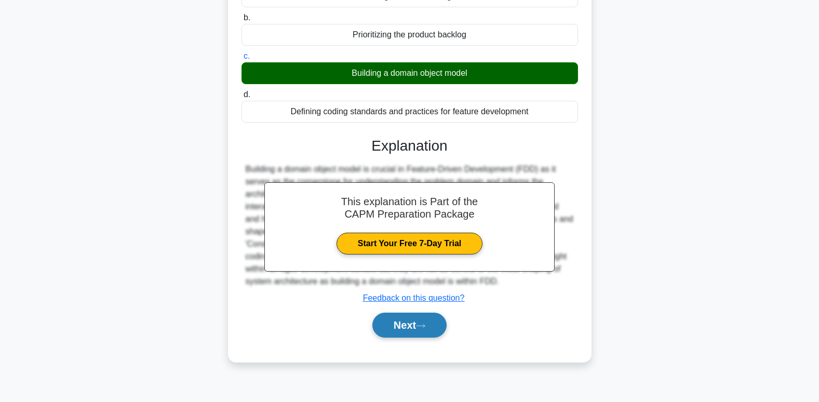
click at [420, 325] on icon at bounding box center [420, 326] width 9 height 6
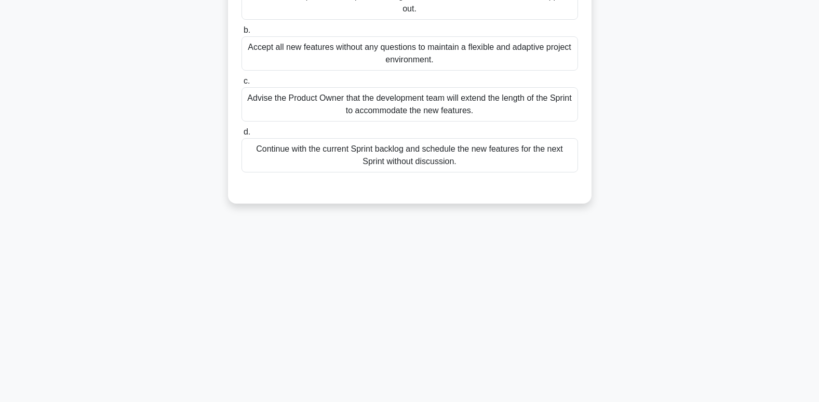
scroll to position [0, 0]
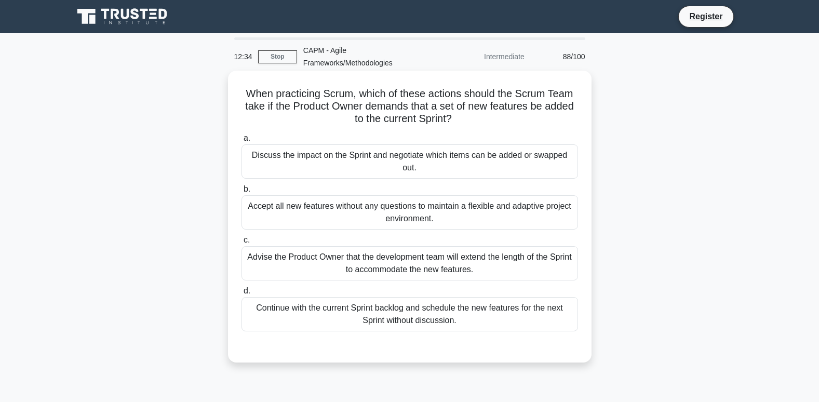
click at [368, 318] on div "Continue with the current Sprint backlog and schedule the new features for the …" at bounding box center [410, 314] width 337 height 34
click at [242, 295] on input "d. Continue with the current Sprint backlog and schedule the new features for t…" at bounding box center [242, 291] width 0 height 7
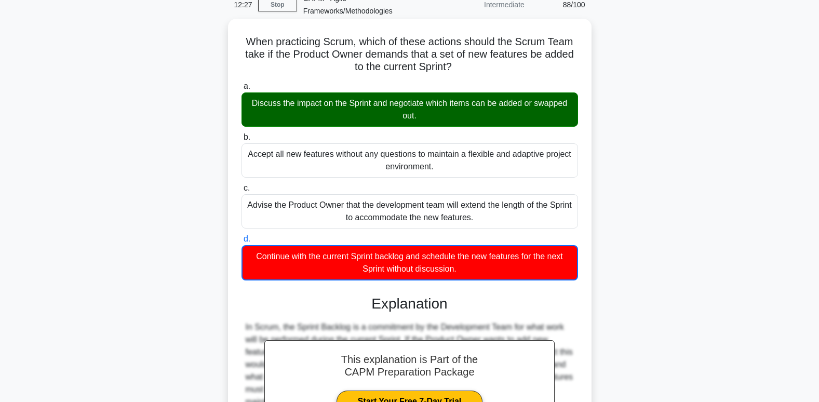
scroll to position [265, 0]
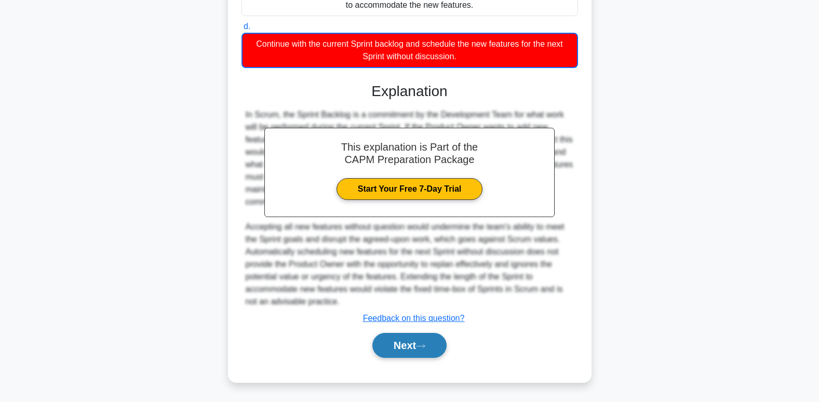
click at [407, 349] on button "Next" at bounding box center [409, 345] width 74 height 25
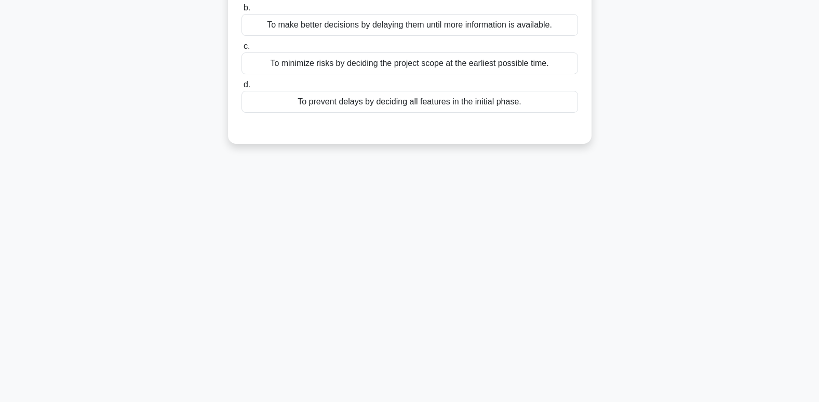
scroll to position [0, 0]
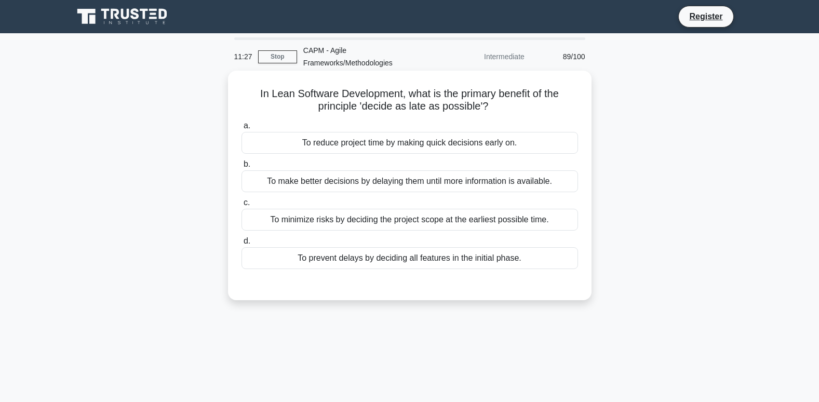
click at [329, 223] on div "To minimize risks by deciding the project scope at the earliest possible time." at bounding box center [410, 220] width 337 height 22
click at [242, 206] on input "c. To minimize risks by deciding the project scope at the earliest possible tim…" at bounding box center [242, 202] width 0 height 7
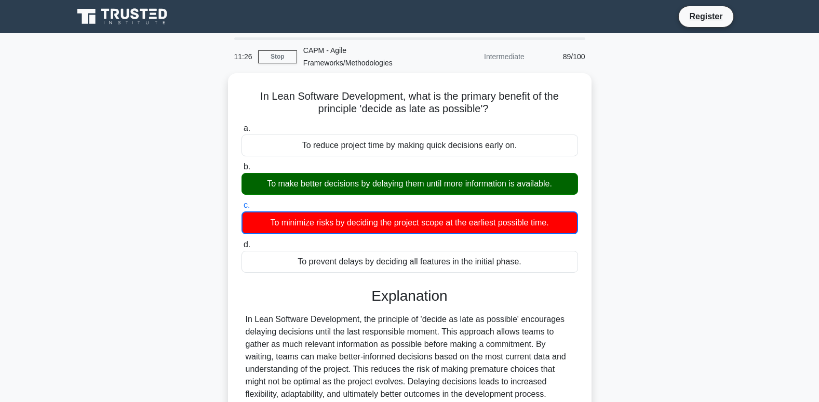
scroll to position [52, 0]
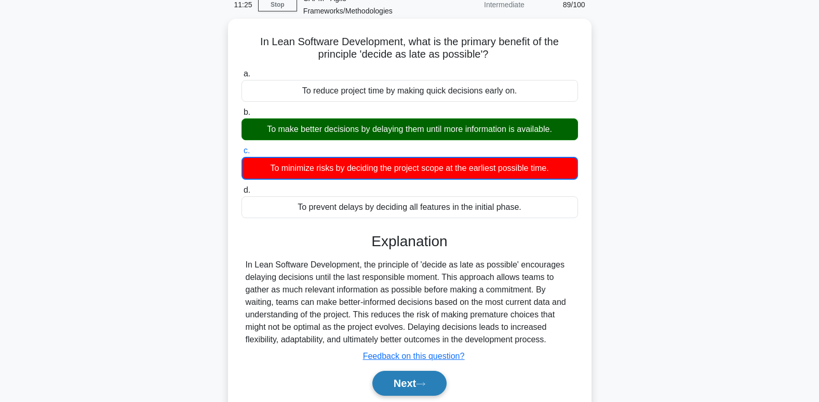
click at [405, 376] on button "Next" at bounding box center [409, 383] width 74 height 25
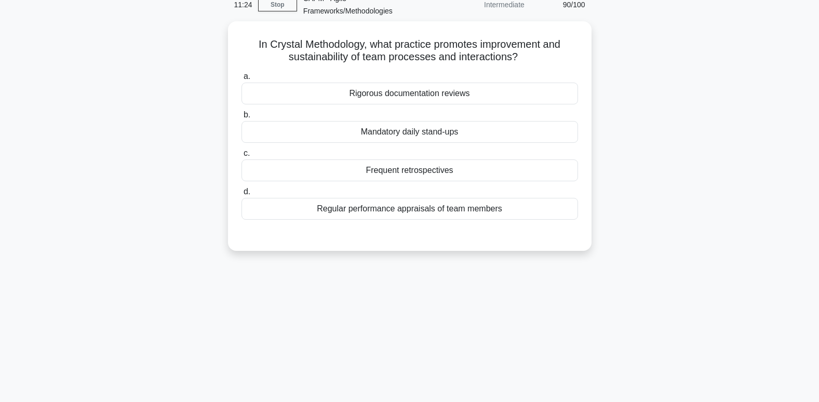
scroll to position [0, 0]
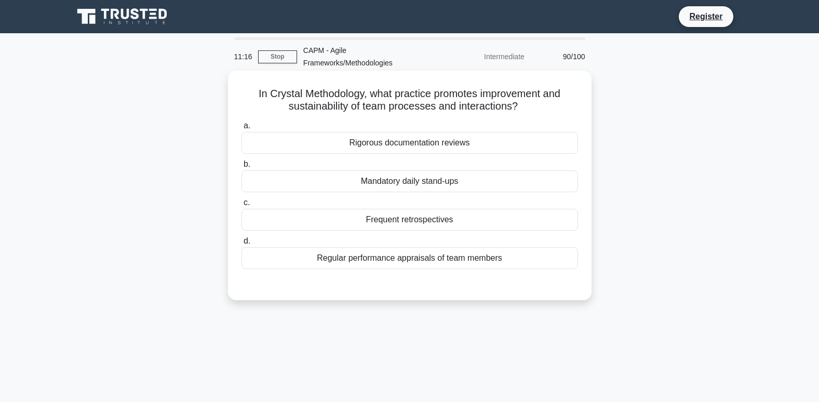
click at [414, 186] on div "Mandatory daily stand-ups" at bounding box center [410, 181] width 337 height 22
click at [242, 168] on input "b. Mandatory daily stand-ups" at bounding box center [242, 164] width 0 height 7
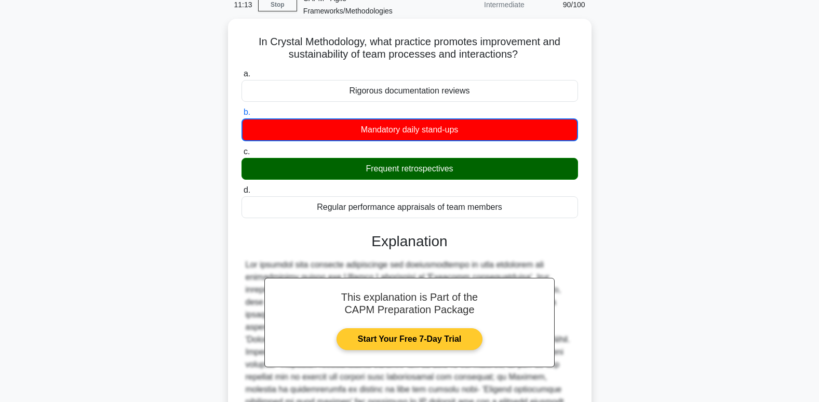
scroll to position [165, 0]
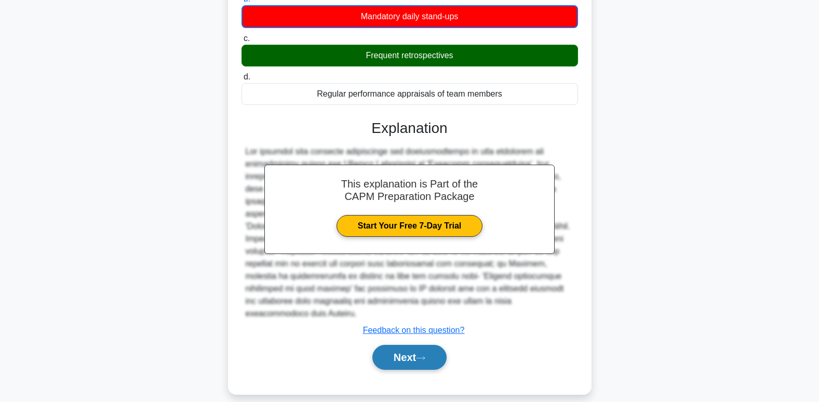
click at [422, 351] on button "Next" at bounding box center [409, 357] width 74 height 25
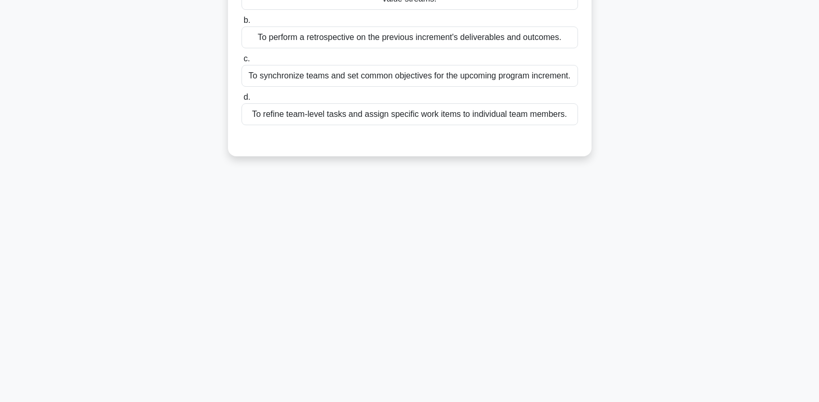
scroll to position [3, 0]
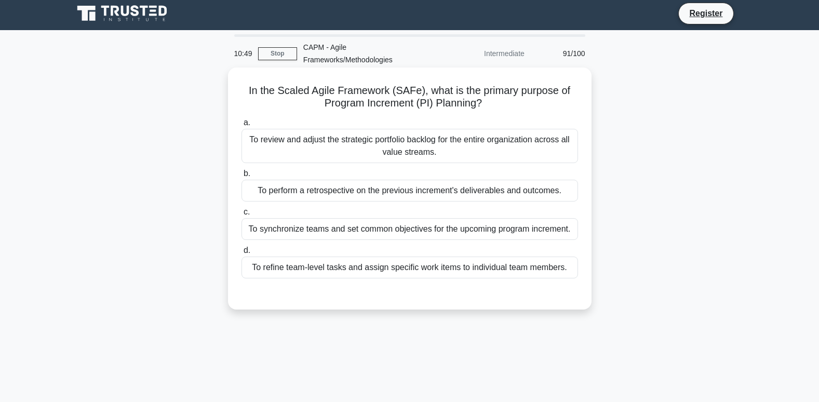
click at [392, 231] on div "To synchronize teams and set common objectives for the upcoming program increme…" at bounding box center [410, 229] width 337 height 22
click at [242, 216] on input "c. To synchronize teams and set common objectives for the upcoming program incr…" at bounding box center [242, 212] width 0 height 7
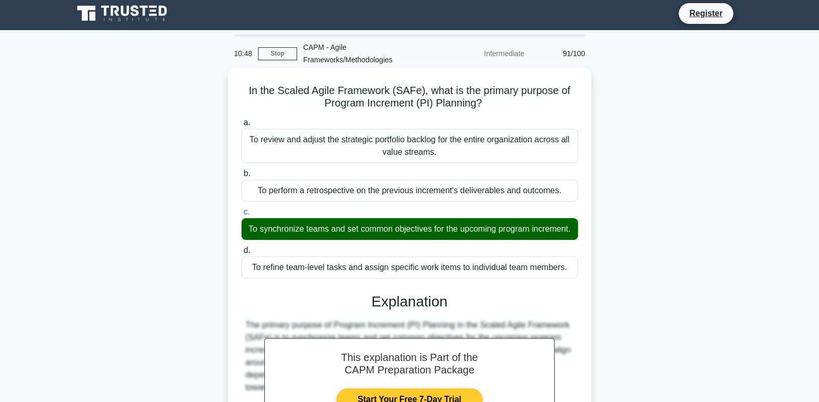
scroll to position [214, 0]
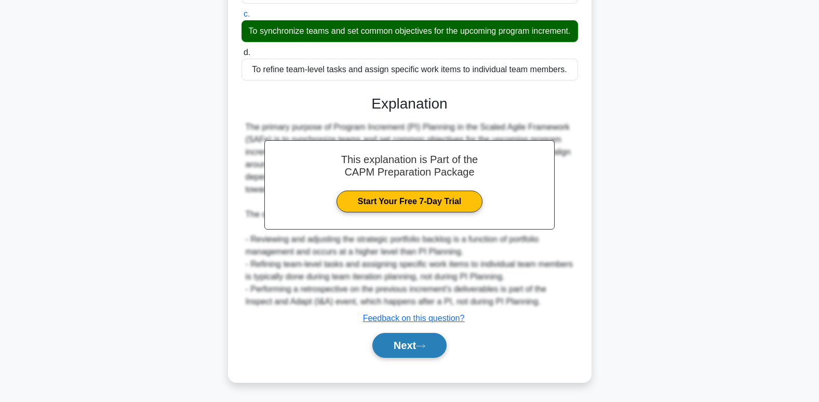
click at [403, 346] on button "Next" at bounding box center [409, 345] width 74 height 25
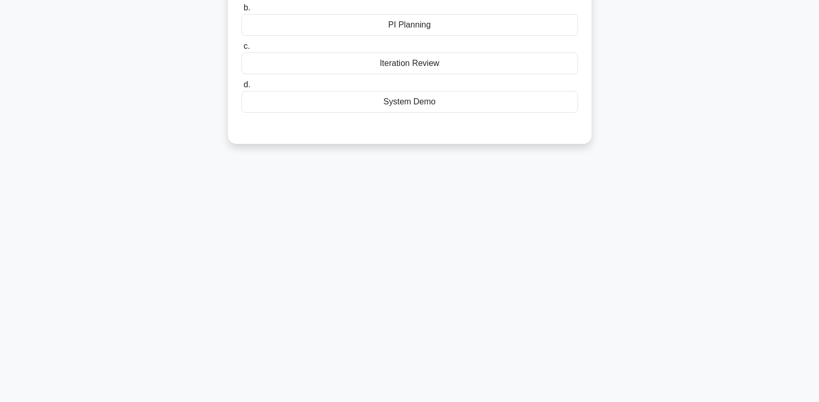
scroll to position [0, 0]
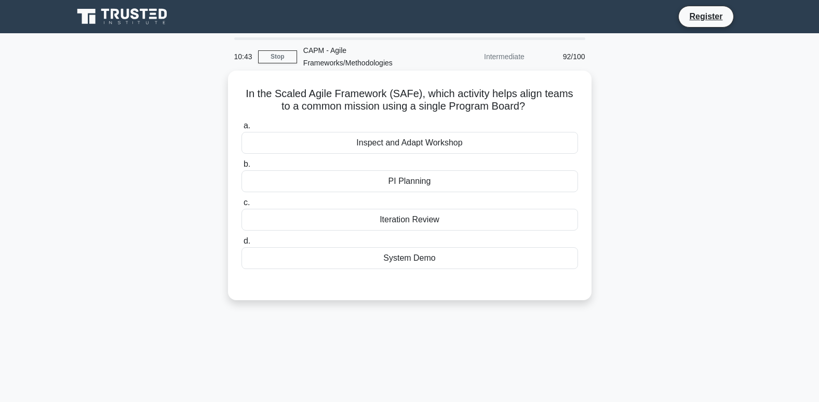
click at [339, 180] on div "PI Planning" at bounding box center [410, 181] width 337 height 22
click at [242, 168] on input "b. PI Planning" at bounding box center [242, 164] width 0 height 7
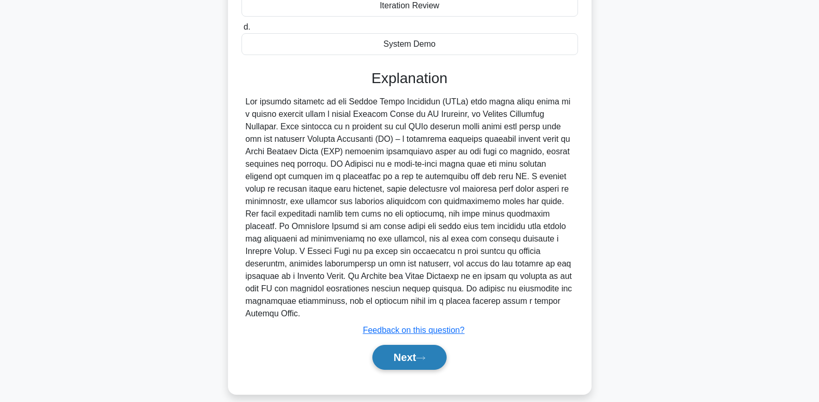
click at [417, 345] on button "Next" at bounding box center [409, 357] width 74 height 25
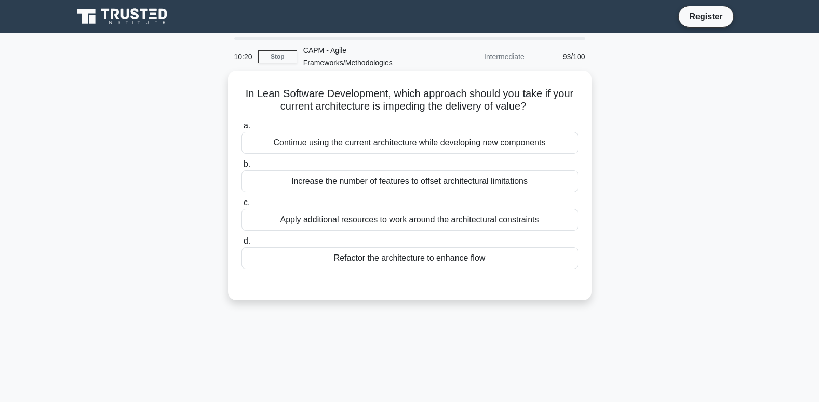
click at [326, 266] on div "Refactor the architecture to enhance flow" at bounding box center [410, 258] width 337 height 22
click at [242, 245] on input "d. Refactor the architecture to enhance flow" at bounding box center [242, 241] width 0 height 7
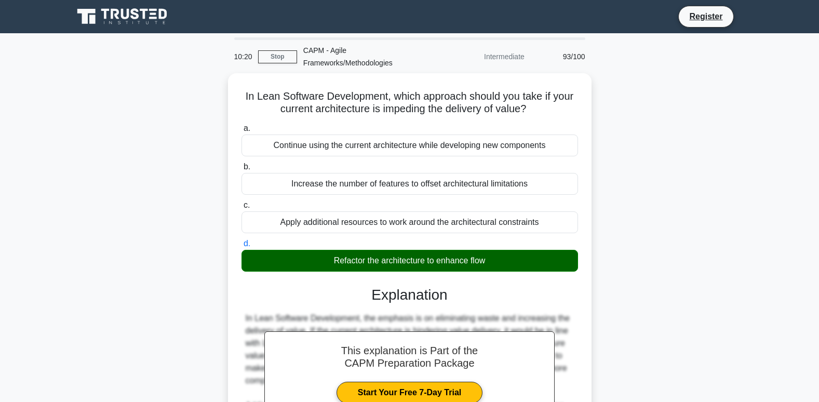
scroll to position [177, 0]
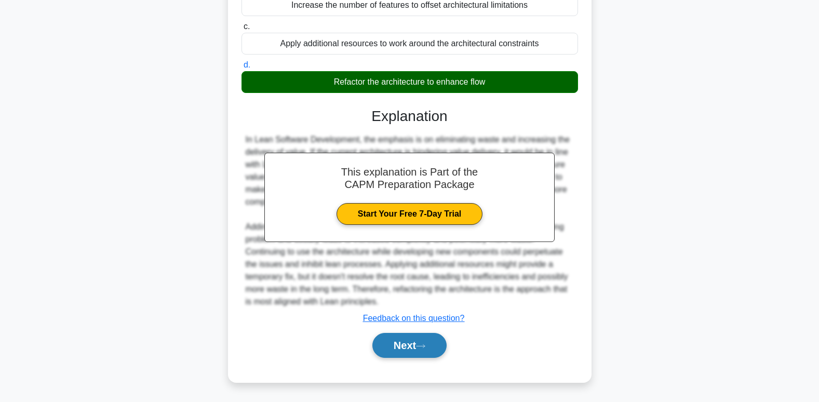
click at [420, 353] on button "Next" at bounding box center [409, 345] width 74 height 25
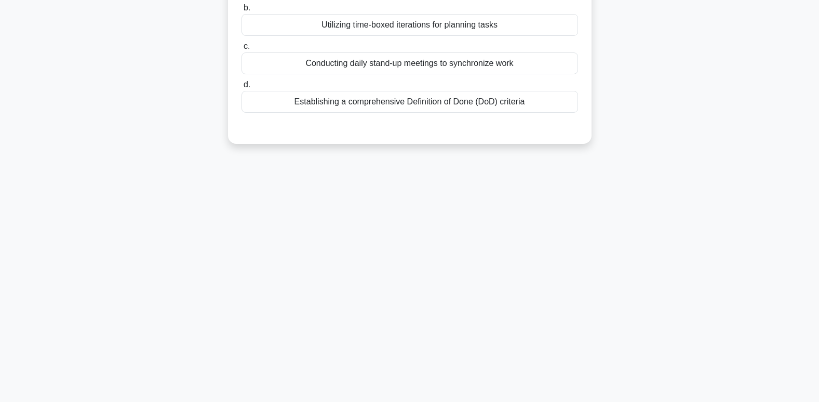
scroll to position [0, 0]
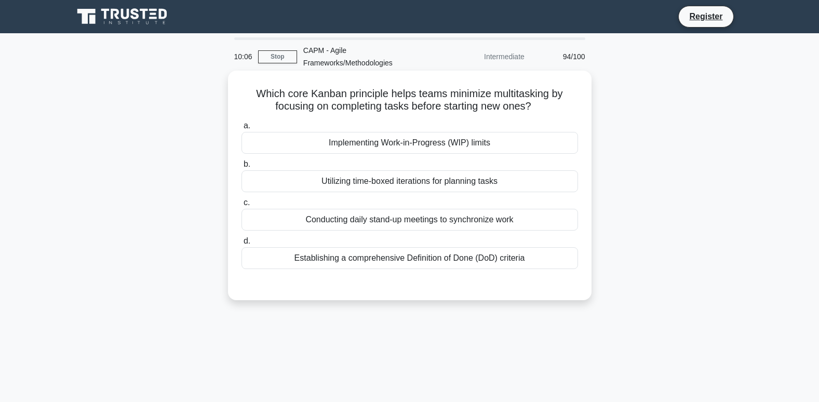
click at [396, 143] on div "Implementing Work-in-Progress (WIP) limits" at bounding box center [410, 143] width 337 height 22
click at [242, 129] on input "a. Implementing Work-in-Progress (WIP) limits" at bounding box center [242, 126] width 0 height 7
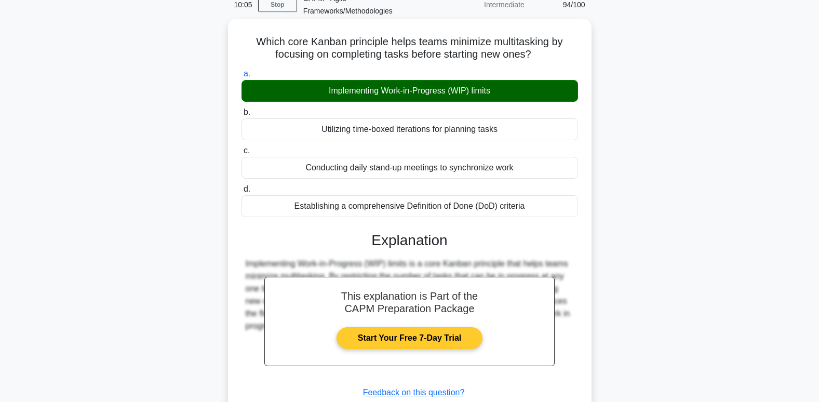
scroll to position [159, 0]
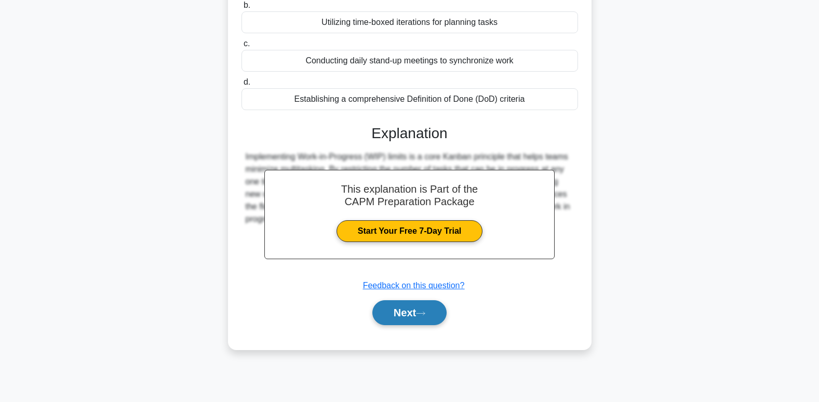
click at [415, 312] on button "Next" at bounding box center [409, 312] width 74 height 25
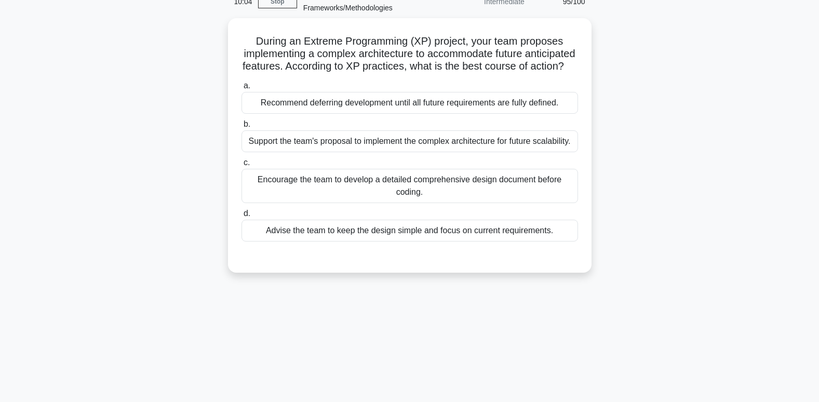
scroll to position [0, 0]
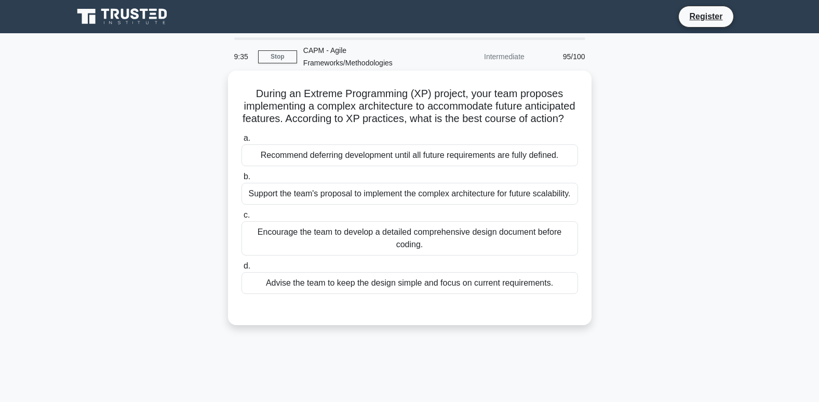
click at [457, 251] on div "Encourage the team to develop a detailed comprehensive design document before c…" at bounding box center [410, 238] width 337 height 34
click at [242, 219] on input "c. Encourage the team to develop a detailed comprehensive design document befor…" at bounding box center [242, 215] width 0 height 7
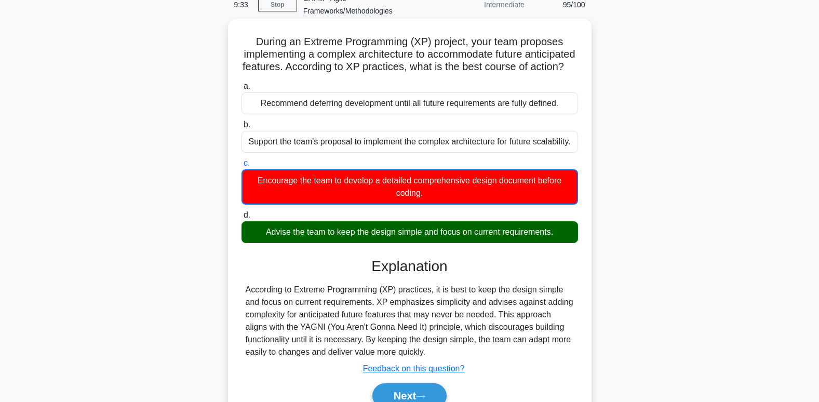
scroll to position [159, 0]
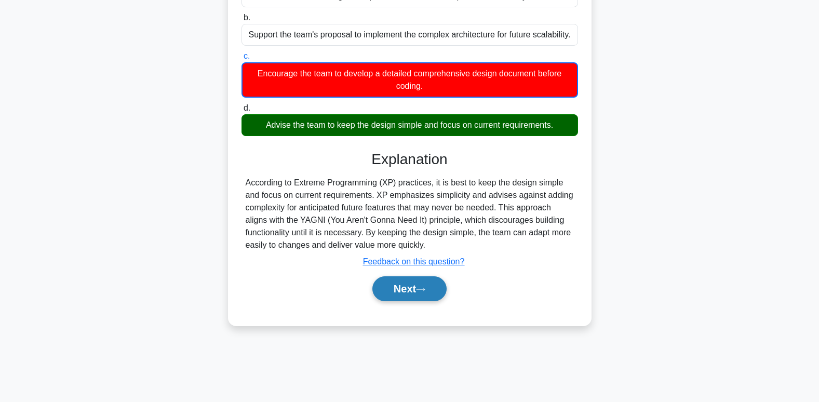
click at [433, 301] on button "Next" at bounding box center [409, 288] width 74 height 25
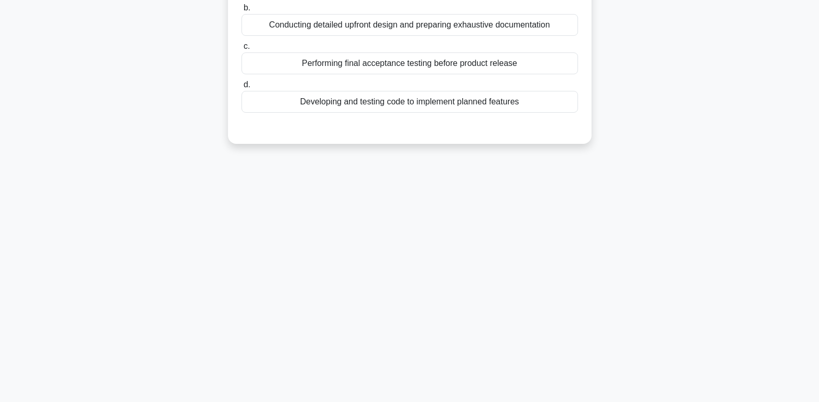
scroll to position [0, 0]
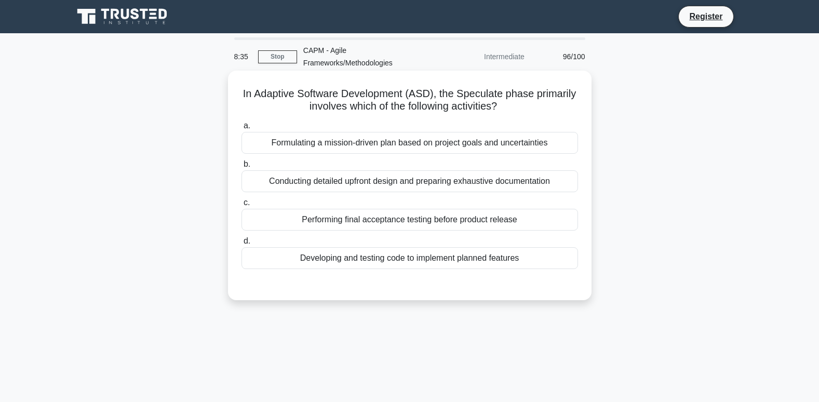
click at [420, 266] on div "Developing and testing code to implement planned features" at bounding box center [410, 258] width 337 height 22
click at [242, 245] on input "d. Developing and testing code to implement planned features" at bounding box center [242, 241] width 0 height 7
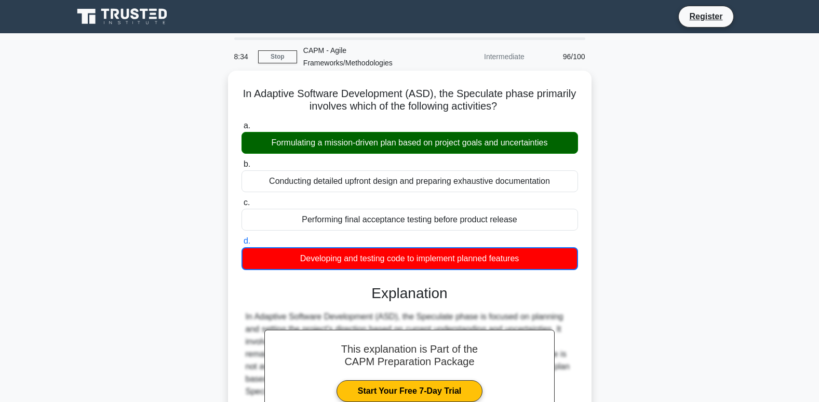
scroll to position [156, 0]
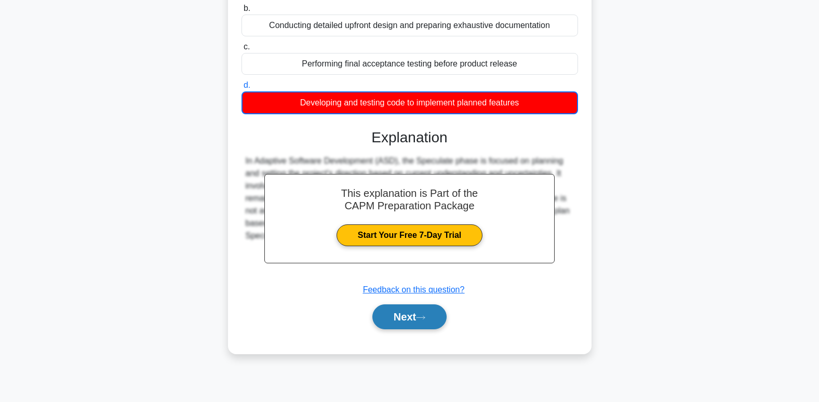
click at [405, 321] on button "Next" at bounding box center [409, 316] width 74 height 25
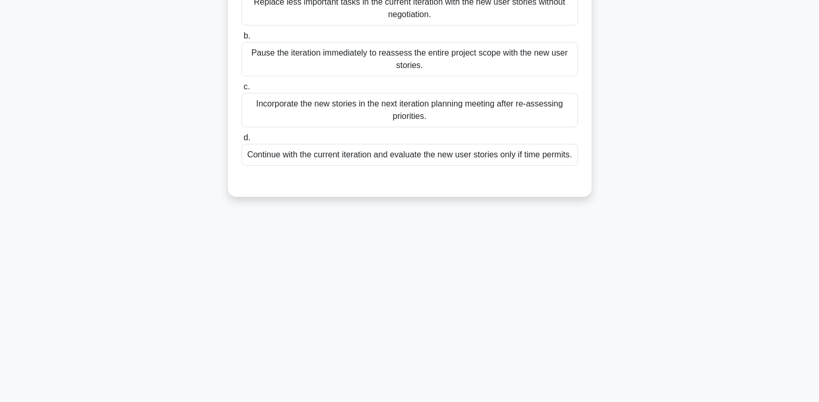
scroll to position [0, 0]
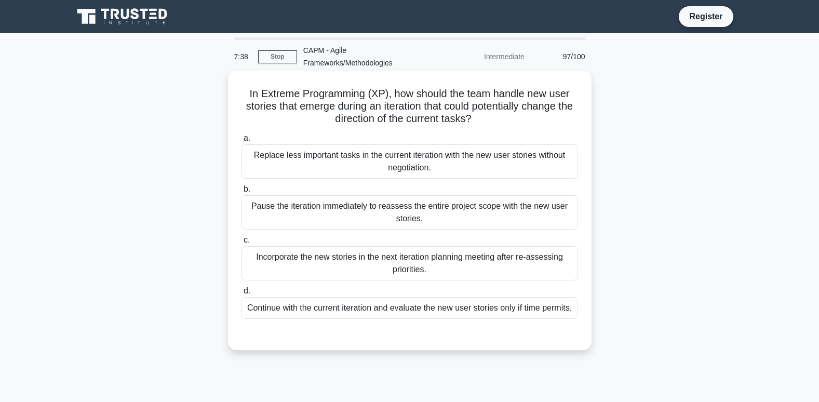
click at [366, 268] on div "Incorporate the new stories in the next iteration planning meeting after re-ass…" at bounding box center [410, 263] width 337 height 34
click at [242, 244] on input "c. Incorporate the new stories in the next iteration planning meeting after re-…" at bounding box center [242, 240] width 0 height 7
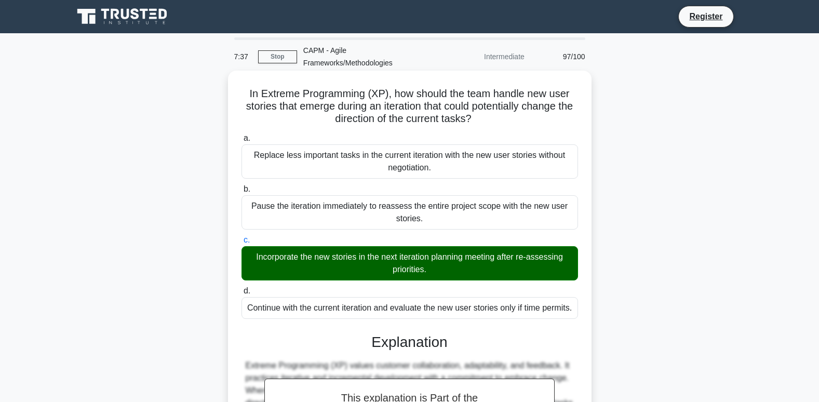
scroll to position [260, 0]
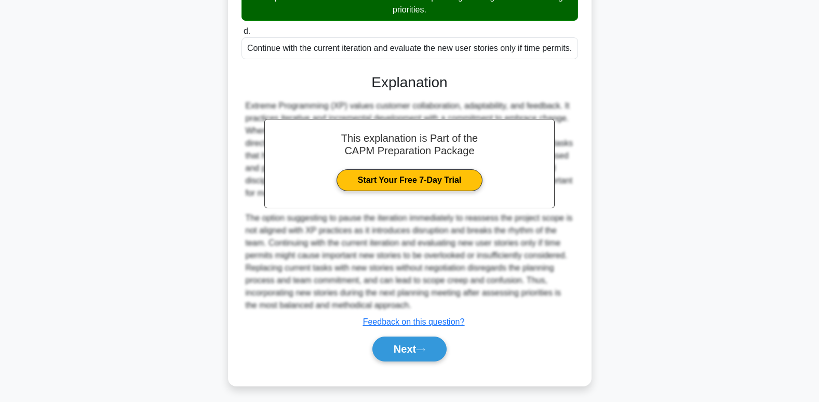
click at [438, 344] on div "This explanation is Part of the CAPM Preparation Package Start Your Free 7-Day …" at bounding box center [410, 213] width 337 height 304
click at [423, 366] on div "Next" at bounding box center [410, 348] width 337 height 33
click at [424, 362] on button "Next" at bounding box center [409, 349] width 74 height 25
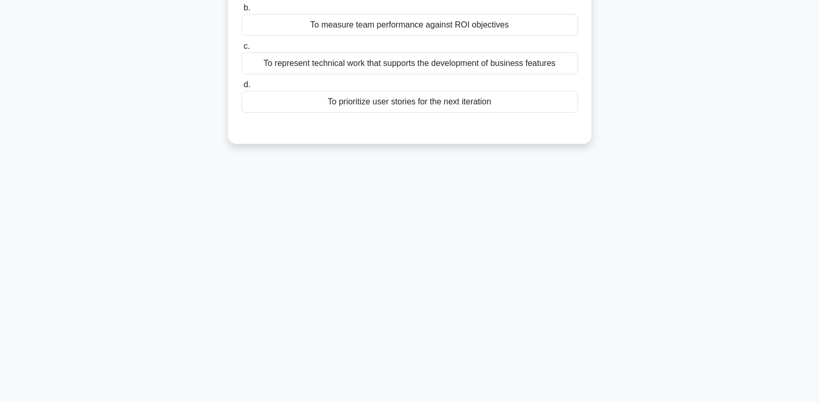
scroll to position [0, 0]
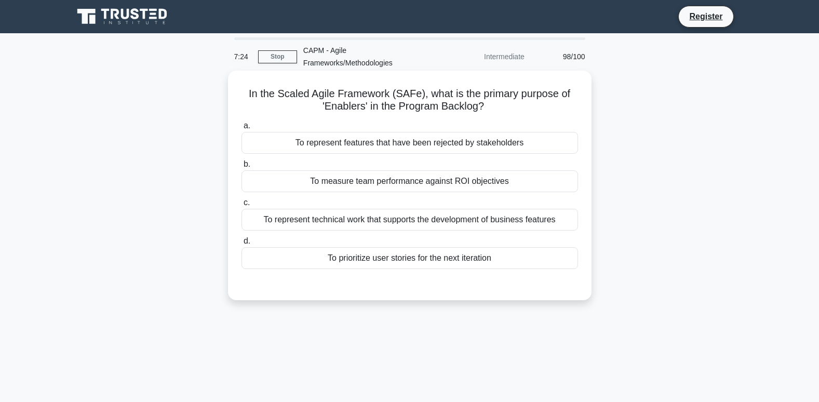
click at [370, 222] on div "To represent technical work that supports the development of business features" at bounding box center [410, 220] width 337 height 22
click at [242, 206] on input "c. To represent technical work that supports the development of business featur…" at bounding box center [242, 202] width 0 height 7
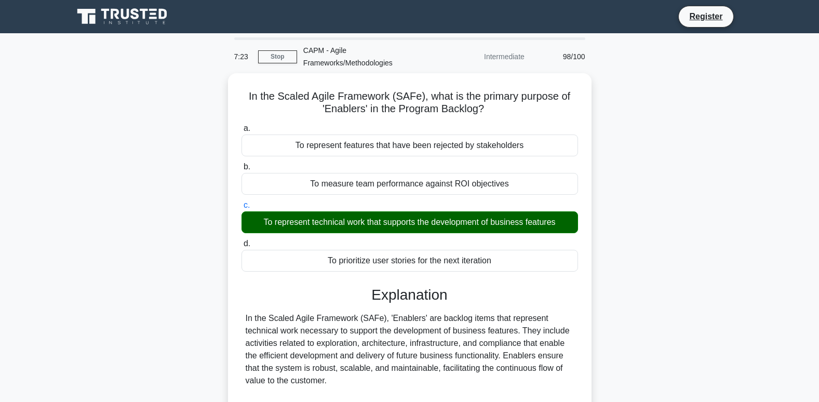
scroll to position [164, 0]
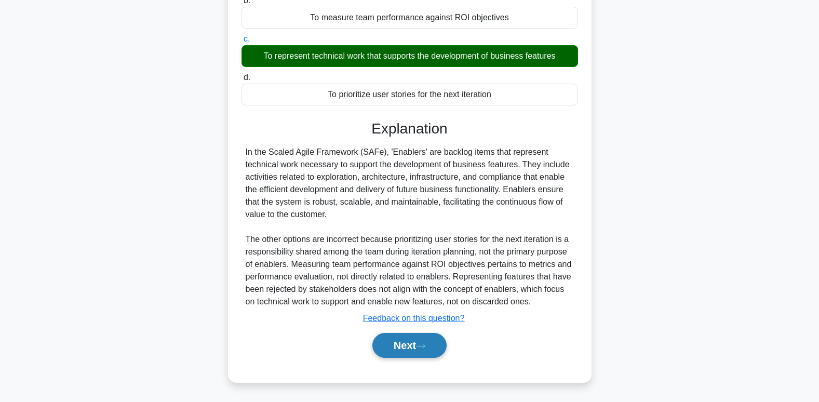
click at [416, 348] on button "Next" at bounding box center [409, 345] width 74 height 25
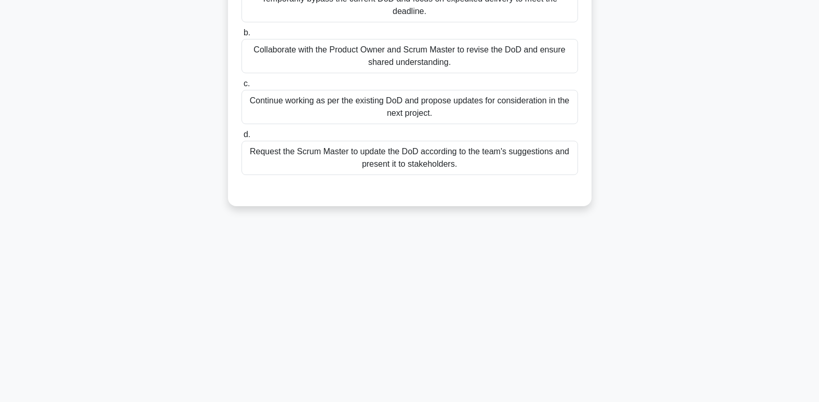
scroll to position [0, 0]
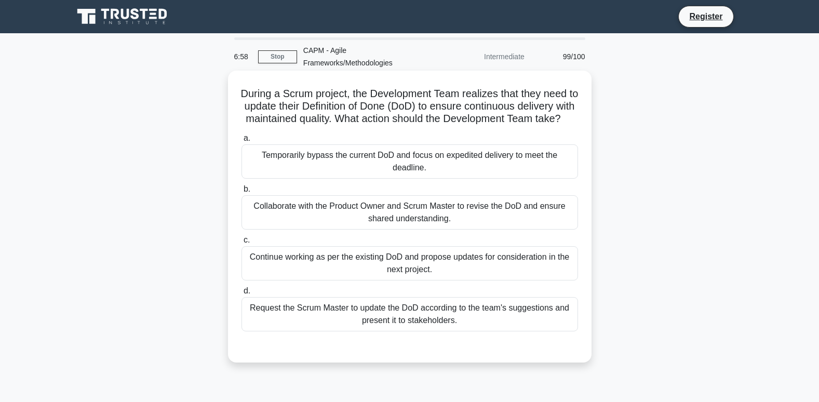
click at [319, 224] on div "Collaborate with the Product Owner and Scrum Master to revise the DoD and ensur…" at bounding box center [410, 212] width 337 height 34
click at [242, 193] on input "b. Collaborate with the Product Owner and Scrum Master to revise the DoD and en…" at bounding box center [242, 189] width 0 height 7
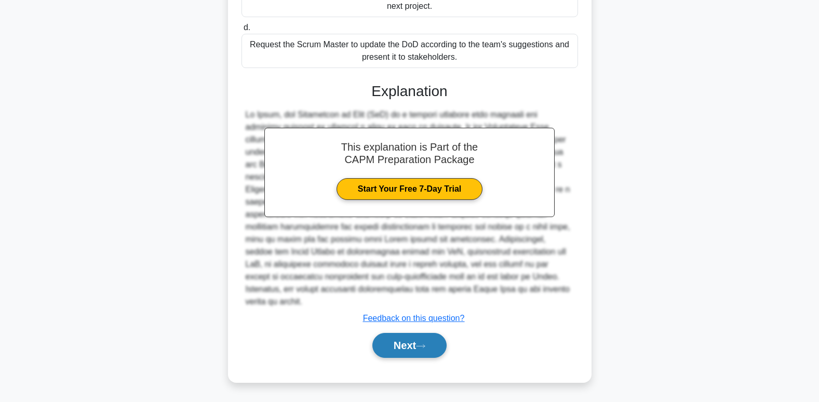
click at [413, 351] on button "Next" at bounding box center [409, 345] width 74 height 25
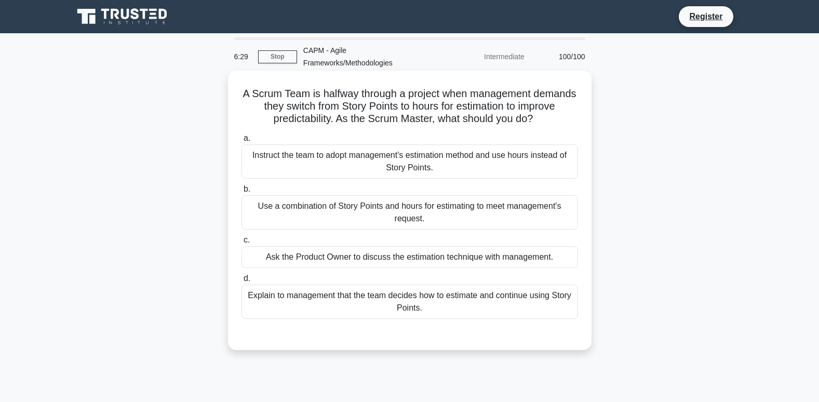
click at [292, 169] on div "Instruct the team to adopt management's estimation method and use hours instead…" at bounding box center [410, 161] width 337 height 34
click at [242, 142] on input "a. Instruct the team to adopt management's estimation method and use hours inst…" at bounding box center [242, 138] width 0 height 7
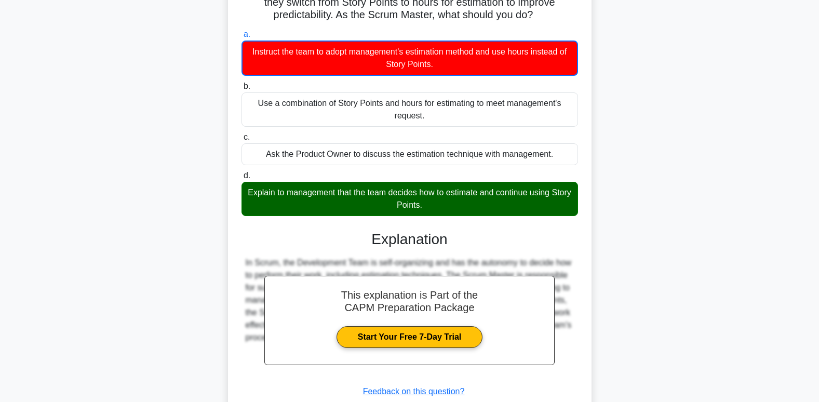
scroll to position [156, 0]
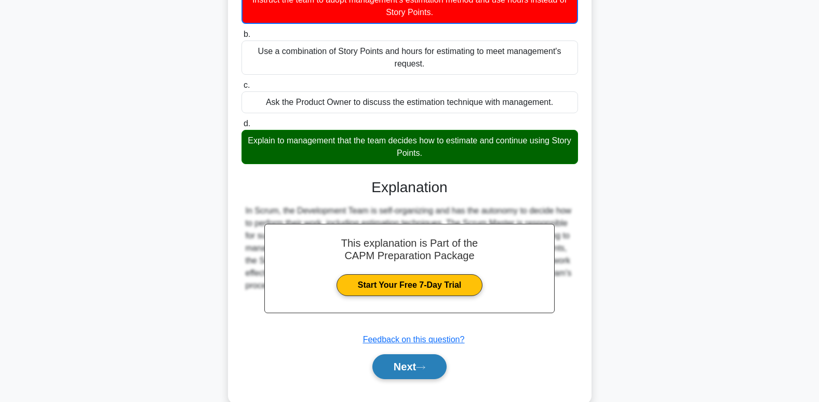
click at [391, 363] on button "Next" at bounding box center [409, 366] width 74 height 25
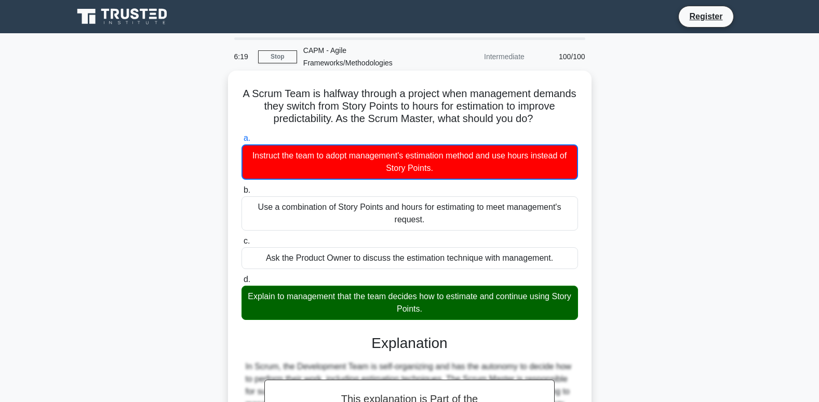
scroll to position [178, 0]
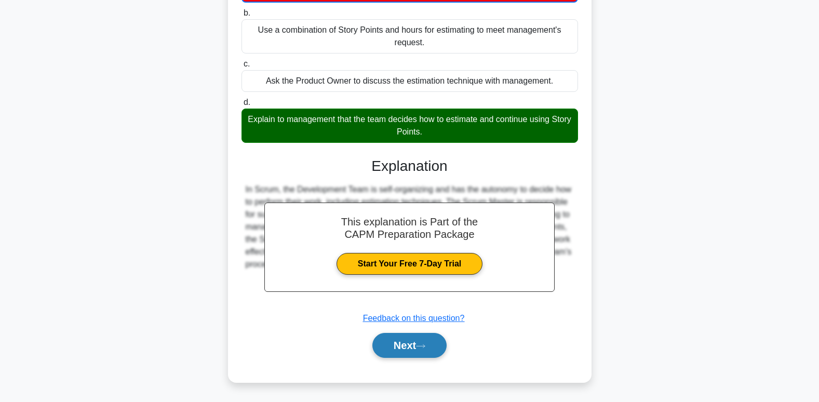
click at [413, 351] on button "Next" at bounding box center [409, 345] width 74 height 25
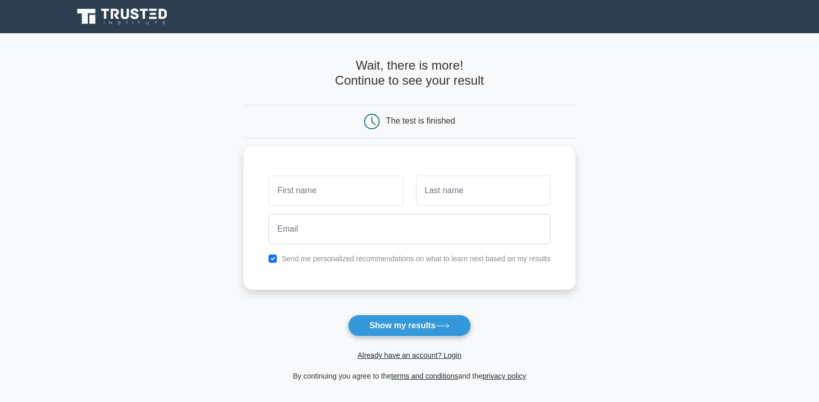
scroll to position [104, 0]
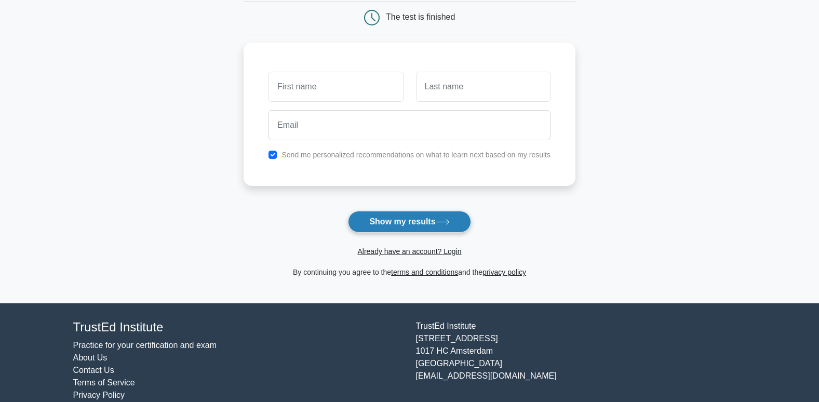
click at [399, 220] on button "Show my results" at bounding box center [409, 222] width 123 height 22
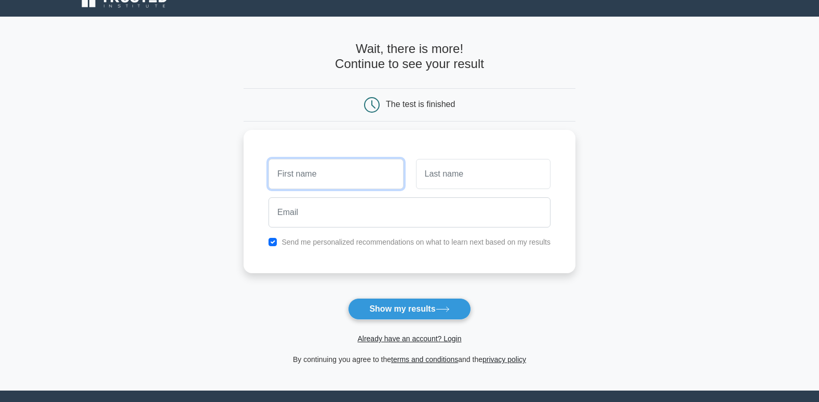
scroll to position [0, 0]
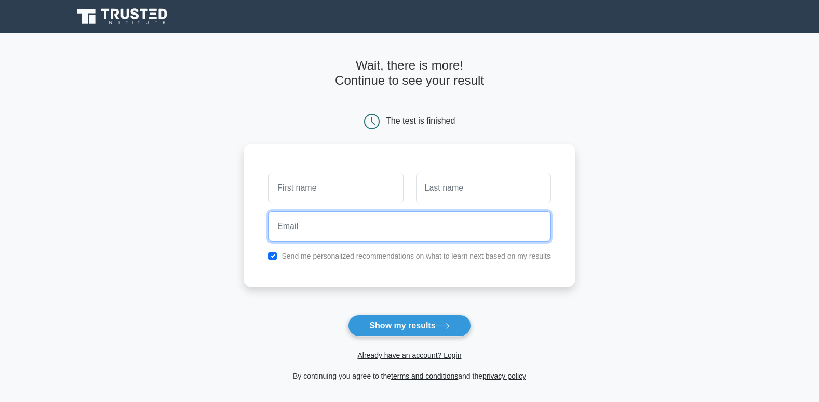
click at [445, 234] on input "email" at bounding box center [410, 226] width 282 height 30
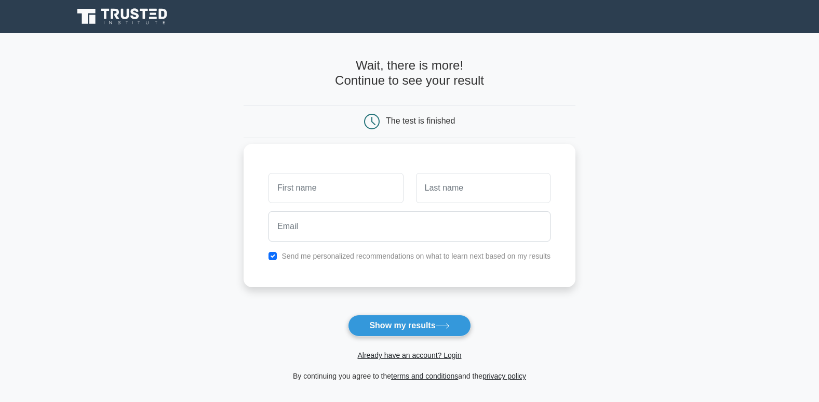
scroll to position [121, 0]
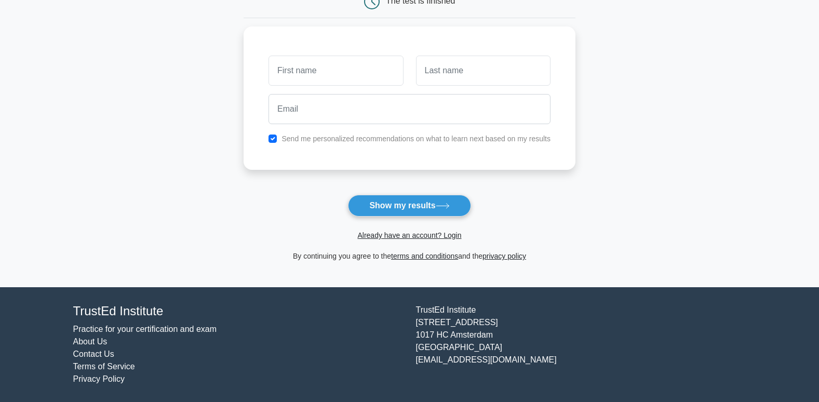
click at [402, 241] on span "Already have an account? Login" at bounding box center [410, 235] width 324 height 12
click at [403, 235] on link "Already have an account? Login" at bounding box center [409, 235] width 104 height 8
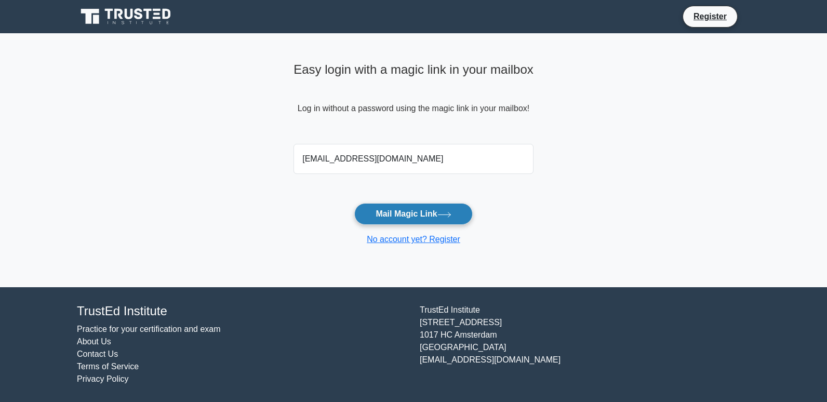
type input "[EMAIL_ADDRESS][DOMAIN_NAME]"
click at [393, 224] on button "Mail Magic Link" at bounding box center [413, 214] width 118 height 22
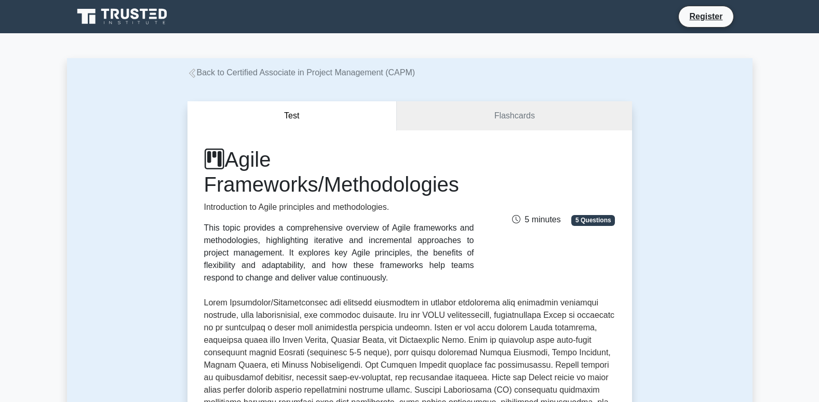
scroll to position [52, 0]
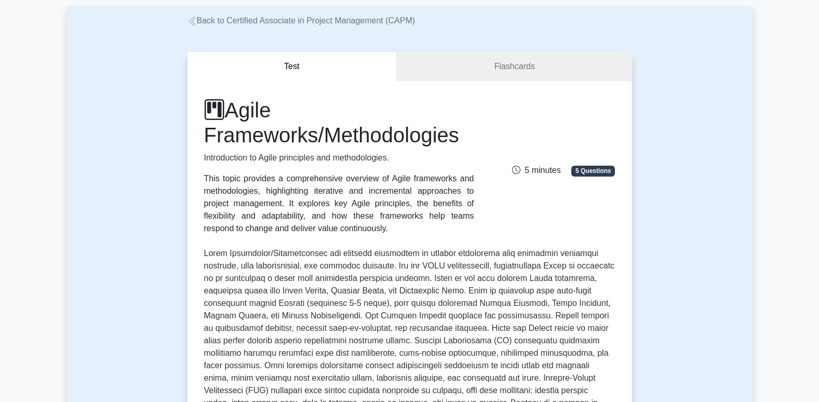
click at [231, 21] on link "Back to Certified Associate in Project Management (CAPM)" at bounding box center [302, 20] width 228 height 9
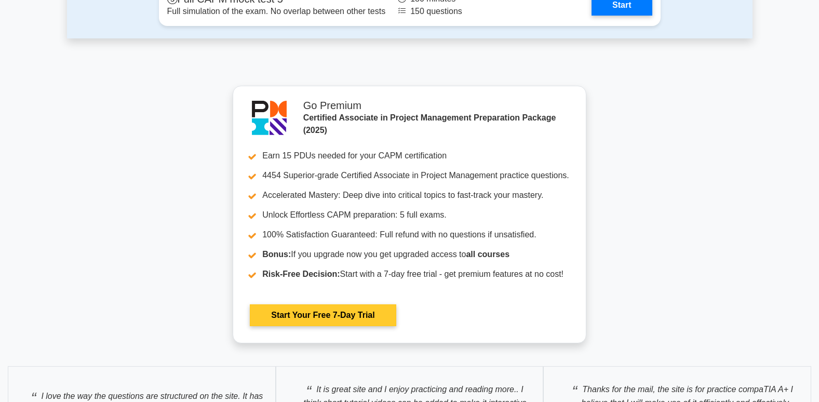
scroll to position [3325, 0]
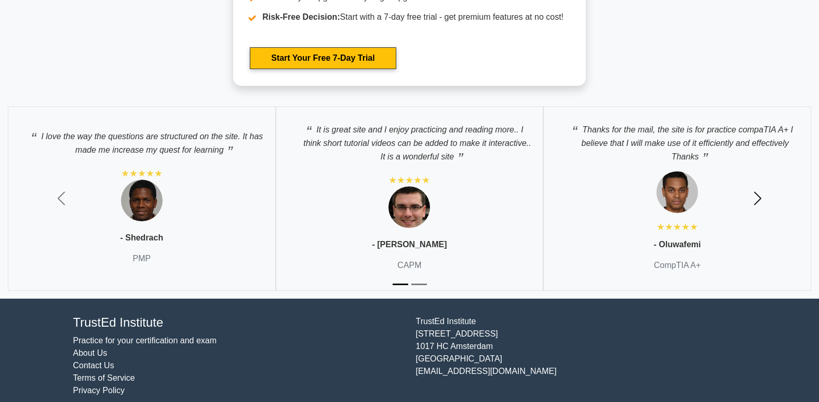
click at [761, 201] on span "button" at bounding box center [758, 198] width 17 height 17
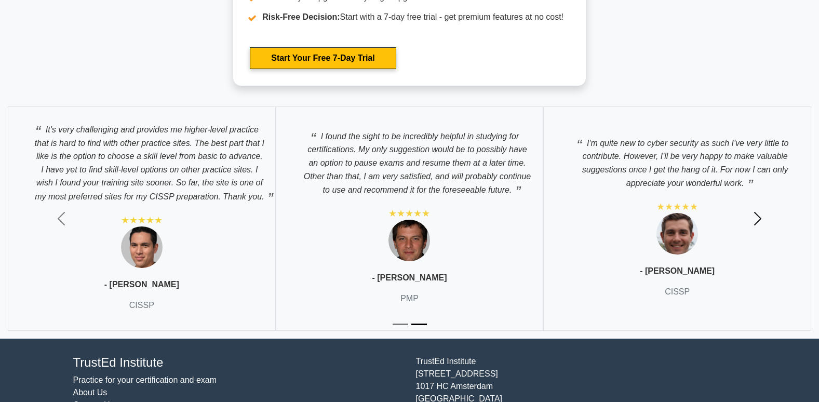
click at [757, 206] on button "Next" at bounding box center [757, 219] width 123 height 240
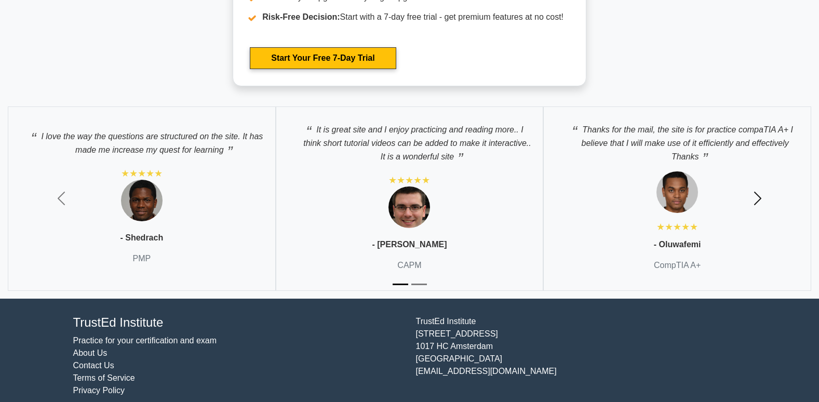
click at [757, 204] on span "button" at bounding box center [758, 198] width 17 height 17
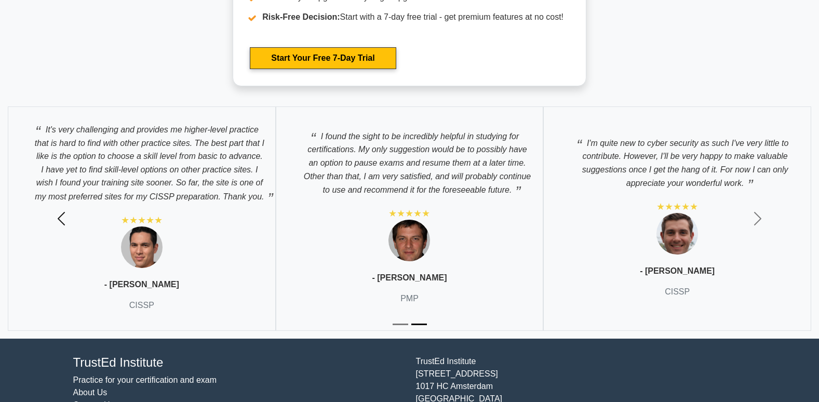
click at [62, 221] on span "button" at bounding box center [61, 218] width 17 height 17
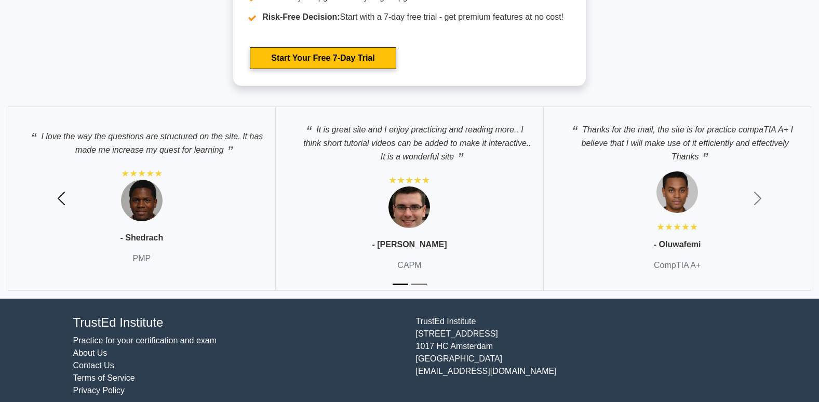
click at [64, 217] on button "Previous" at bounding box center [61, 199] width 123 height 200
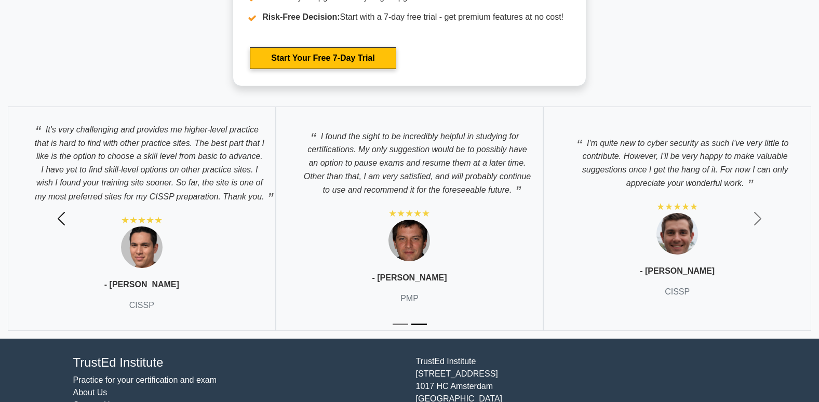
click at [64, 217] on span "button" at bounding box center [61, 218] width 17 height 17
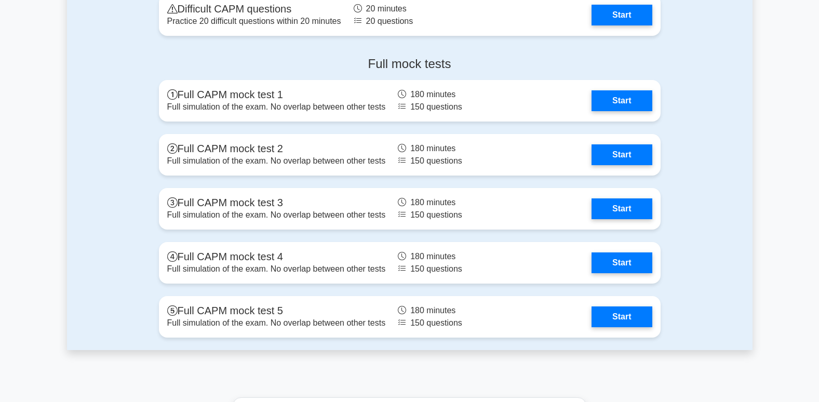
scroll to position [2805, 0]
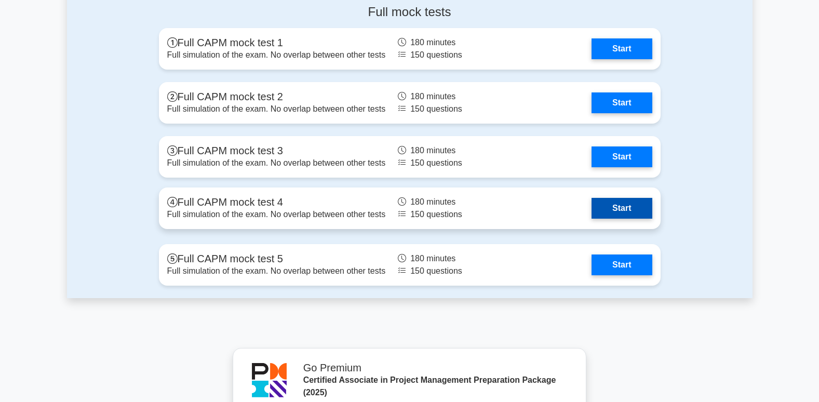
click at [612, 218] on link "Start" at bounding box center [622, 208] width 60 height 21
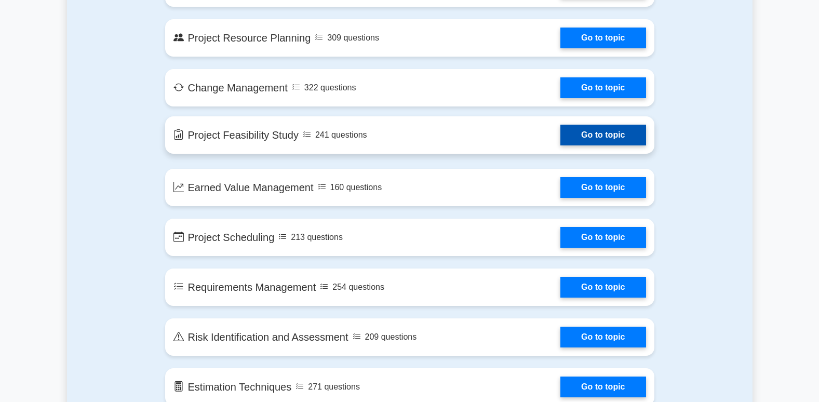
scroll to position [1143, 0]
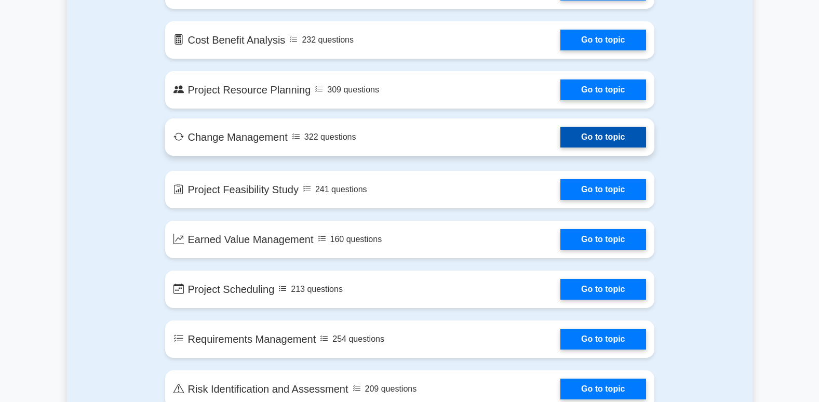
click at [561, 148] on link "Go to topic" at bounding box center [603, 137] width 85 height 21
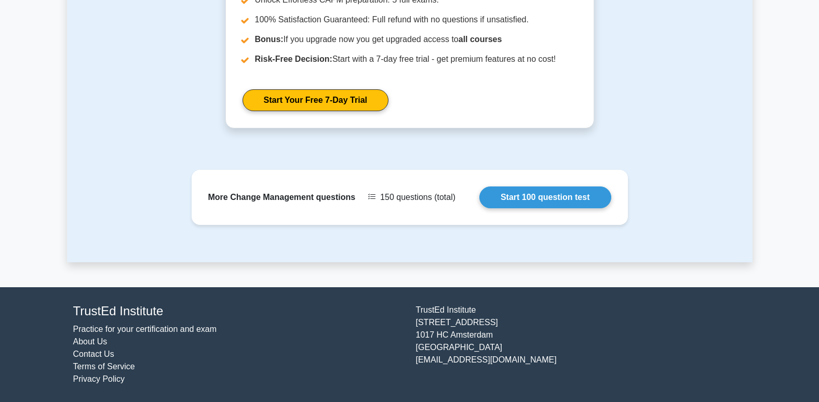
scroll to position [1198, 0]
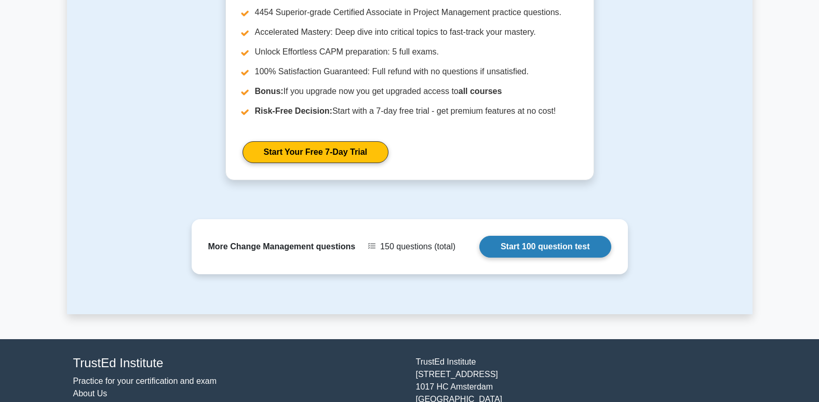
click at [565, 255] on link "Start 100 question test" at bounding box center [545, 247] width 132 height 22
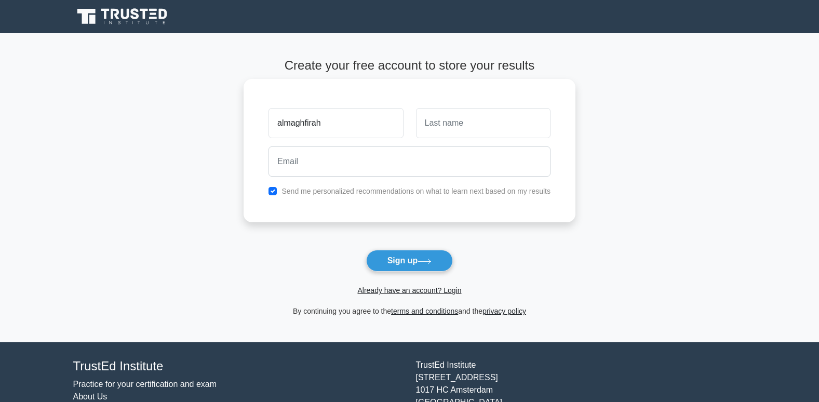
drag, startPoint x: 337, startPoint y: 129, endPoint x: 300, endPoint y: 140, distance: 37.8
click at [300, 140] on div "almaghfirah" at bounding box center [335, 123] width 147 height 38
type input "almagh"
click at [505, 125] on input "text" at bounding box center [483, 123] width 135 height 30
type input "firah"
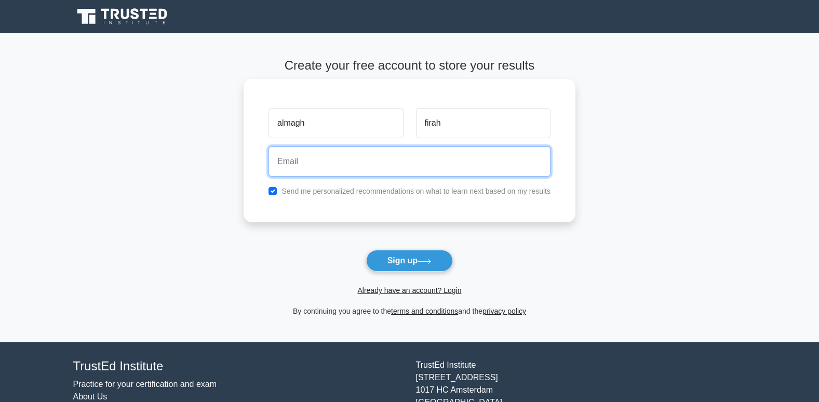
click at [485, 168] on input "email" at bounding box center [410, 161] width 282 height 30
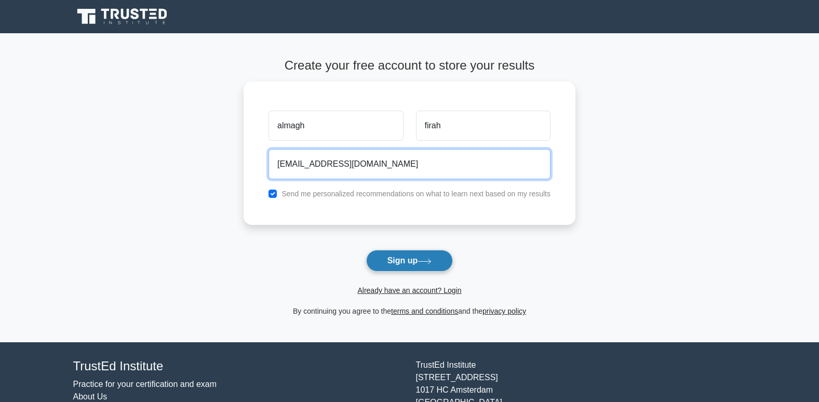
type input "almaghfirah21@gmail.com"
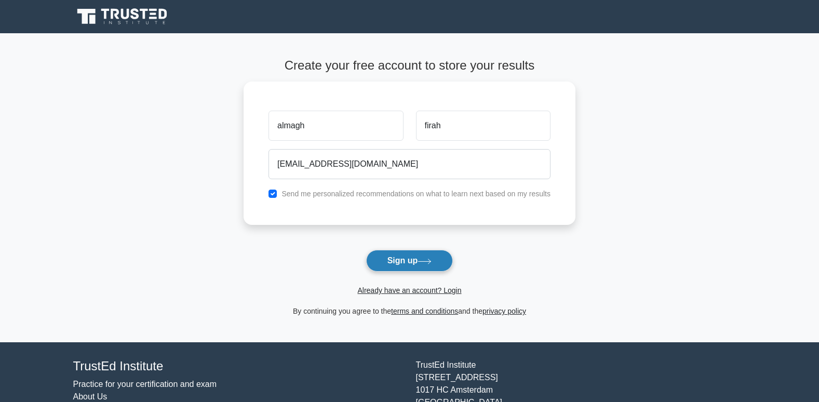
click at [409, 261] on button "Sign up" at bounding box center [409, 261] width 87 height 22
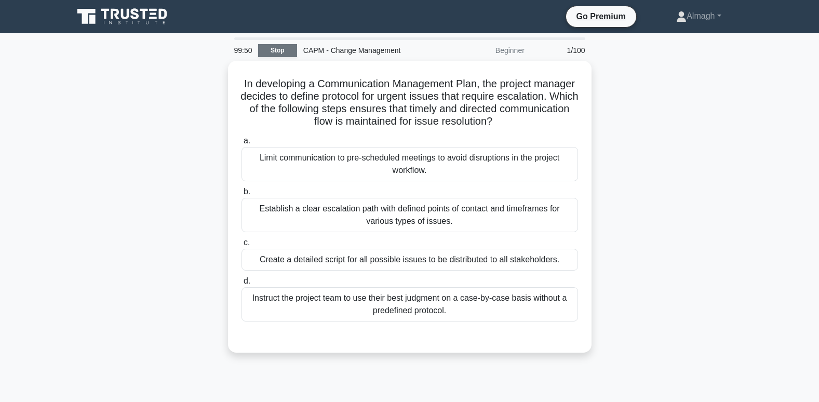
click at [263, 55] on link "Stop" at bounding box center [277, 50] width 39 height 13
